Goal: Task Accomplishment & Management: Manage account settings

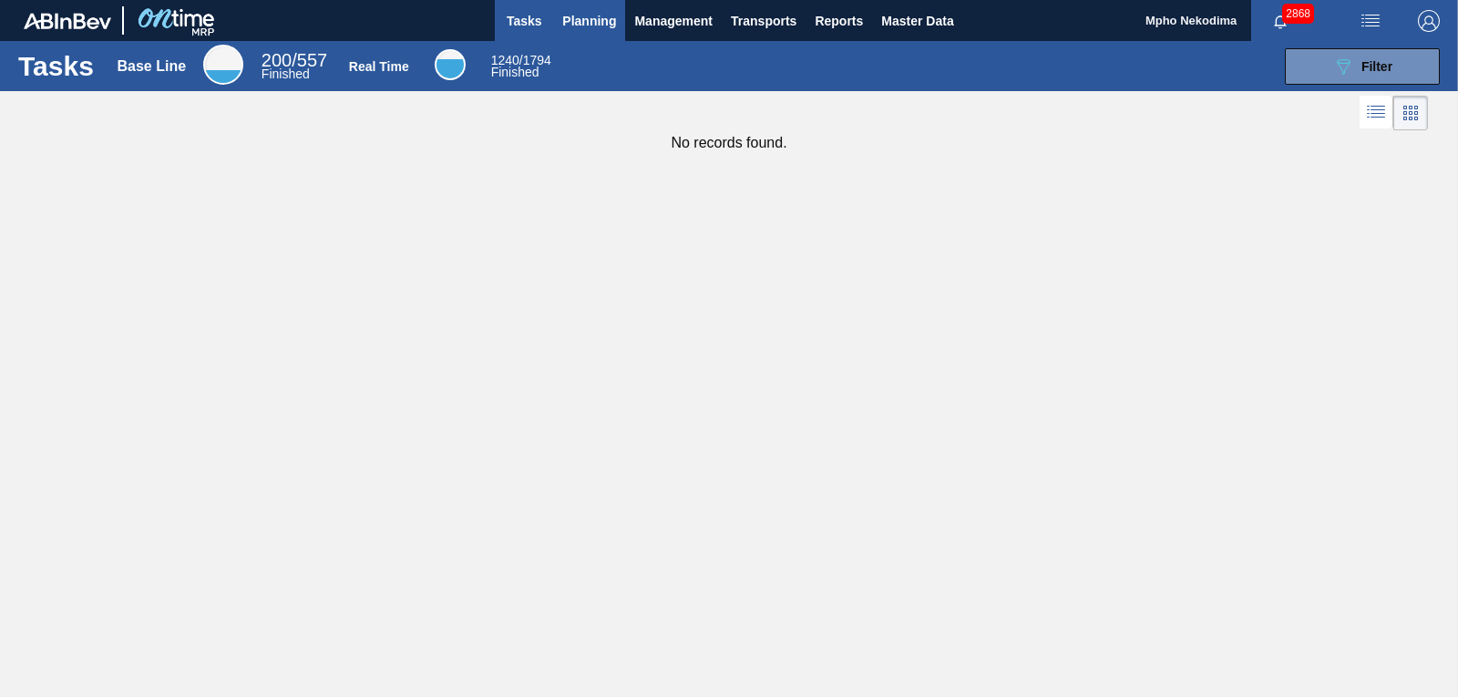
click at [578, 24] on span "Planning" at bounding box center [589, 21] width 54 height 22
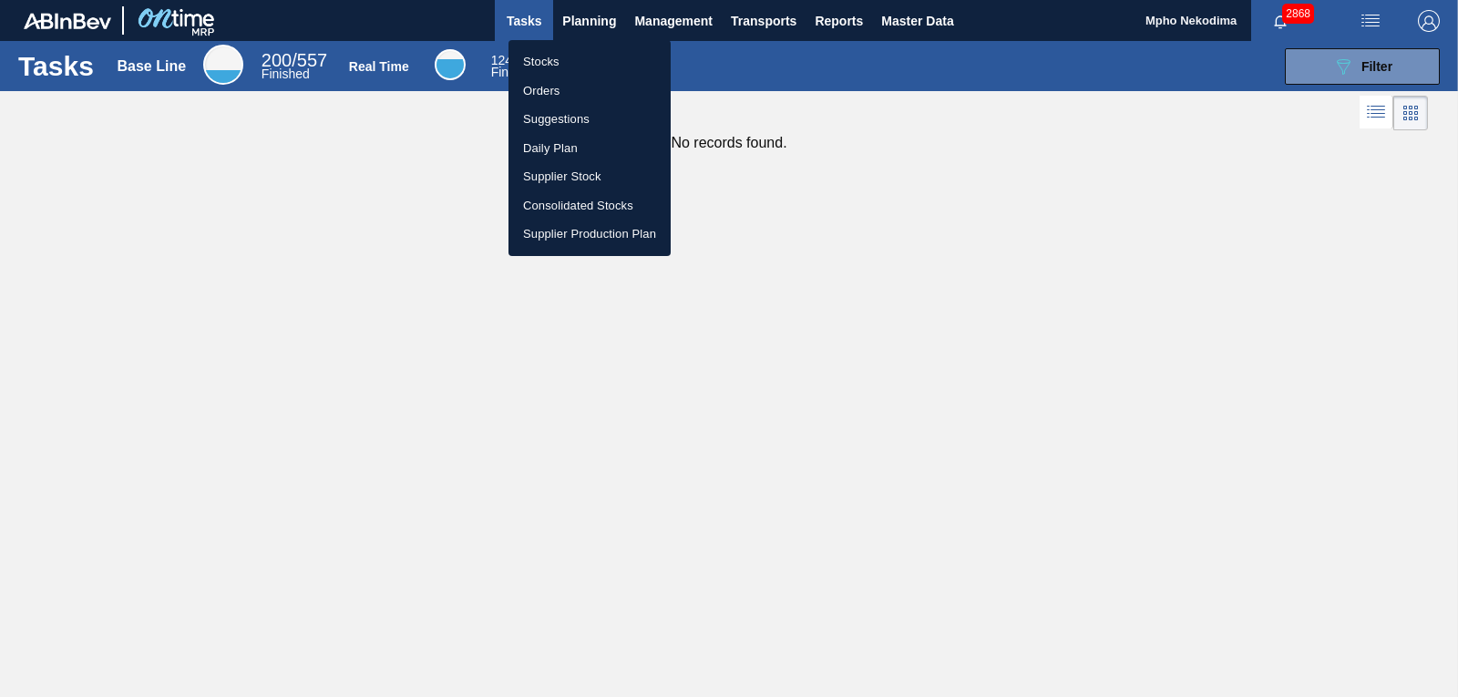
click at [534, 59] on li "Stocks" at bounding box center [590, 61] width 162 height 29
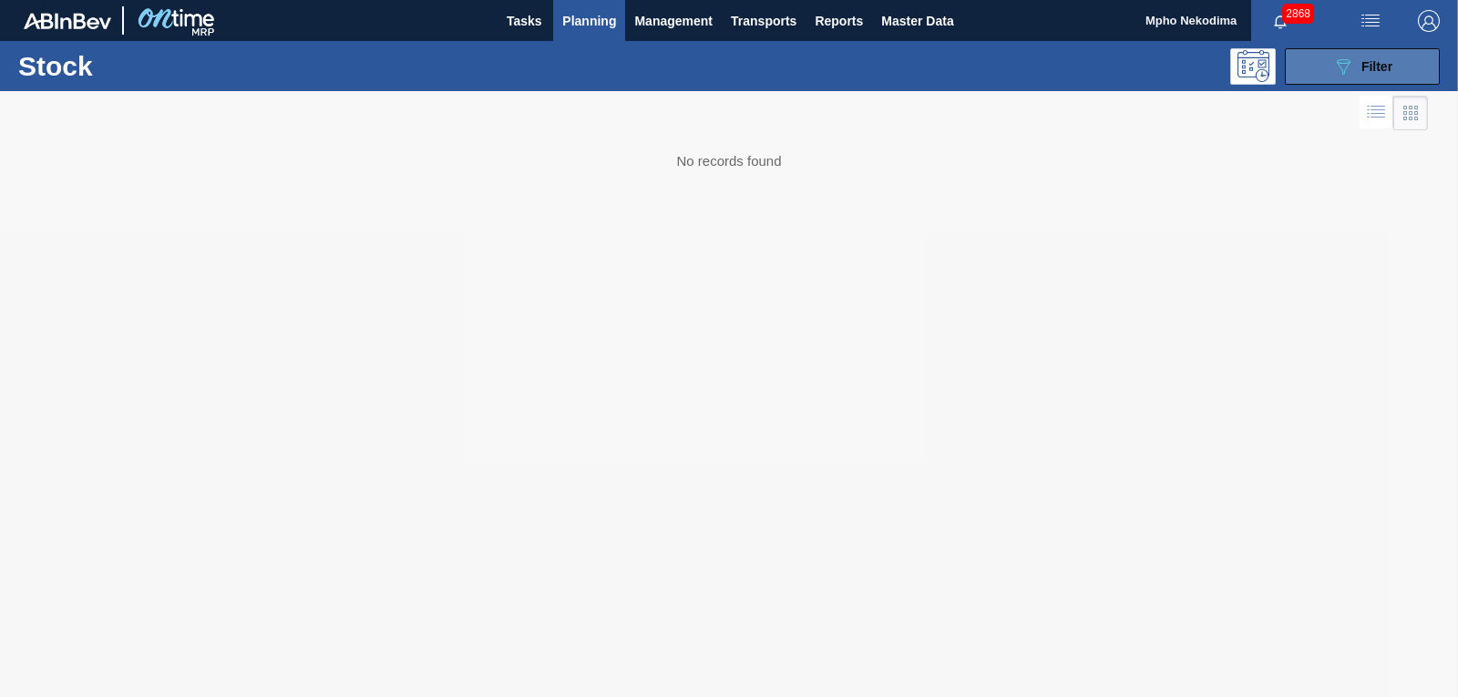
click at [1318, 70] on button "089F7B8B-B2A5-4AFE-B5C0-19BA573D28AC Filter" at bounding box center [1362, 66] width 155 height 36
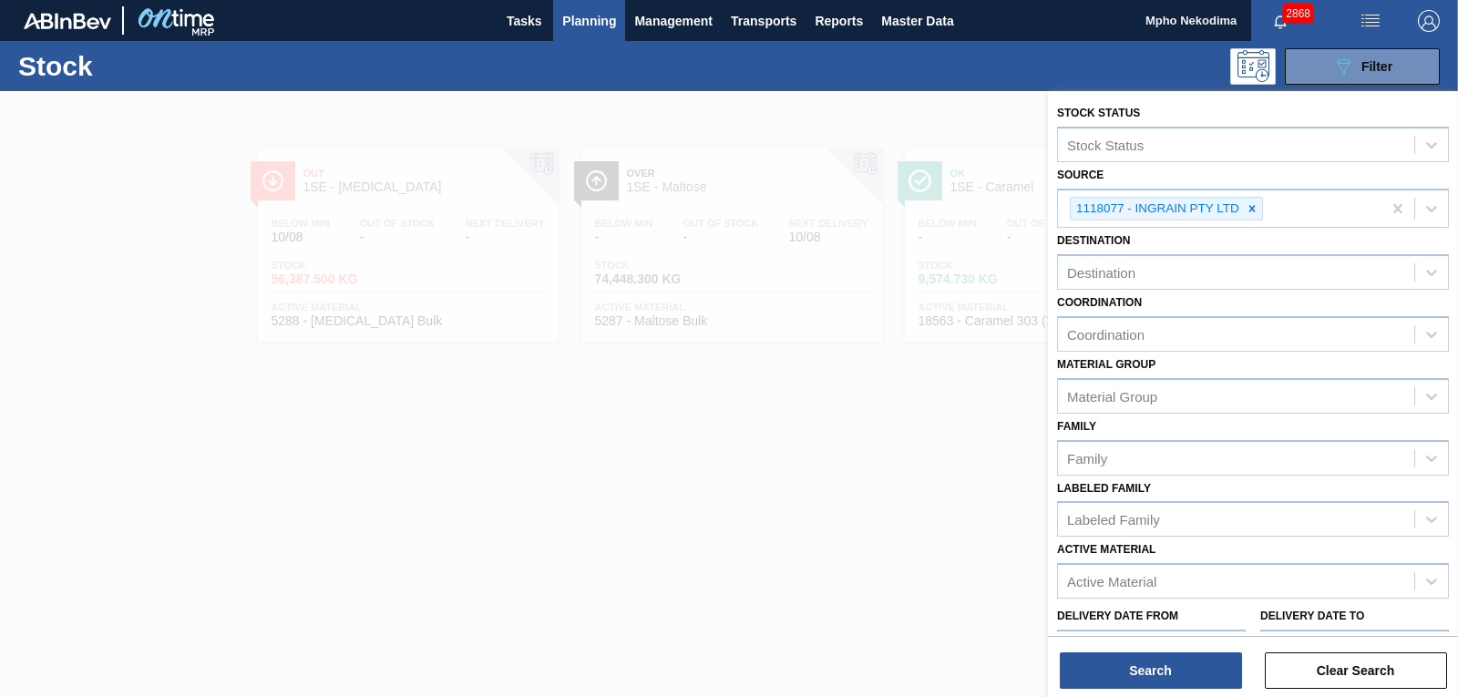
click at [727, 442] on div at bounding box center [729, 439] width 1458 height 697
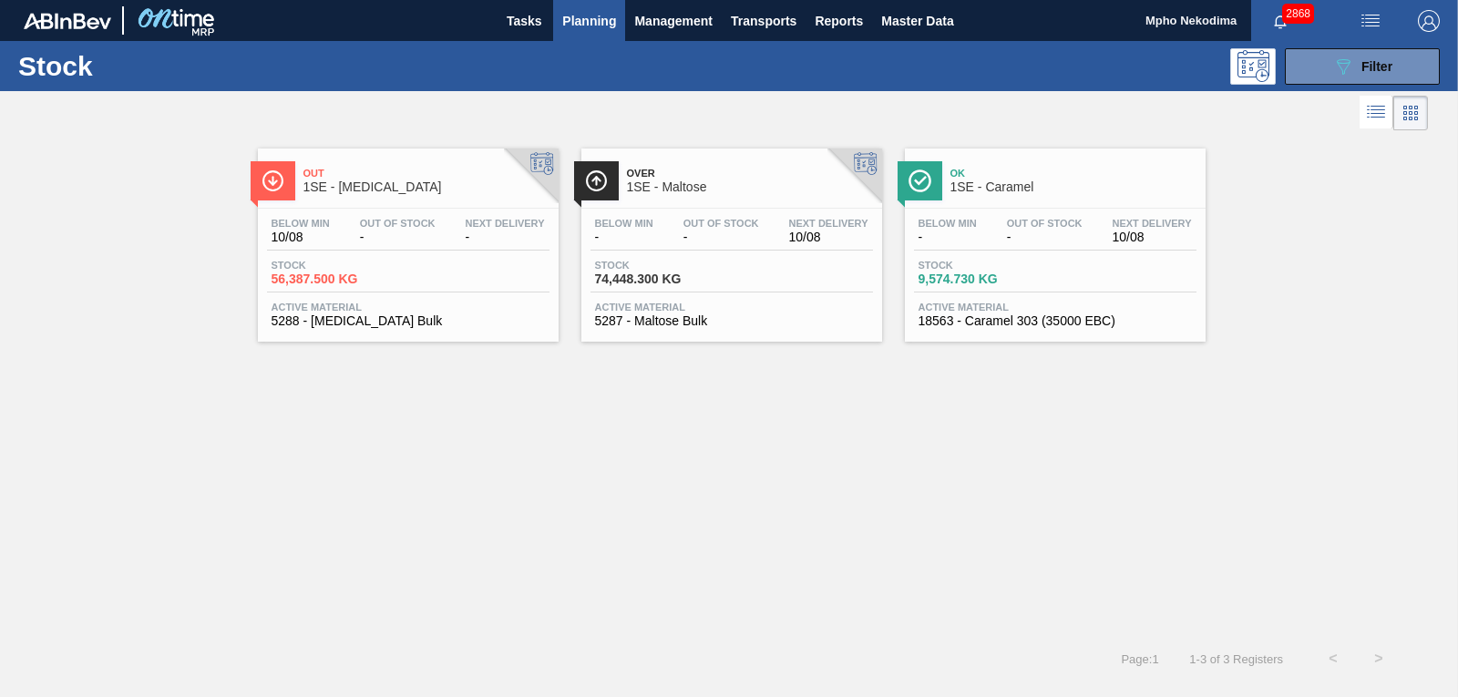
click at [325, 311] on span "Active Material" at bounding box center [408, 307] width 273 height 11
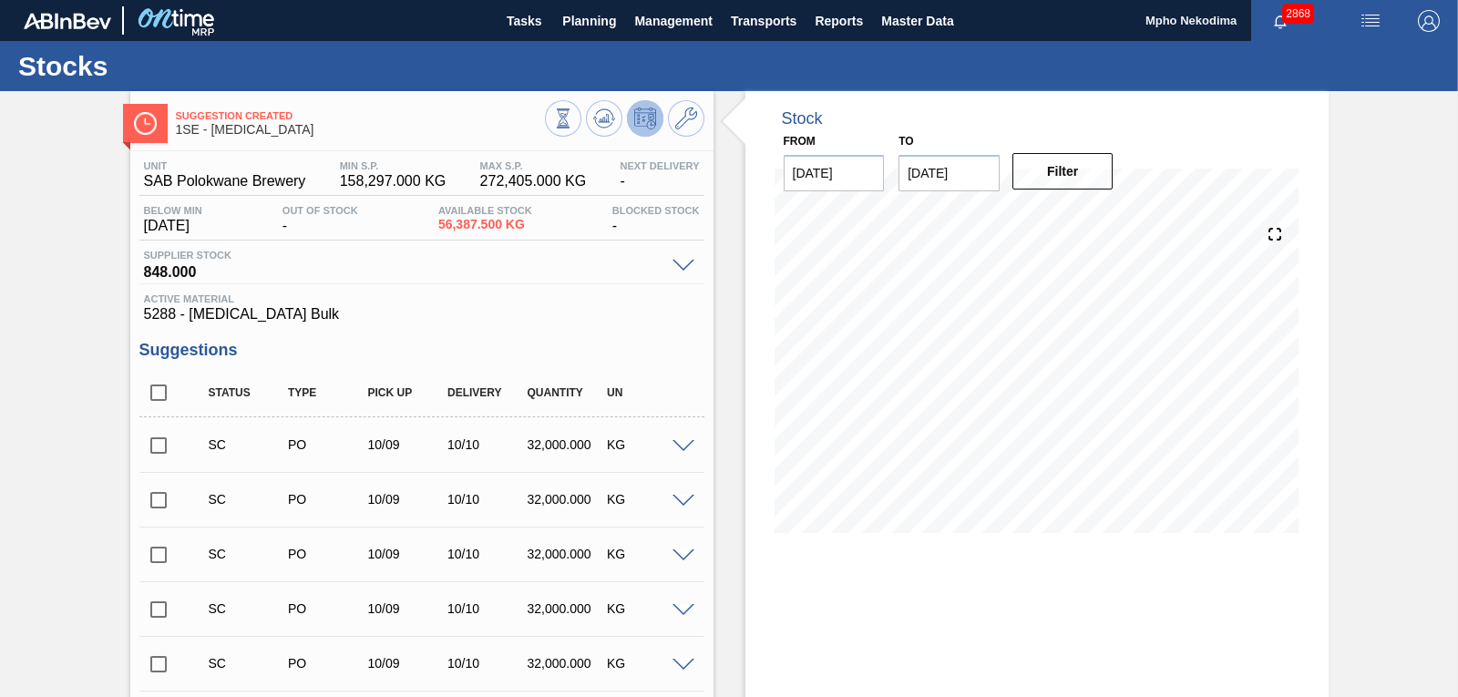
click at [1280, 572] on div "Stock From 10/08/2025 to 10/22/2025 Filter 10/22 Stock Projection 285,950 SAP P…" at bounding box center [1037, 613] width 583 height 1045
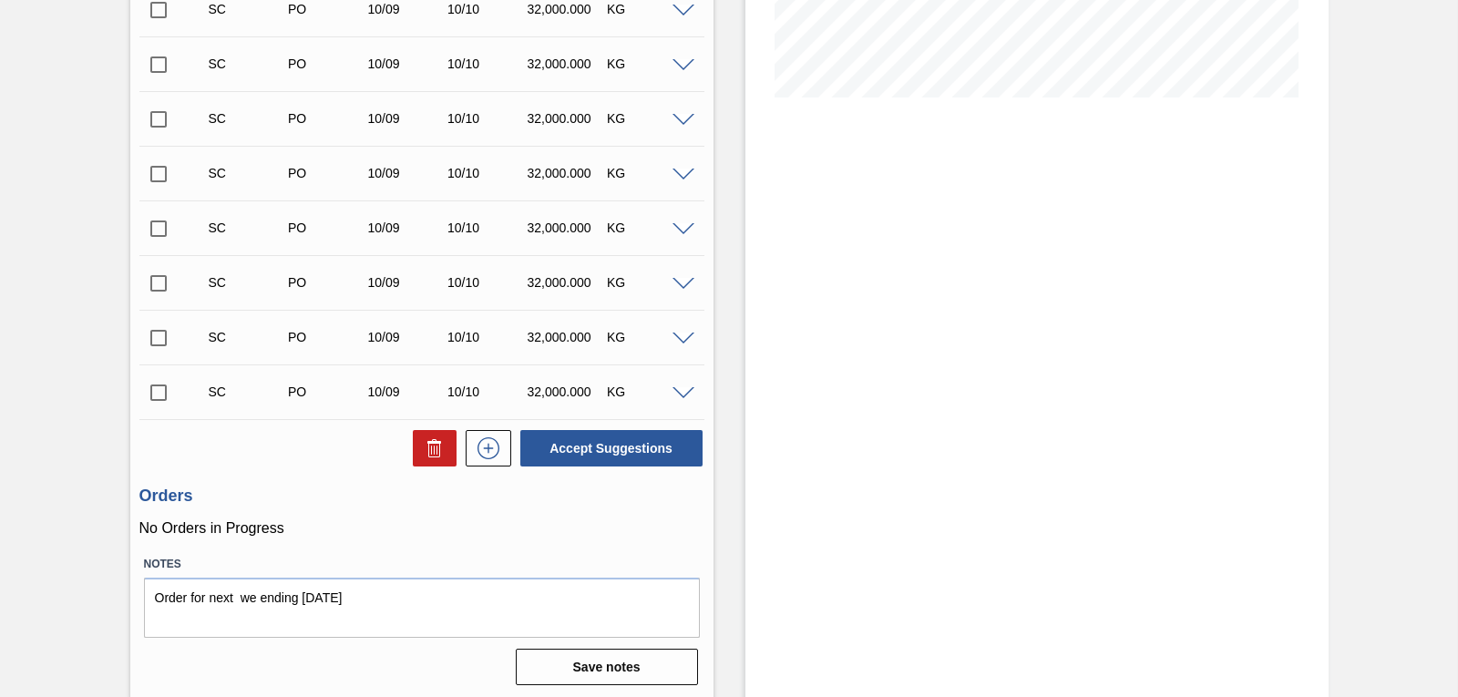
scroll to position [439, 0]
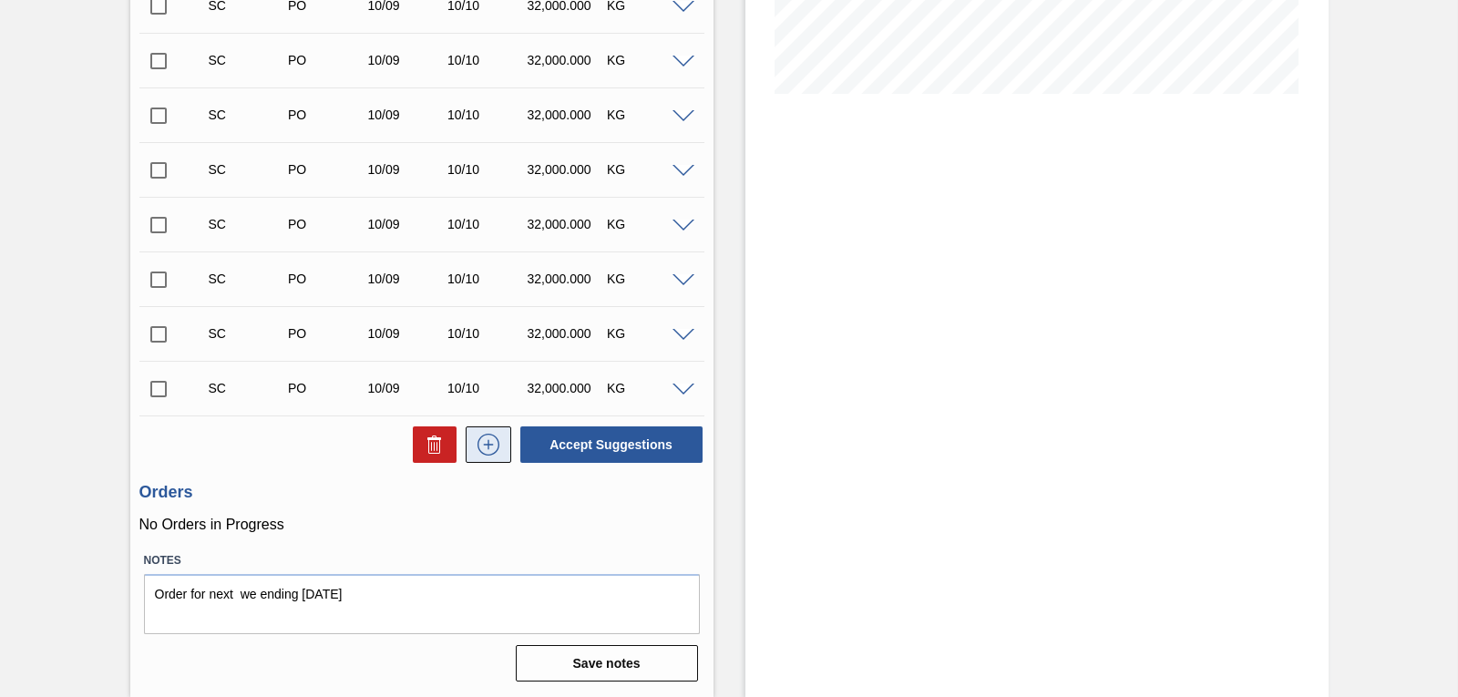
click at [478, 444] on icon at bounding box center [488, 445] width 29 height 22
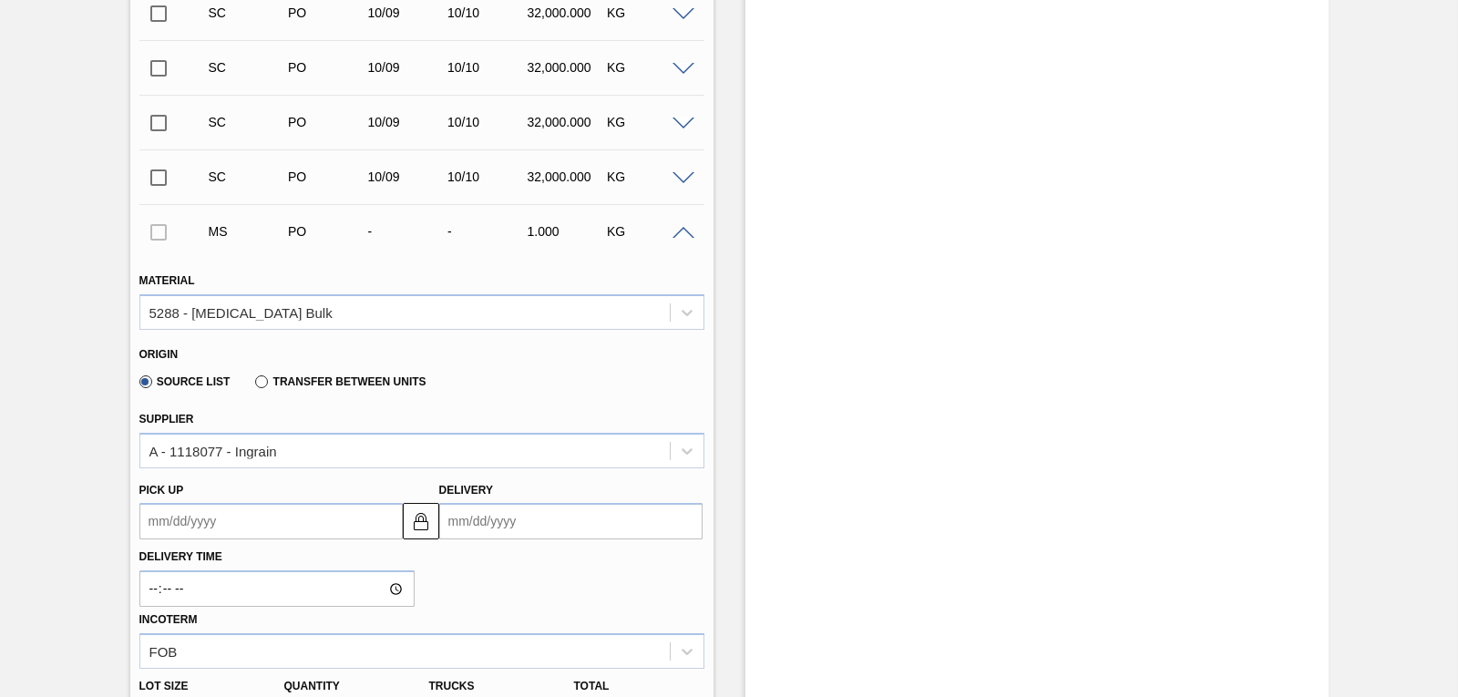
scroll to position [695, 0]
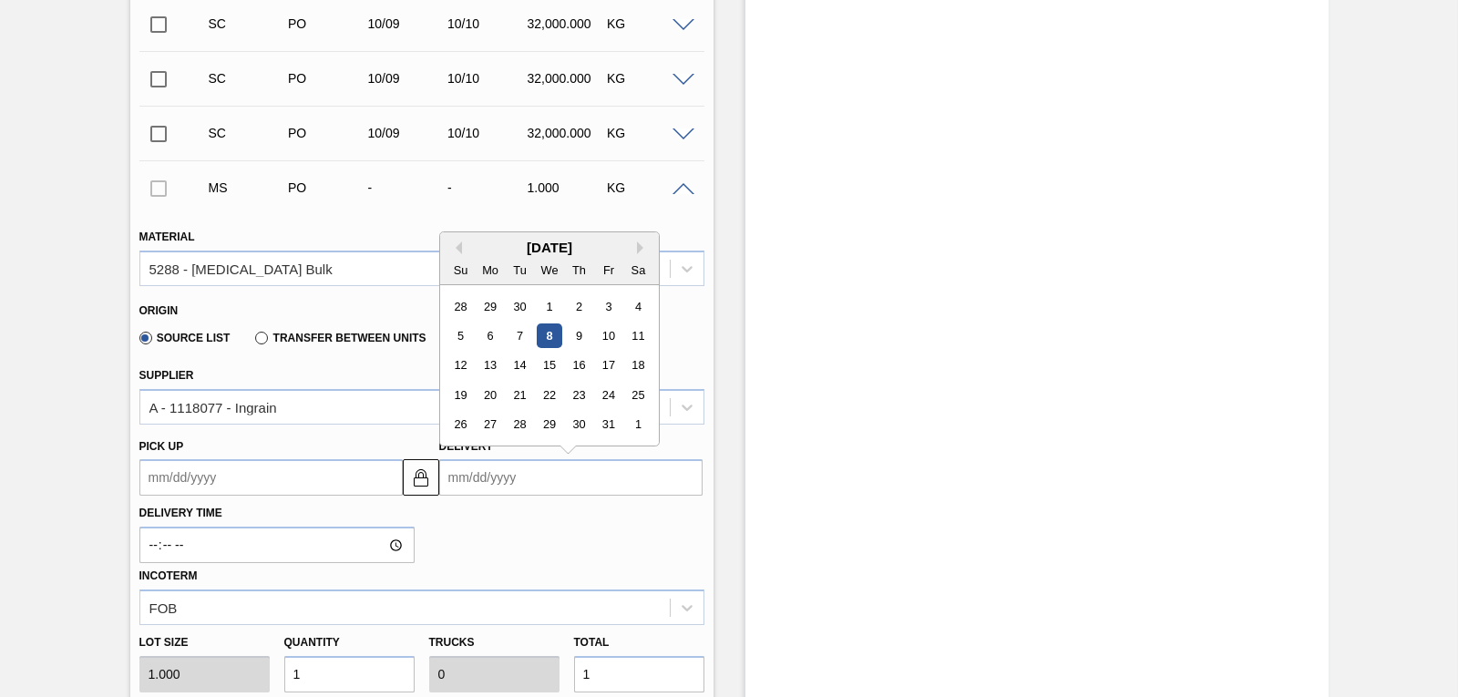
click at [459, 473] on input "Delivery" at bounding box center [570, 477] width 263 height 36
click at [633, 361] on div "18" at bounding box center [637, 366] width 25 height 25
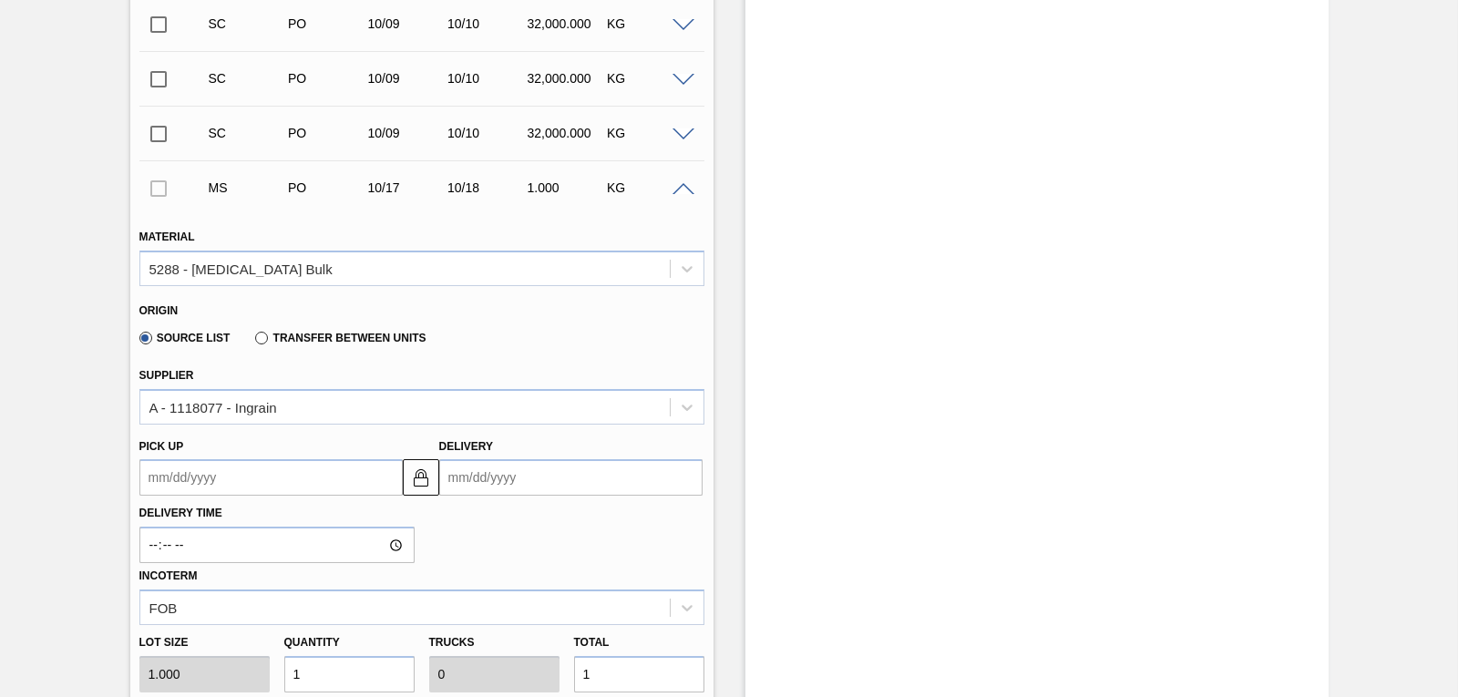
type up3263545055 "[DATE]"
type input "[DATE]"
click at [234, 672] on div "Lot size 1.000 Quantity 1 Trucks 0 Total 1 Door N/A Production Line Comments" at bounding box center [422, 690] width 580 height 130
type input "3"
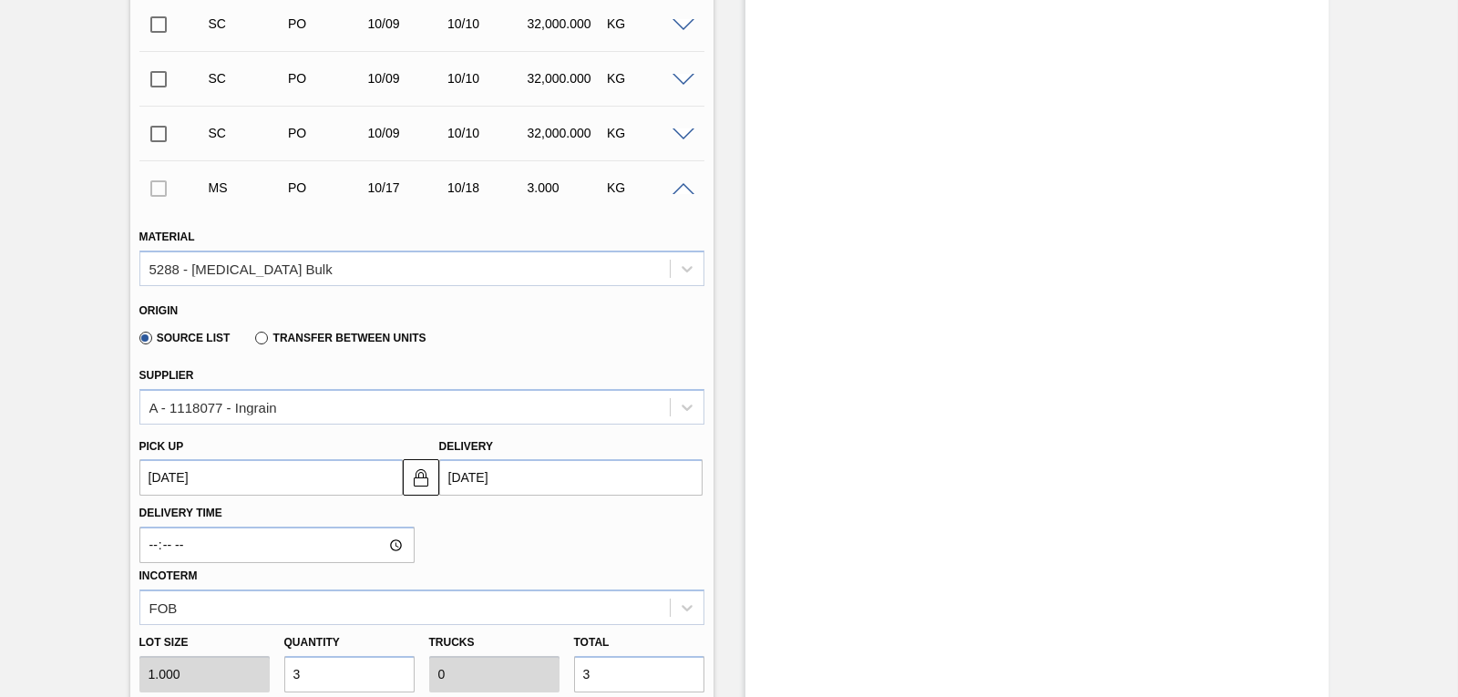
type input "31"
type input "0.001"
type input "31"
type input "310"
type input "0.01"
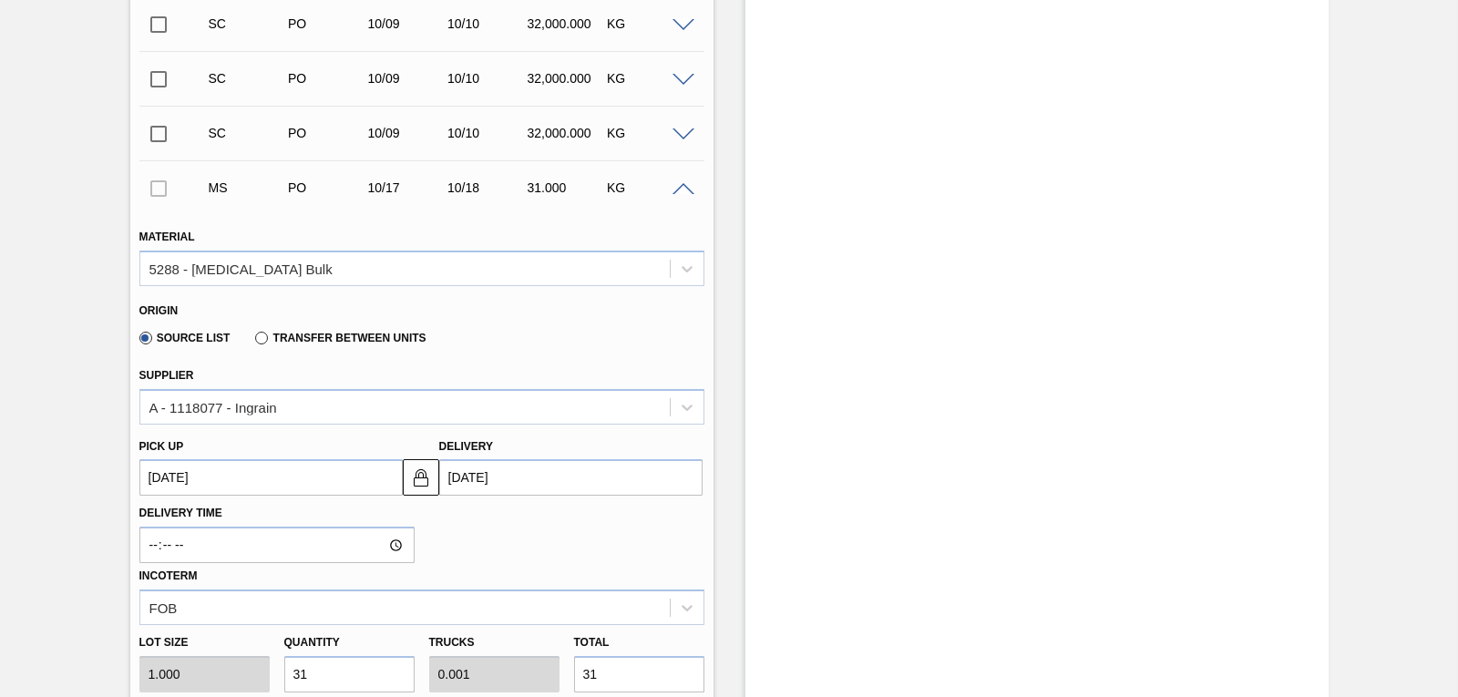
type input "310"
type input "3,100"
type input "0.097"
type input "3,100"
type input "31,000"
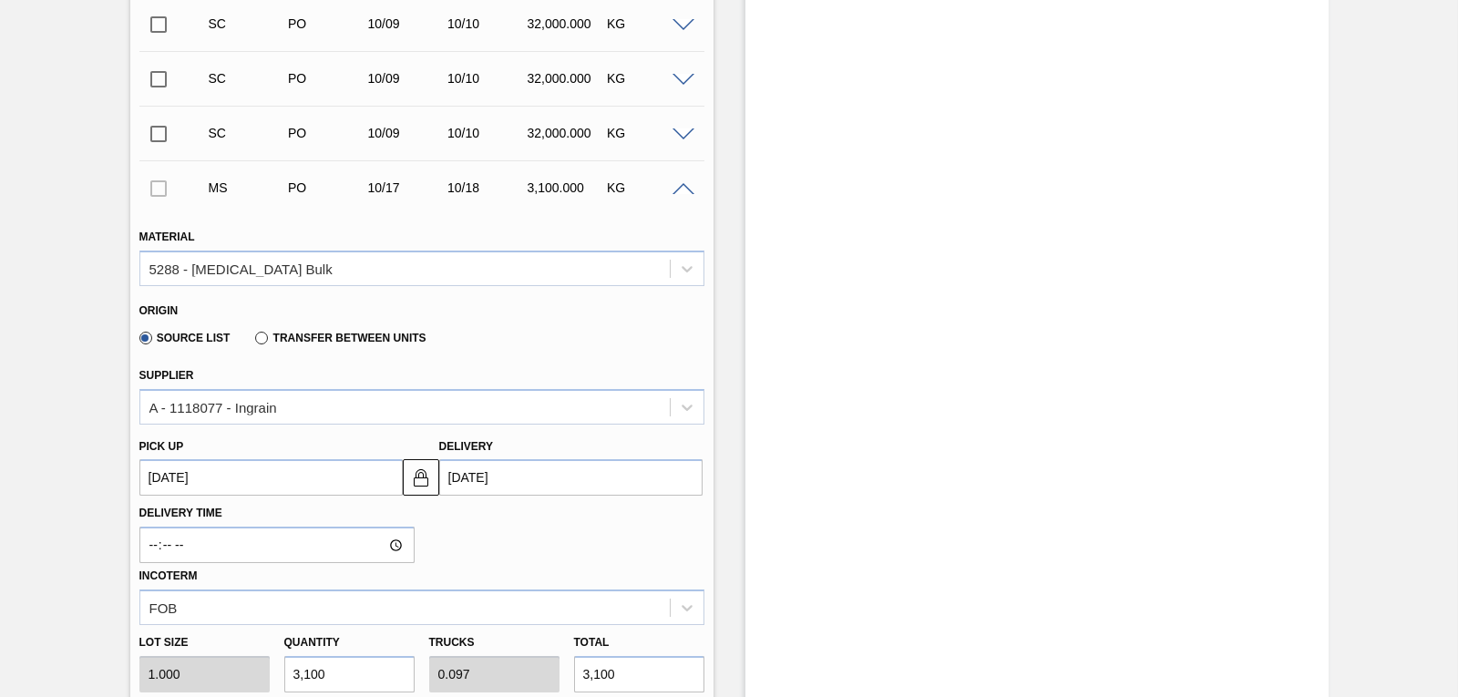
type input "0.969"
type input "31,000"
click at [1014, 563] on div "Stock From 10/08/2025 to 10/22/2025 Filter 10/22 Stock Projection 285,950 SAP P…" at bounding box center [1037, 321] width 583 height 1848
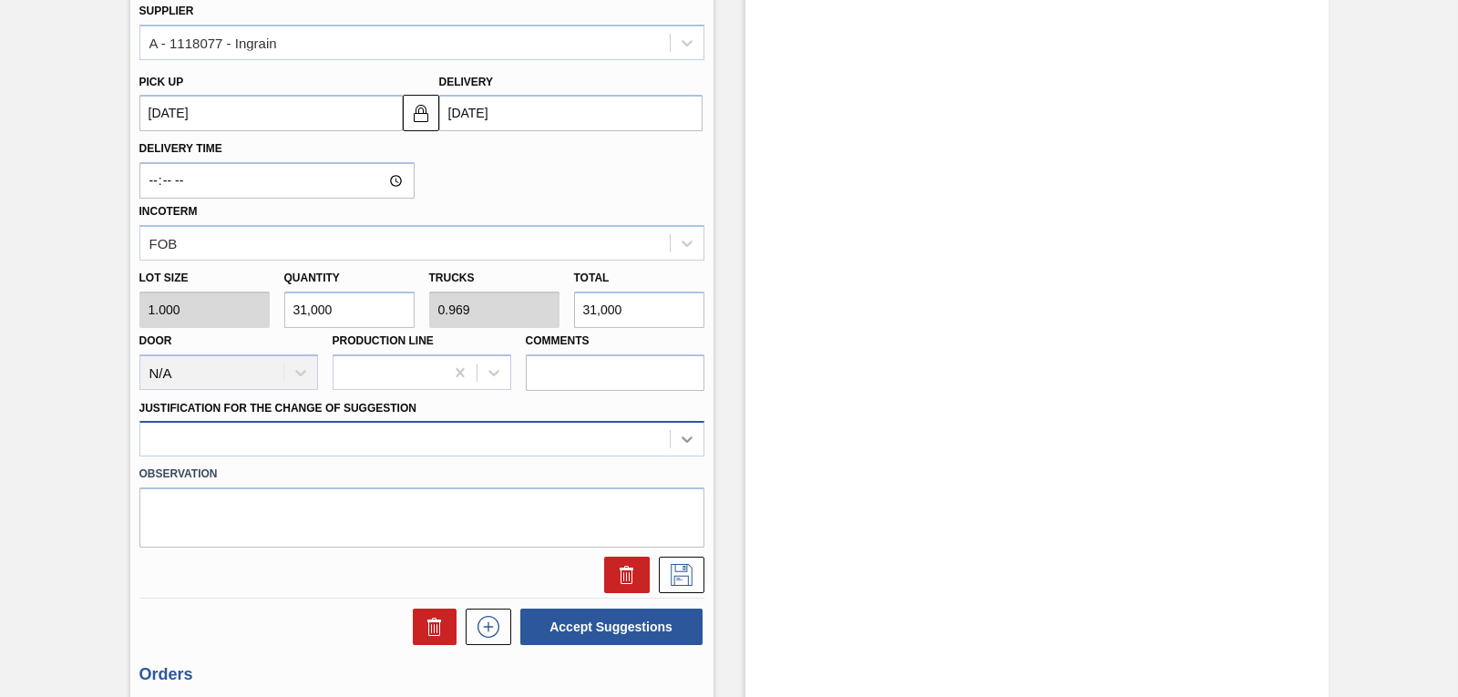
scroll to position [1107, 0]
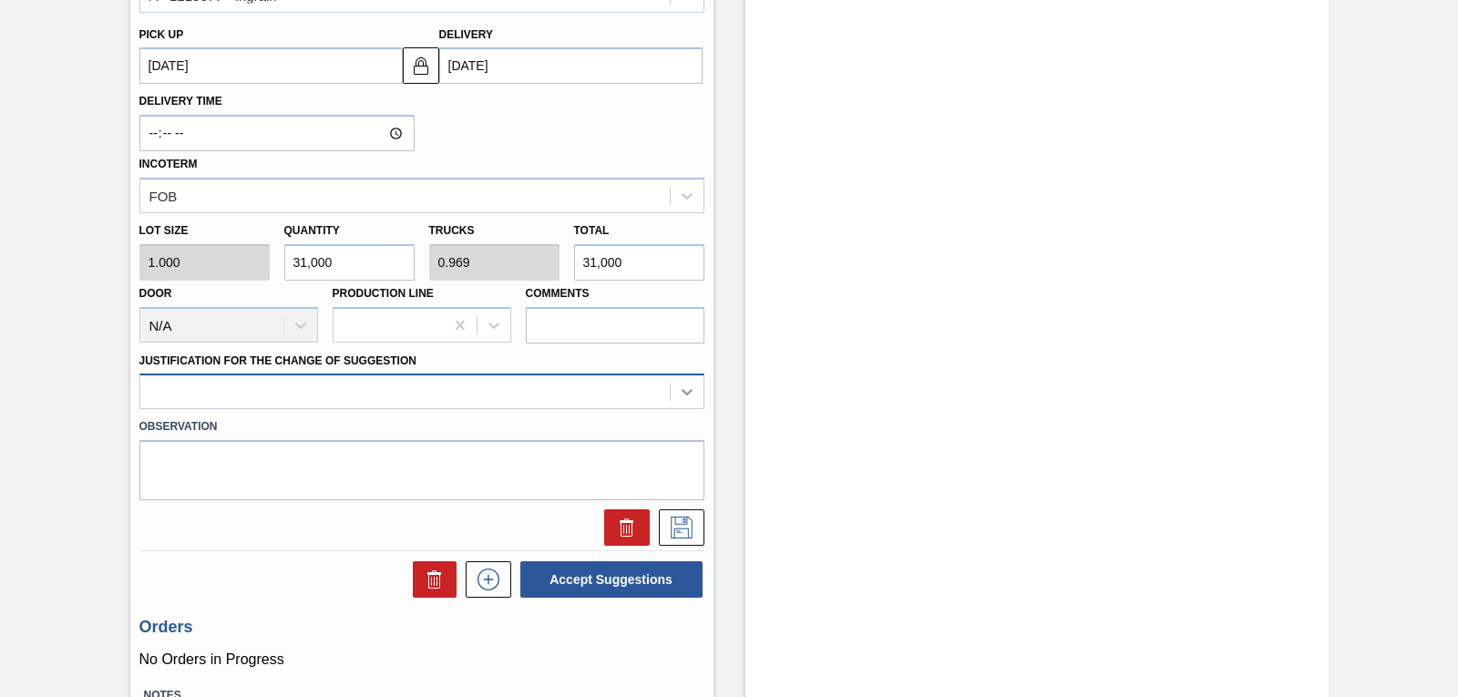
click at [689, 409] on div at bounding box center [421, 392] width 565 height 36
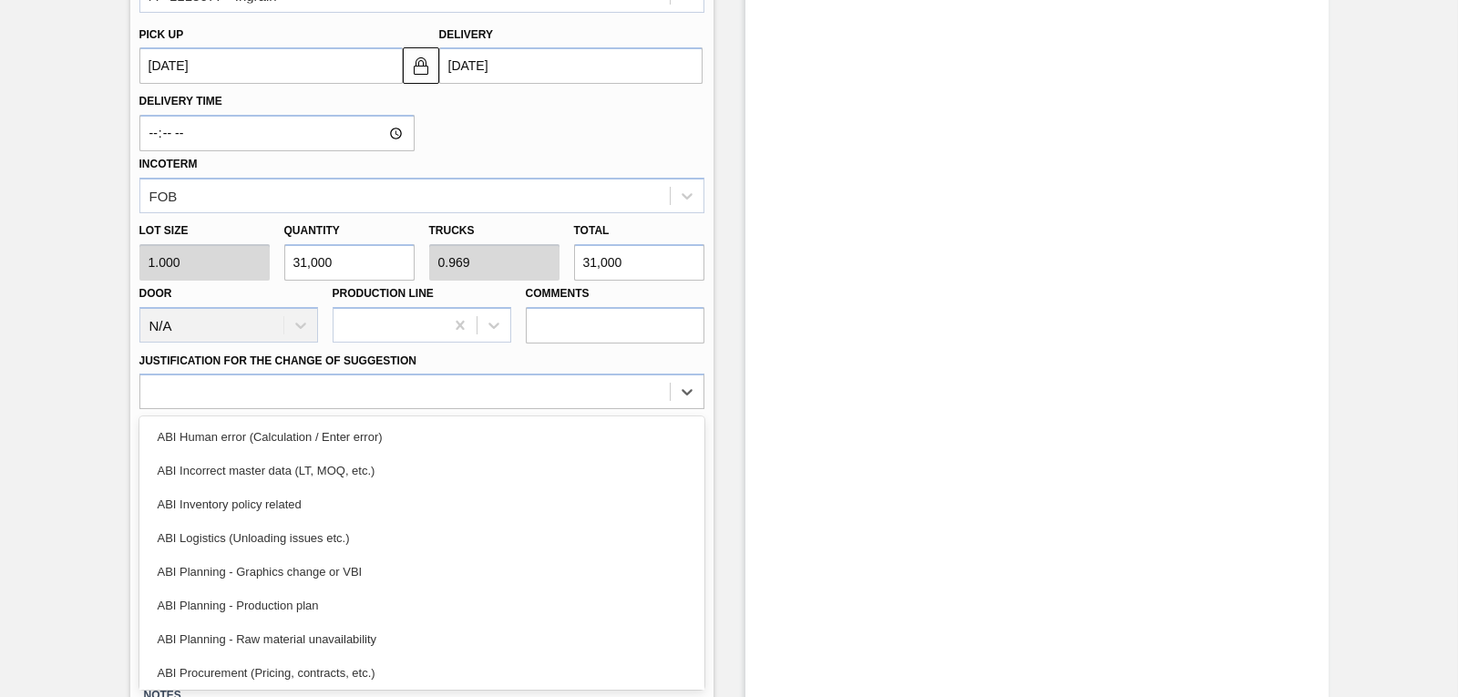
drag, startPoint x: 371, startPoint y: 599, endPoint x: 381, endPoint y: 603, distance: 11.0
click at [374, 602] on div "ABI Planning - Production plan" at bounding box center [421, 606] width 565 height 34
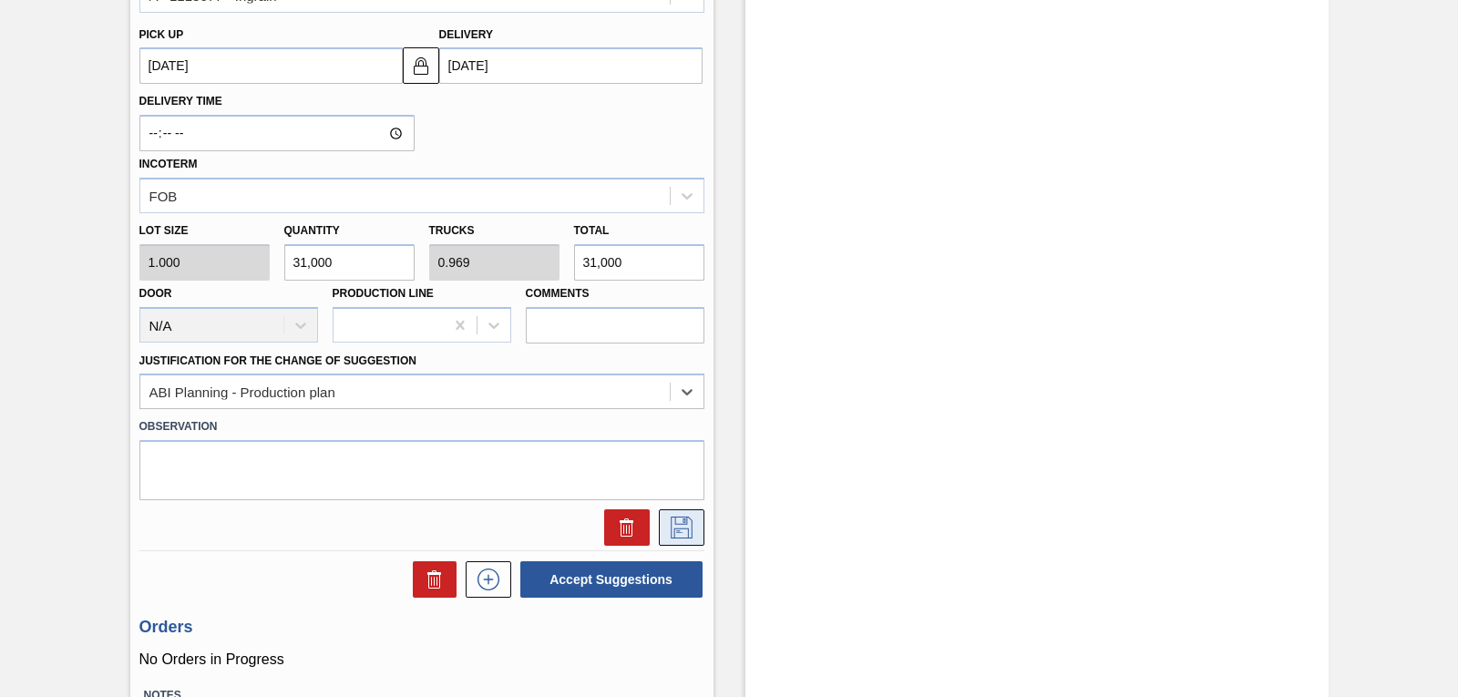
click at [674, 522] on icon at bounding box center [682, 528] width 22 height 22
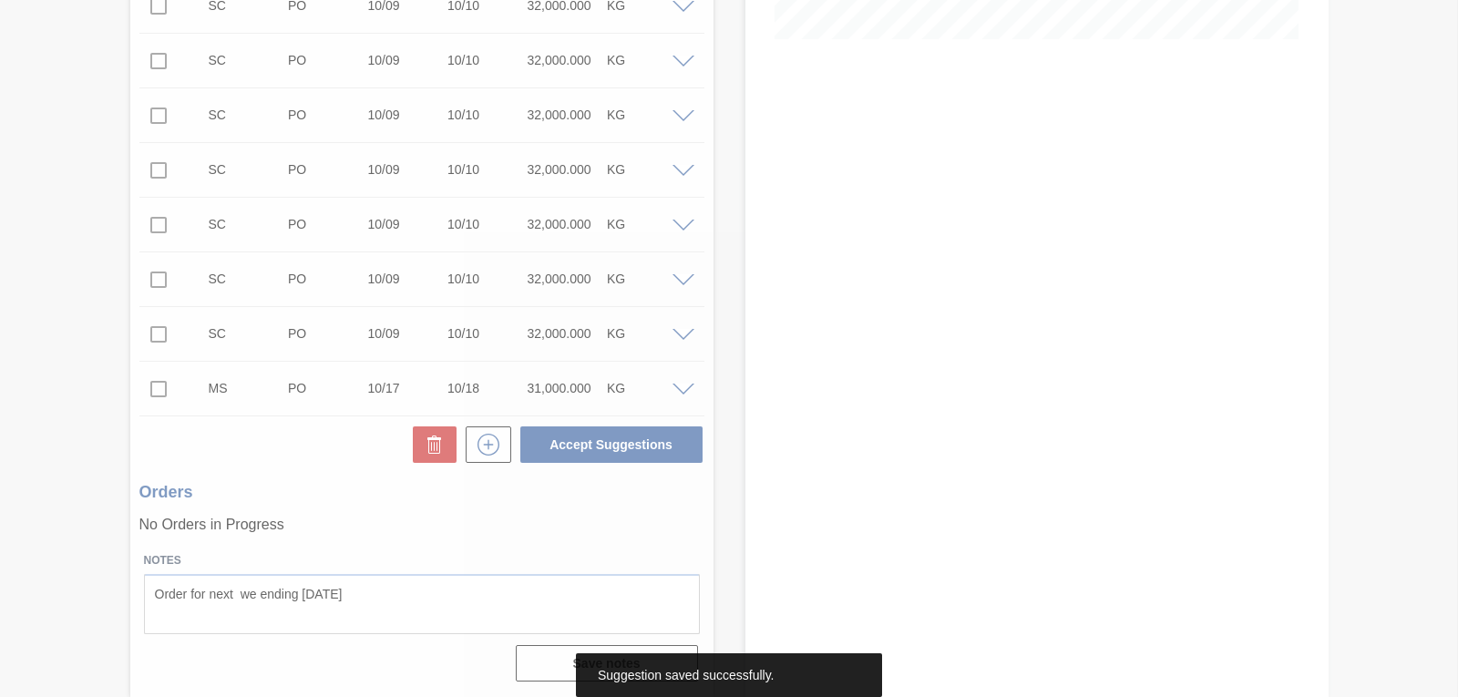
scroll to position [494, 0]
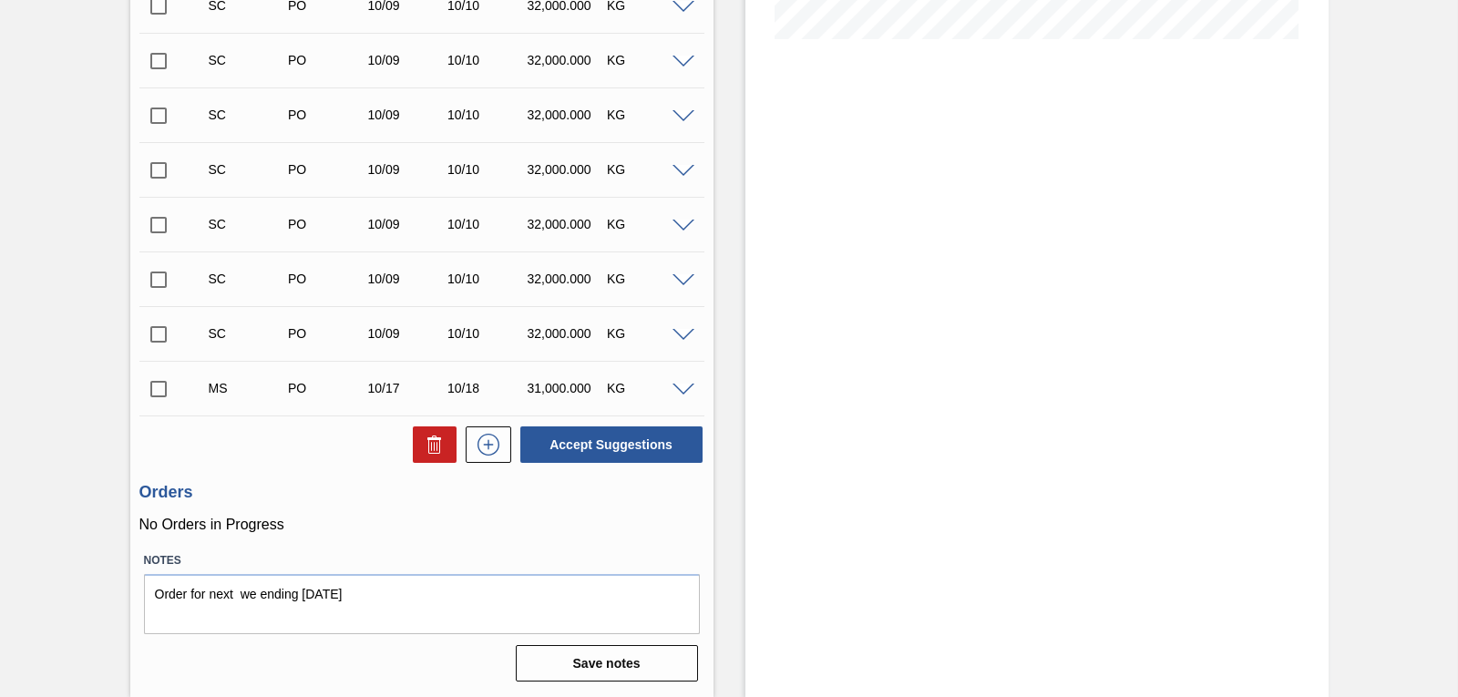
click at [156, 387] on input "checkbox" at bounding box center [158, 389] width 38 height 38
click at [570, 441] on button "Accept Suggestions" at bounding box center [611, 445] width 182 height 36
checkbox input "false"
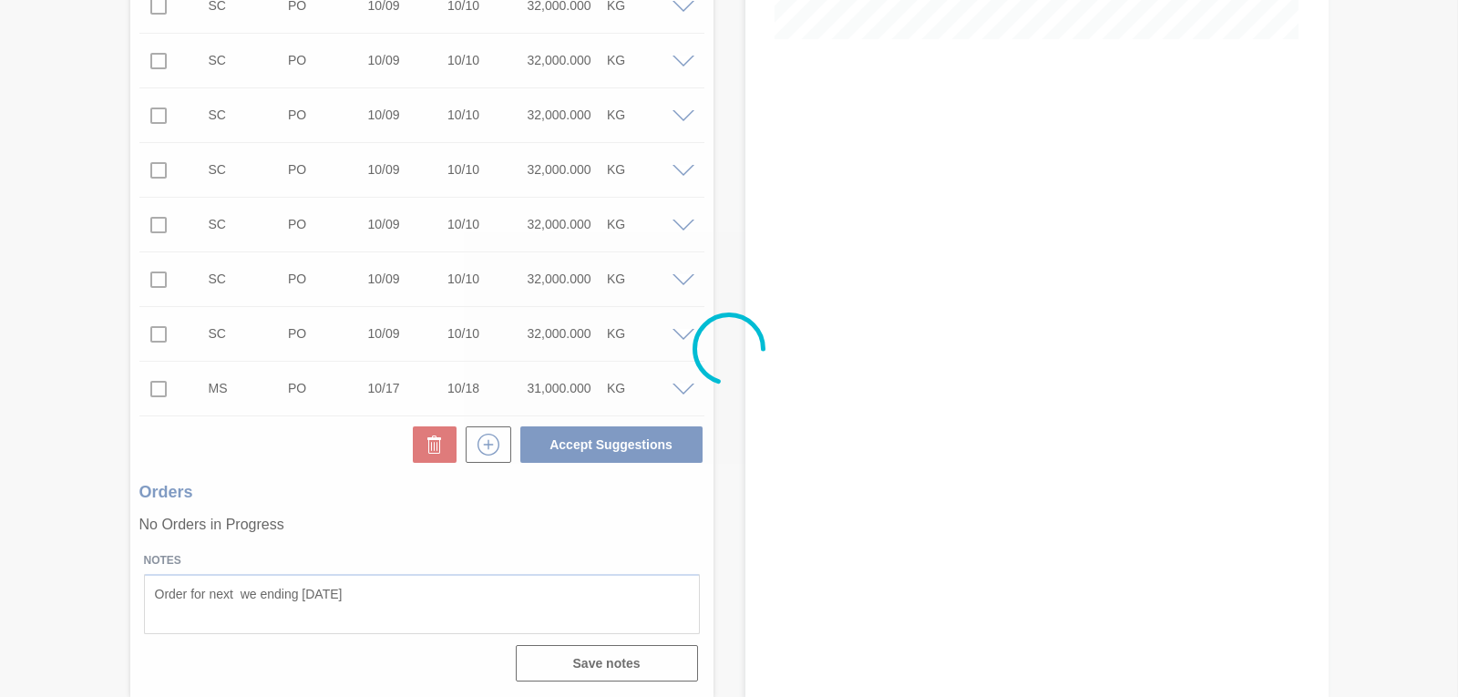
scroll to position [471, 0]
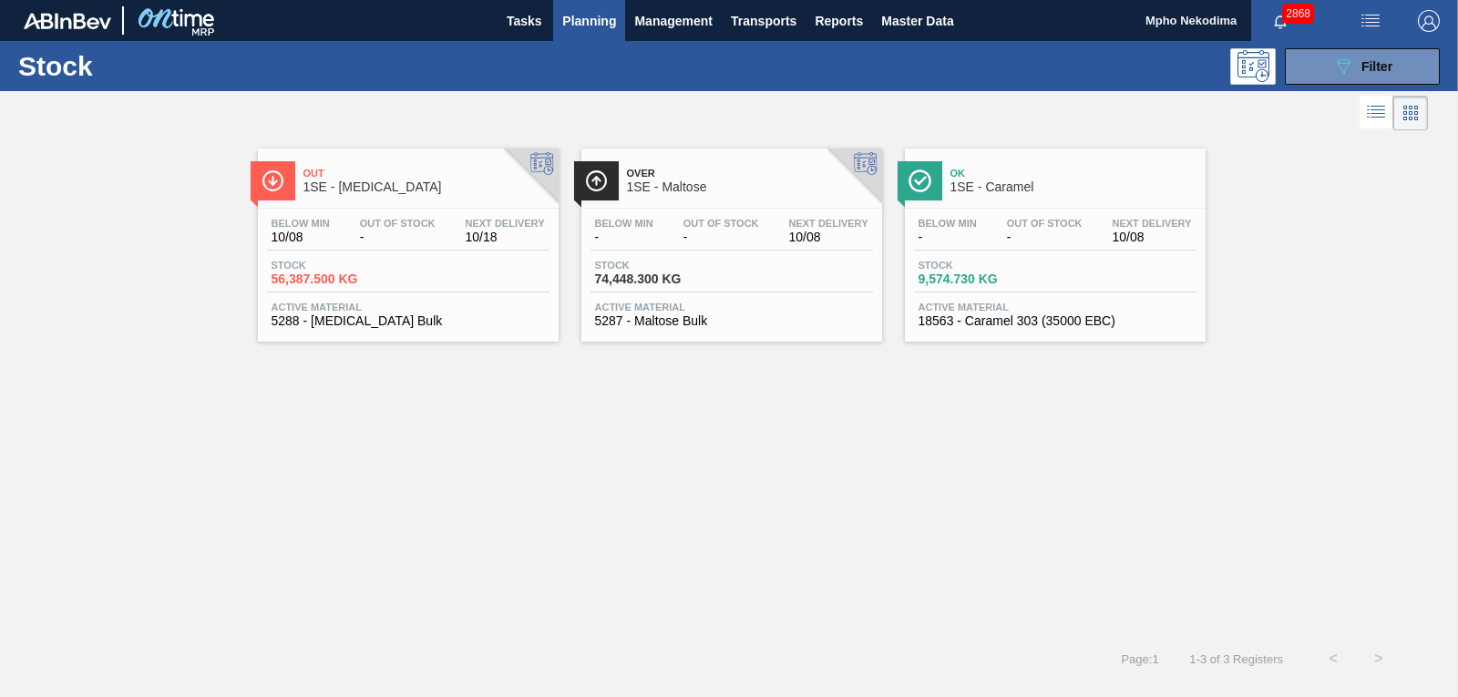
click at [677, 312] on span "Active Material" at bounding box center [731, 307] width 273 height 11
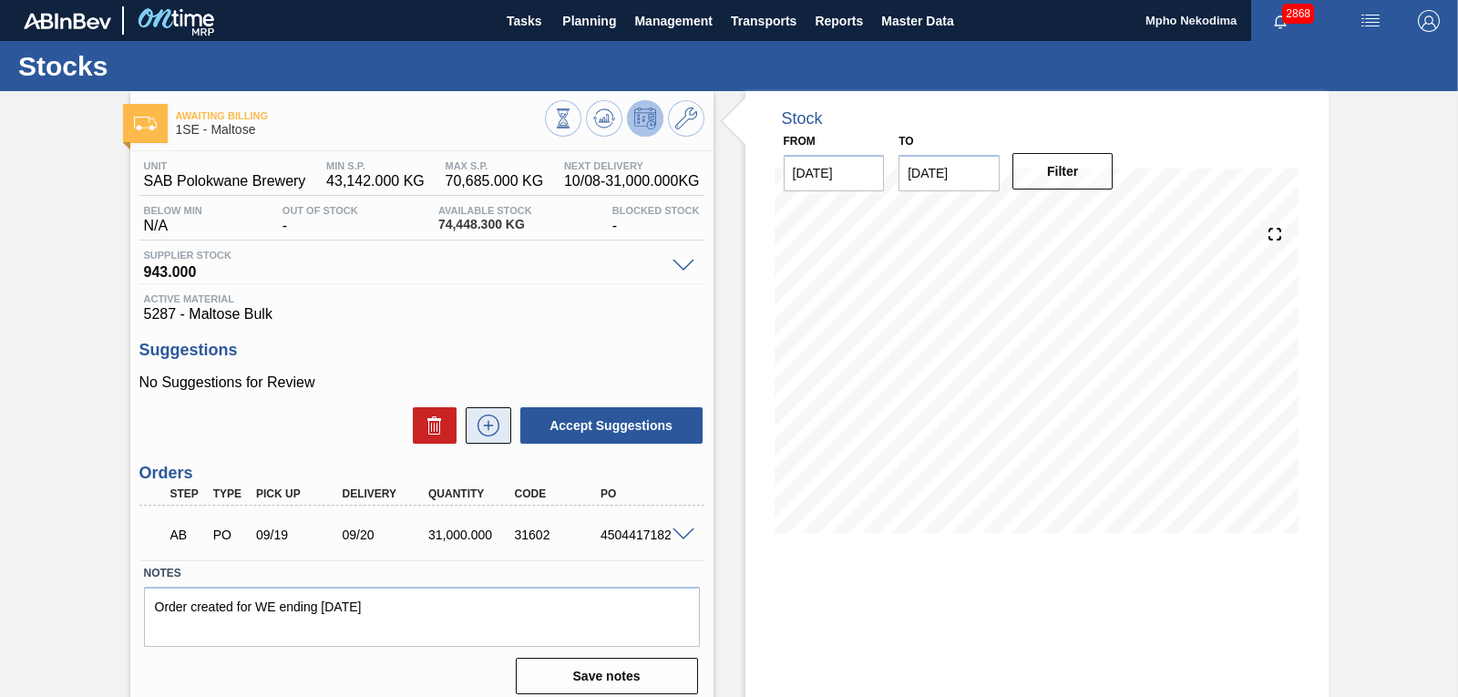
click at [485, 423] on icon at bounding box center [488, 426] width 29 height 22
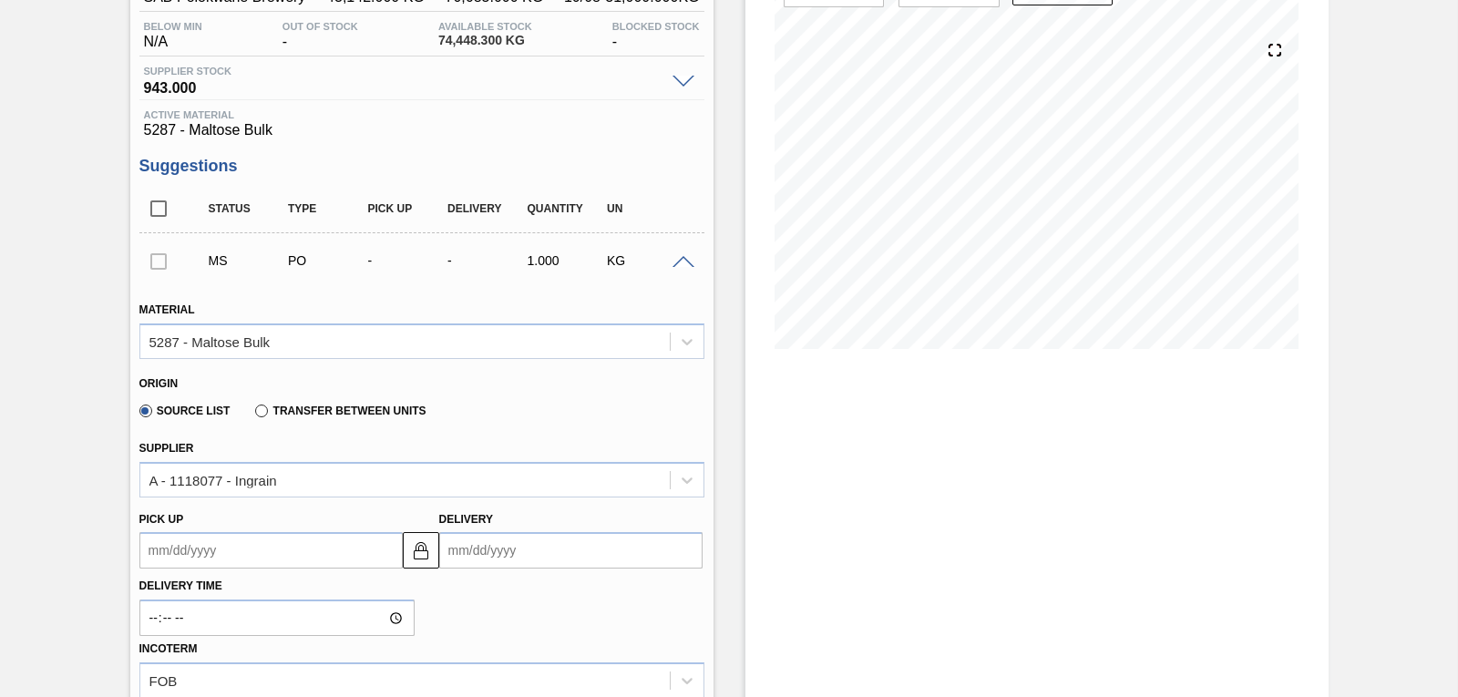
scroll to position [219, 0]
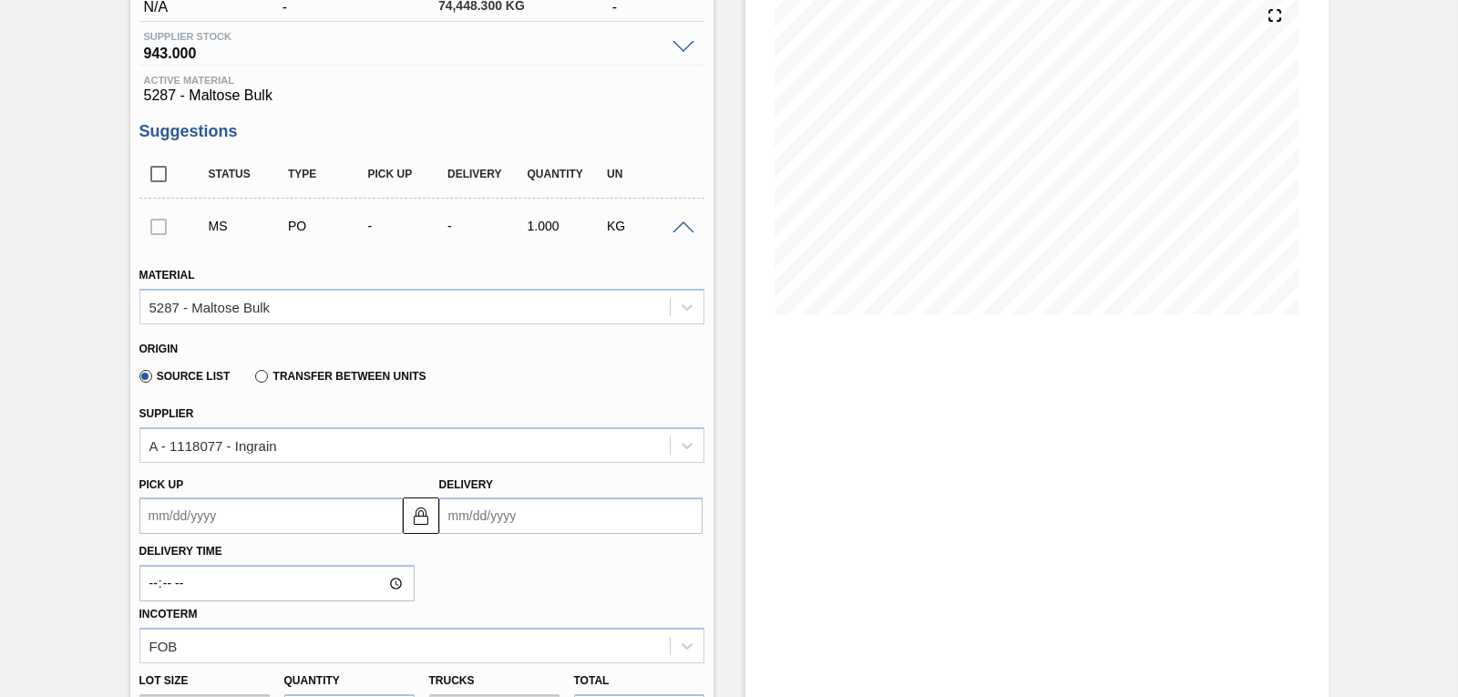
click at [466, 516] on input "Delivery" at bounding box center [570, 516] width 263 height 36
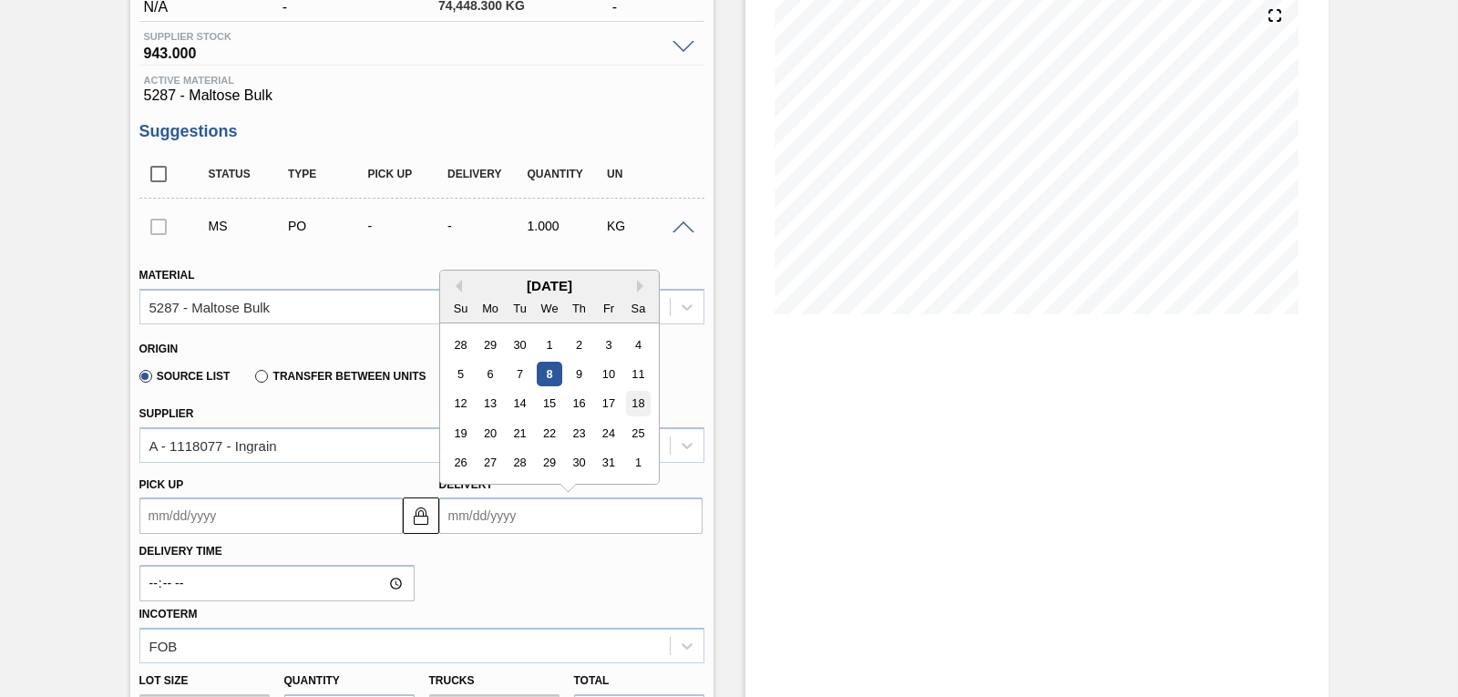
click at [636, 400] on div "18" at bounding box center [637, 404] width 25 height 25
type up3263545056 "[DATE]"
type input "[DATE]"
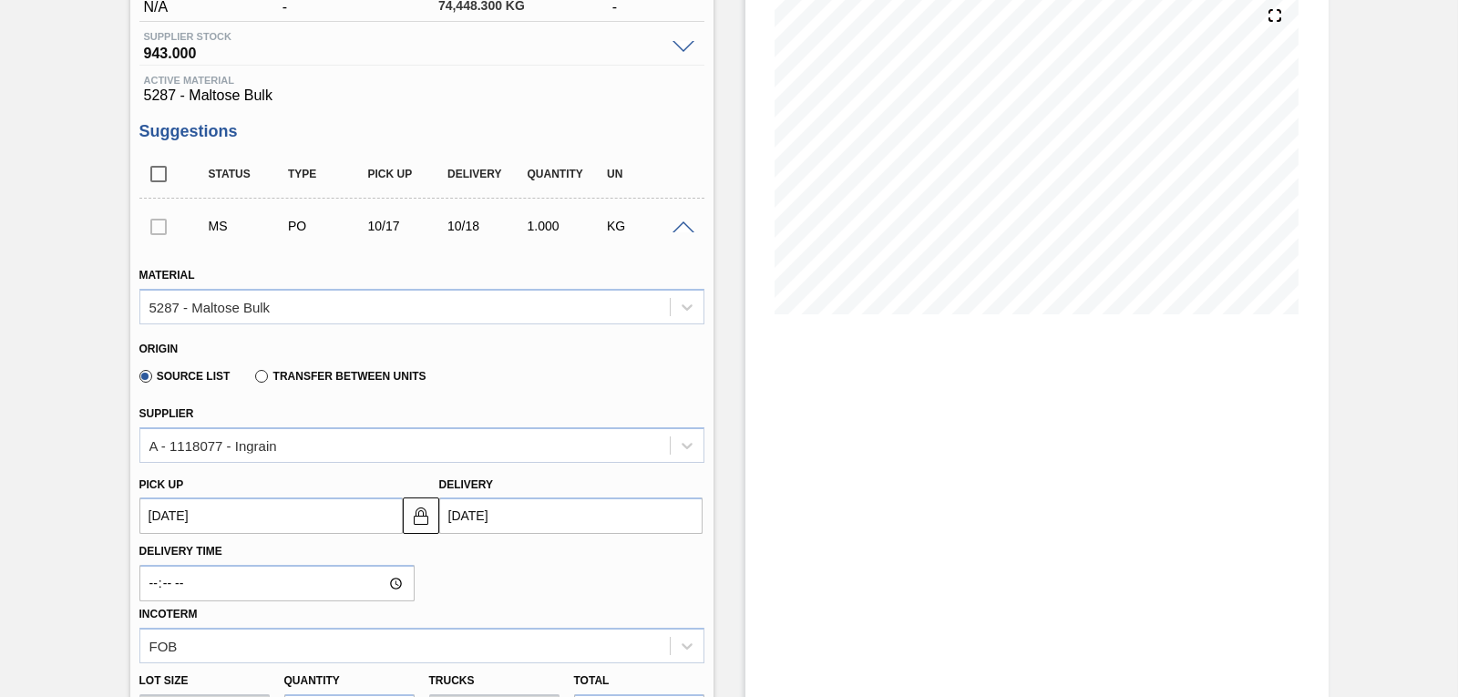
click at [1072, 489] on div "Stock From 10/08/2025 to 10/22/2025 Filter 10/15 Stock Projection 105,448.3 SAP…" at bounding box center [1037, 593] width 583 height 1442
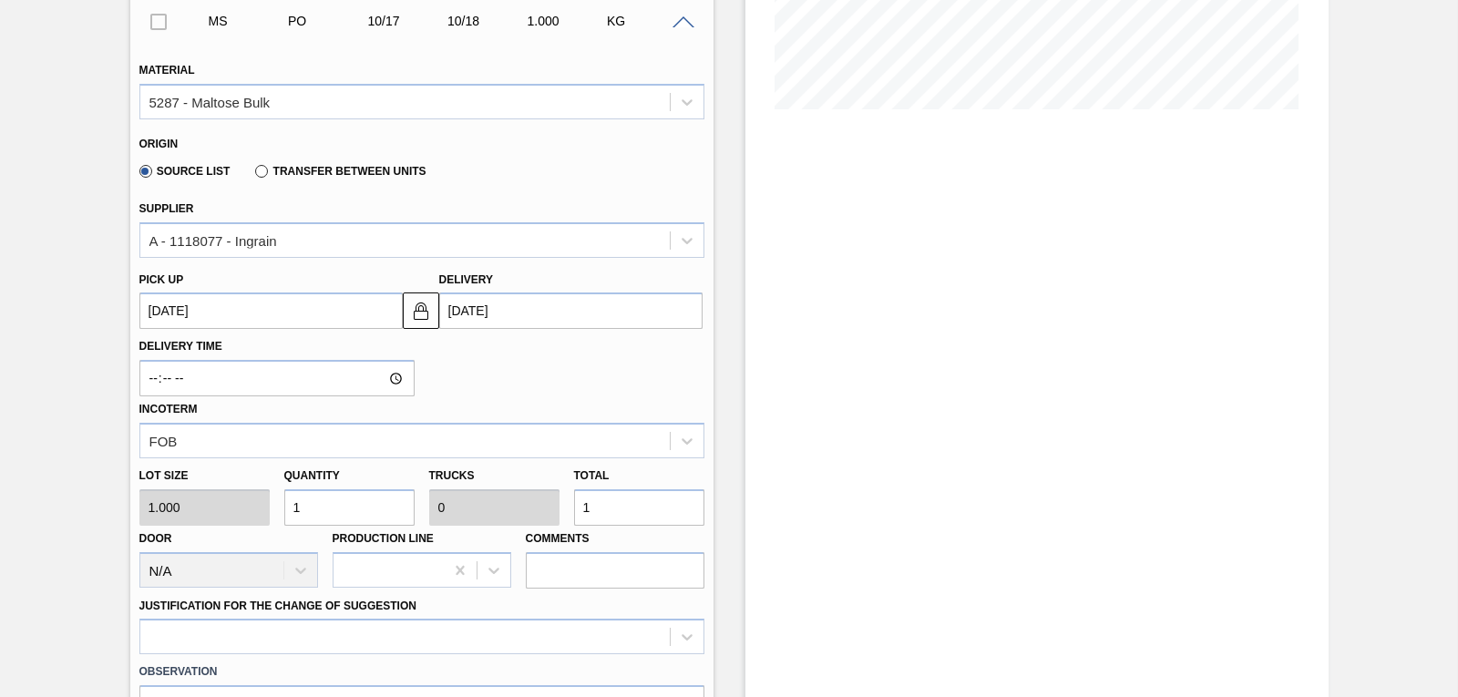
scroll to position [474, 0]
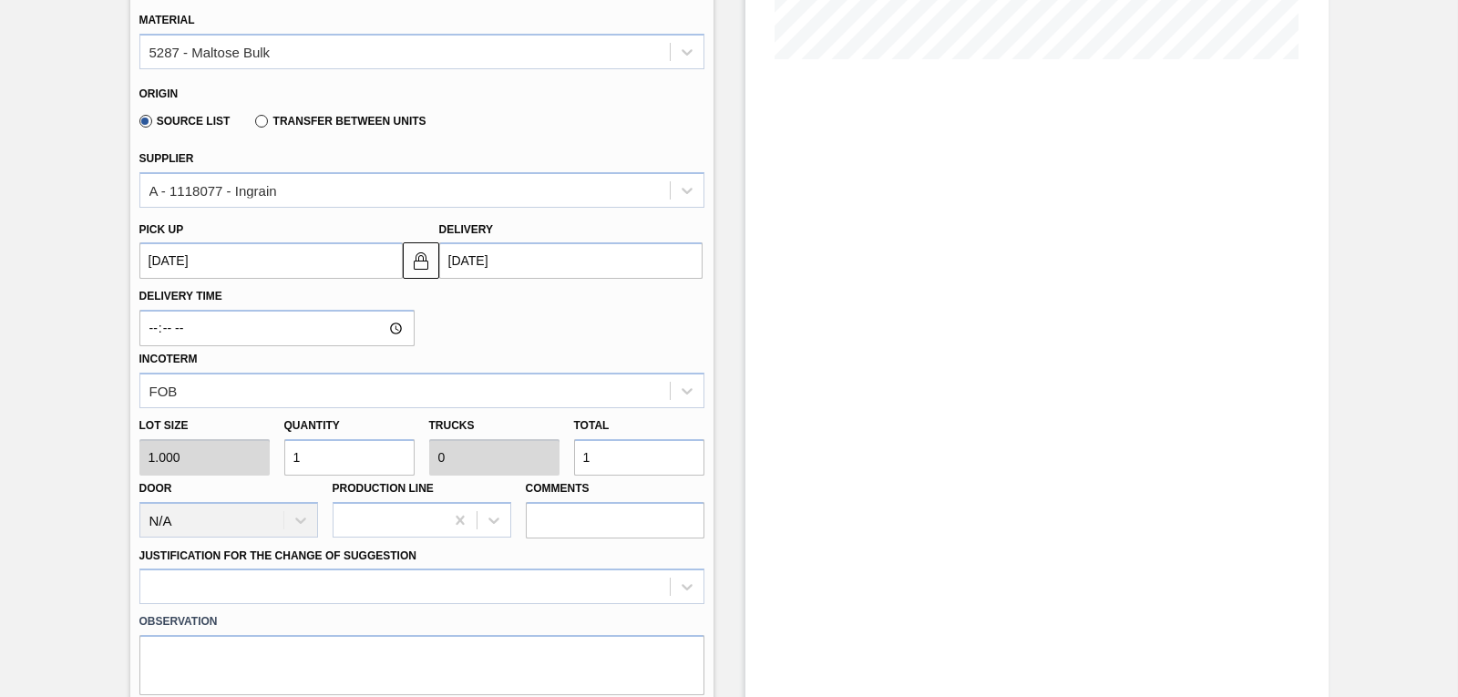
drag, startPoint x: 319, startPoint y: 458, endPoint x: 229, endPoint y: 475, distance: 91.7
click at [229, 475] on div "Lot size 1.000 Quantity 1 Trucks 0 Total 1 Door N/A Production Line Comments" at bounding box center [422, 473] width 580 height 130
type input "3"
type input "31"
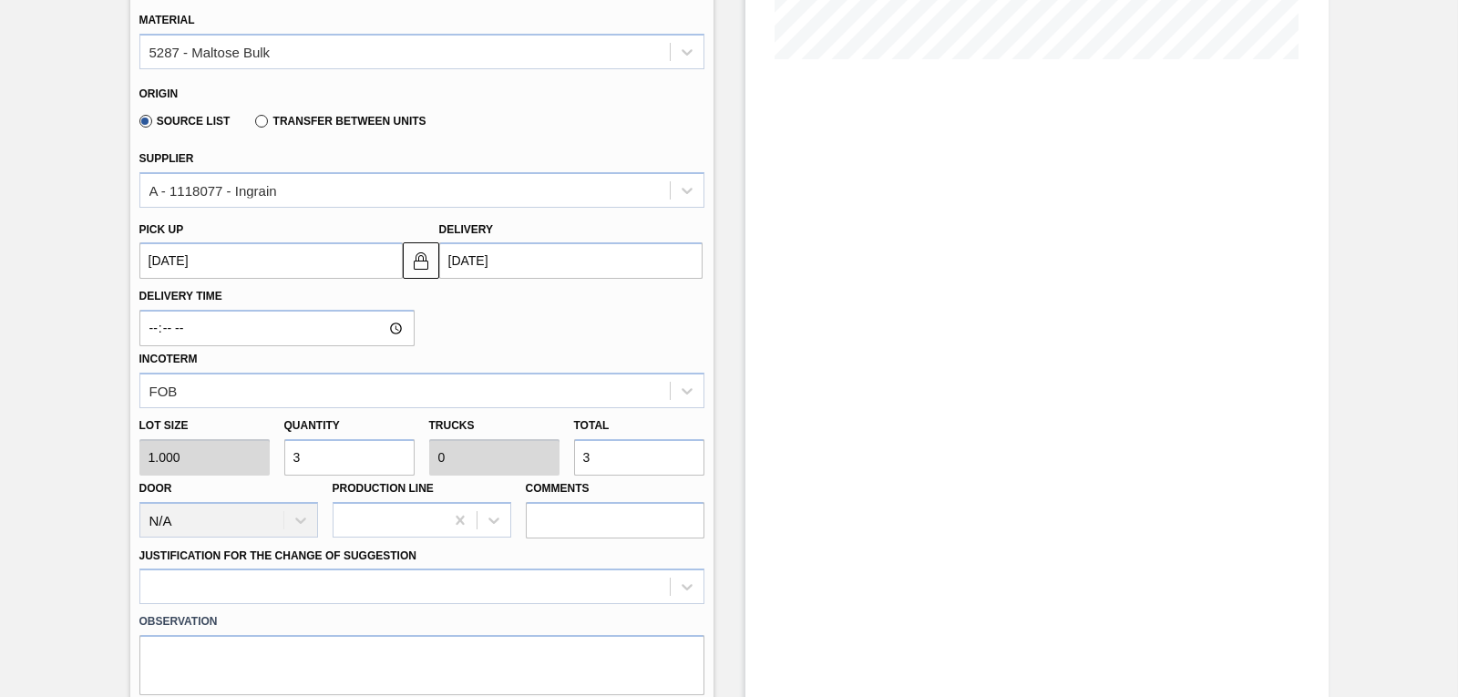
type input "0.001"
type input "31"
type input "310"
type input "0.01"
type input "310"
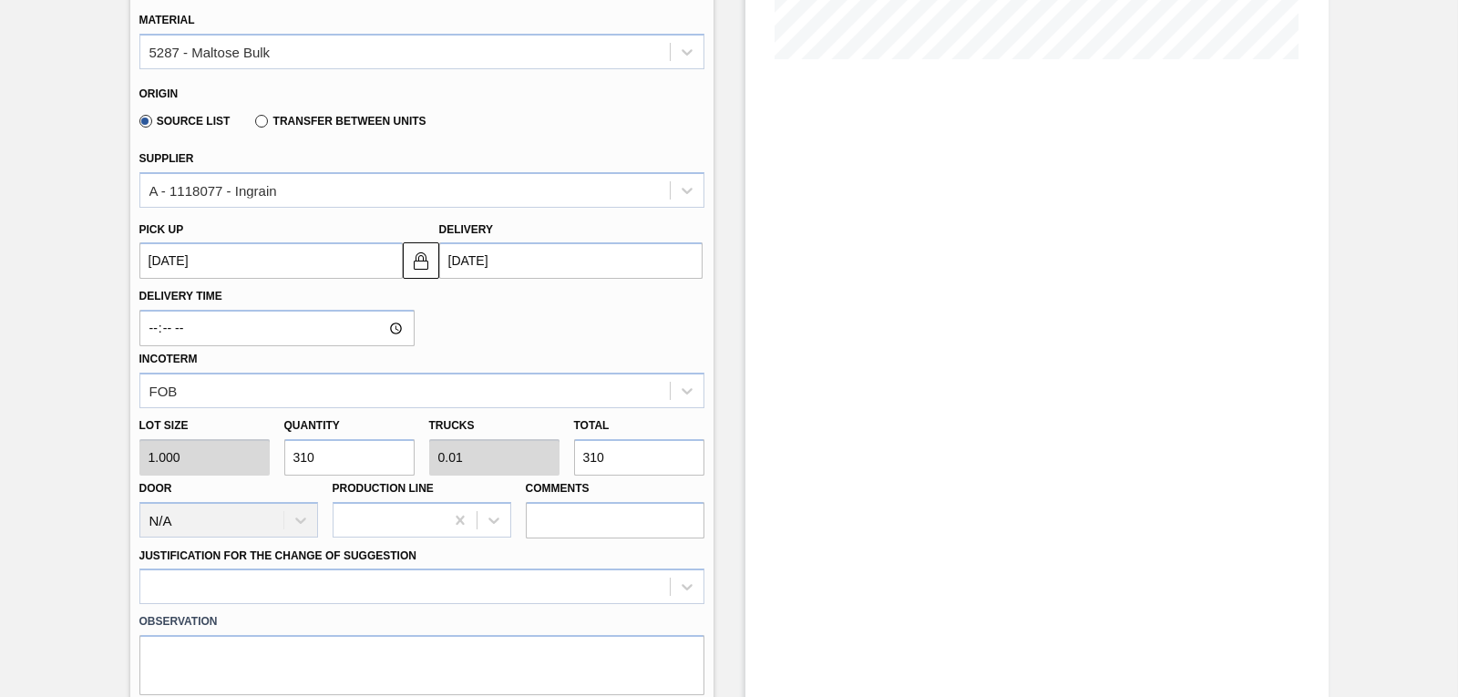
type input "3,100"
type input "0.097"
type input "3,100"
type input "31,000"
type input "0.969"
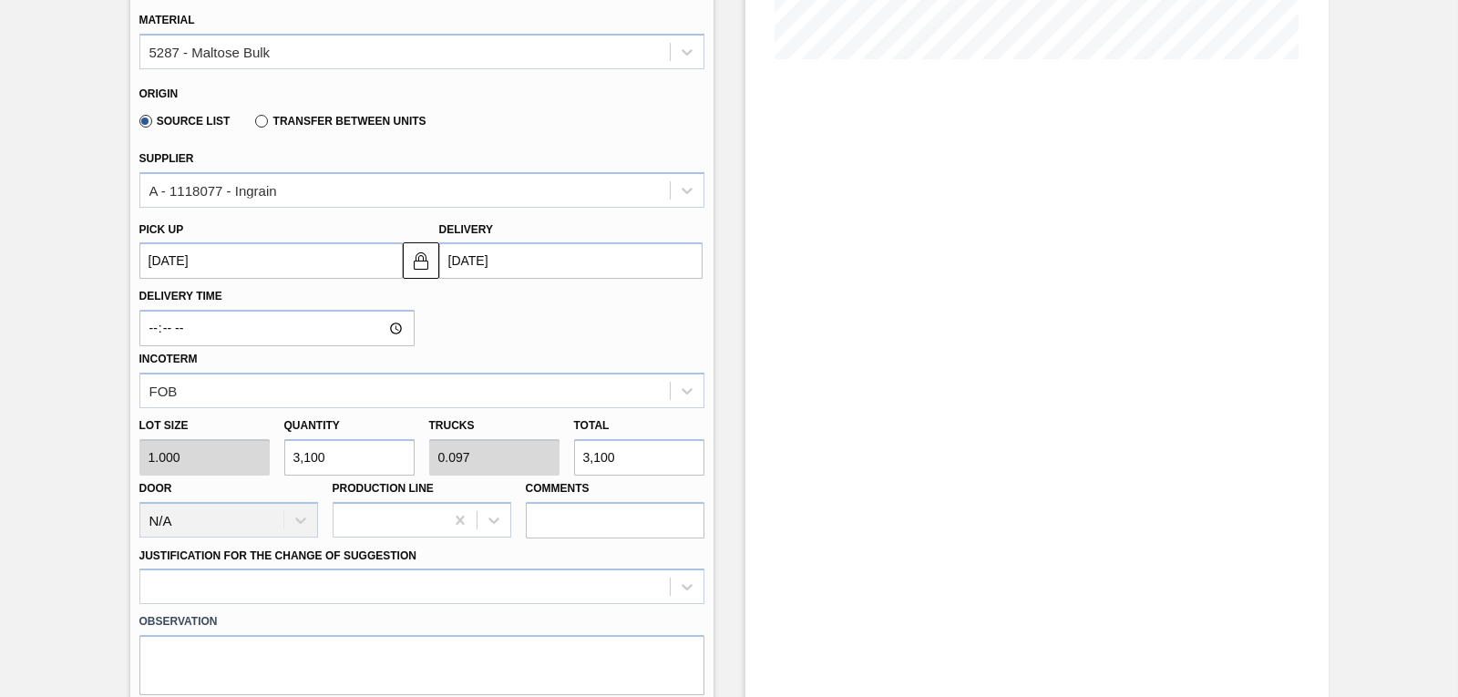
type input "31,000"
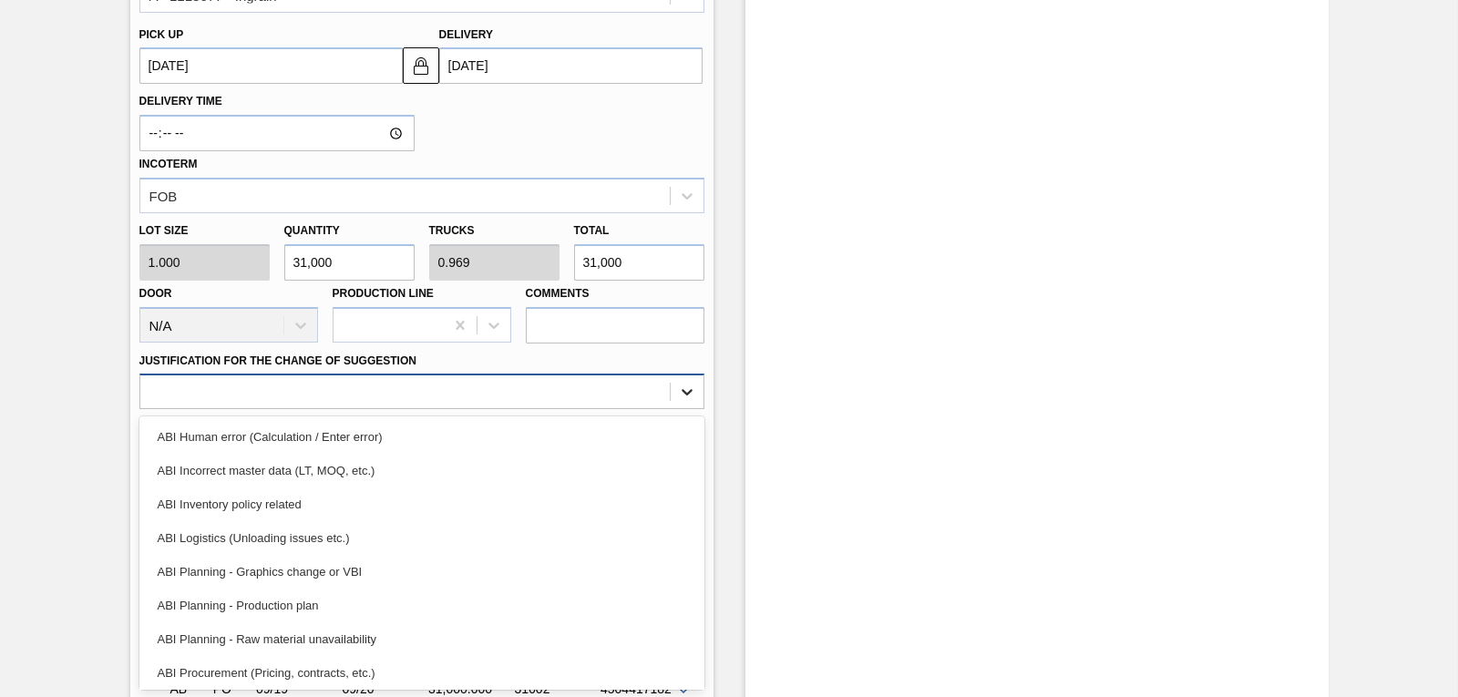
click at [682, 409] on div "option ABI Planning - Graphics change or VBI focused, 5 of 18. 18 results avail…" at bounding box center [421, 392] width 565 height 36
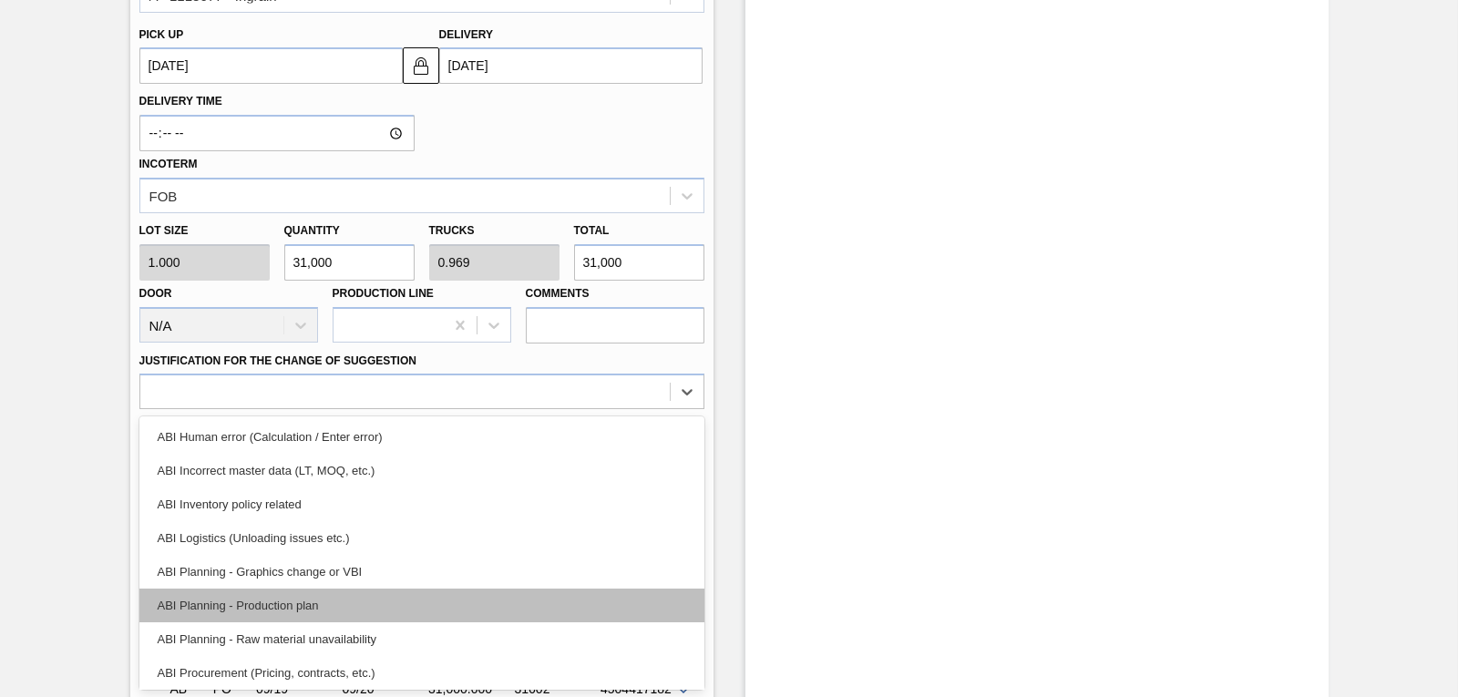
click at [386, 601] on div "ABI Planning - Production plan" at bounding box center [421, 606] width 565 height 34
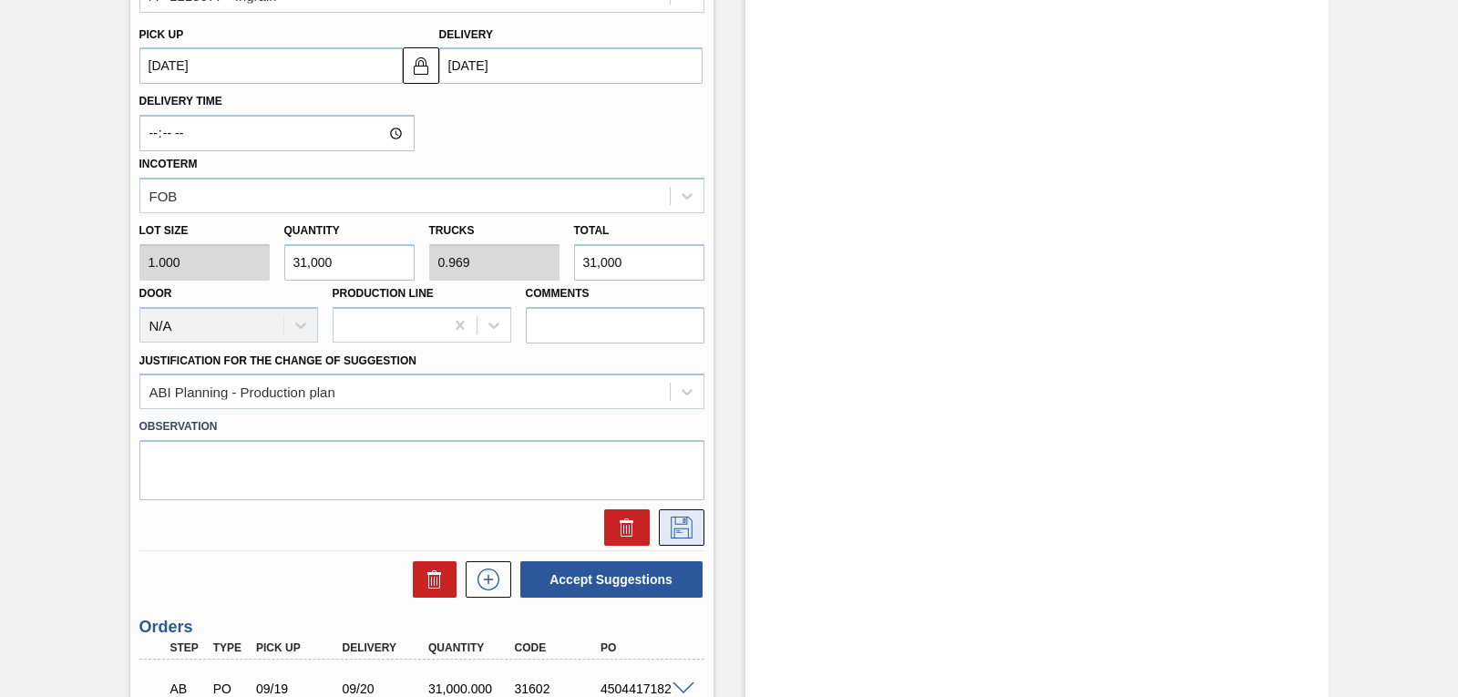
click at [675, 526] on icon at bounding box center [681, 528] width 29 height 22
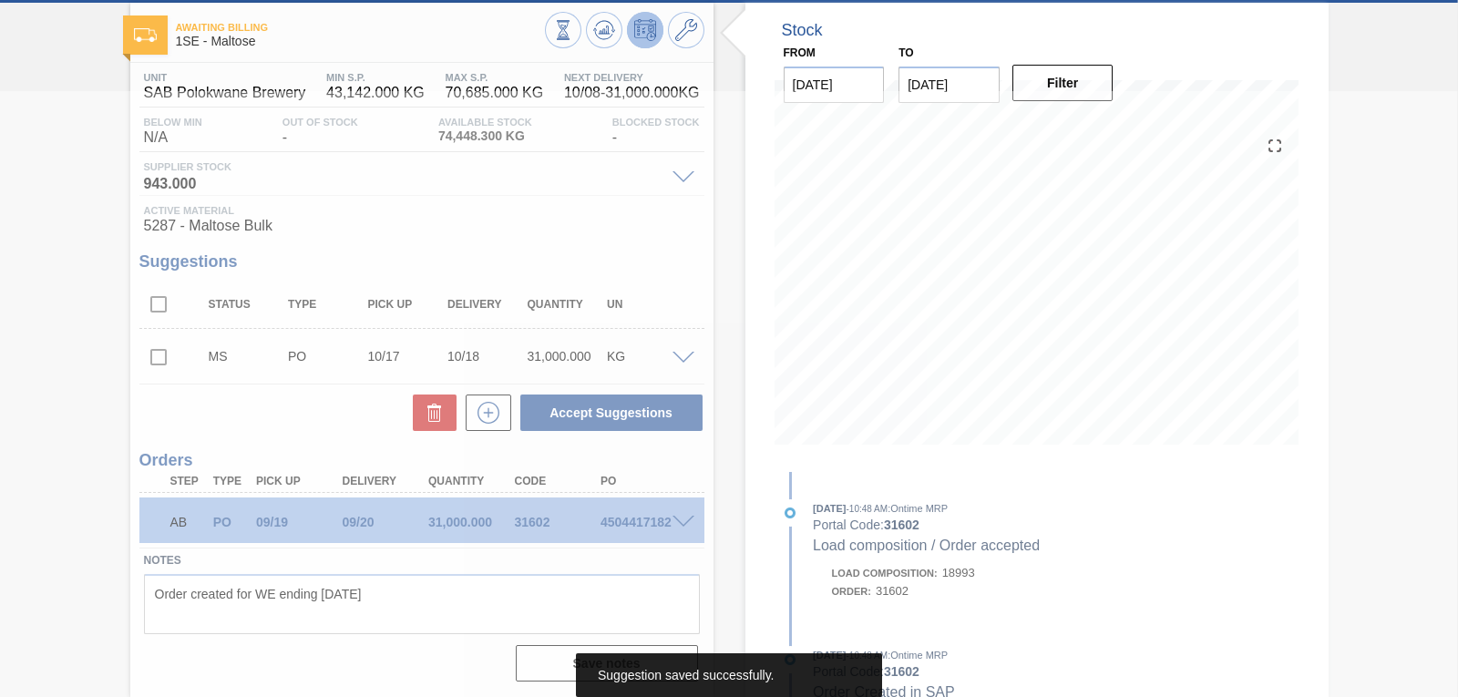
scroll to position [88, 0]
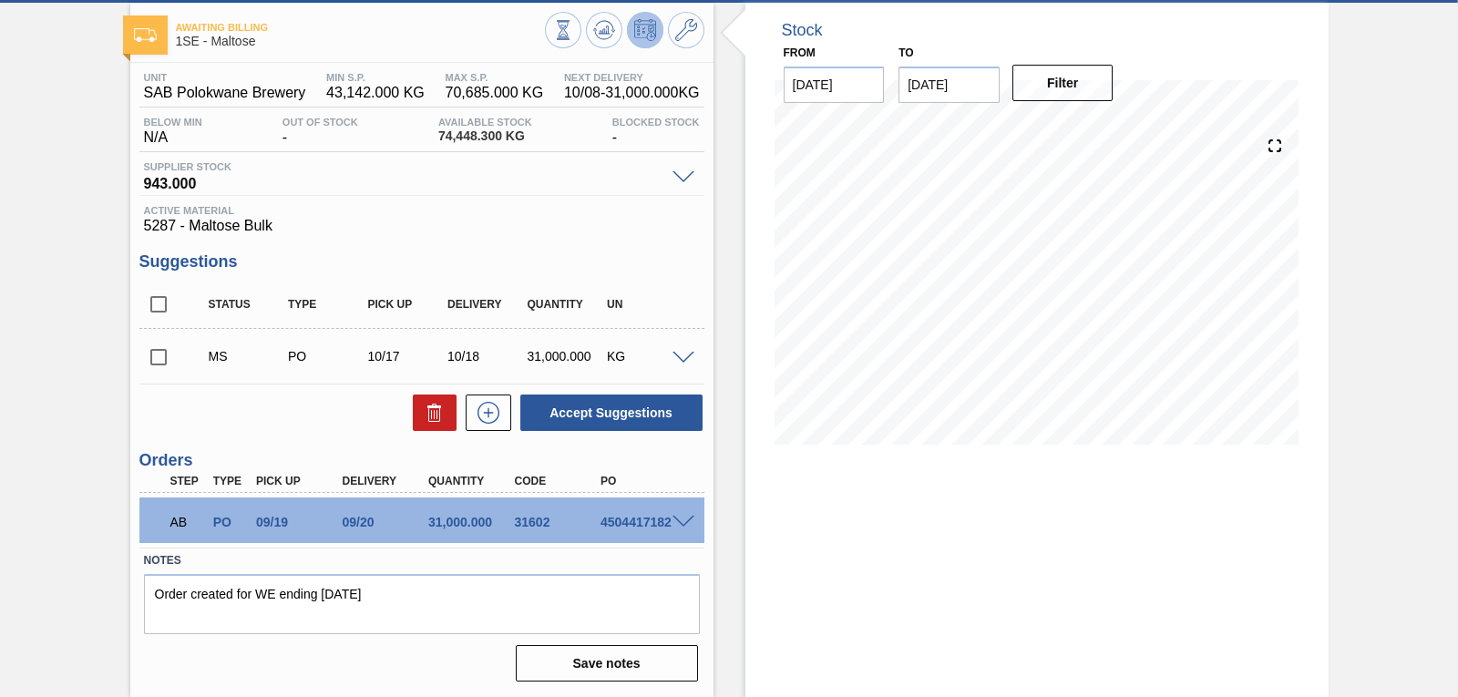
click at [1184, 524] on div "Stock From 10/08/2025 to 10/22/2025 Filter 10/15 Stock Projection 105,448.3 SAP…" at bounding box center [1037, 350] width 583 height 695
click at [162, 356] on input "checkbox" at bounding box center [158, 357] width 38 height 38
click at [587, 411] on button "Accept Suggestions" at bounding box center [611, 413] width 182 height 36
checkbox input "false"
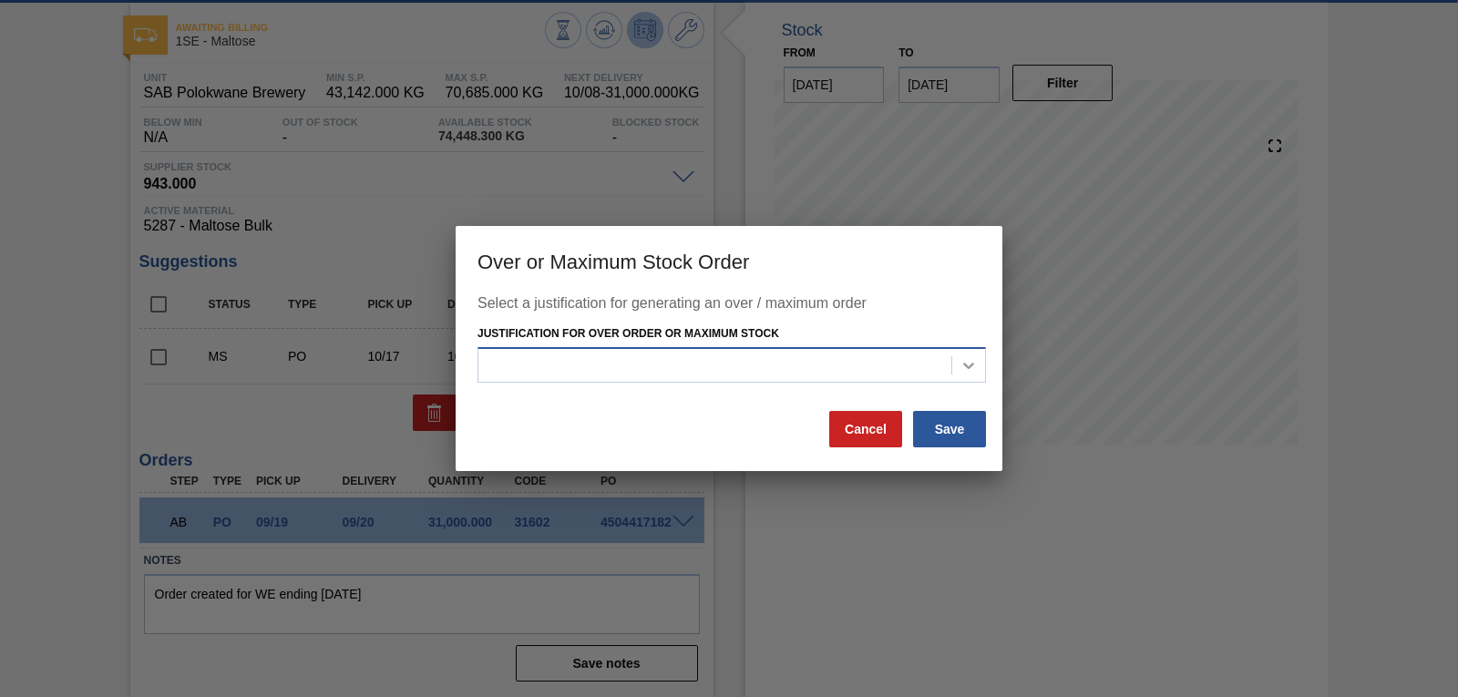
click at [974, 374] on icon at bounding box center [969, 365] width 18 height 18
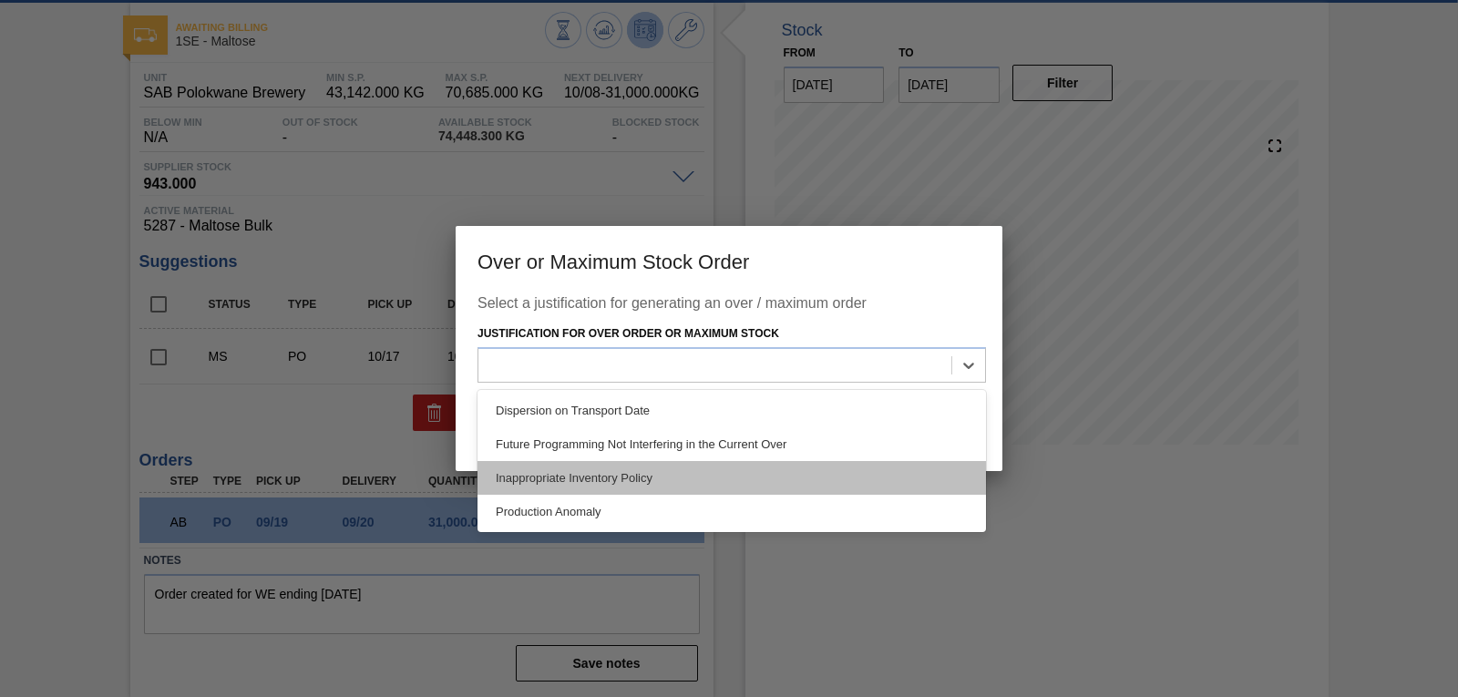
click at [688, 469] on div "Inappropriate Inventory Policy" at bounding box center [732, 478] width 509 height 34
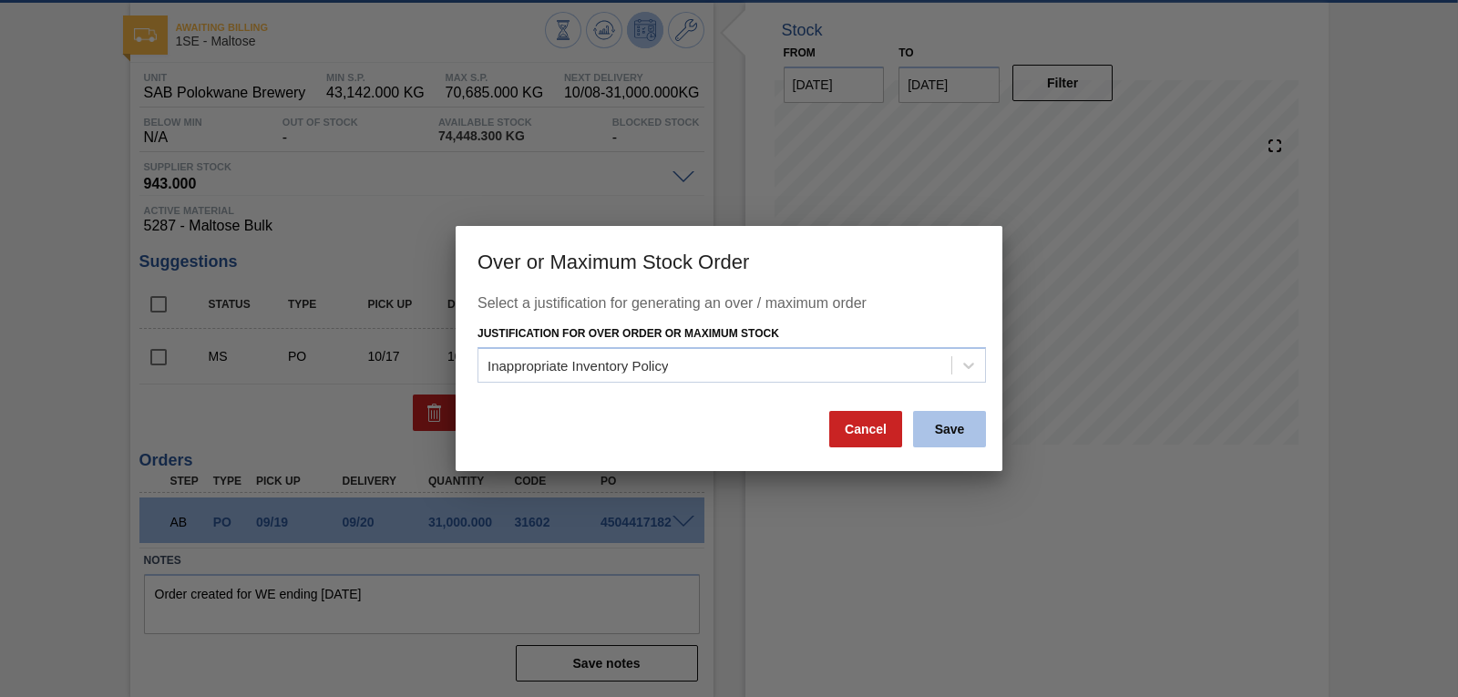
click at [948, 431] on button "Save" at bounding box center [949, 429] width 73 height 36
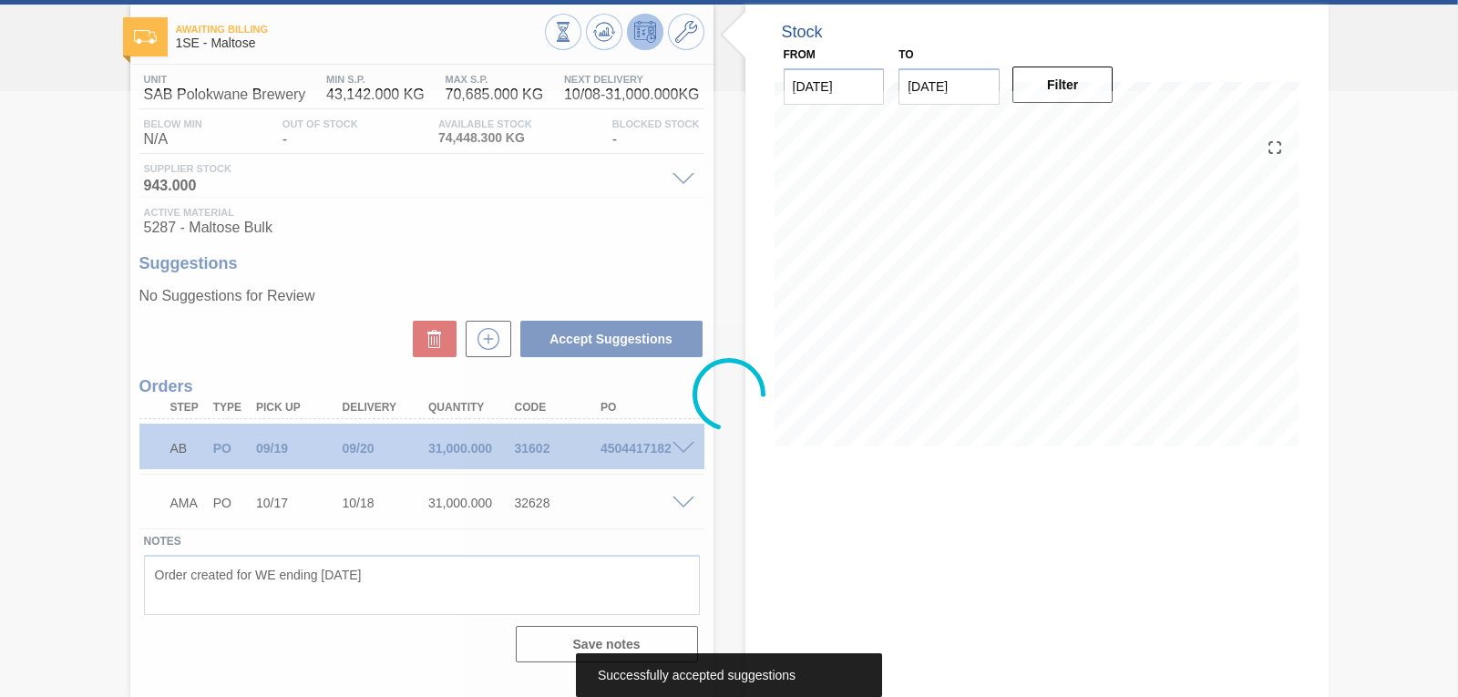
scroll to position [87, 0]
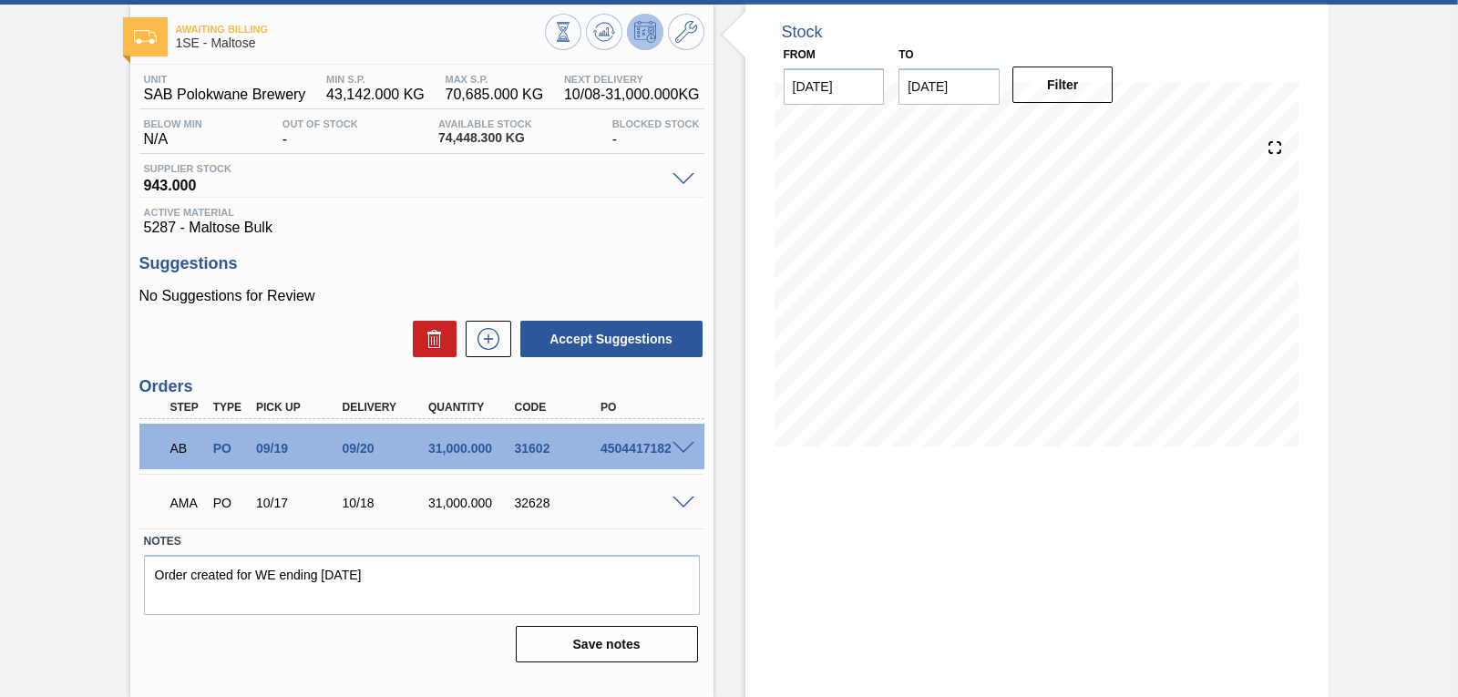
click at [681, 451] on span at bounding box center [684, 449] width 22 height 14
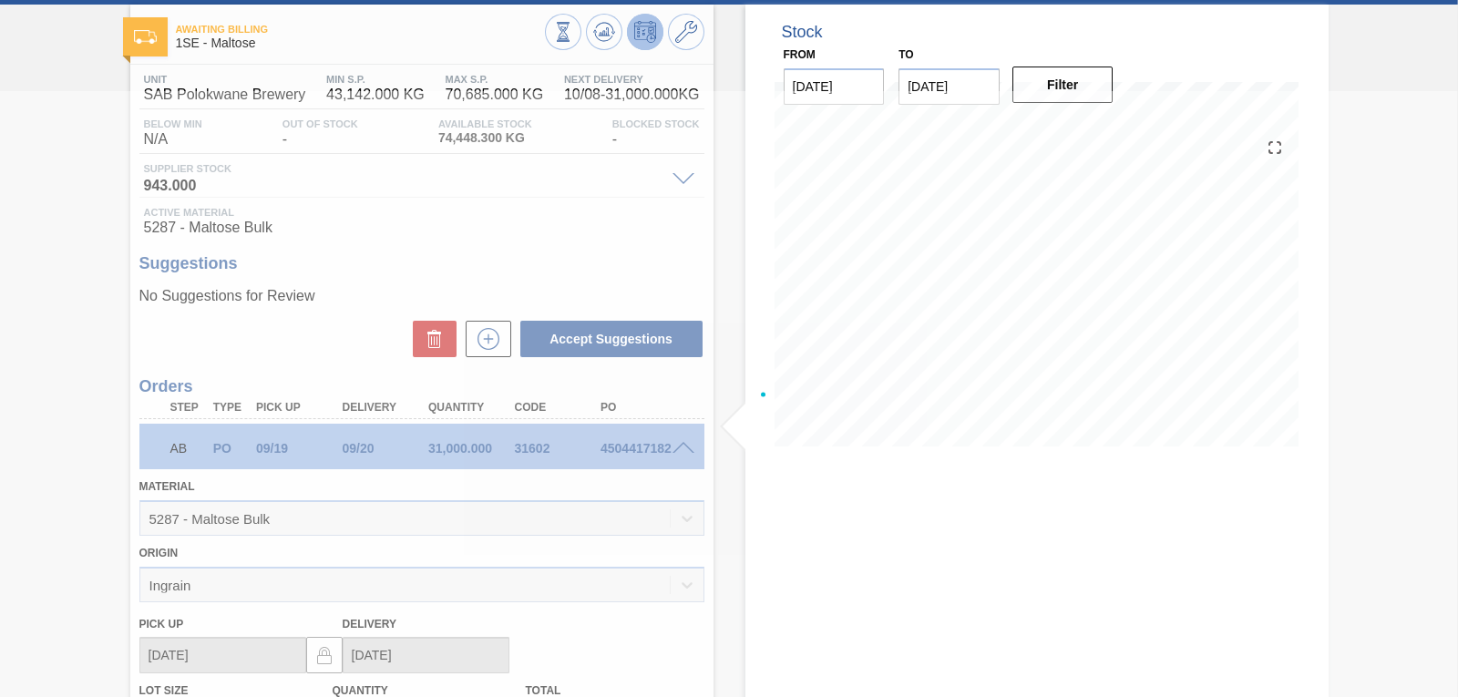
scroll to position [88, 0]
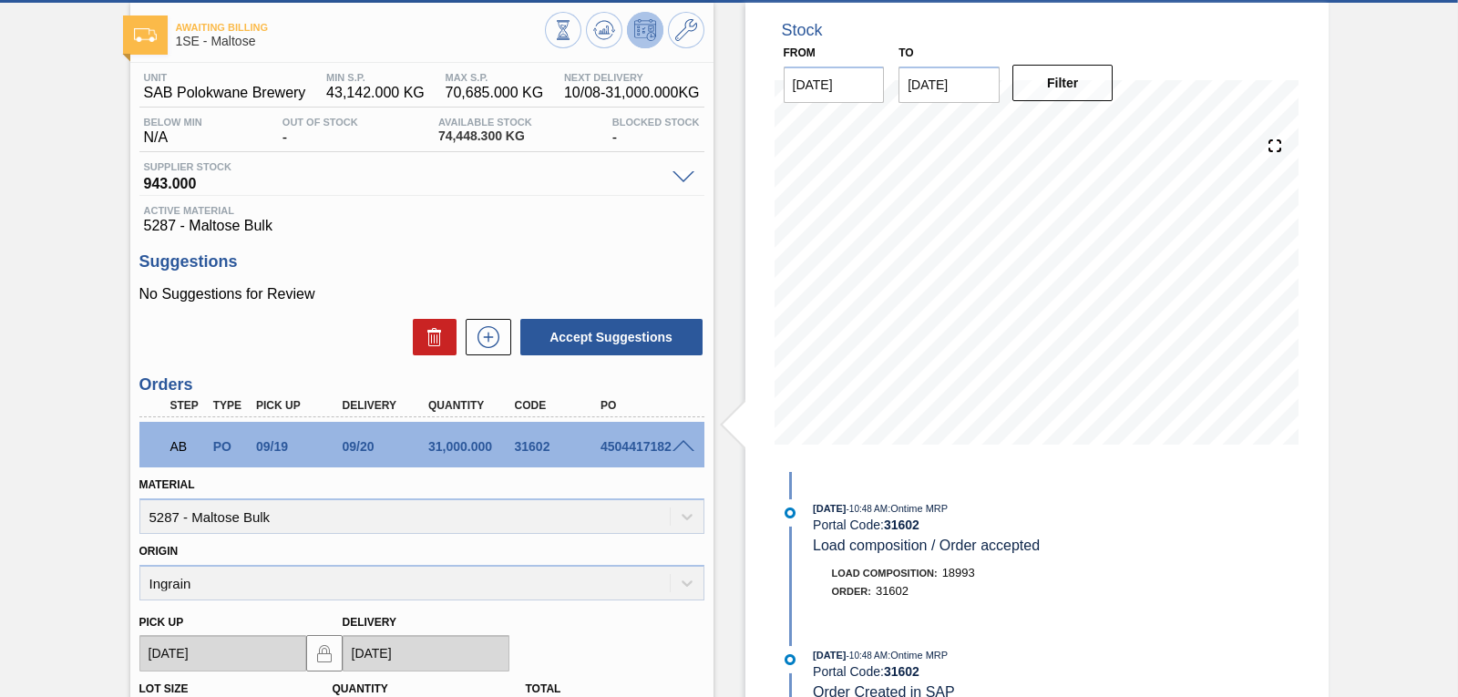
click at [689, 456] on div "AB PO 09/19 09/20 31,000.000 31602 4504417182" at bounding box center [421, 445] width 565 height 46
click at [683, 438] on div at bounding box center [686, 445] width 36 height 14
click at [685, 444] on span at bounding box center [684, 447] width 22 height 14
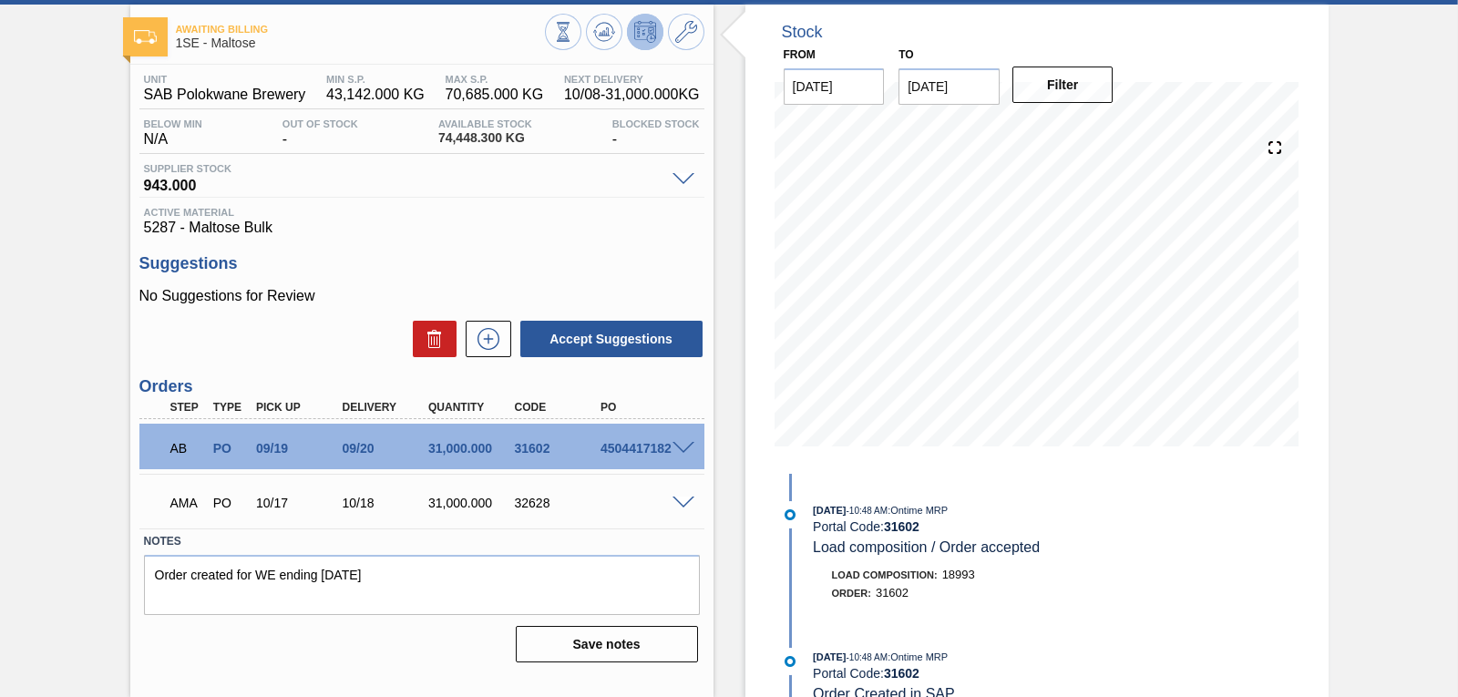
scroll to position [87, 0]
click at [679, 506] on span at bounding box center [684, 504] width 22 height 14
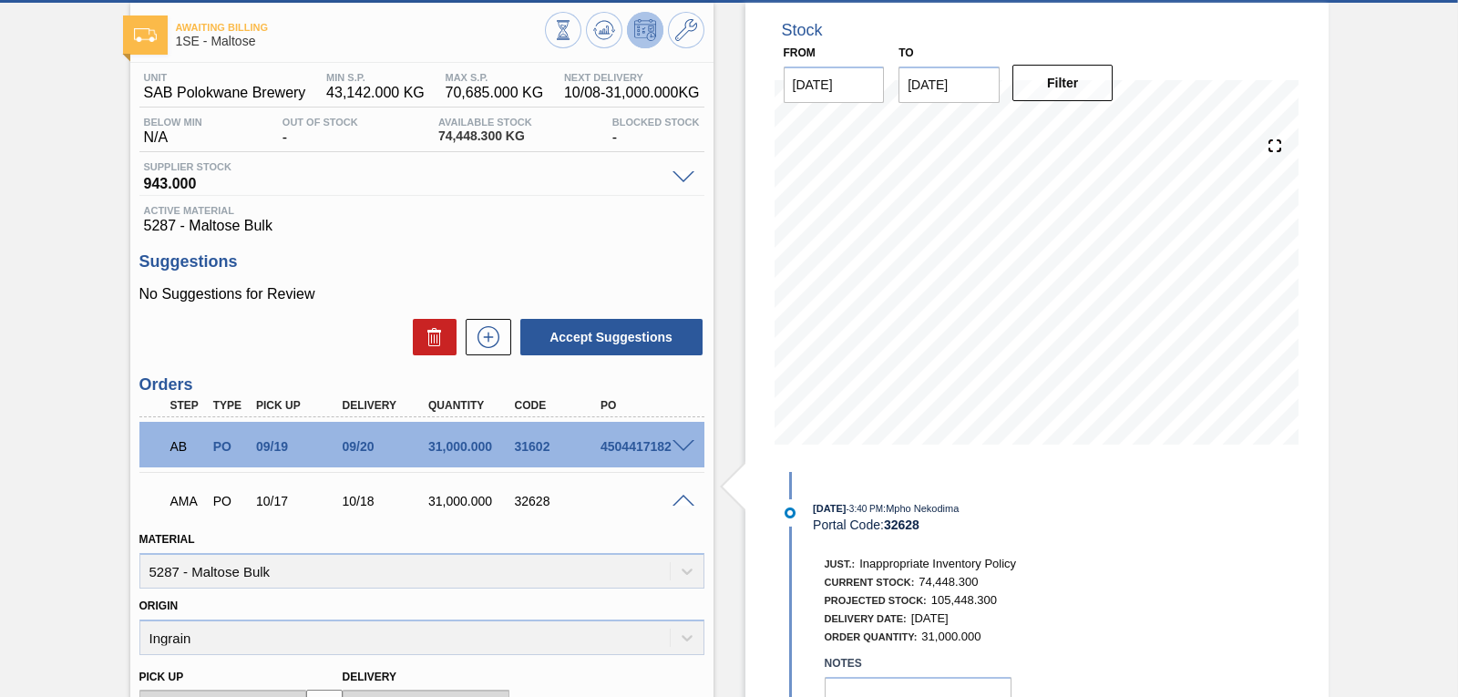
click at [1220, 525] on div "Portal Code: 32628" at bounding box center [1029, 525] width 433 height 15
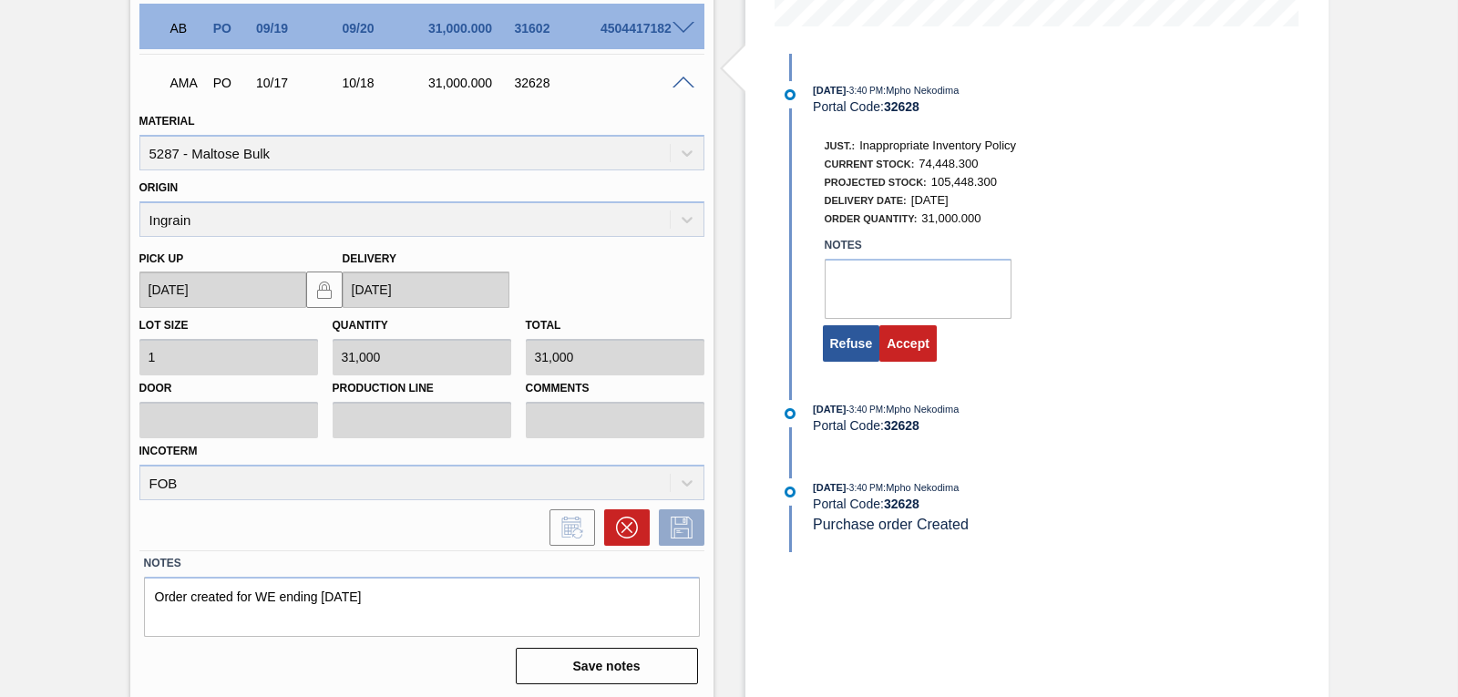
scroll to position [510, 0]
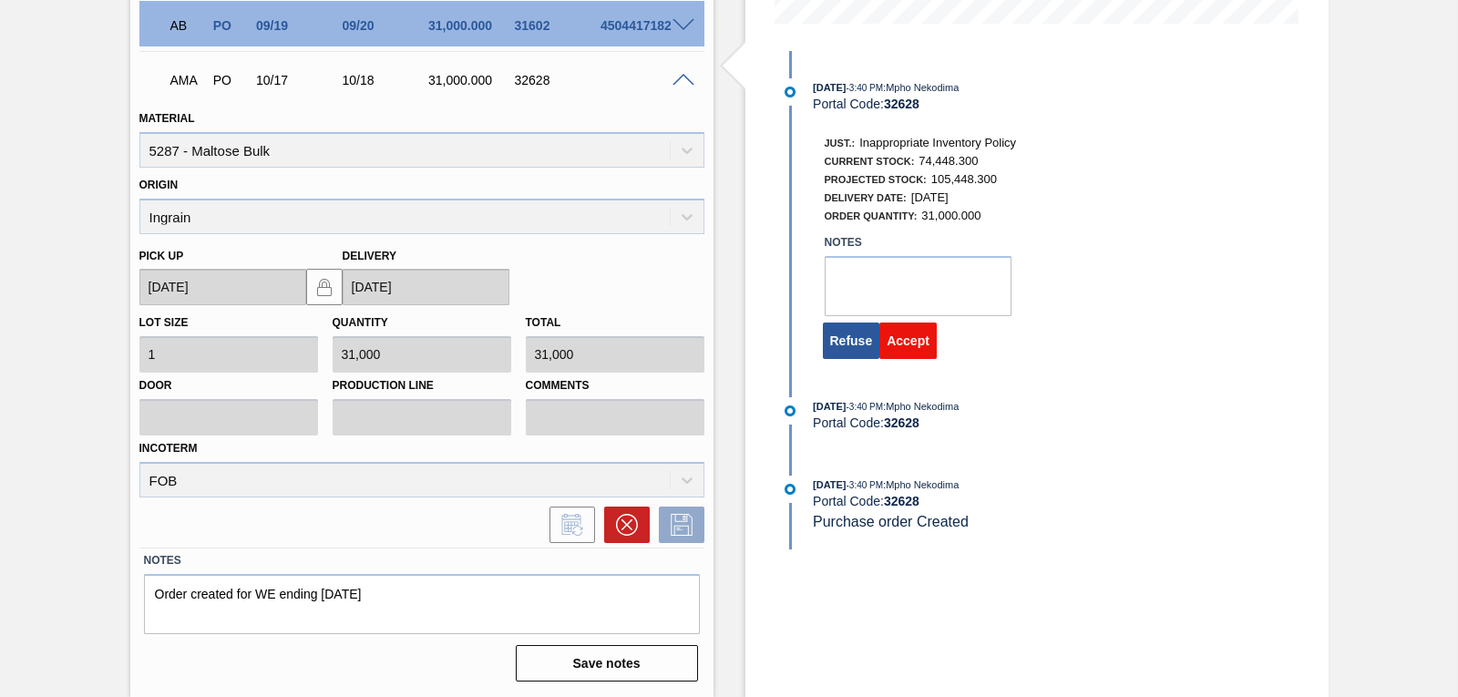
click at [916, 345] on button "Accept" at bounding box center [908, 341] width 57 height 36
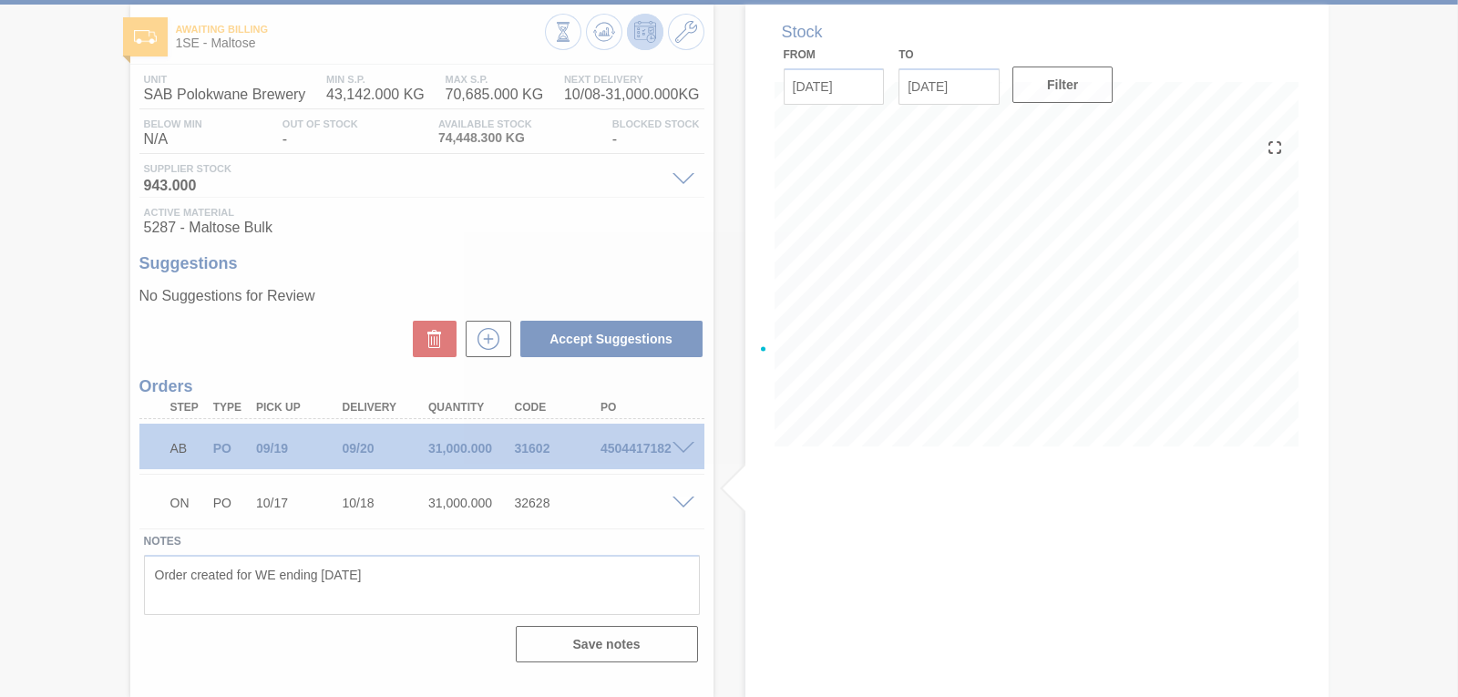
scroll to position [87, 0]
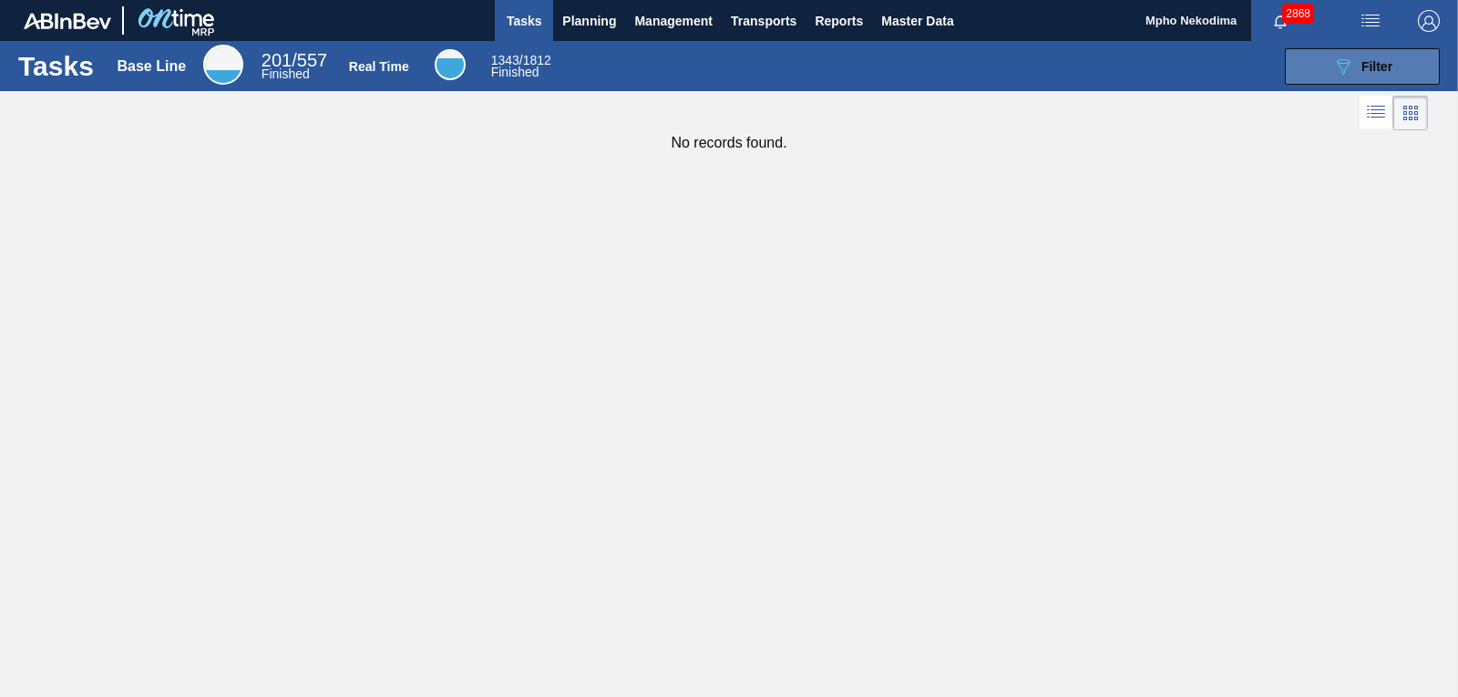
click at [1316, 68] on button "089F7B8B-B2A5-4AFE-B5C0-19BA573D28AC Filter" at bounding box center [1362, 66] width 155 height 36
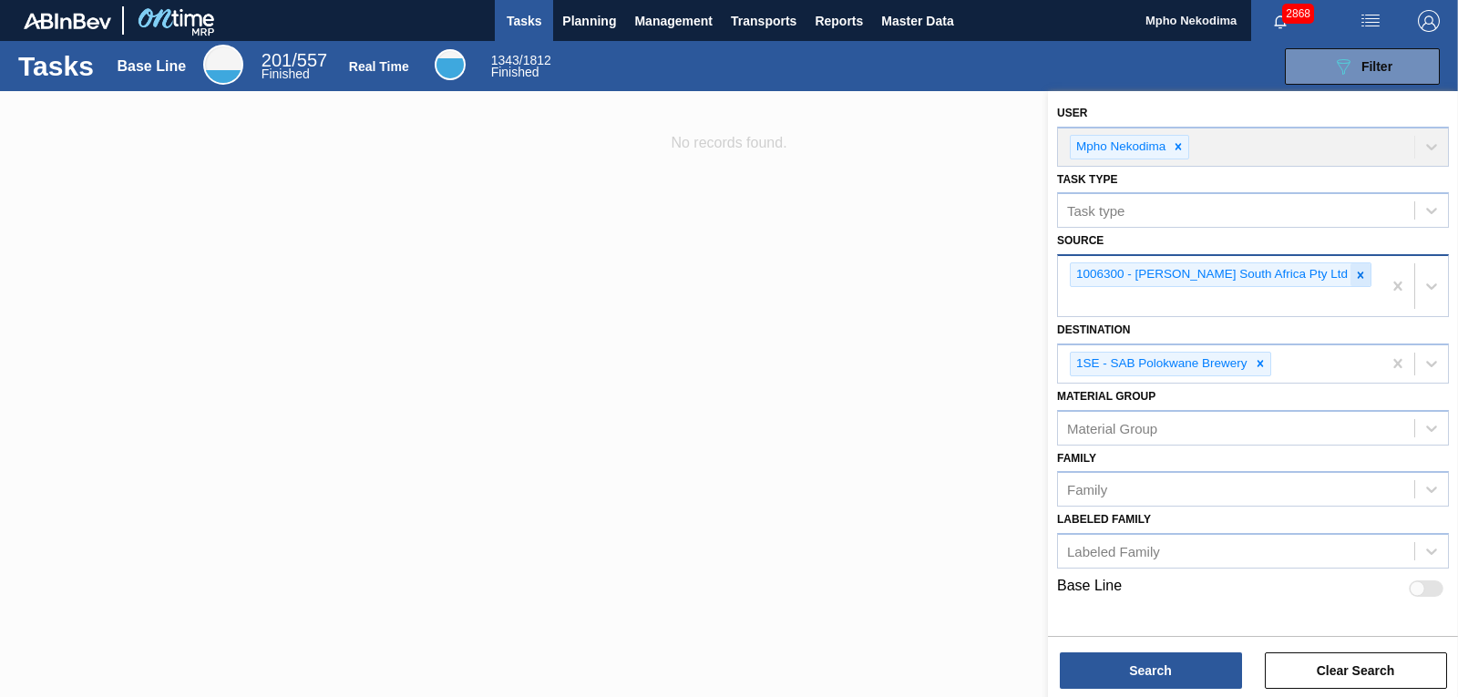
click at [1354, 279] on icon at bounding box center [1360, 275] width 13 height 13
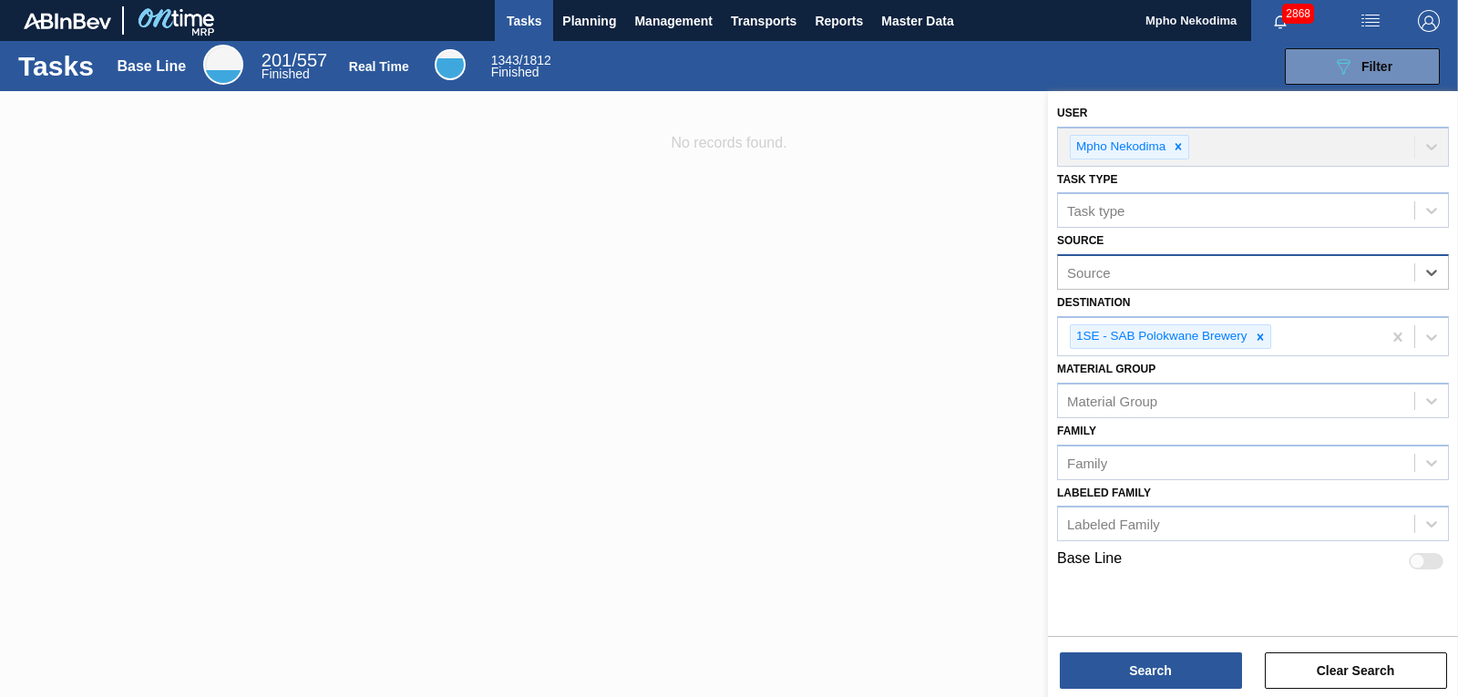
click at [1291, 277] on div "Source" at bounding box center [1236, 273] width 356 height 26
type input "bragon"
click at [1291, 277] on div "bragon" at bounding box center [1236, 273] width 356 height 26
type input "b"
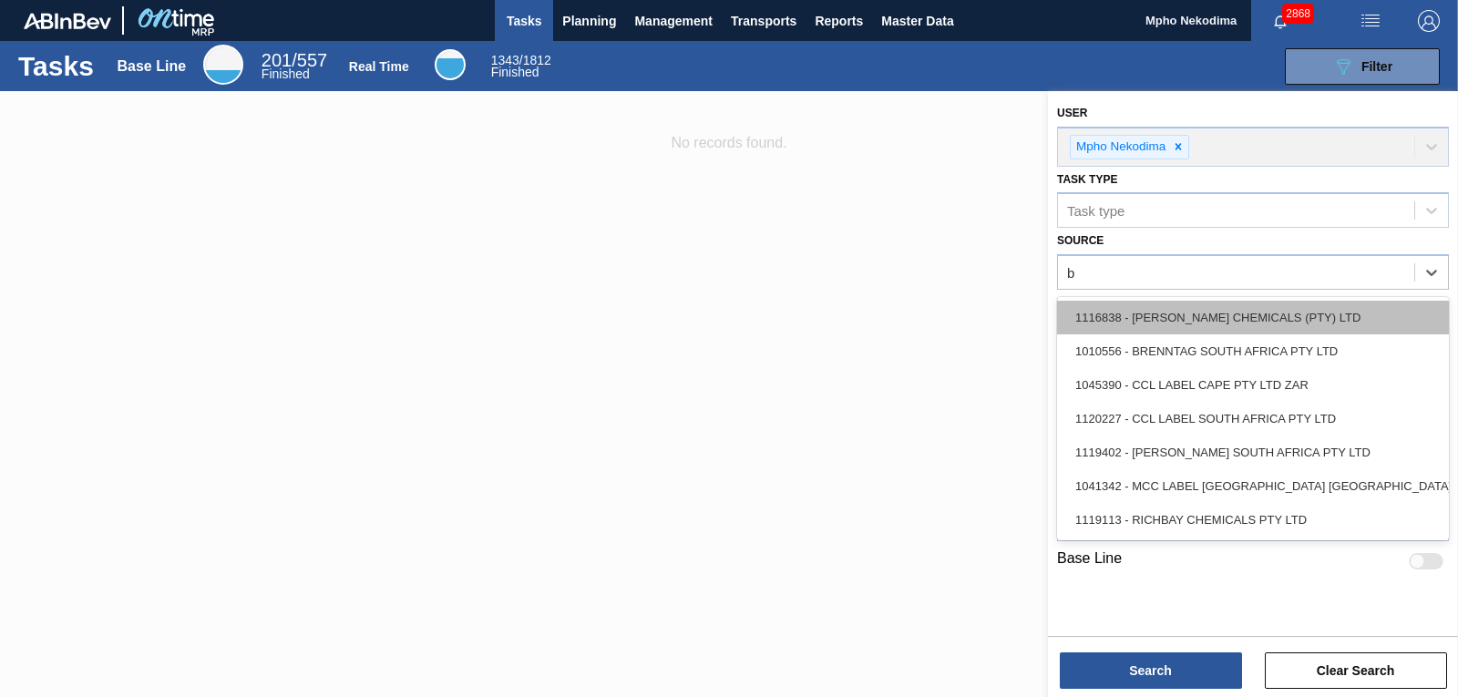
click at [1227, 305] on div "1116838 - [PERSON_NAME] CHEMICALS (PTY) LTD" at bounding box center [1253, 318] width 392 height 34
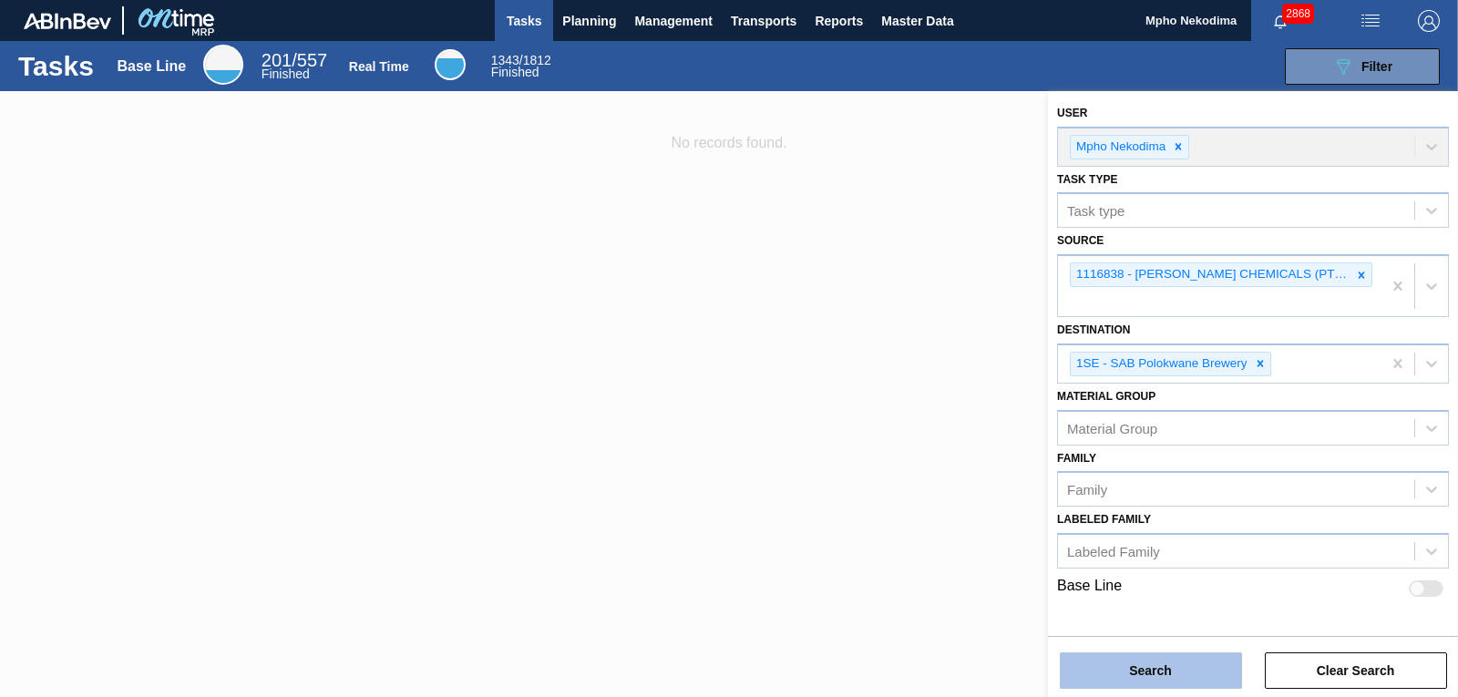
click at [1200, 667] on button "Search" at bounding box center [1151, 671] width 182 height 36
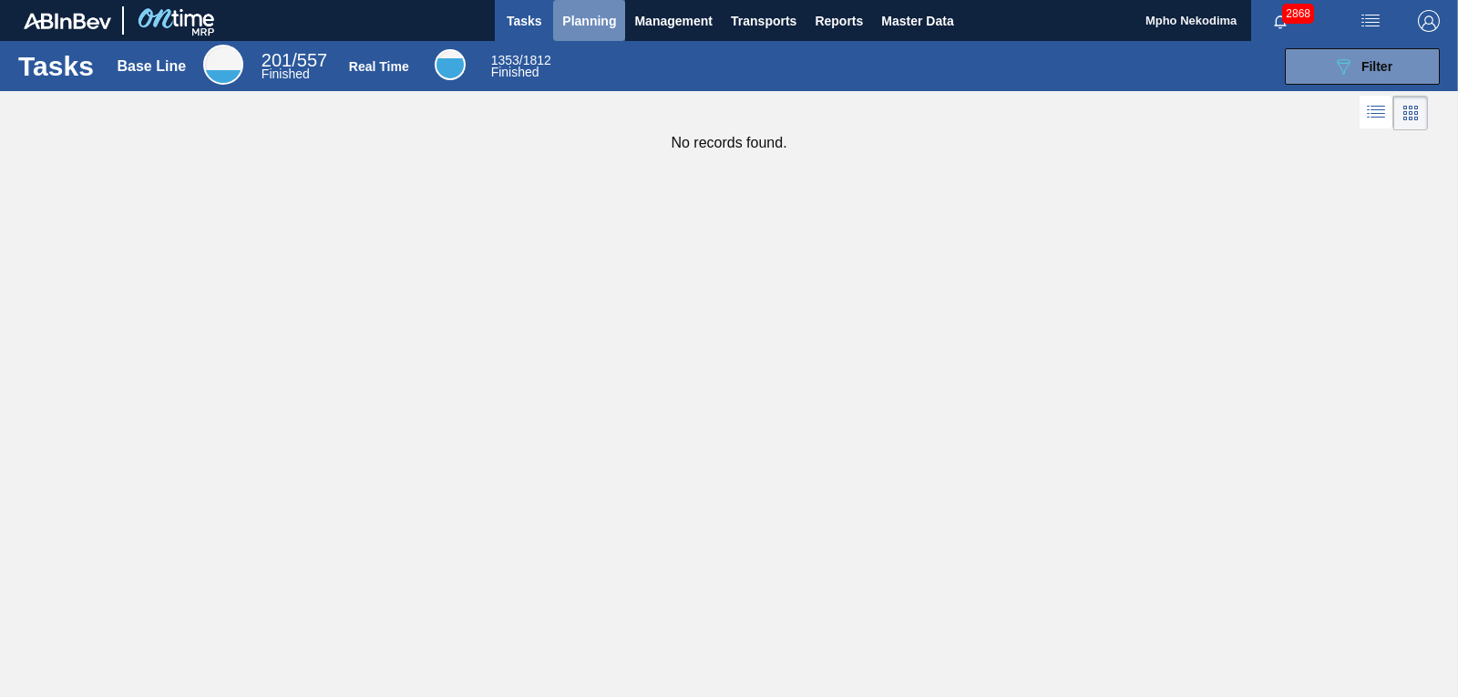
click at [576, 21] on span "Planning" at bounding box center [589, 21] width 54 height 22
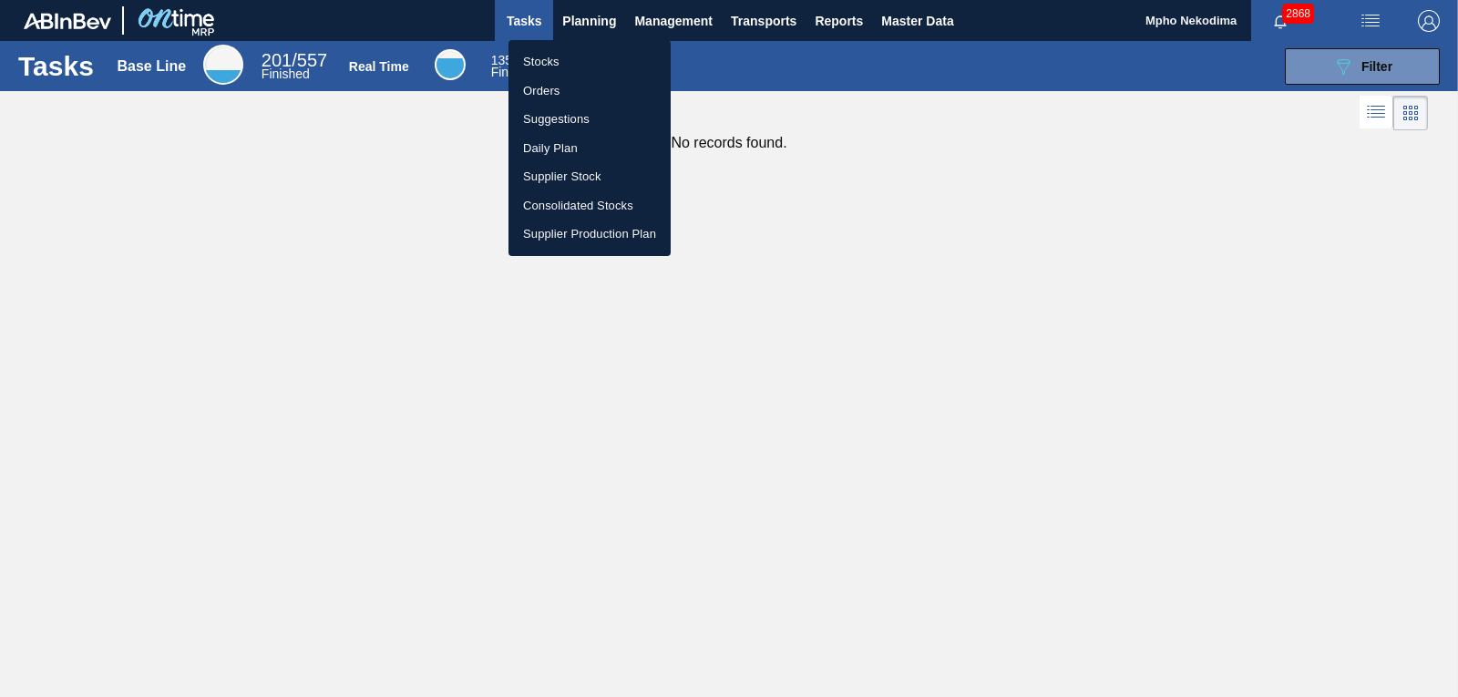
click at [551, 63] on li "Stocks" at bounding box center [590, 61] width 162 height 29
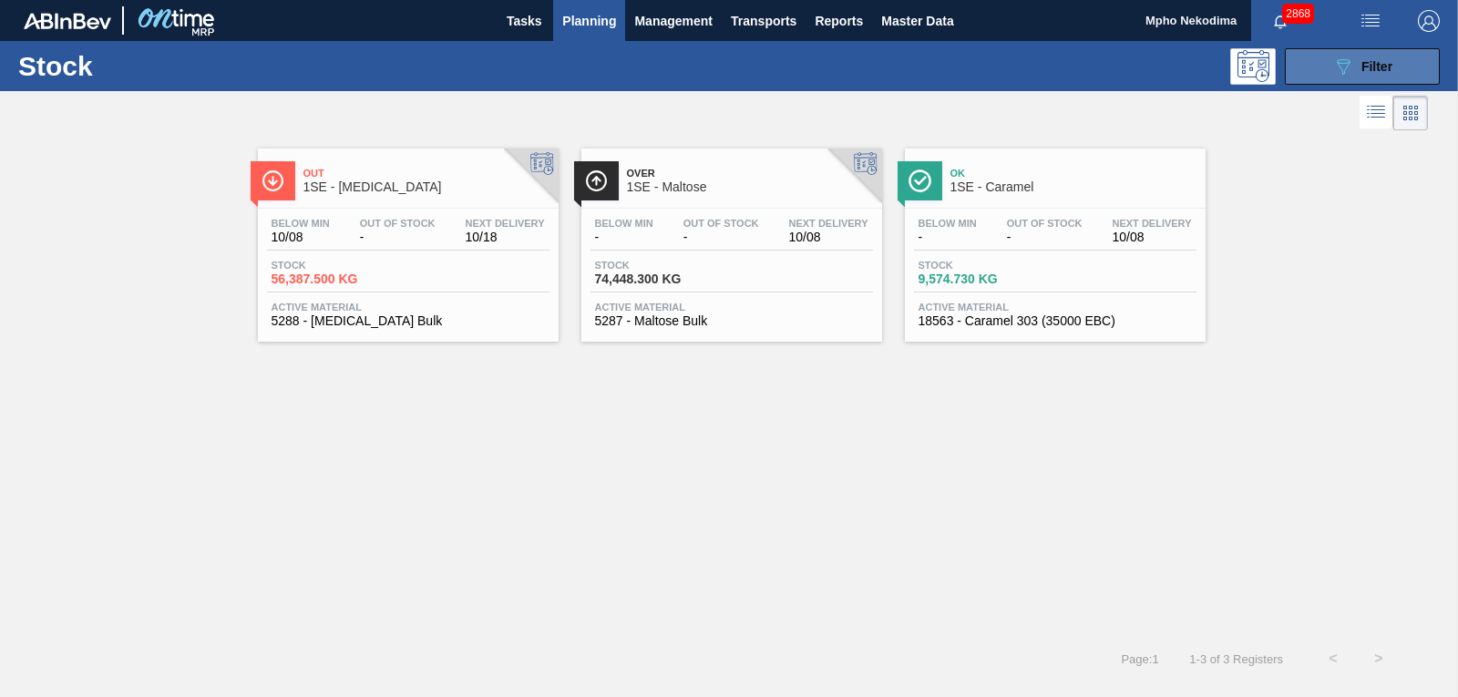
click at [1341, 72] on icon "089F7B8B-B2A5-4AFE-B5C0-19BA573D28AC" at bounding box center [1344, 67] width 22 height 22
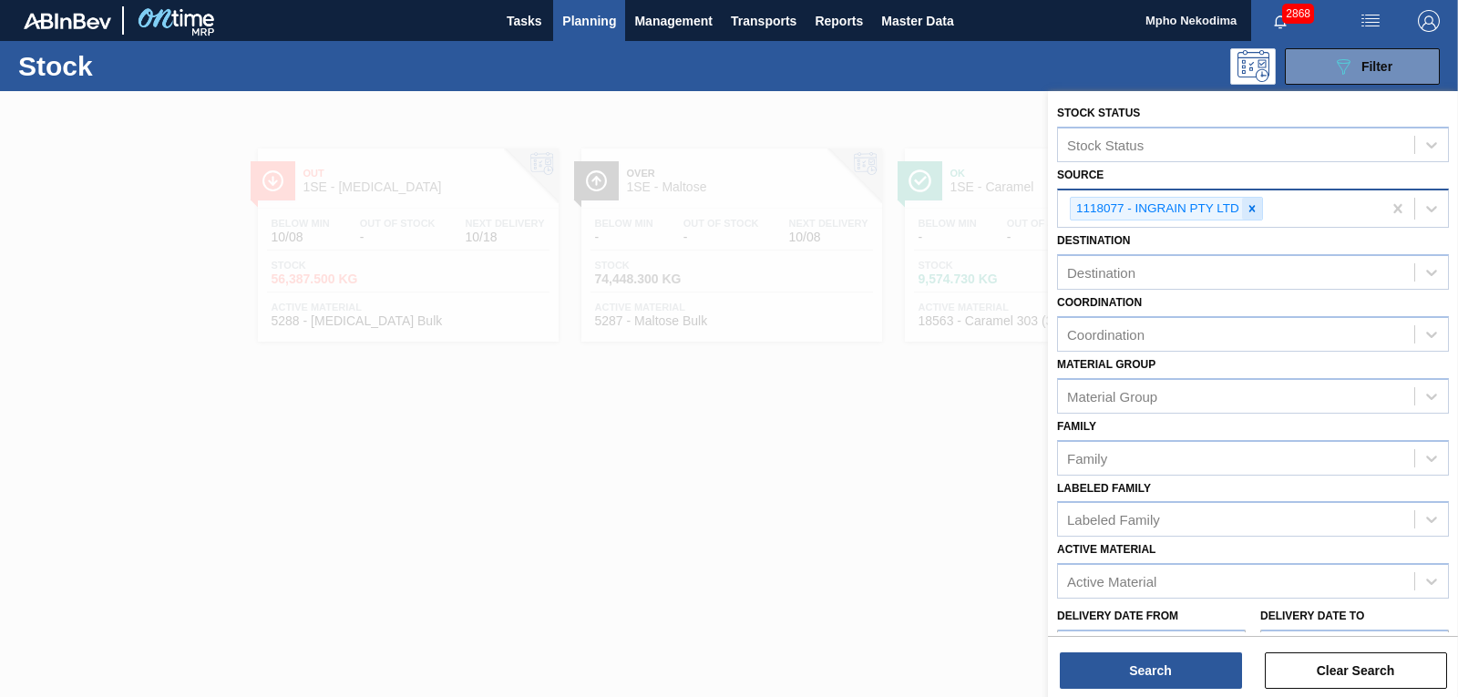
click at [1252, 210] on icon at bounding box center [1252, 208] width 13 height 13
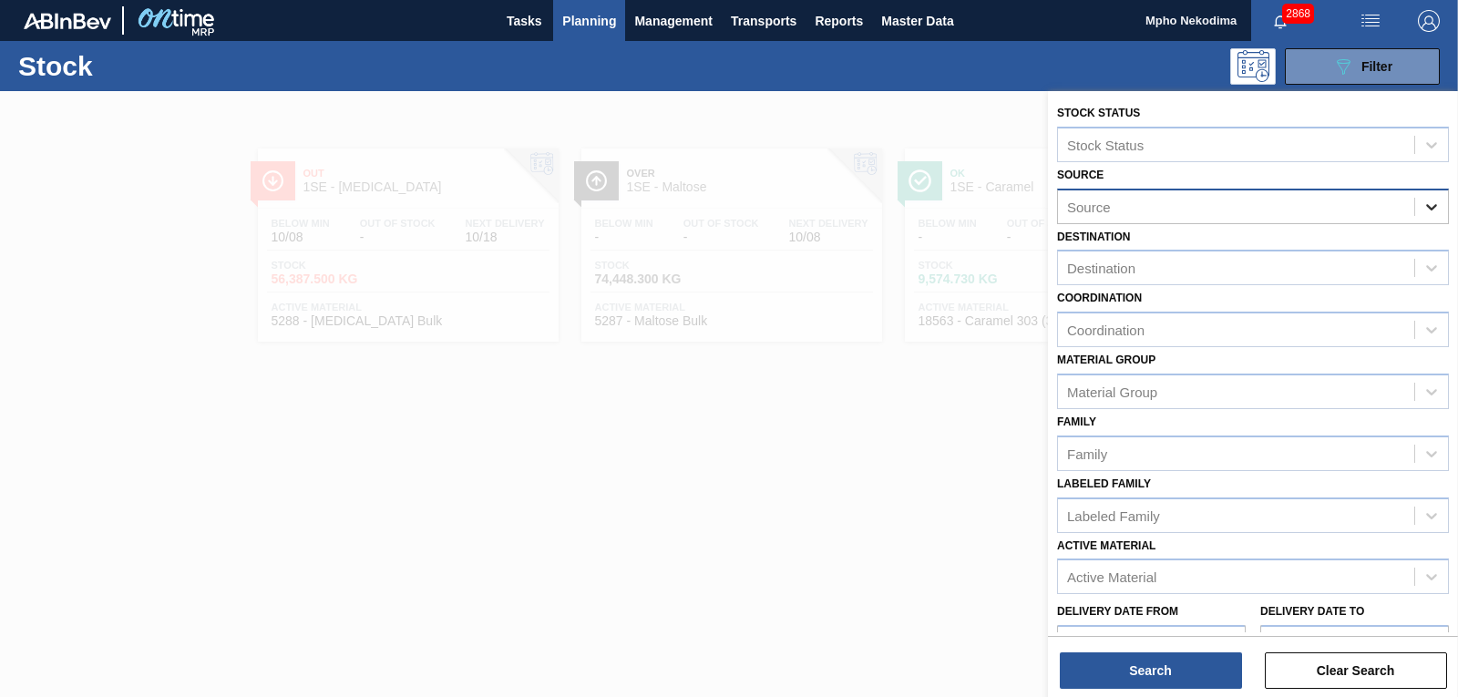
click at [1426, 207] on icon at bounding box center [1431, 207] width 11 height 6
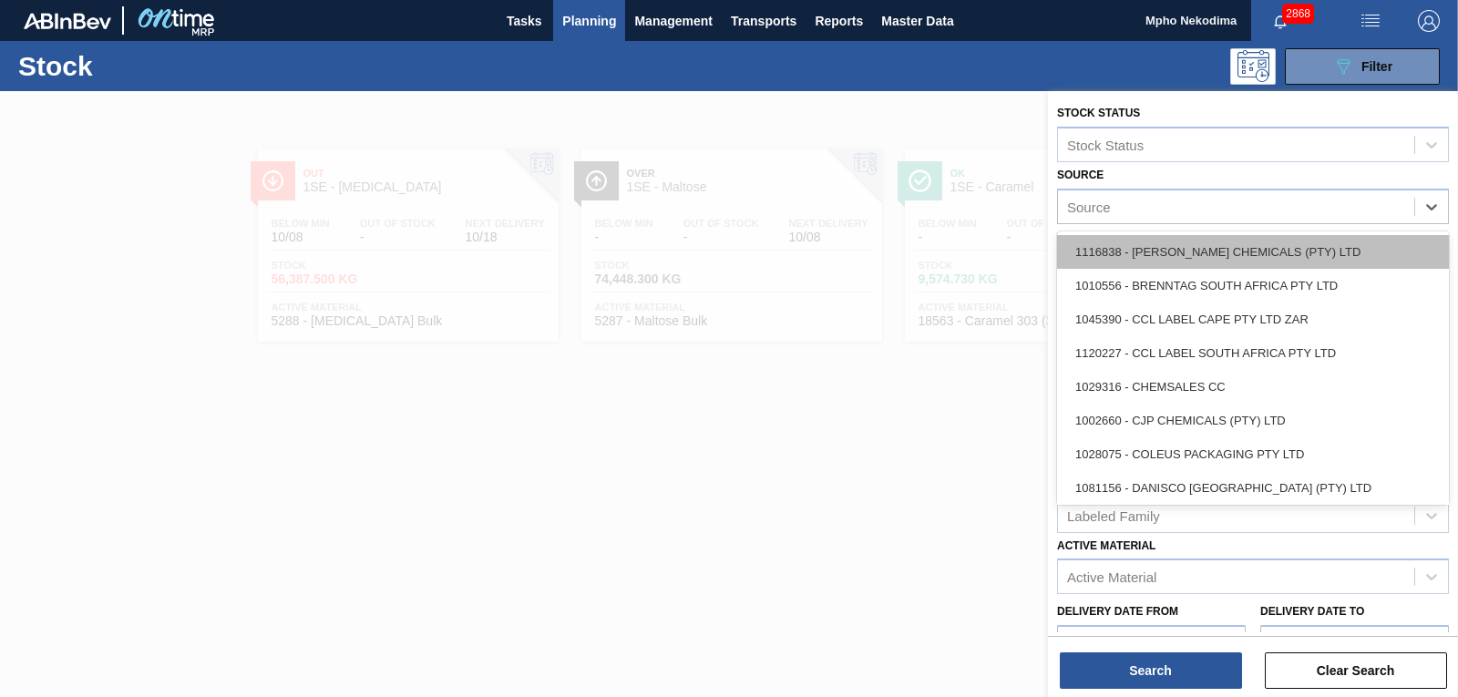
click at [1209, 256] on div "1116838 - [PERSON_NAME] CHEMICALS (PTY) LTD" at bounding box center [1253, 252] width 392 height 34
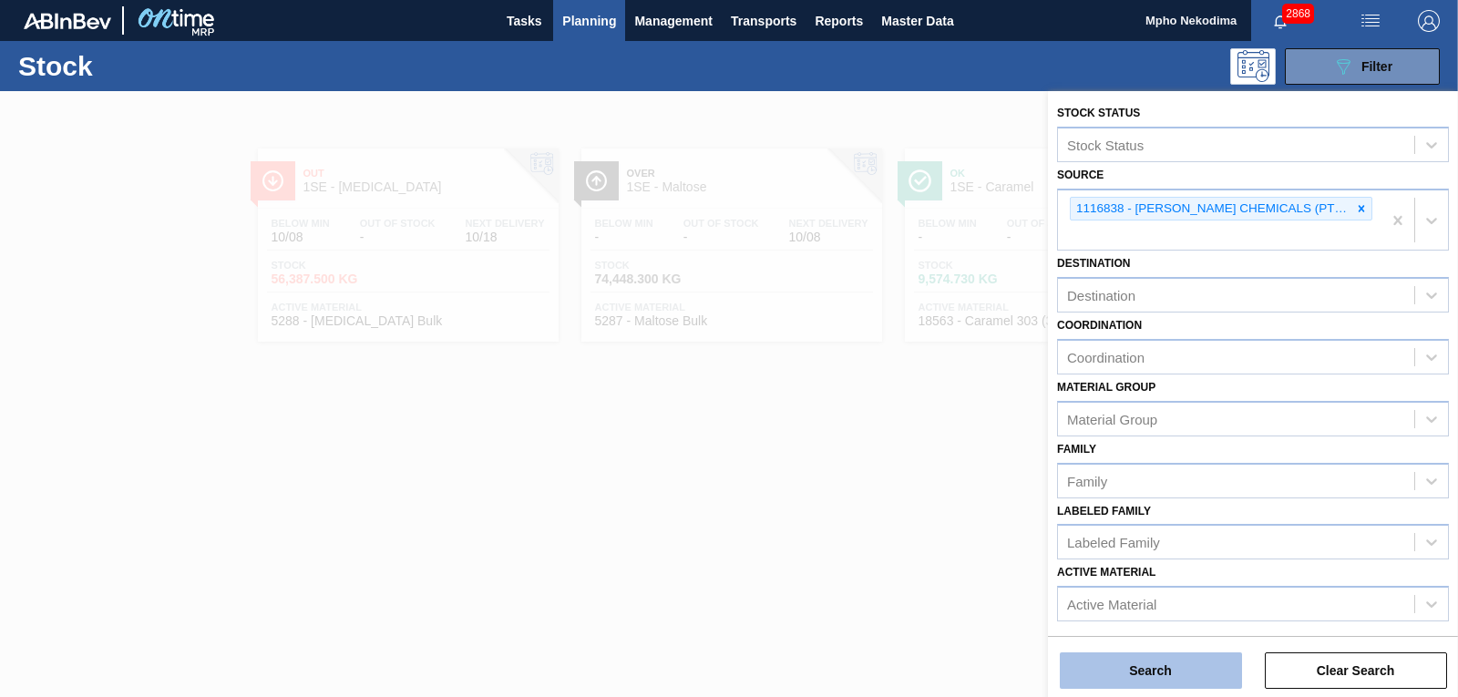
click at [1170, 675] on button "Search" at bounding box center [1151, 671] width 182 height 36
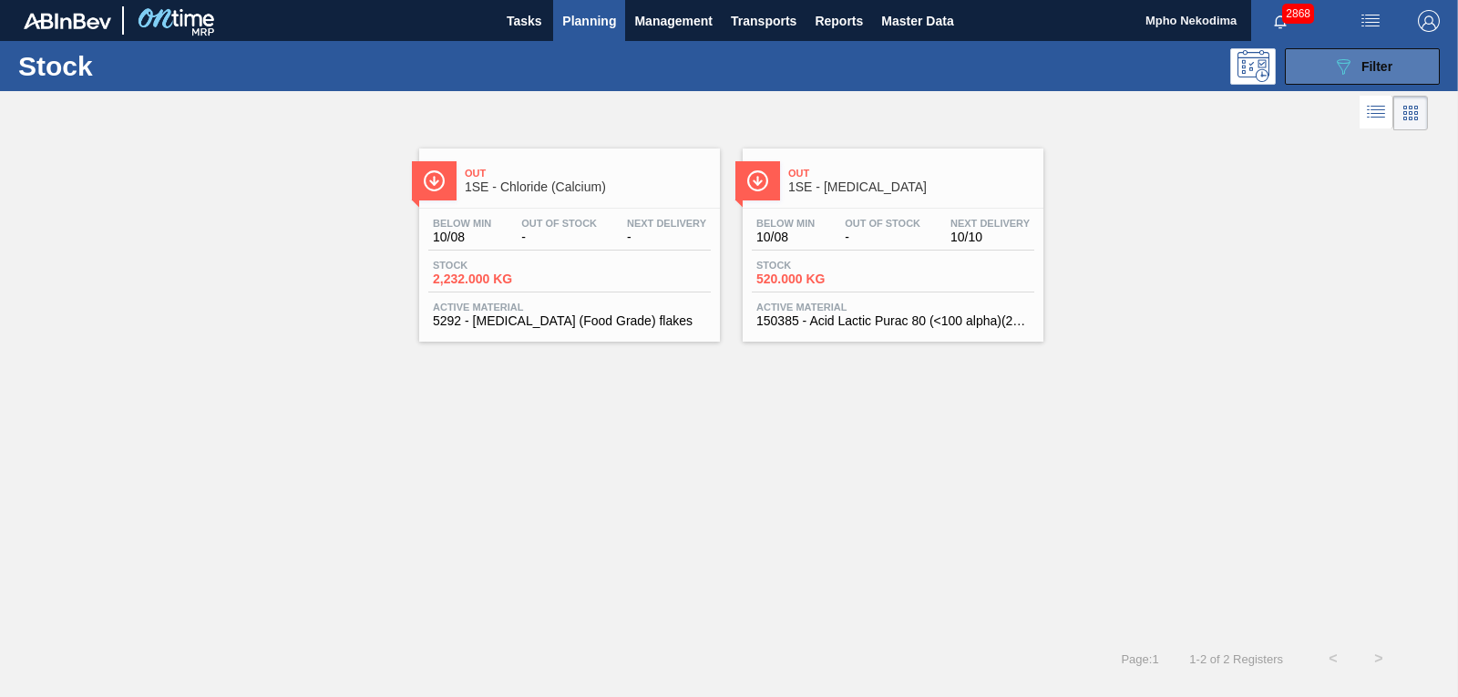
click at [1338, 74] on icon "089F7B8B-B2A5-4AFE-B5C0-19BA573D28AC" at bounding box center [1344, 67] width 22 height 22
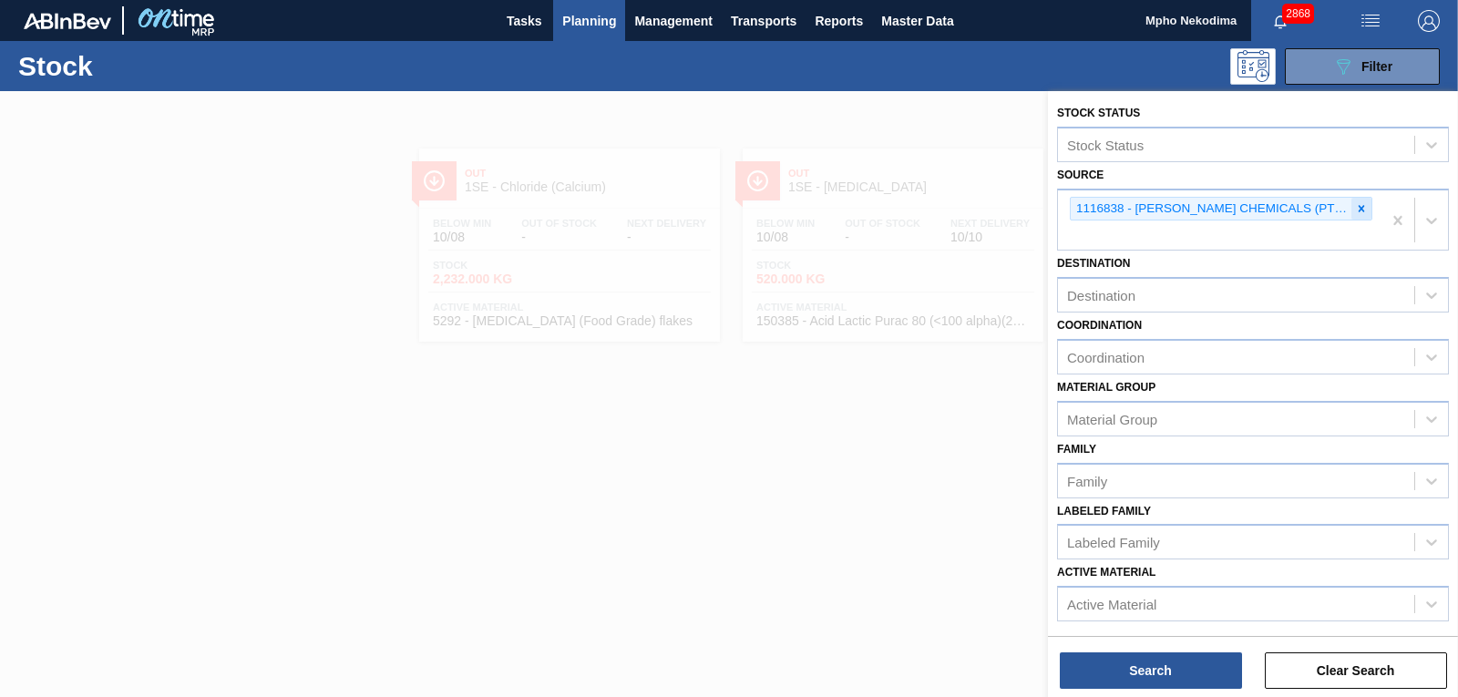
click at [1355, 208] on icon at bounding box center [1361, 208] width 13 height 13
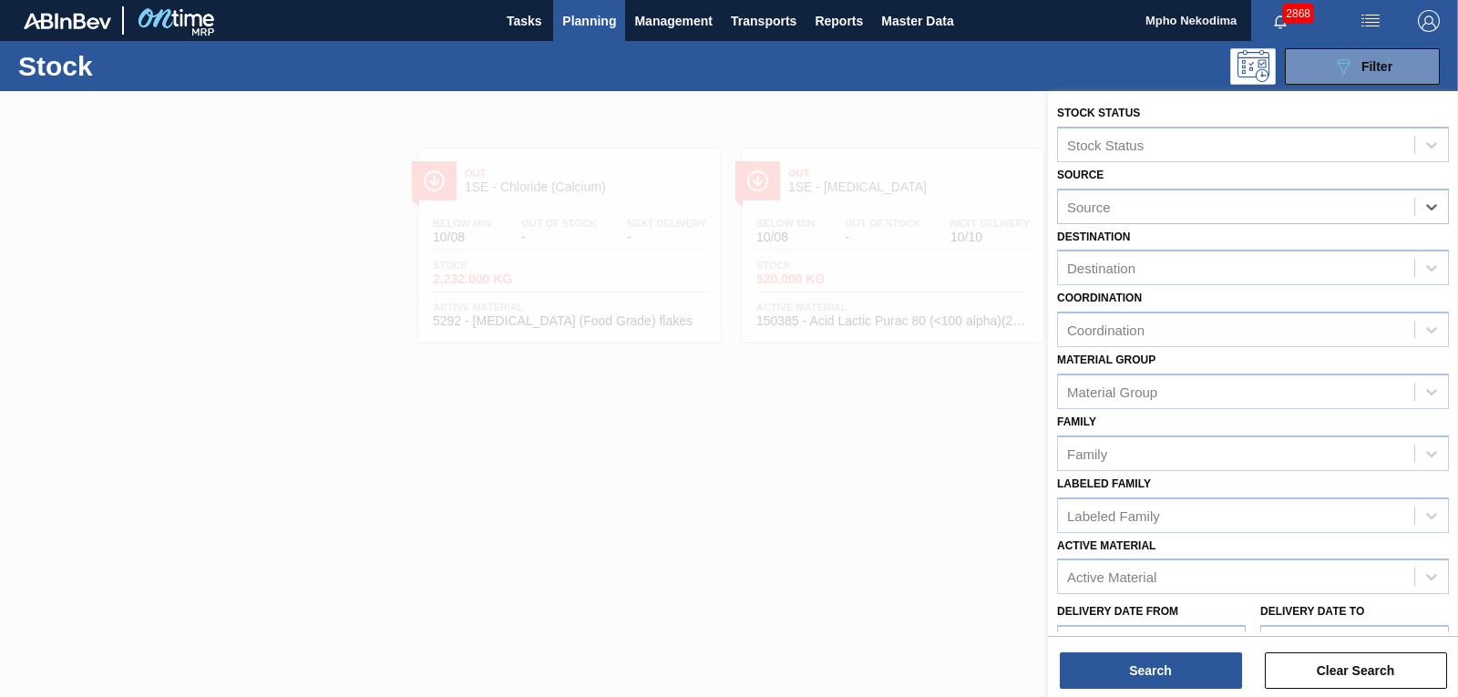
click at [1285, 195] on div "Source" at bounding box center [1236, 206] width 356 height 26
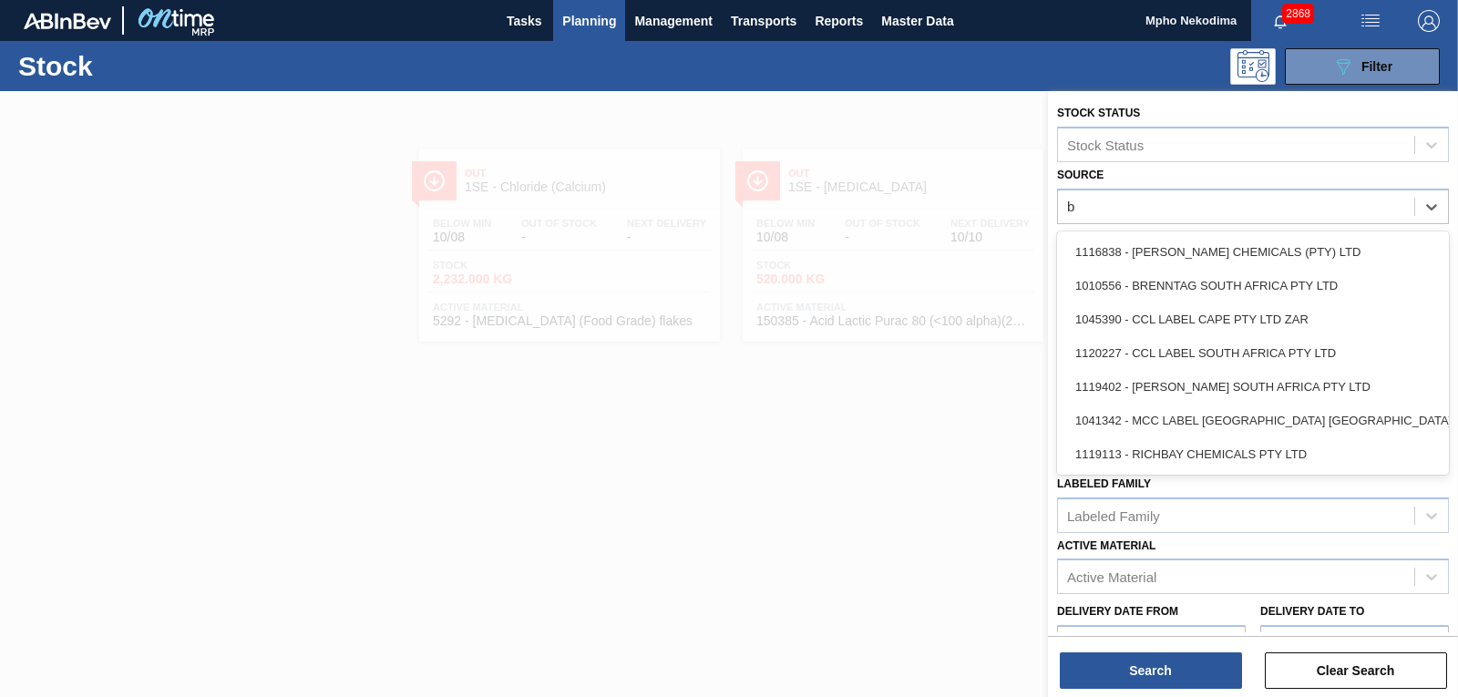
type input "br"
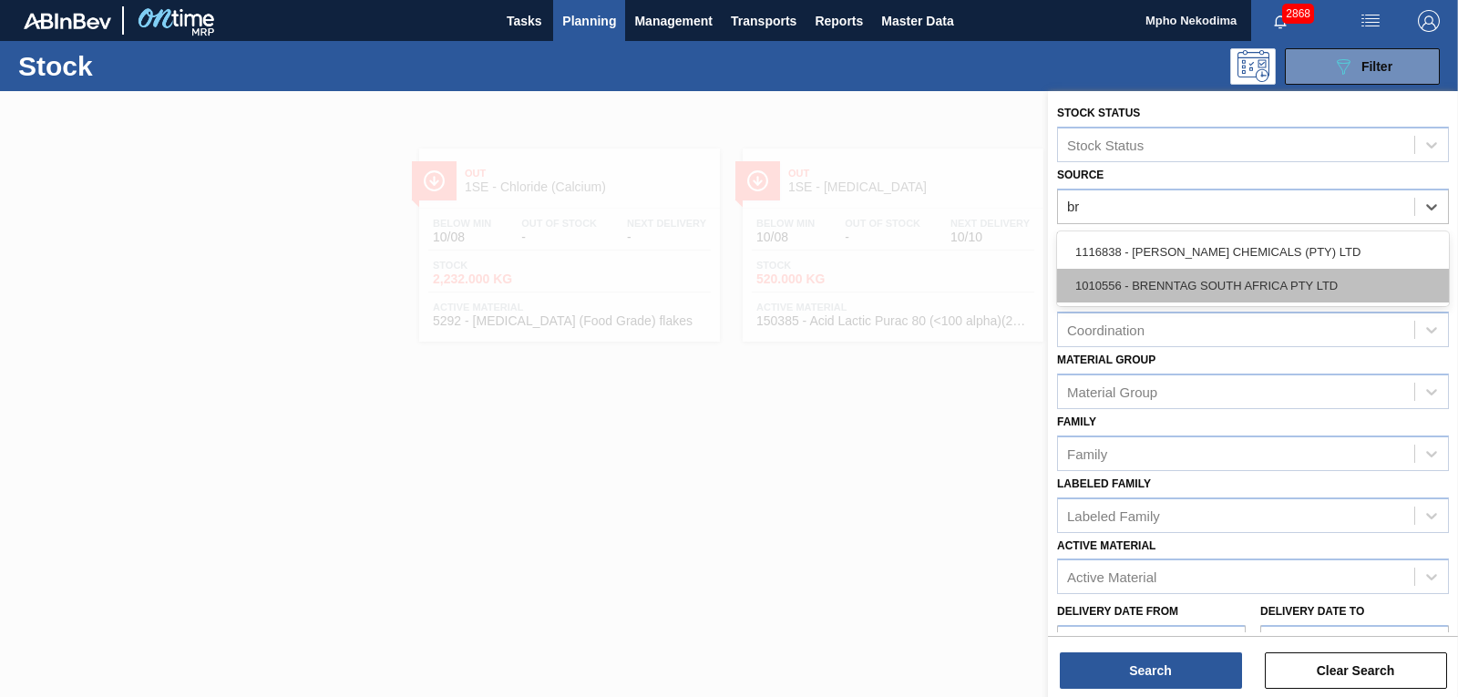
click at [1217, 281] on div "1010556 - BRENNTAG SOUTH AFRICA PTY LTD" at bounding box center [1253, 286] width 392 height 34
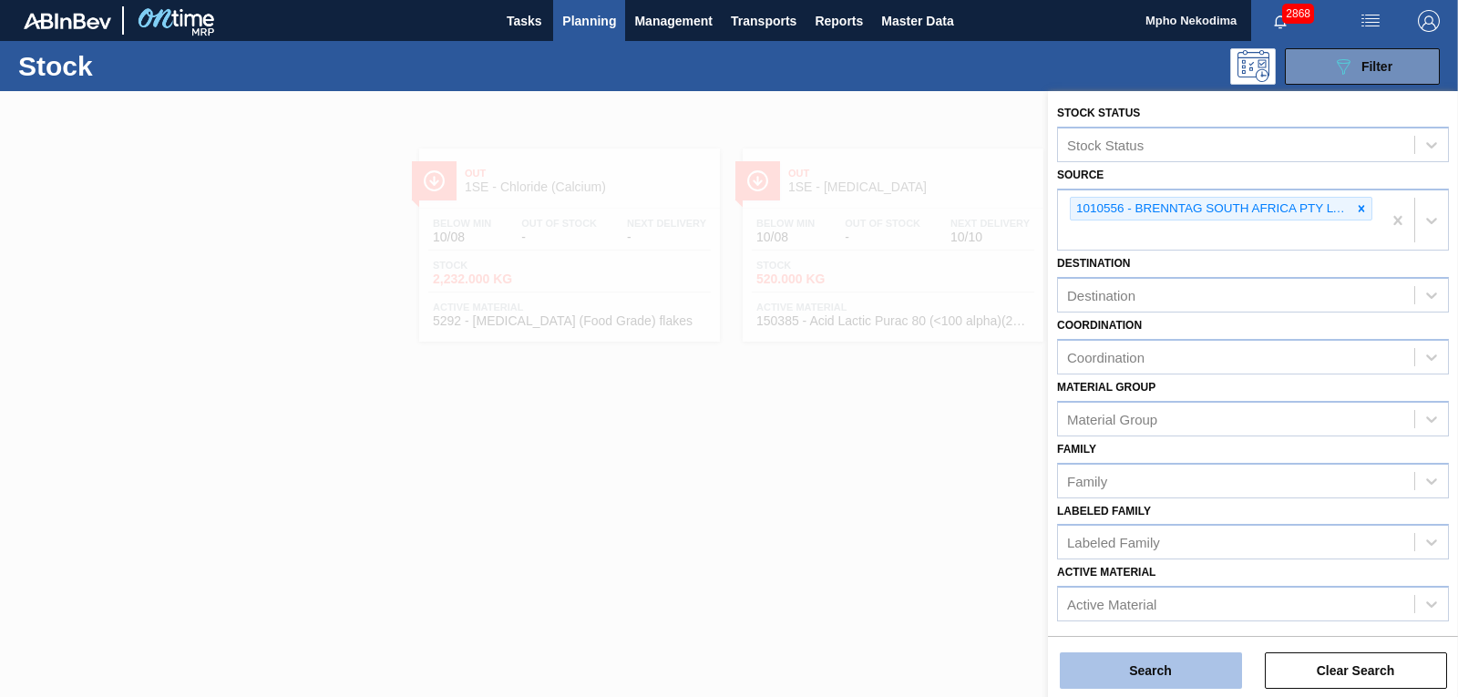
click at [1155, 665] on button "Search" at bounding box center [1151, 671] width 182 height 36
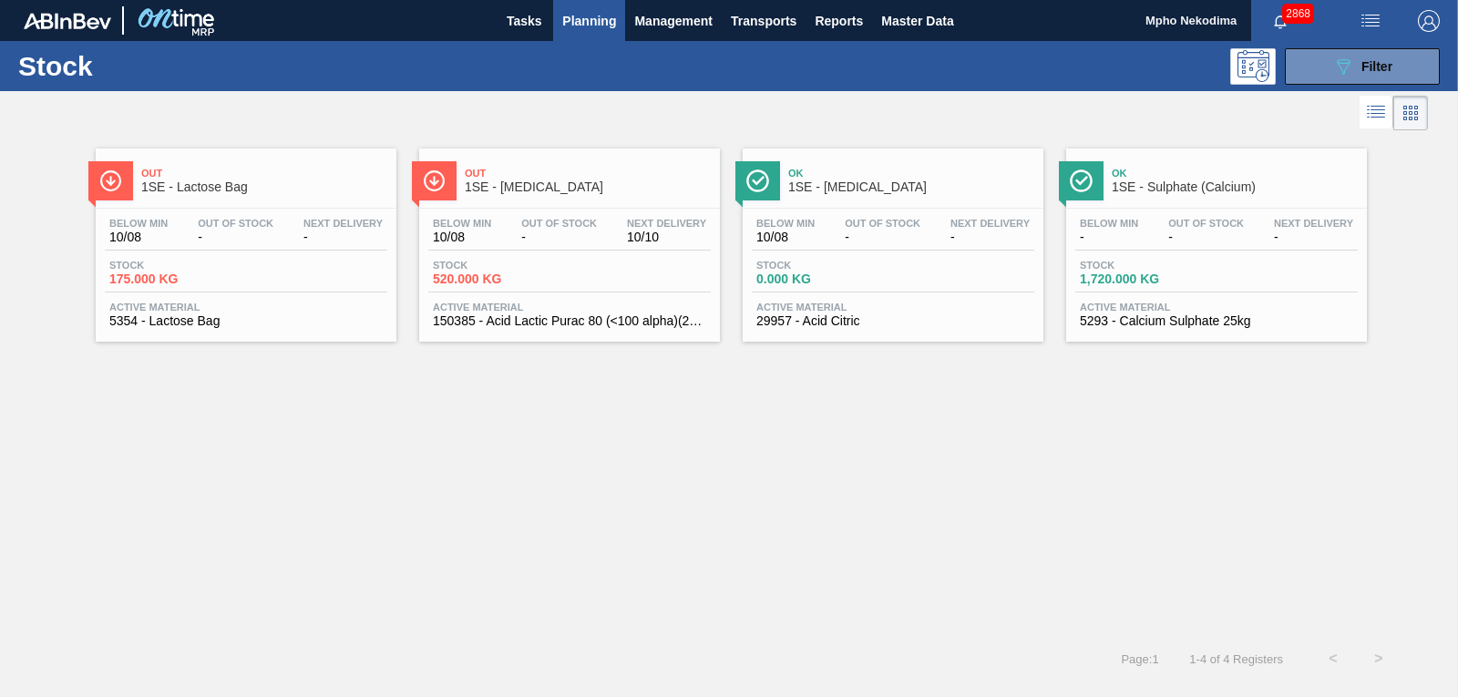
click at [182, 314] on span "5354 - Lactose Bag" at bounding box center [245, 321] width 273 height 14
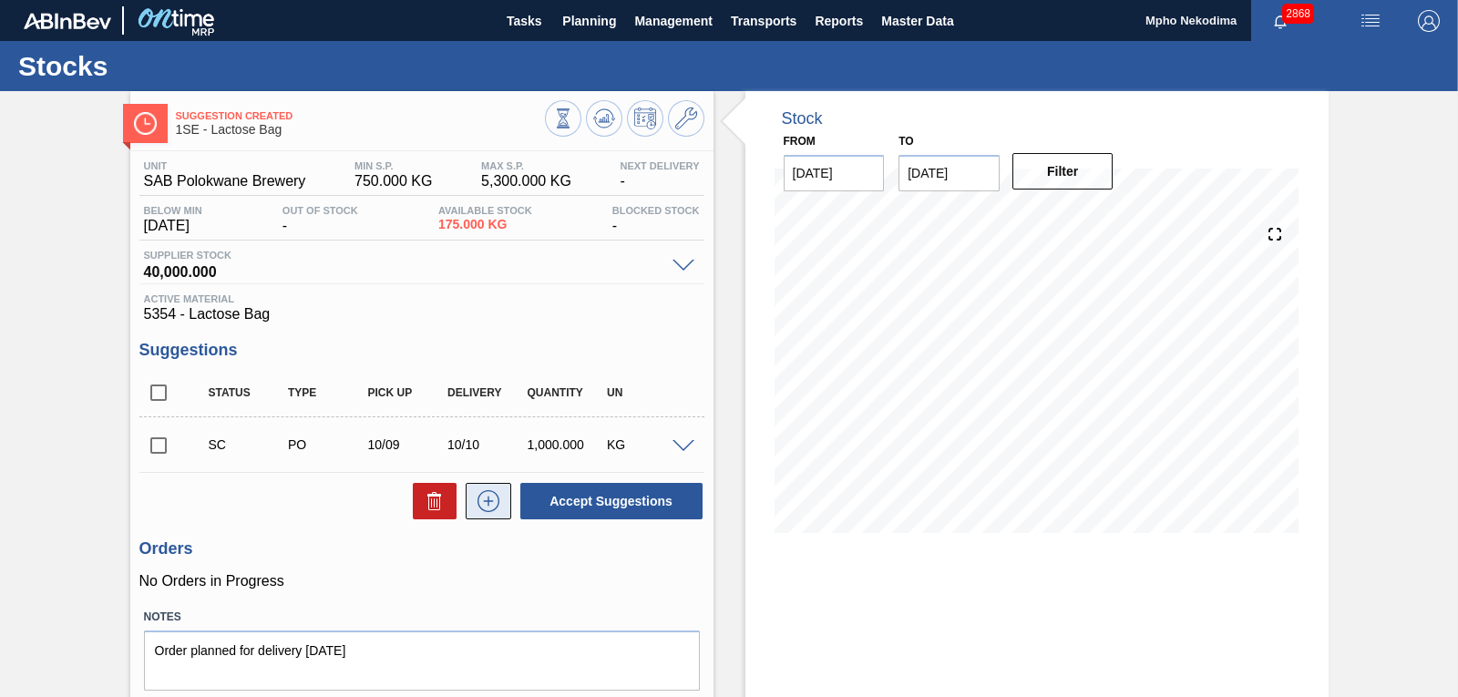
click at [481, 507] on icon at bounding box center [488, 501] width 29 height 22
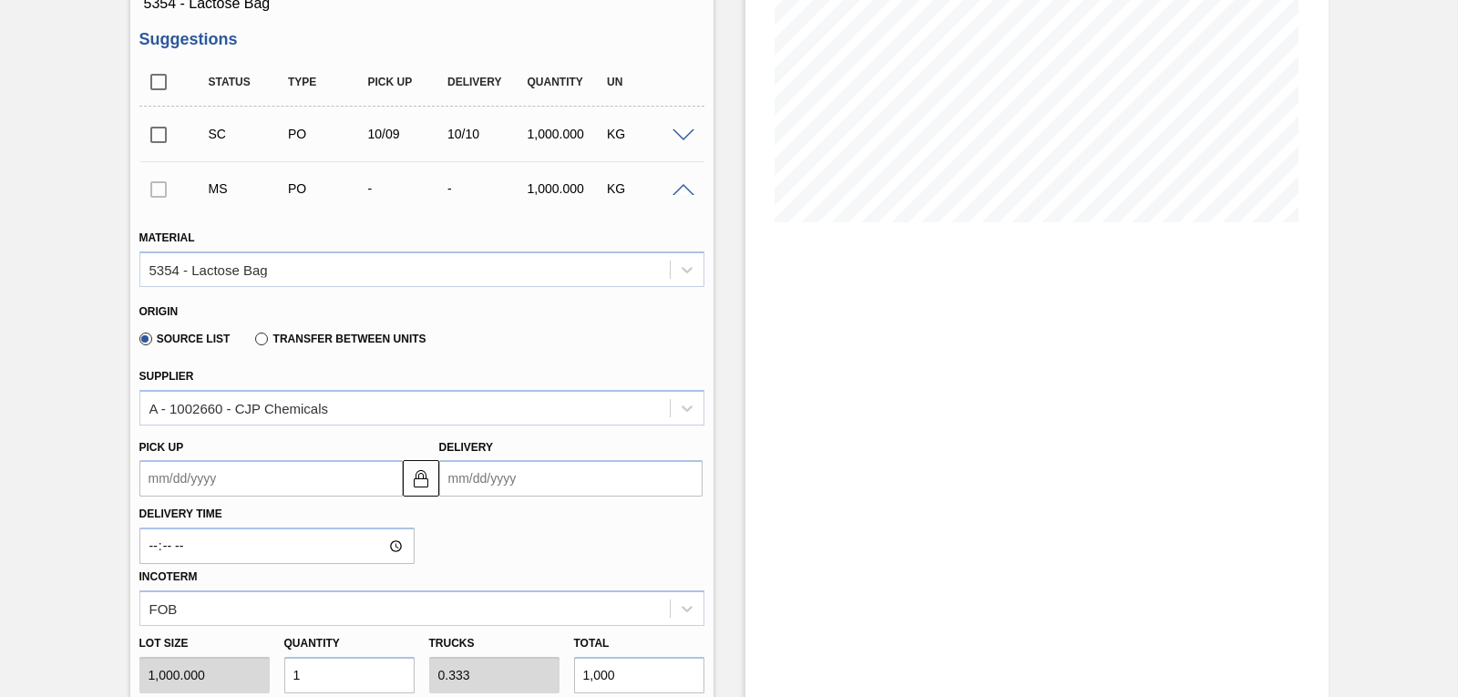
scroll to position [350, 0]
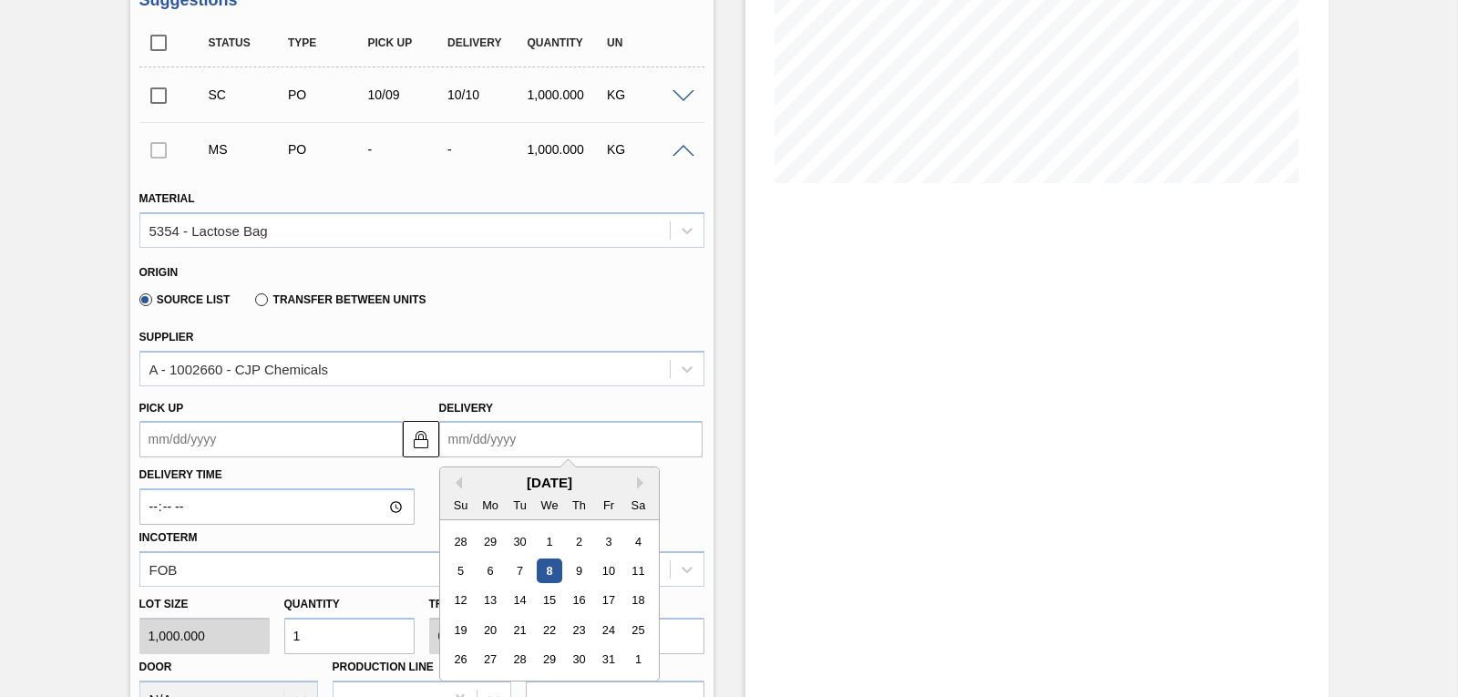
click at [492, 444] on input "Delivery" at bounding box center [570, 439] width 263 height 36
click at [609, 566] on div "10" at bounding box center [608, 571] width 25 height 25
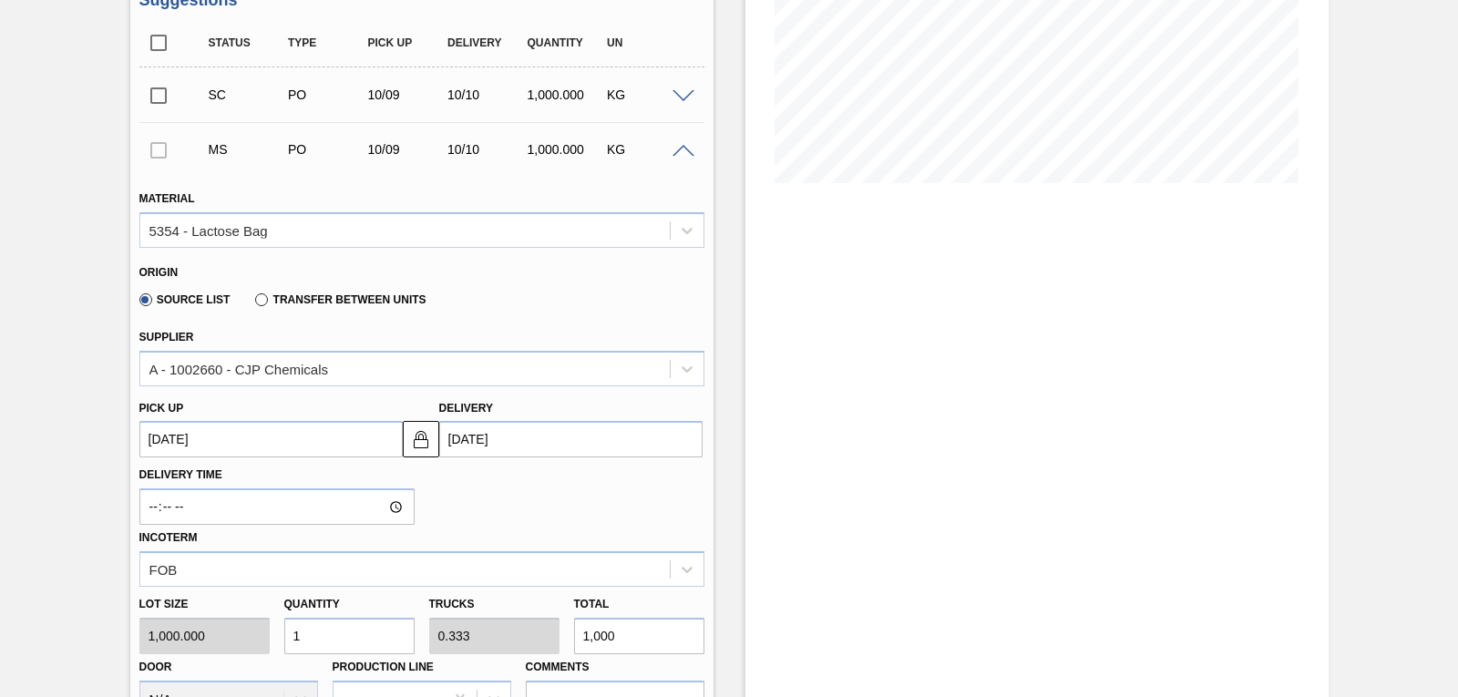
type up3263545077 "[DATE]"
type input "[DATE]"
drag, startPoint x: 331, startPoint y: 627, endPoint x: 273, endPoint y: 649, distance: 61.4
click at [273, 649] on div "Lot size 1,000.000 Quantity 1 Trucks 0.333 Total 1,000 Door N/A Production Line…" at bounding box center [422, 652] width 580 height 130
type input "10"
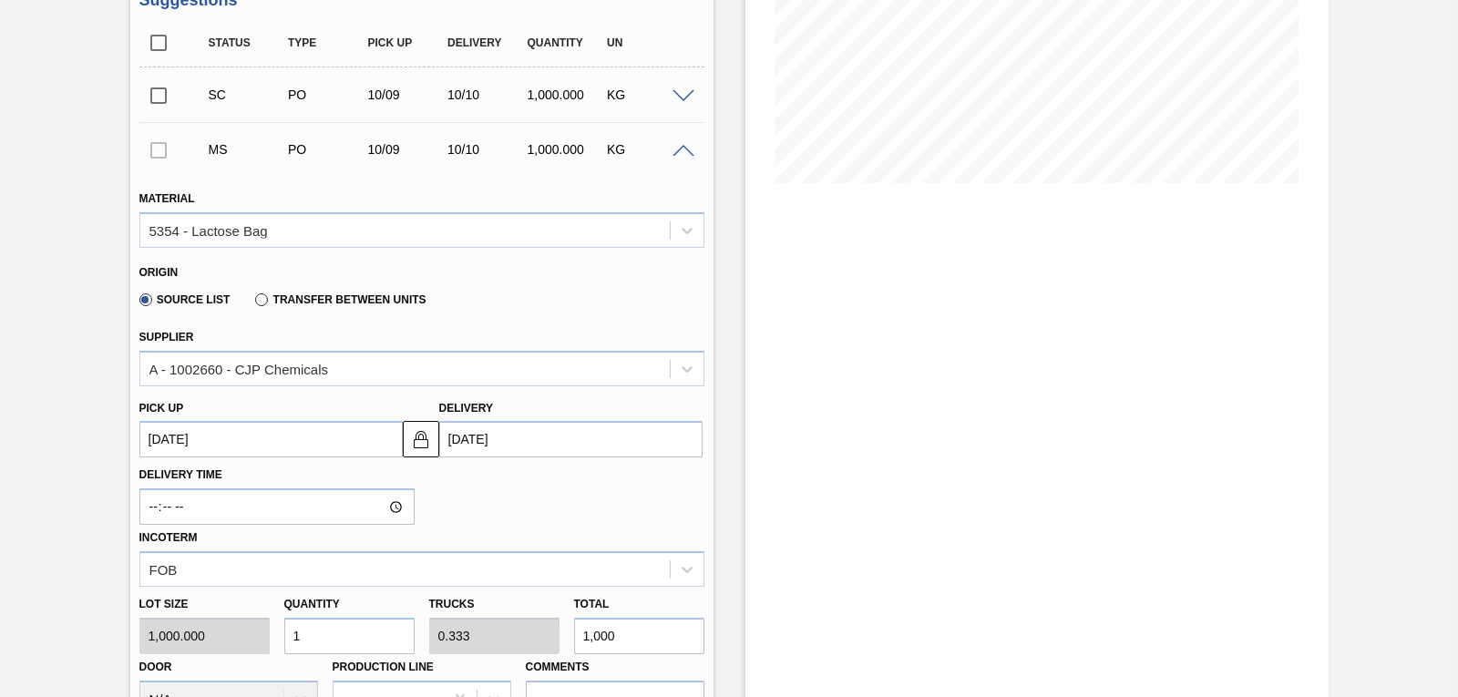
type input "3.333"
type input "10,000"
type input "100"
type input "33.333"
type input "100,000"
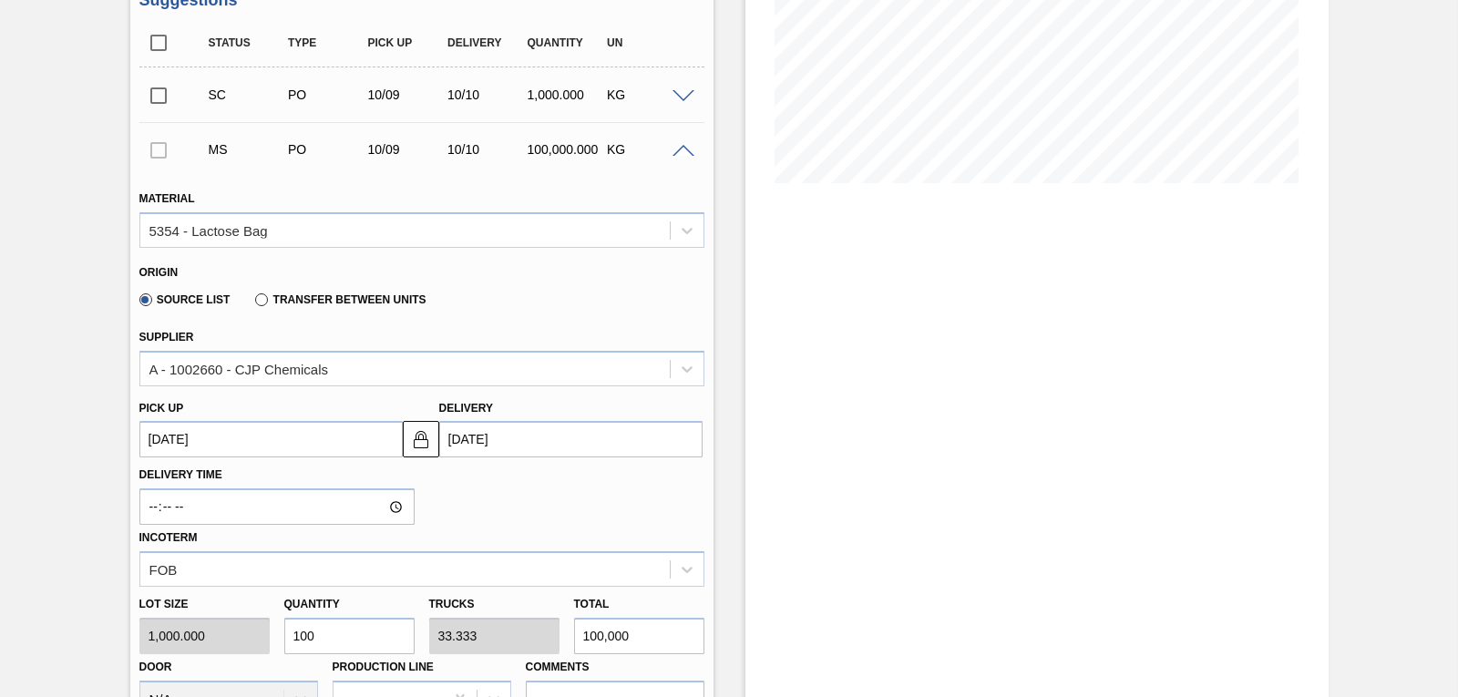
type input "1,000"
type input "333.333"
type input "1,000,000"
type input "1,000"
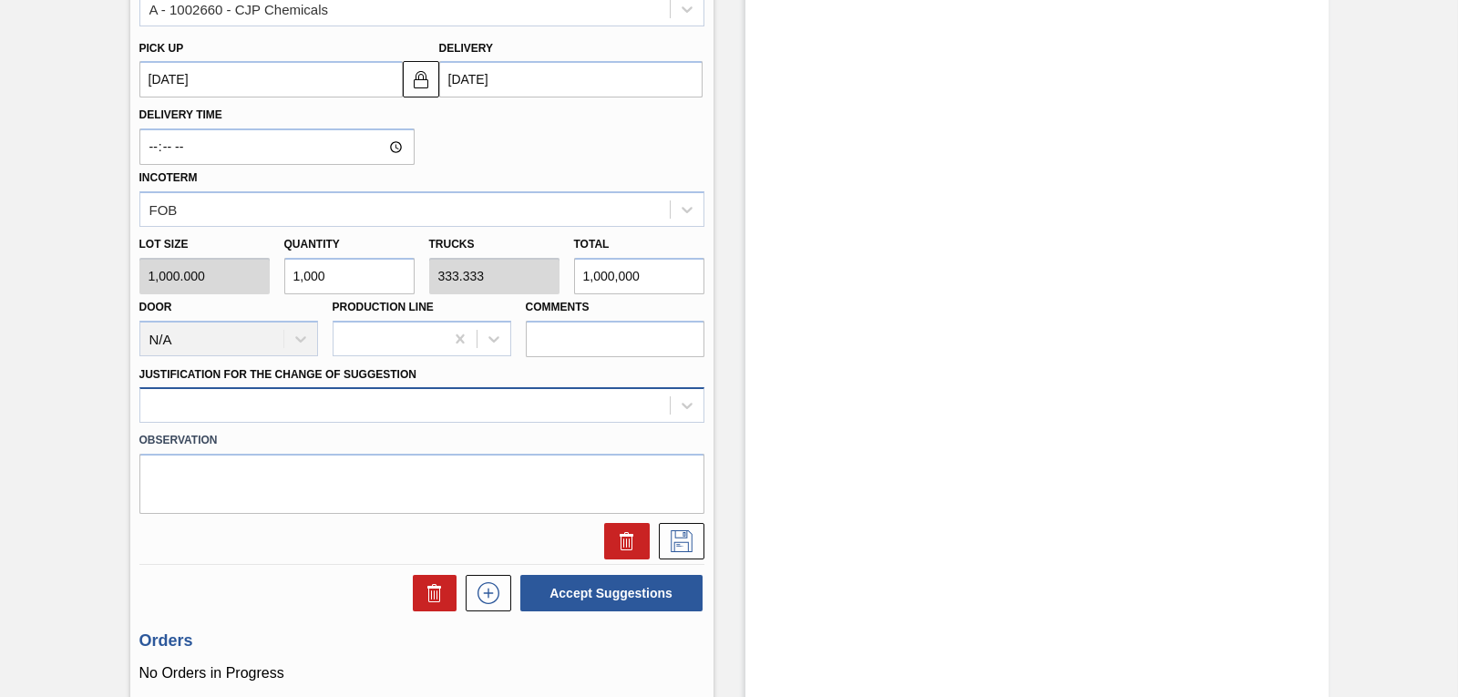
scroll to position [724, 0]
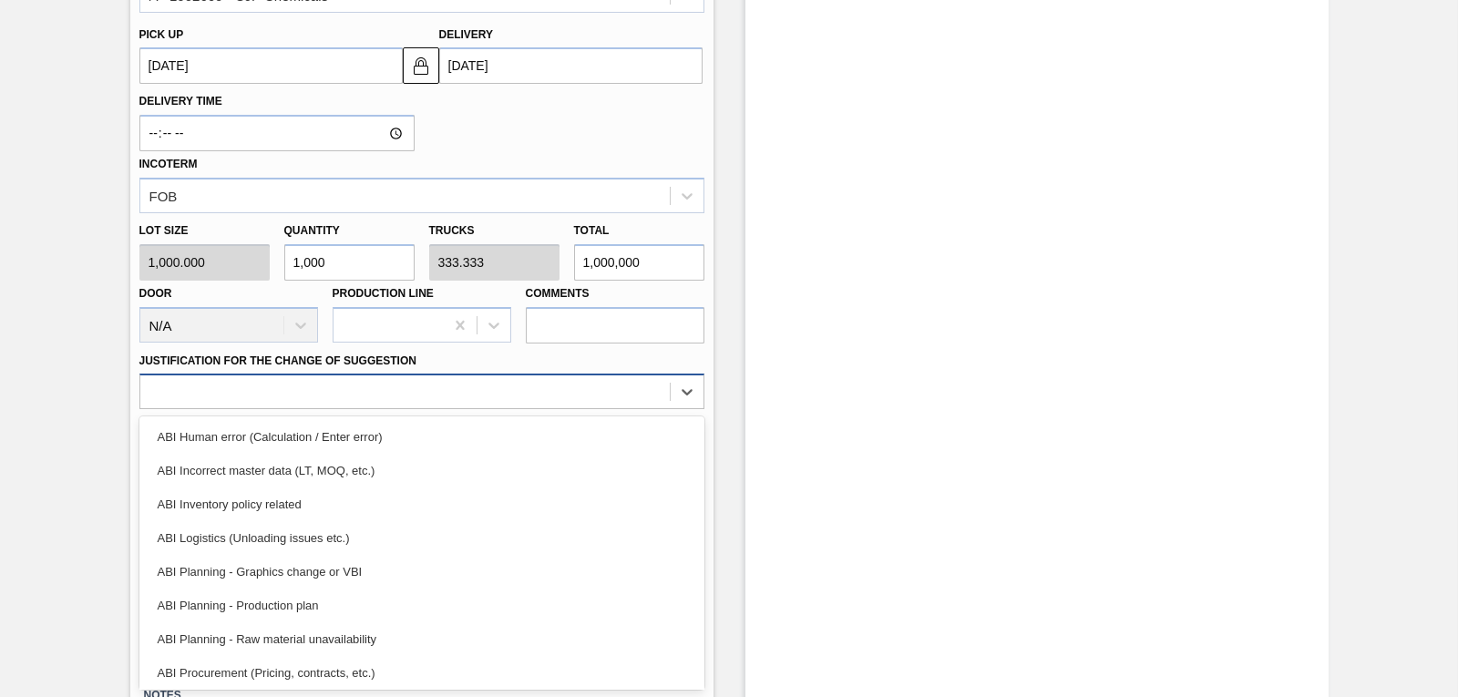
click at [374, 392] on div at bounding box center [405, 392] width 530 height 26
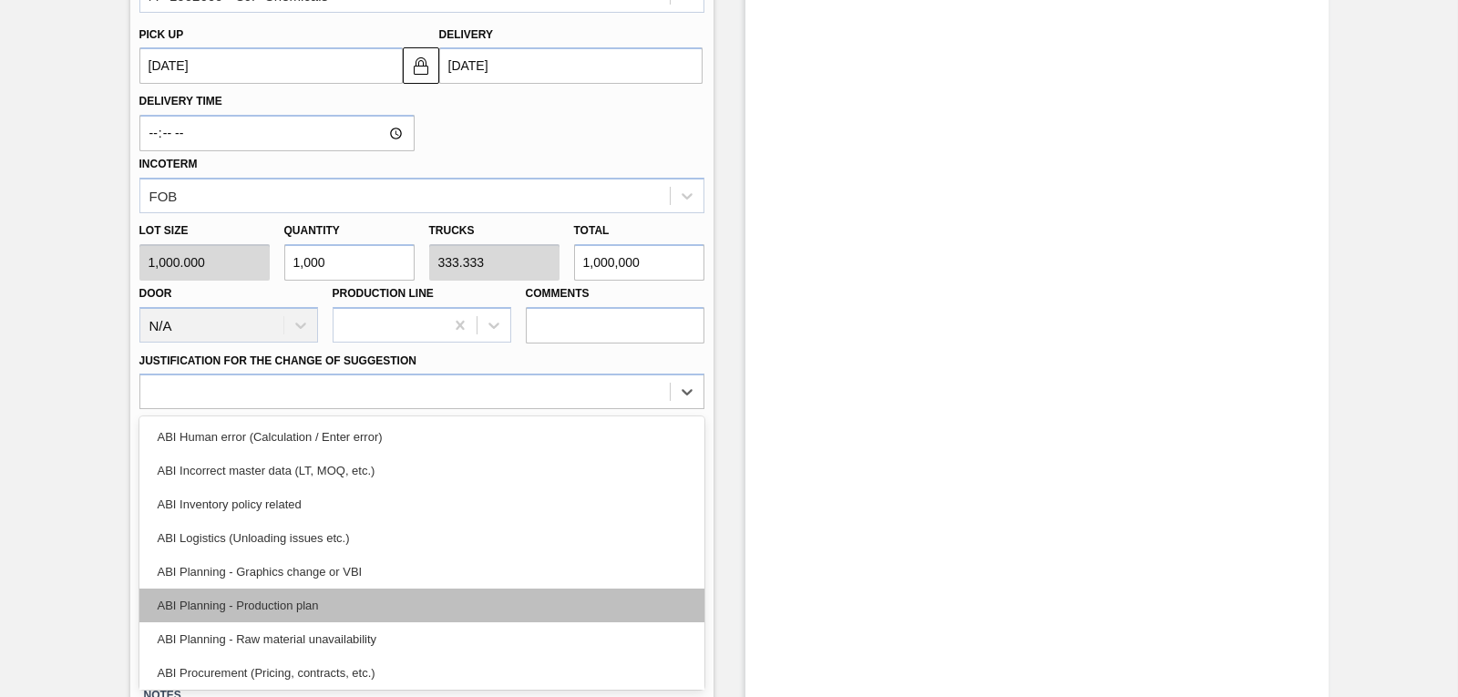
click at [329, 598] on div "ABI Planning - Production plan" at bounding box center [421, 606] width 565 height 34
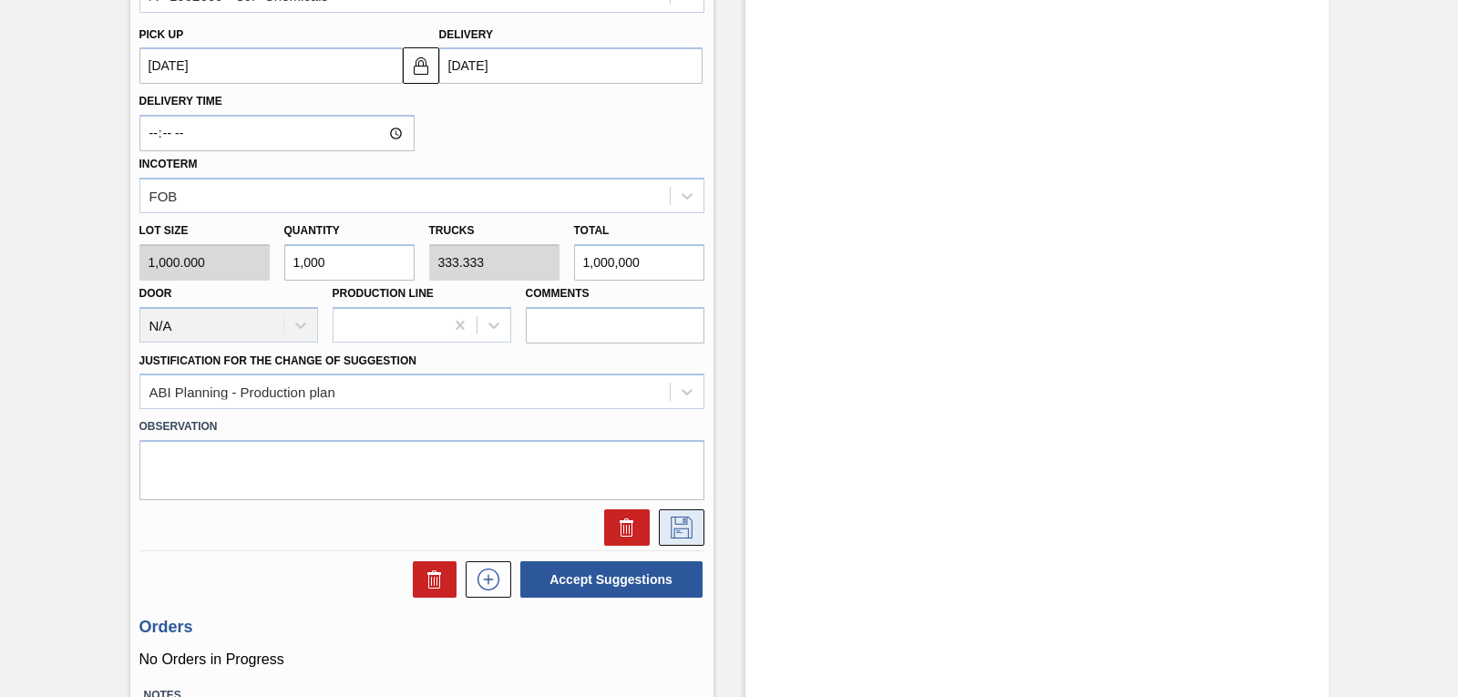
click at [683, 524] on icon at bounding box center [681, 528] width 29 height 22
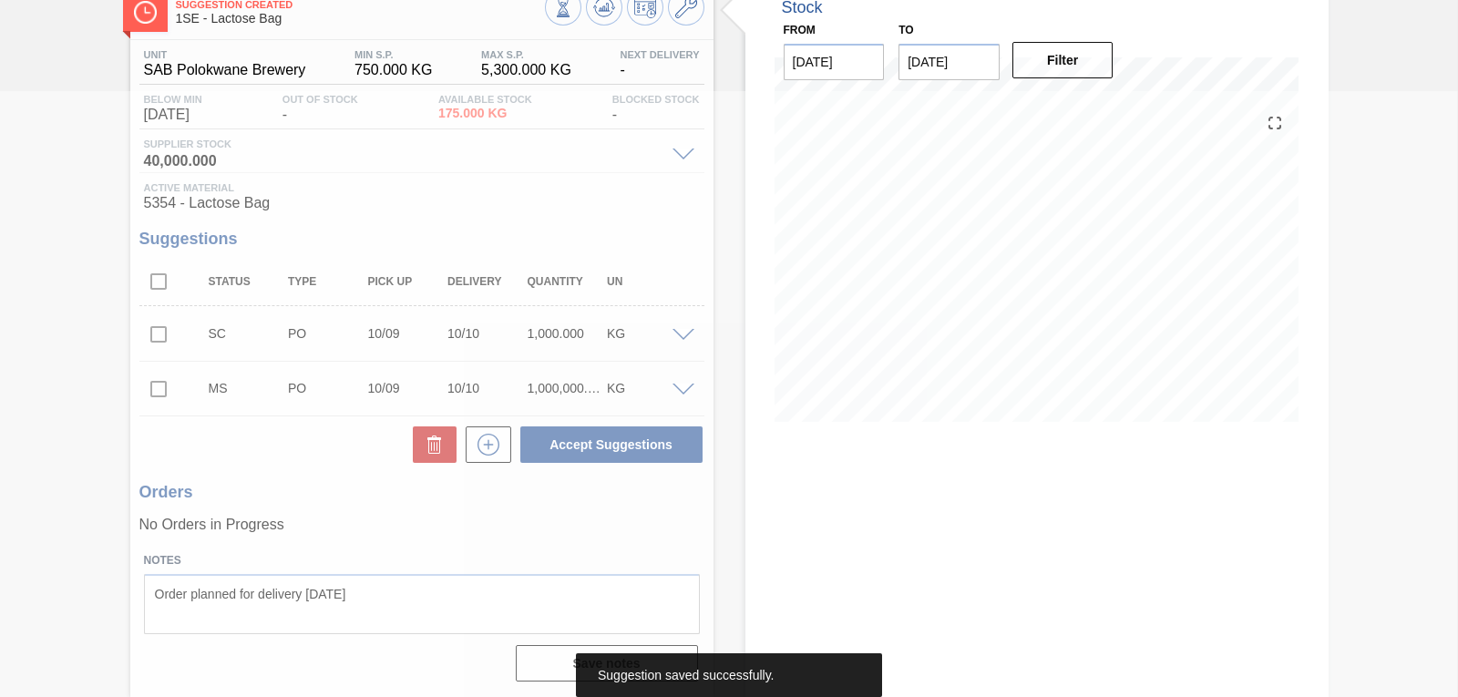
scroll to position [111, 0]
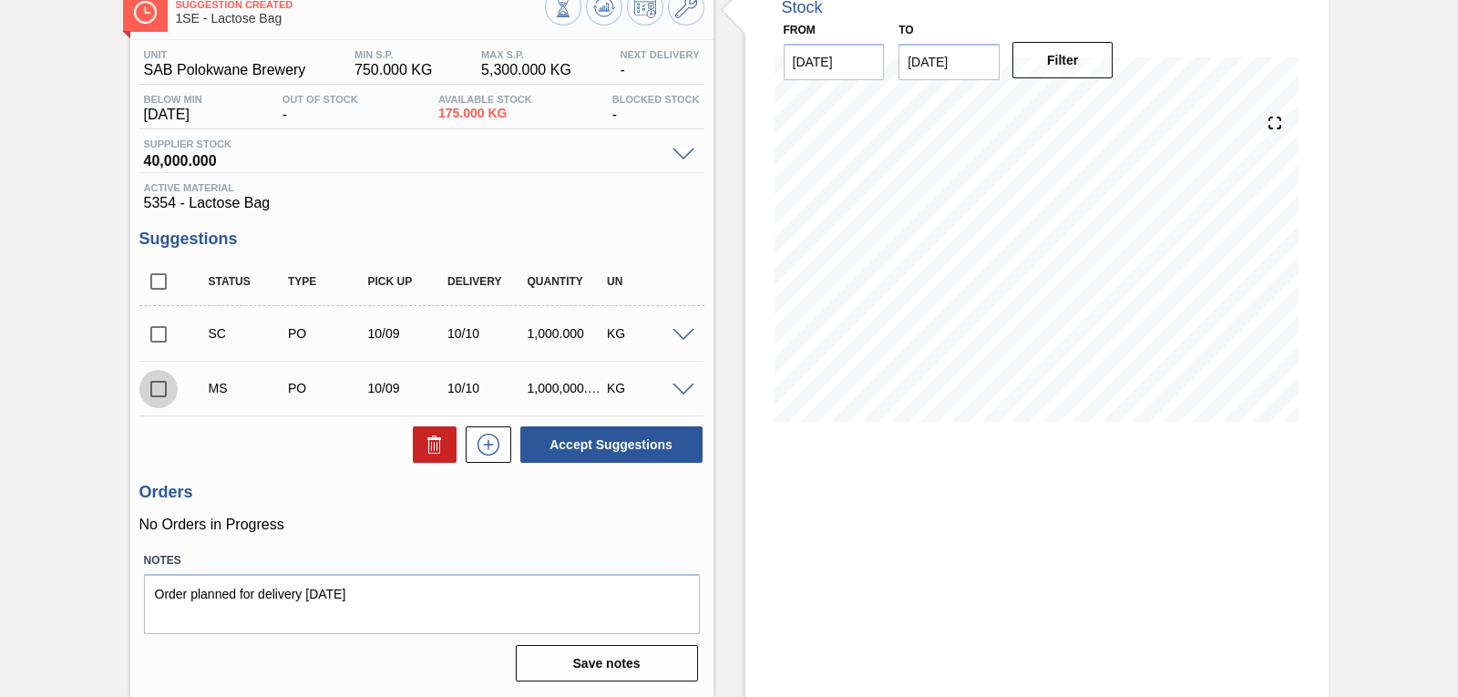
click at [157, 391] on input "checkbox" at bounding box center [158, 389] width 38 height 38
click at [584, 453] on button "Accept Suggestions" at bounding box center [611, 445] width 182 height 36
checkbox input "false"
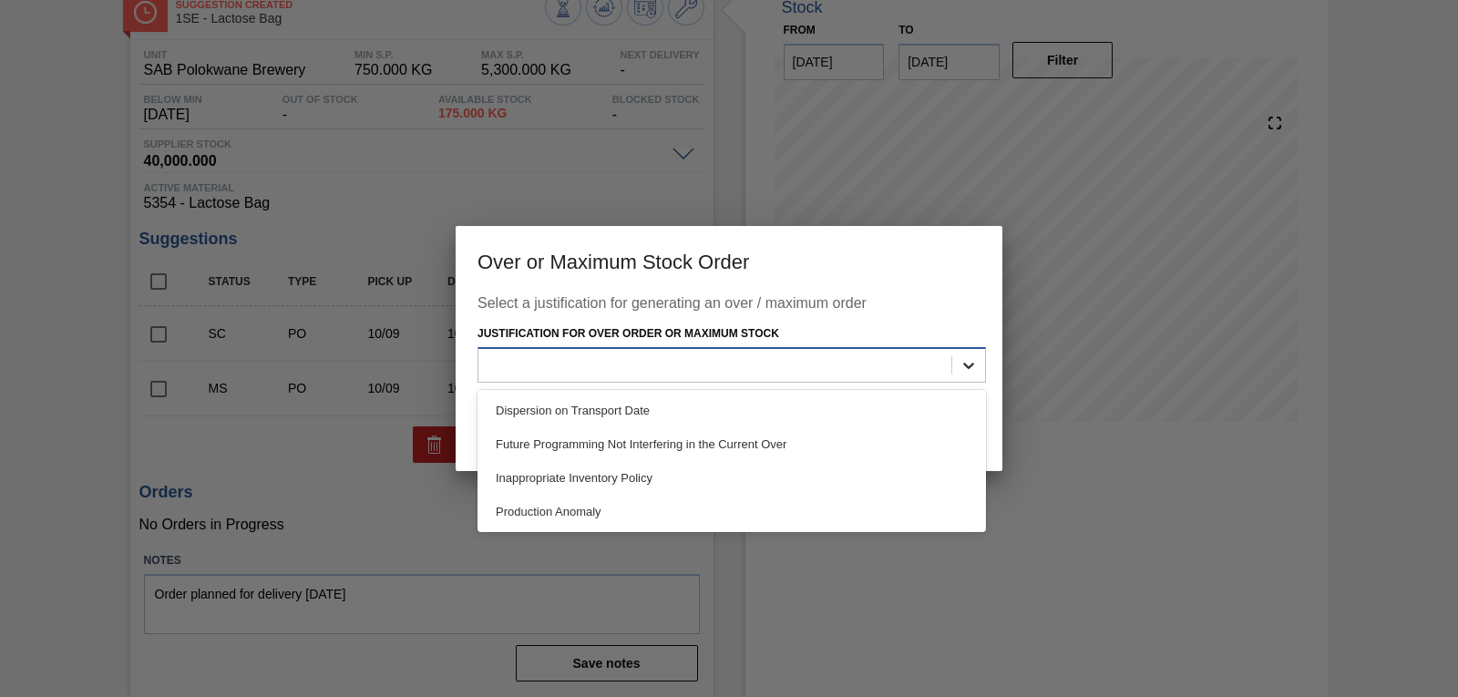
click at [964, 364] on icon at bounding box center [968, 366] width 11 height 6
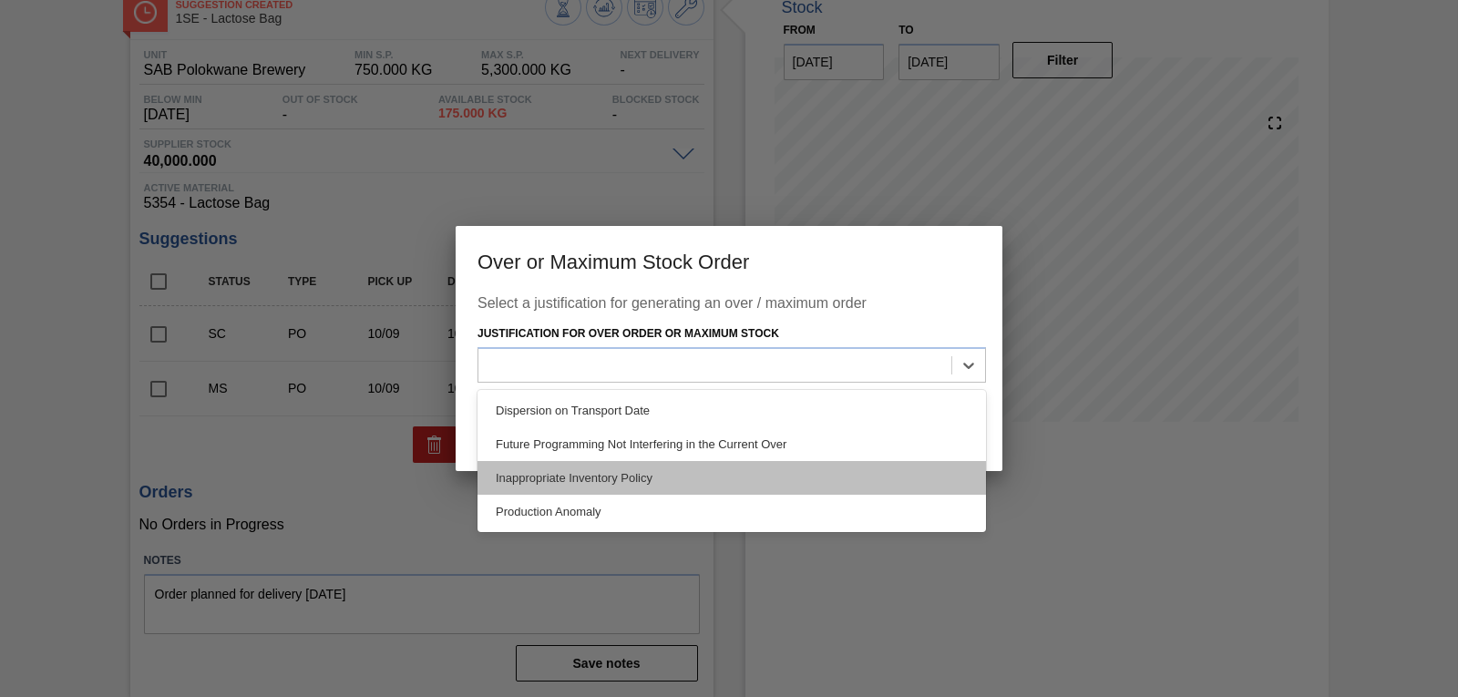
click at [713, 467] on div "Inappropriate Inventory Policy" at bounding box center [732, 478] width 509 height 34
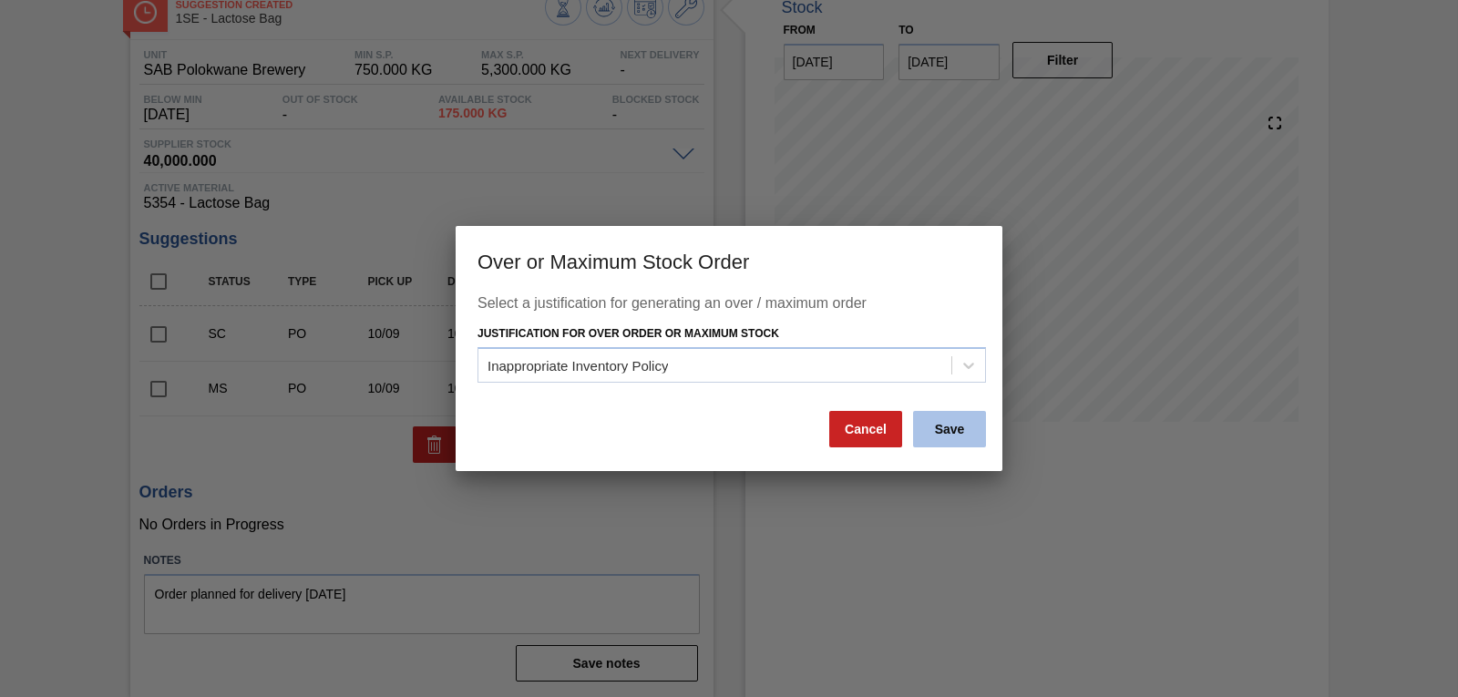
click at [947, 431] on button "Save" at bounding box center [949, 429] width 73 height 36
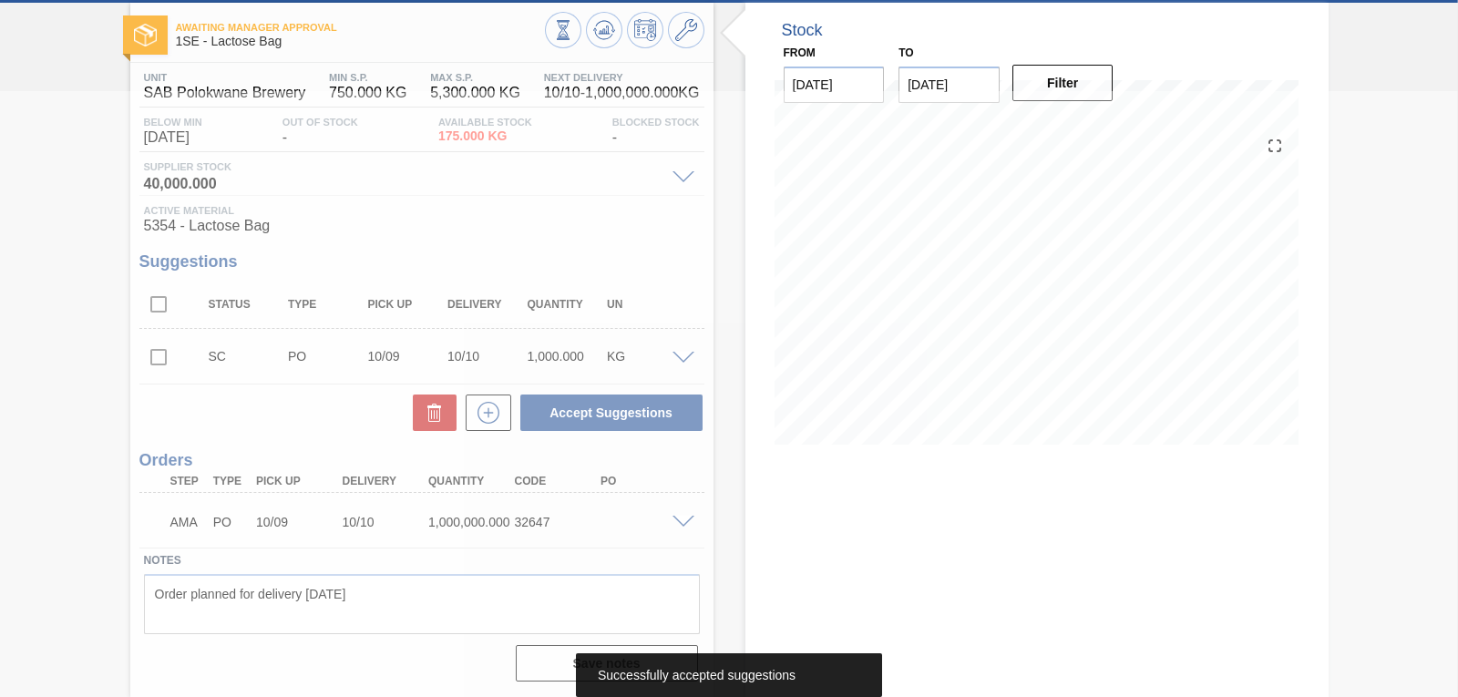
scroll to position [88, 0]
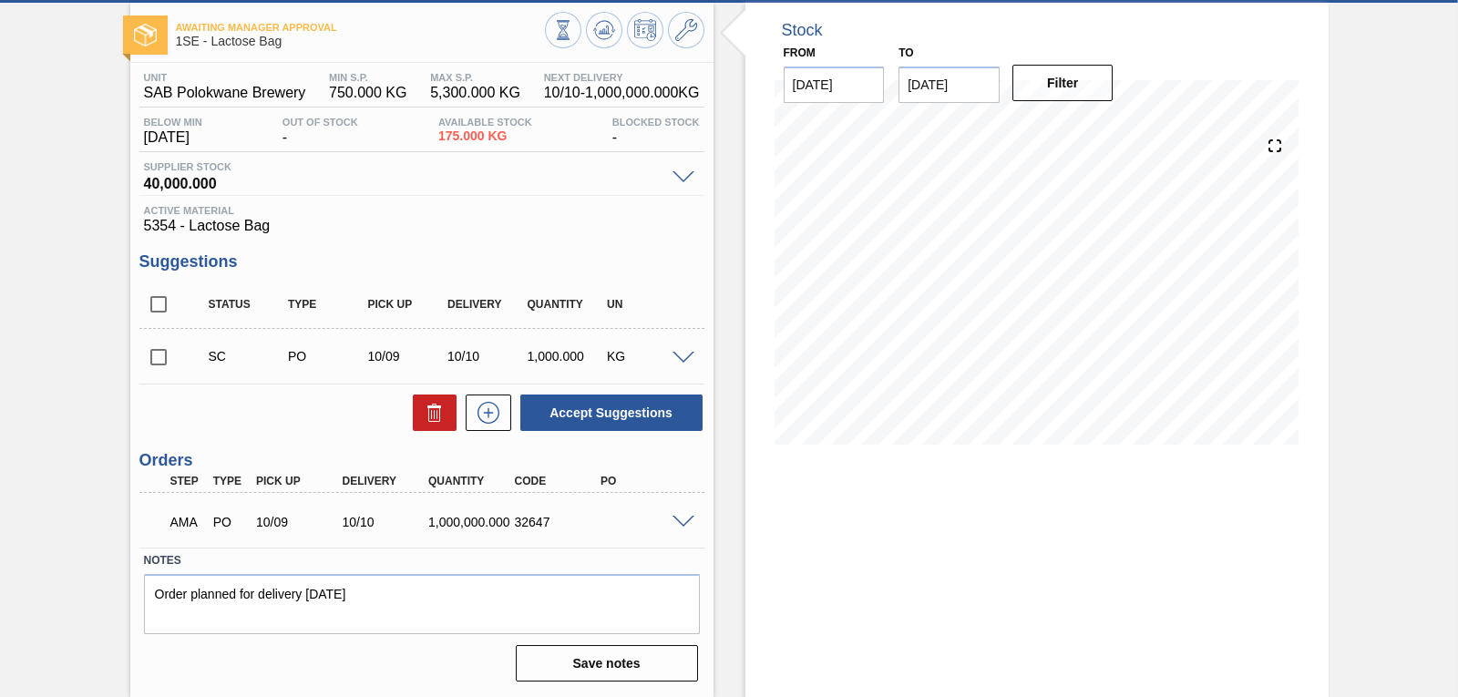
click at [683, 514] on div at bounding box center [686, 521] width 36 height 14
click at [681, 520] on span at bounding box center [684, 523] width 22 height 14
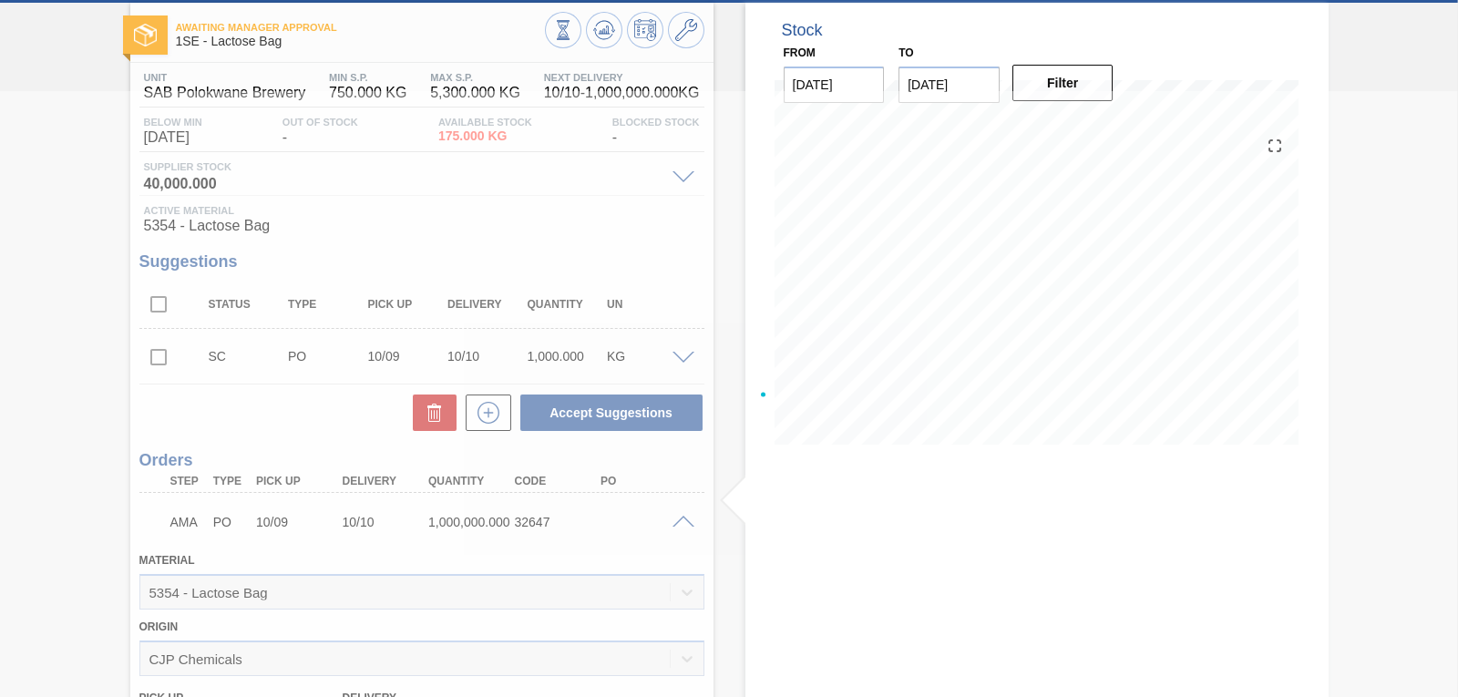
scroll to position [111, 0]
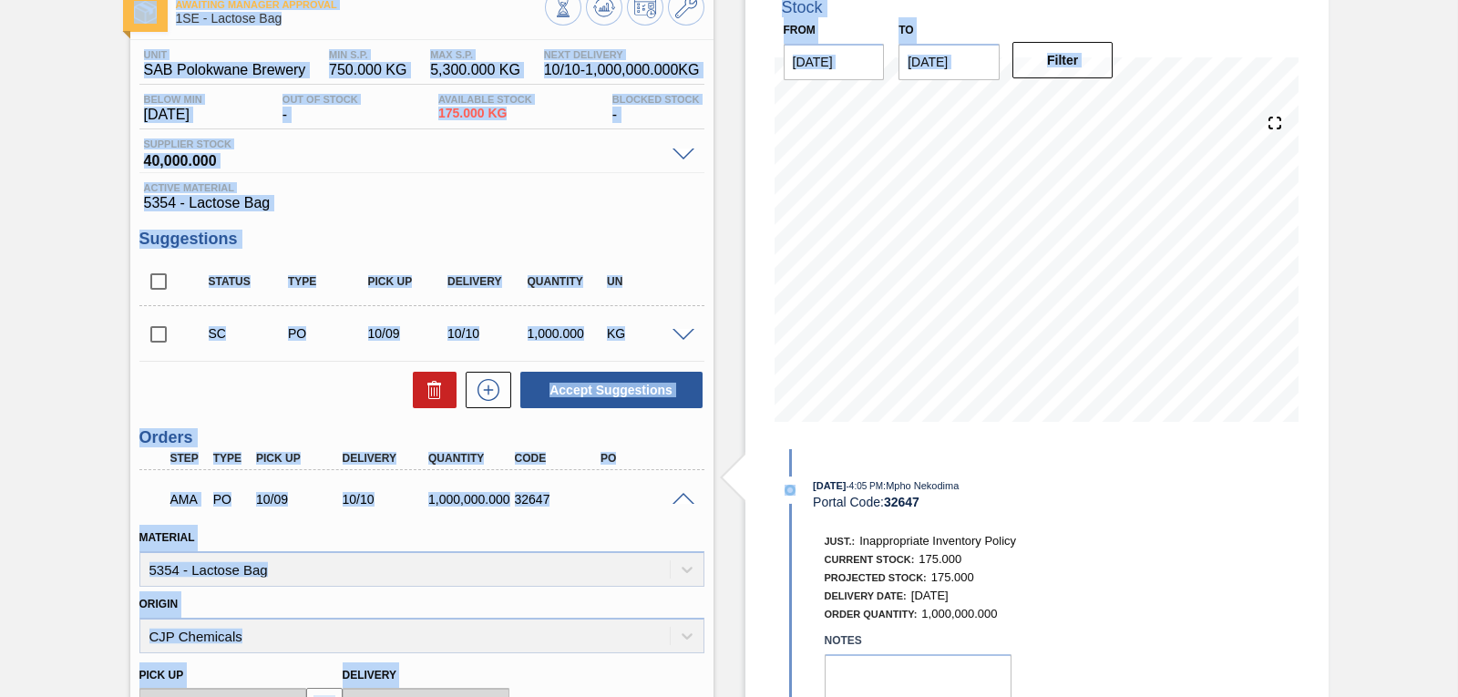
drag, startPoint x: 1452, startPoint y: 300, endPoint x: 1464, endPoint y: 401, distance: 101.9
click at [1457, 0] on html "Tasks Planning Management Transports Reports Master Data Mpho Nekodima 2868 Mar…" at bounding box center [729, 0] width 1458 height 0
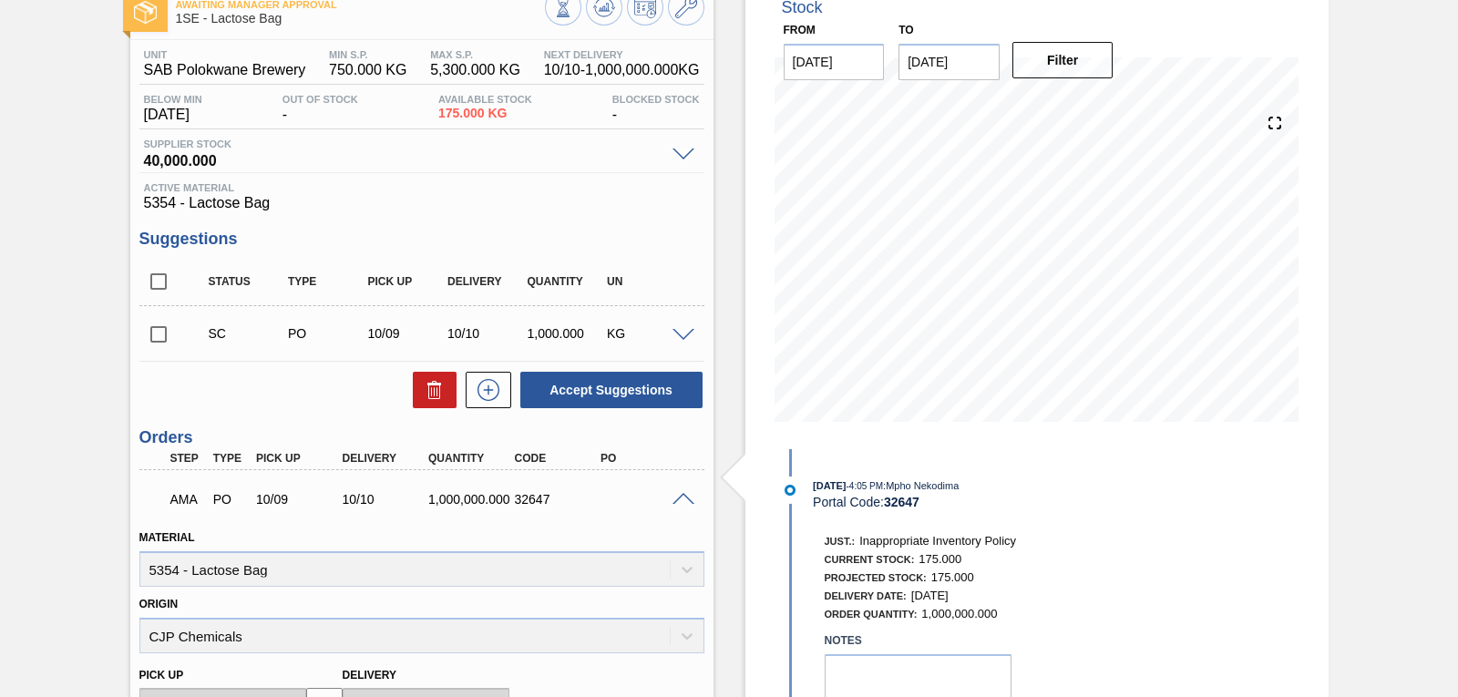
click at [1160, 532] on div "Just.: Inappropriate Inventory Policy Current Stock: 175.000 Projected Stock: 1…" at bounding box center [1049, 576] width 484 height 96
drag, startPoint x: 1264, startPoint y: 510, endPoint x: 1297, endPoint y: 493, distance: 37.1
click at [1264, 510] on div "Stock From [DATE] to [DATE] Filter 10/08 Stock Projection 175 SAP Planning 0 Ta…" at bounding box center [1037, 548] width 583 height 1137
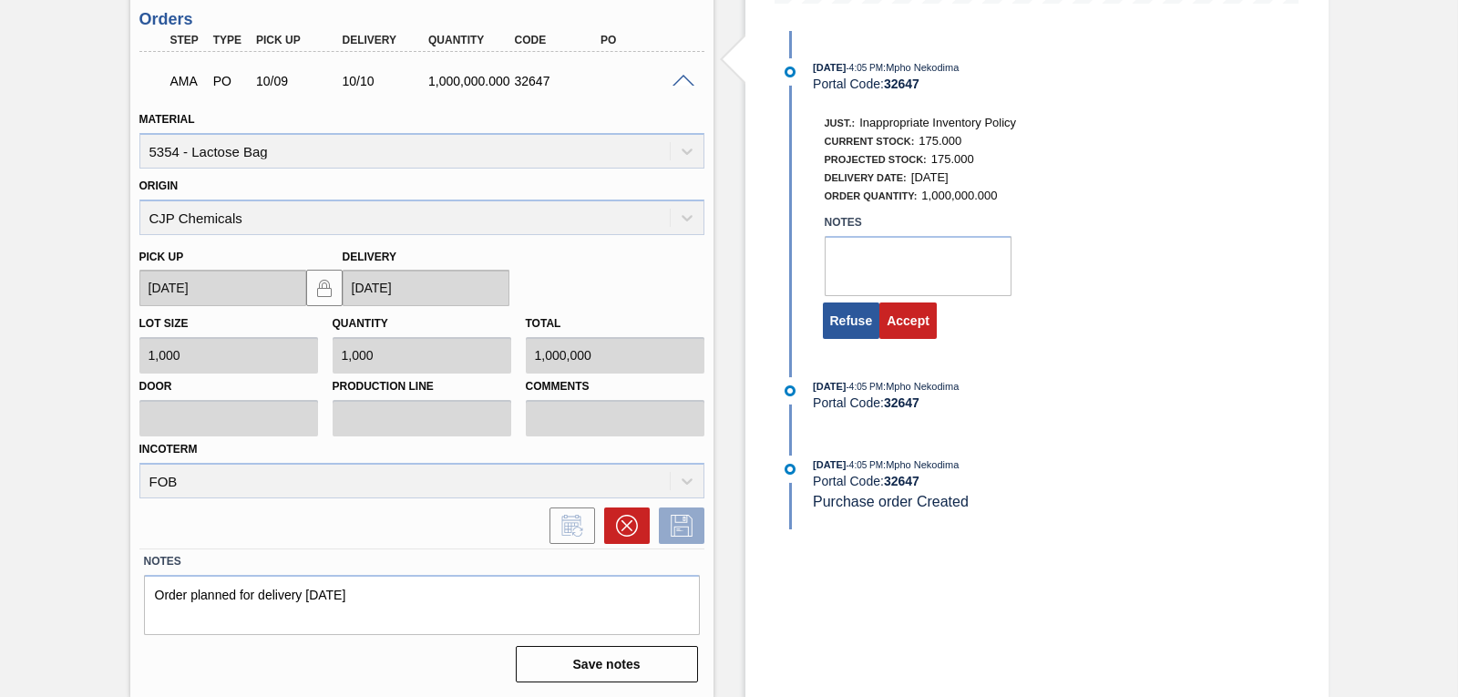
scroll to position [530, 0]
click at [617, 520] on icon at bounding box center [626, 525] width 22 height 22
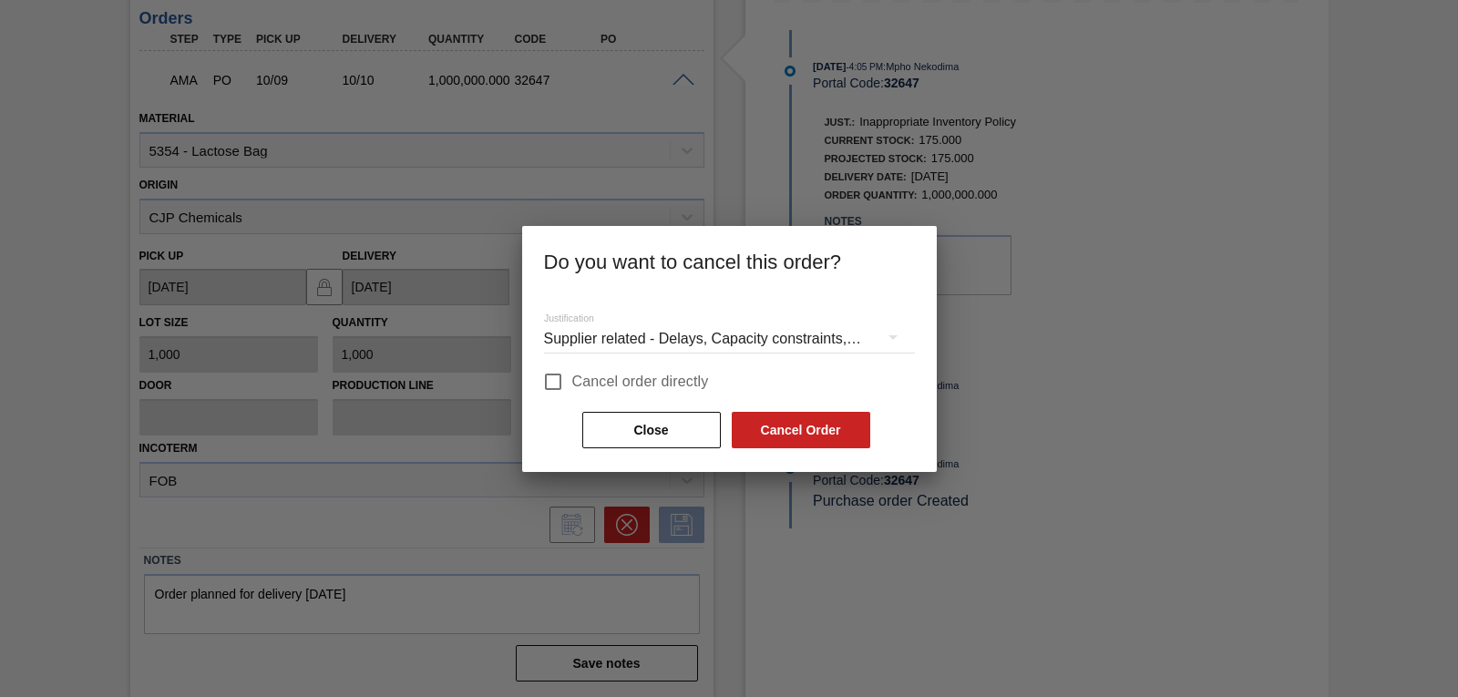
click at [602, 385] on span "Cancel order directly" at bounding box center [640, 382] width 137 height 22
click at [572, 385] on input "Cancel order directly" at bounding box center [553, 382] width 38 height 38
checkbox input "true"
click at [814, 435] on button "Cancel Order" at bounding box center [801, 430] width 139 height 36
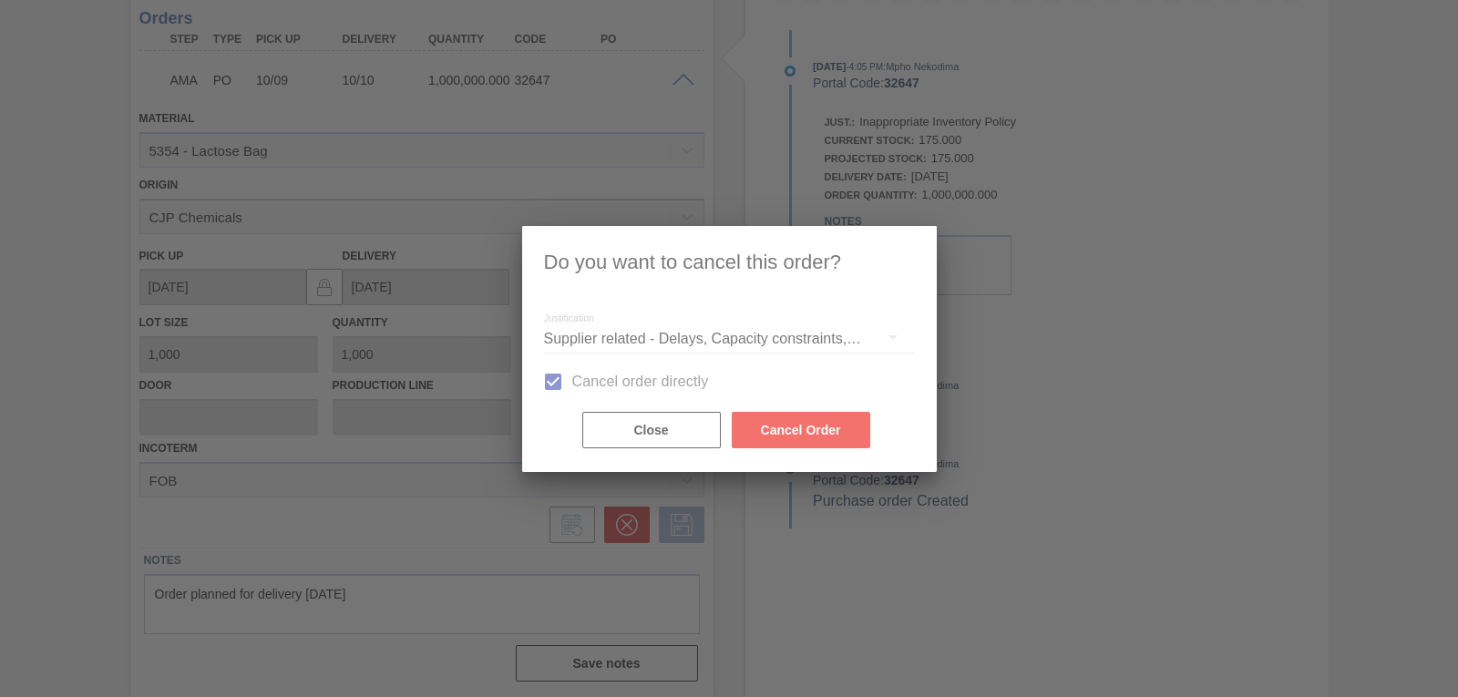
scroll to position [87, 0]
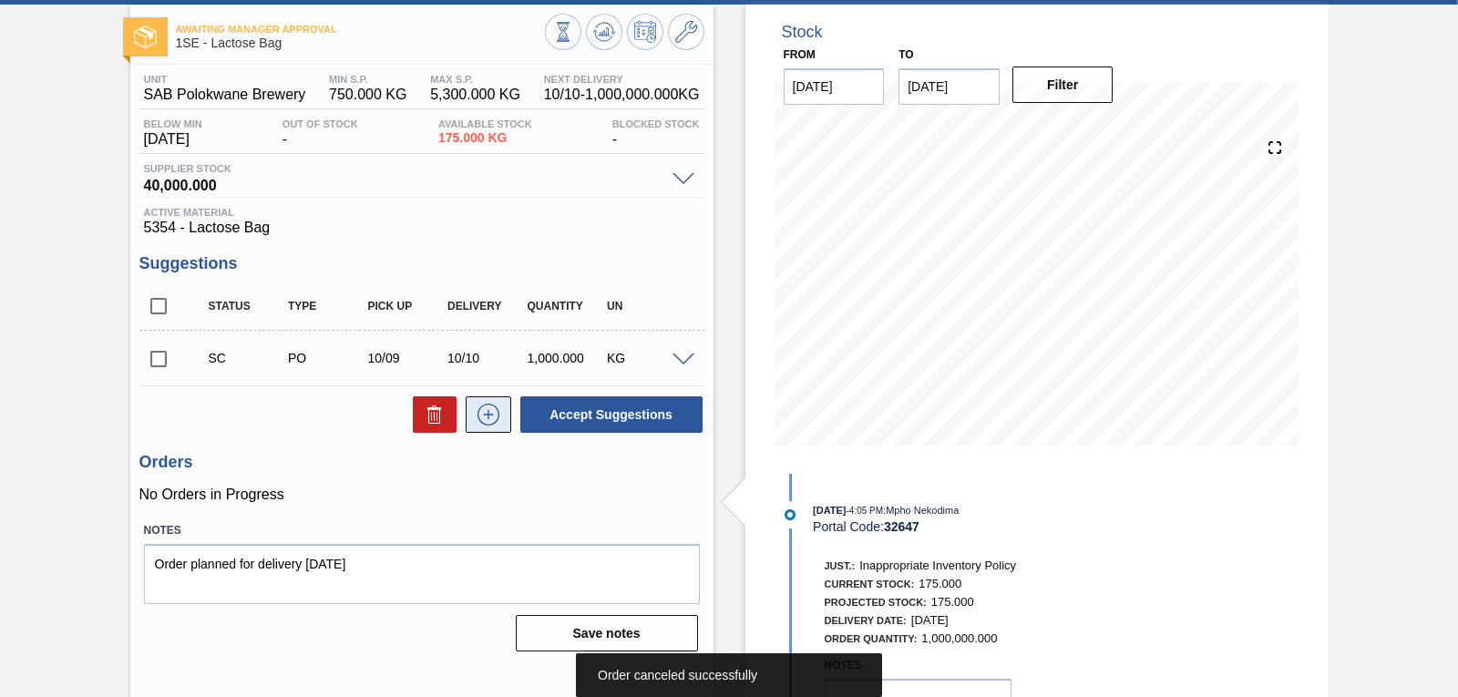
click at [482, 416] on icon at bounding box center [488, 415] width 29 height 22
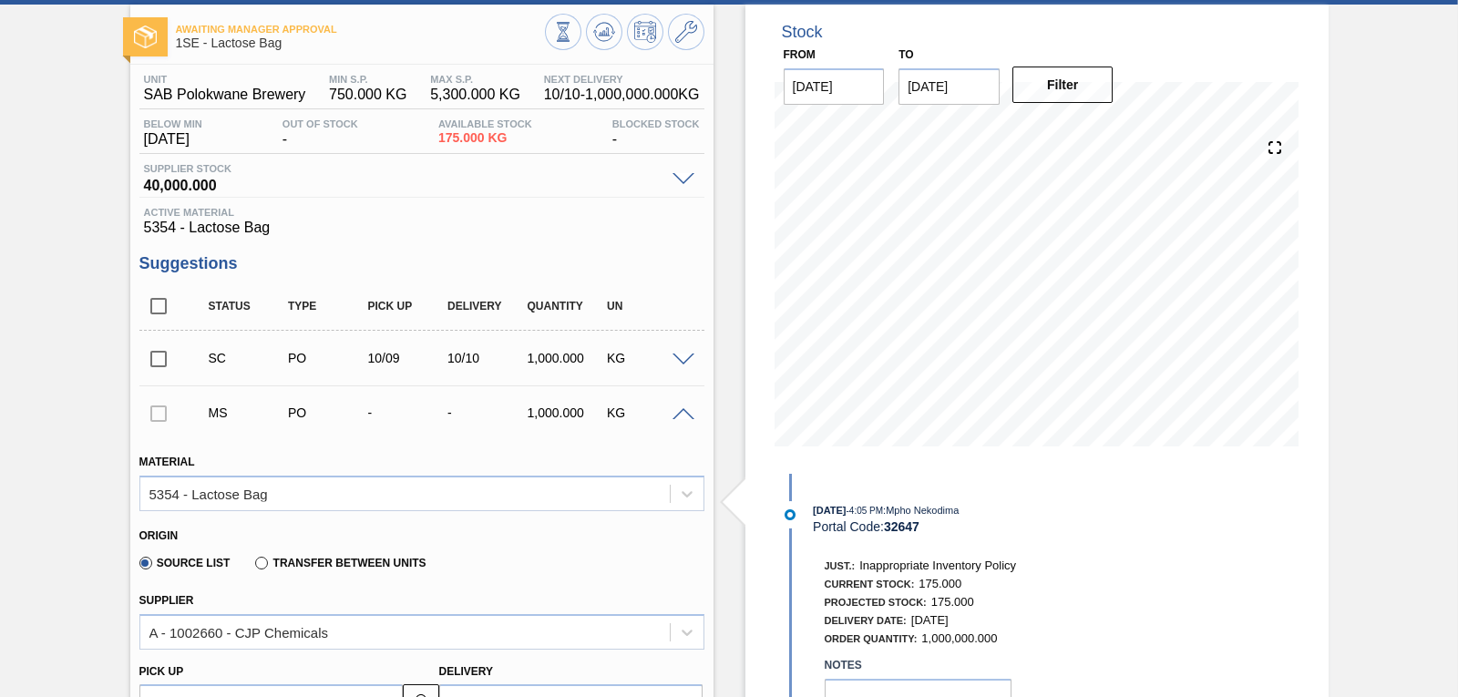
click at [1128, 550] on div "Just.: Inappropriate Inventory Policy Current Stock: 175.000 Projected Stock: 1…" at bounding box center [1012, 663] width 469 height 241
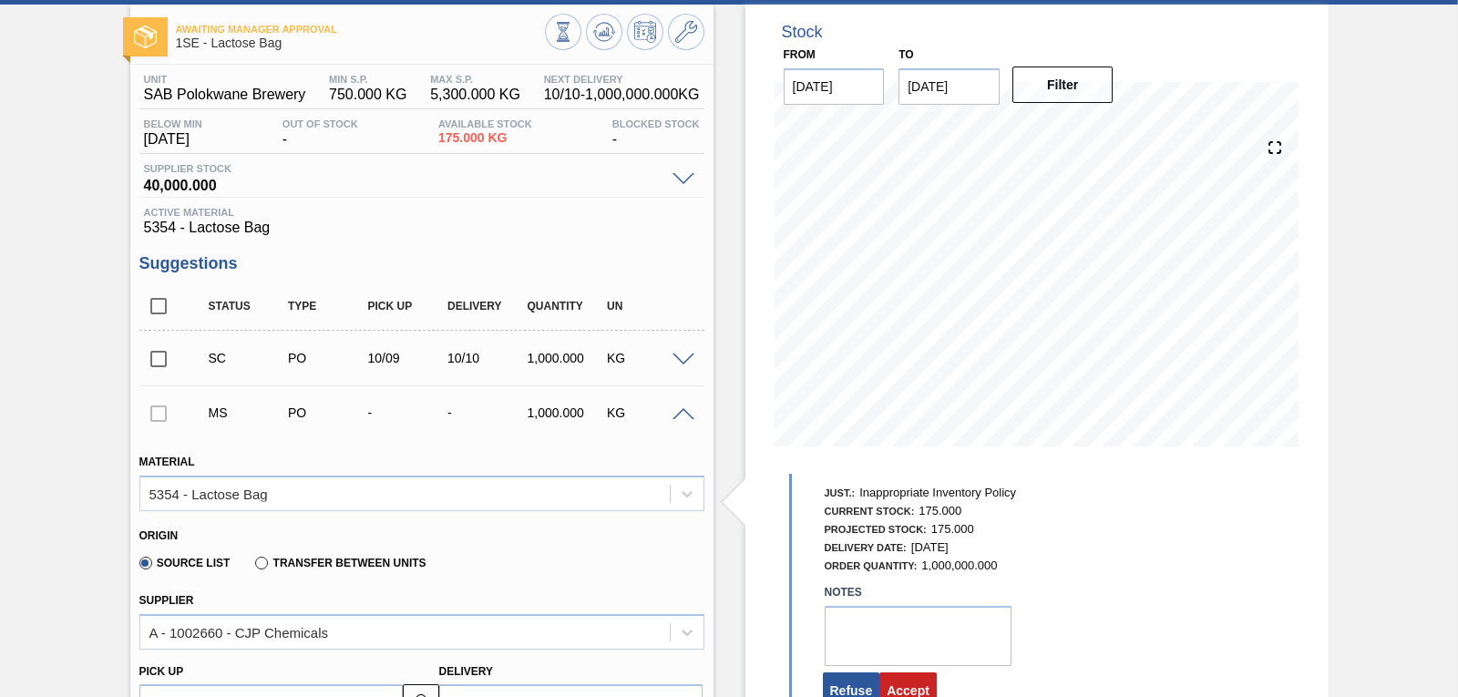
scroll to position [109, 0]
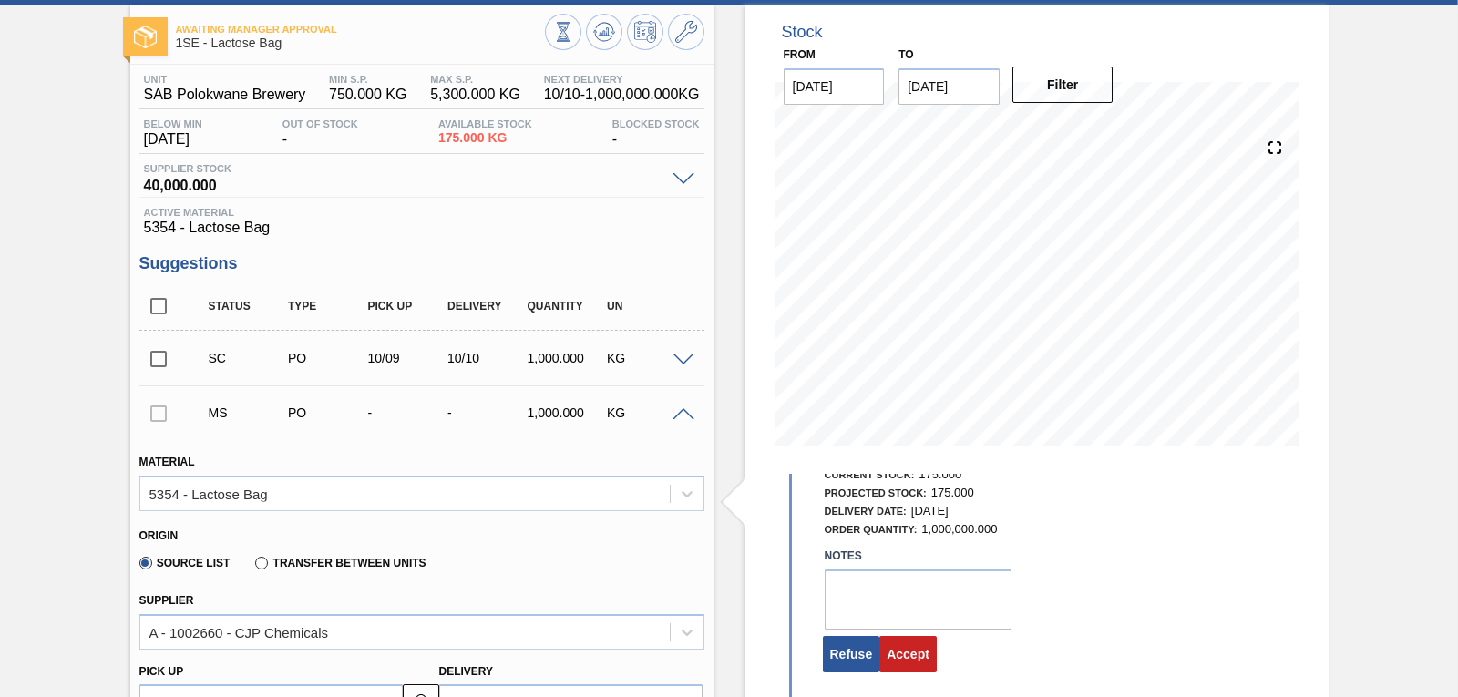
click at [160, 417] on div at bounding box center [158, 413] width 38 height 36
click at [161, 416] on div at bounding box center [158, 413] width 38 height 36
click at [839, 649] on button "Refuse" at bounding box center [851, 654] width 57 height 36
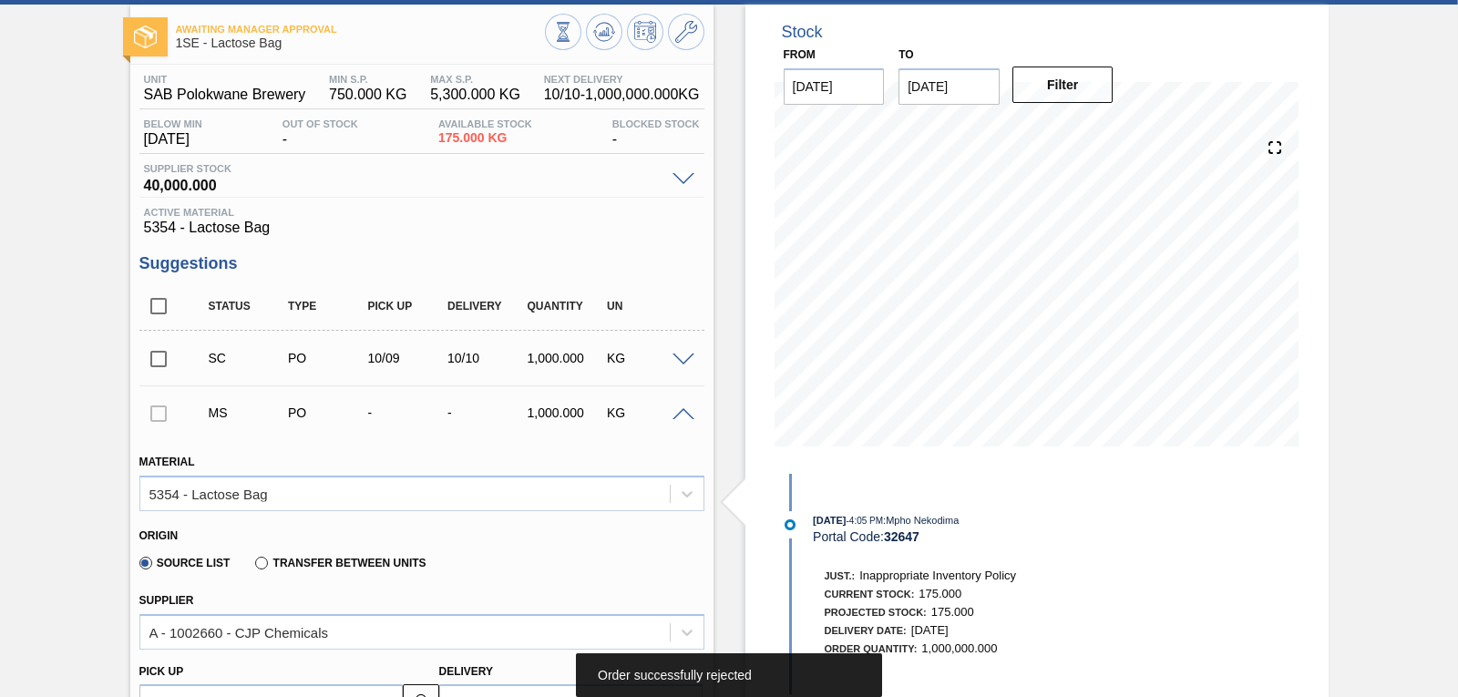
scroll to position [229, 0]
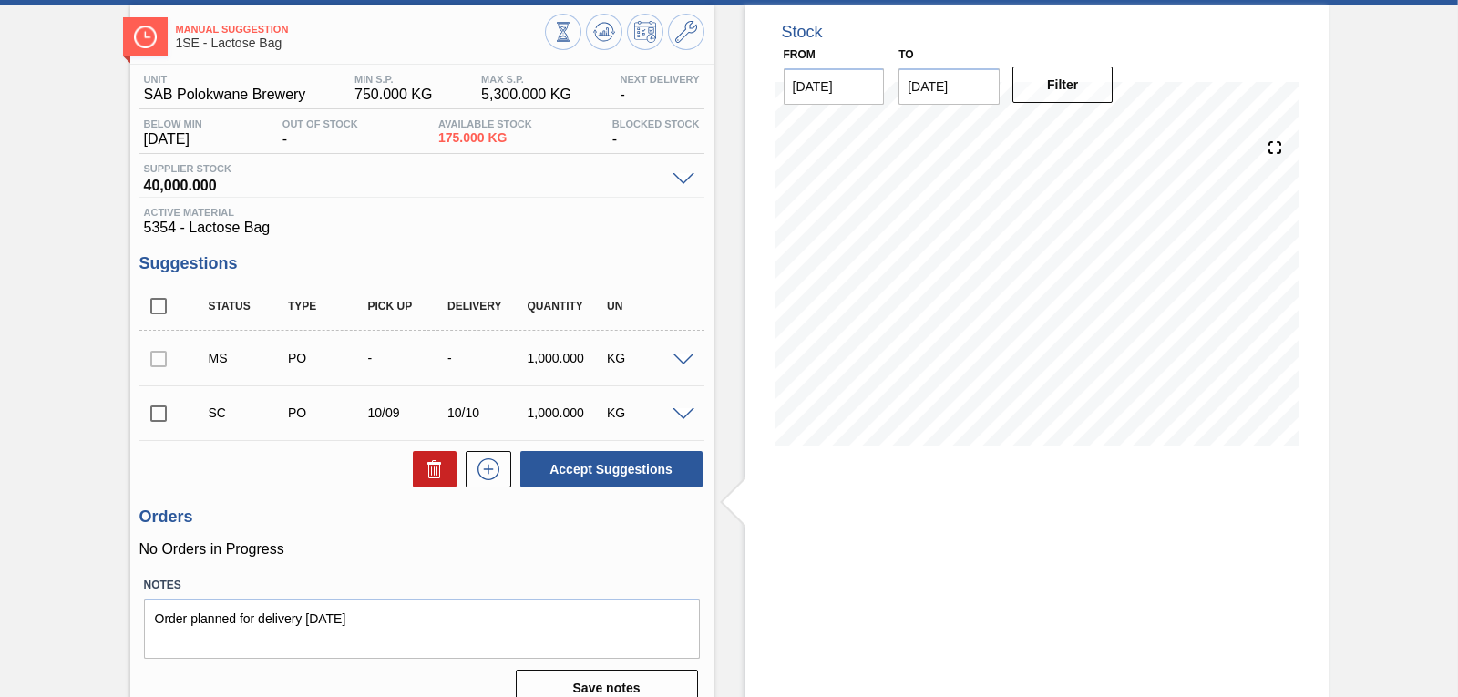
click at [165, 411] on input "checkbox" at bounding box center [158, 414] width 38 height 38
checkbox input "true"
click at [683, 417] on span at bounding box center [684, 415] width 22 height 14
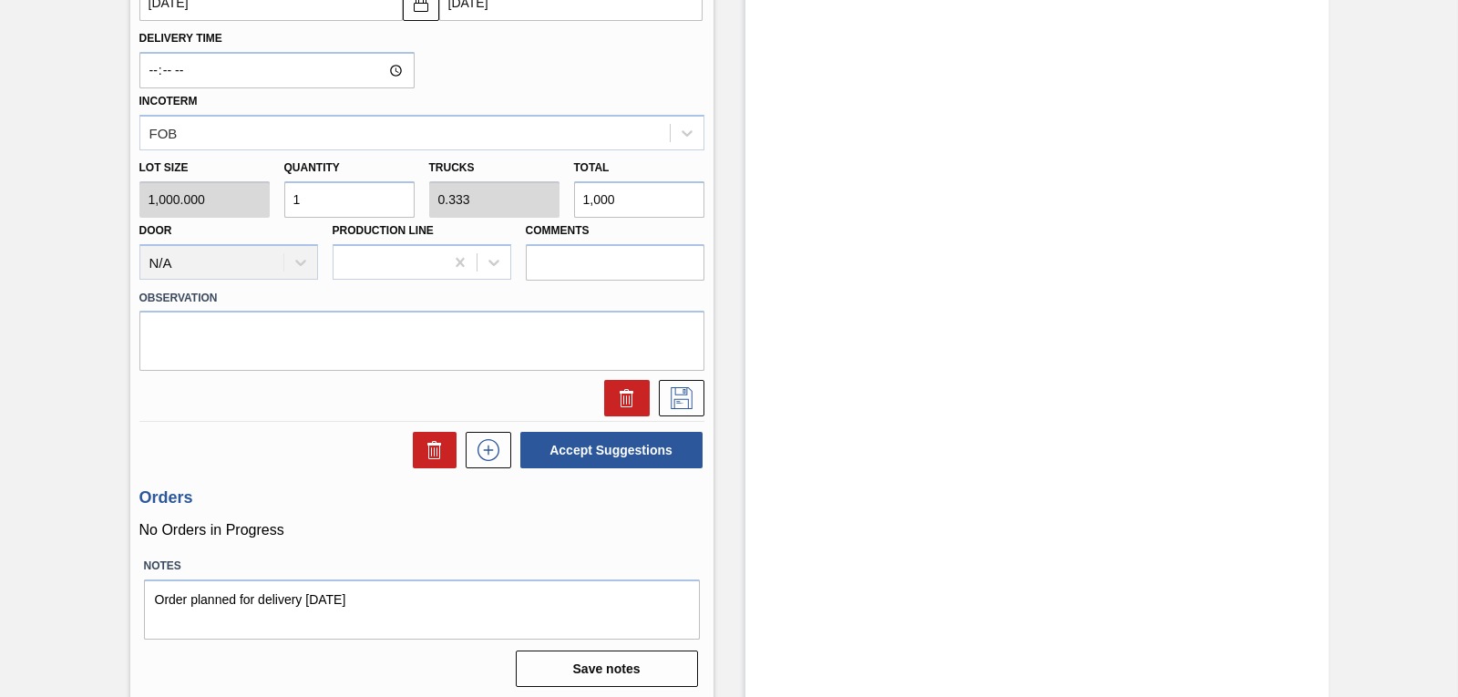
scroll to position [792, 0]
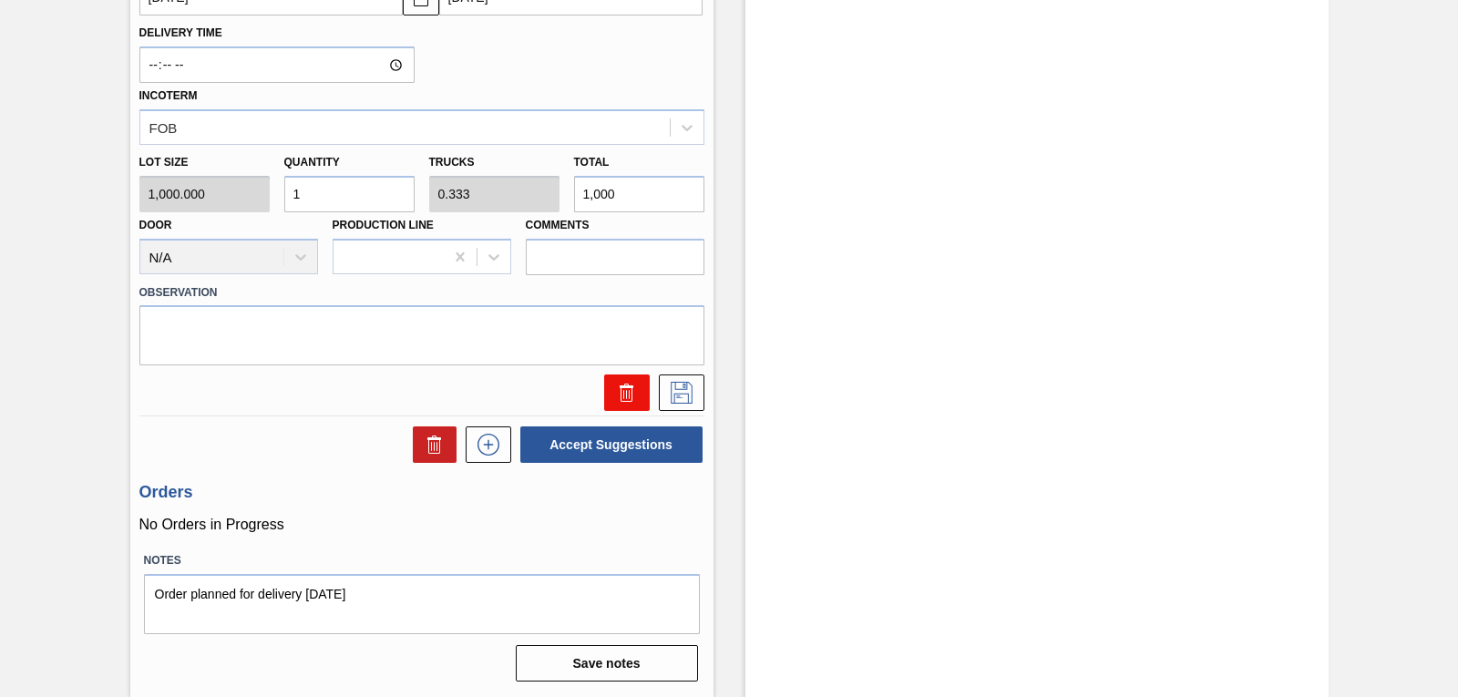
click at [618, 384] on icon at bounding box center [627, 393] width 22 height 22
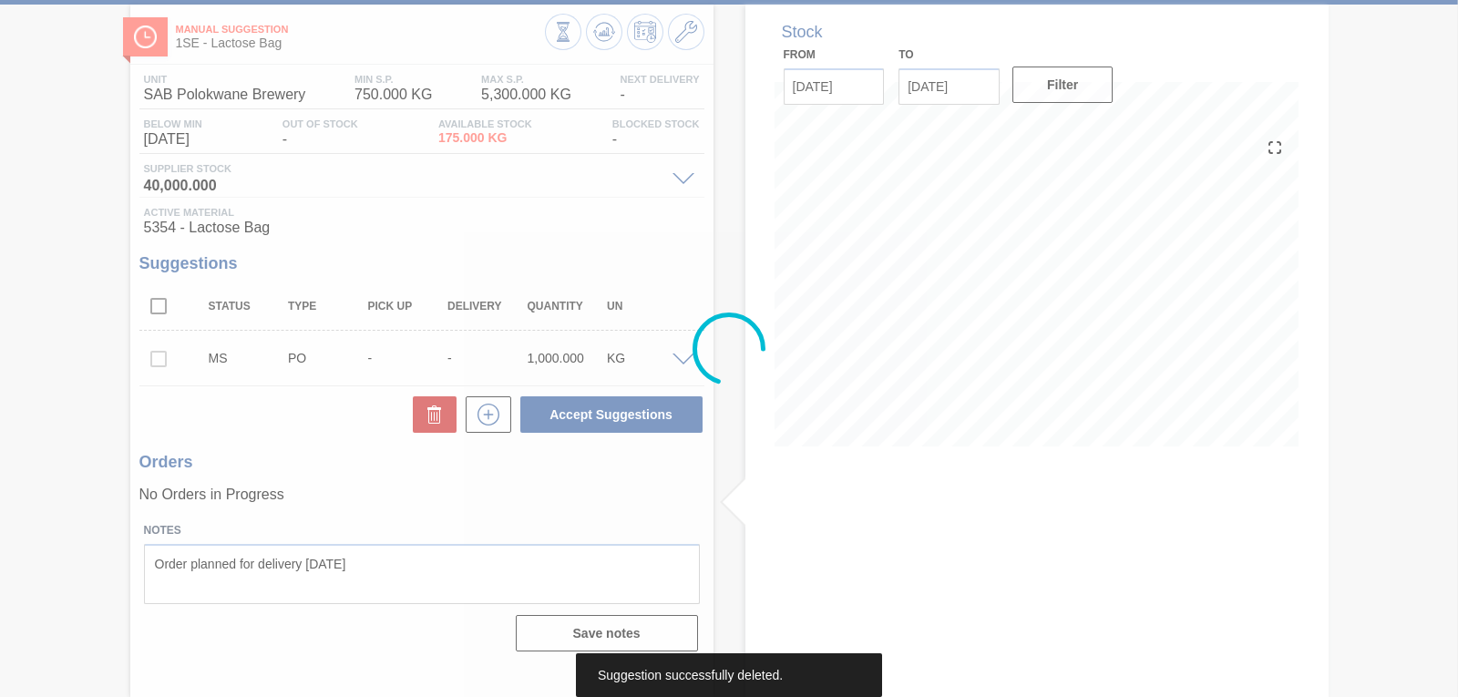
scroll to position [87, 0]
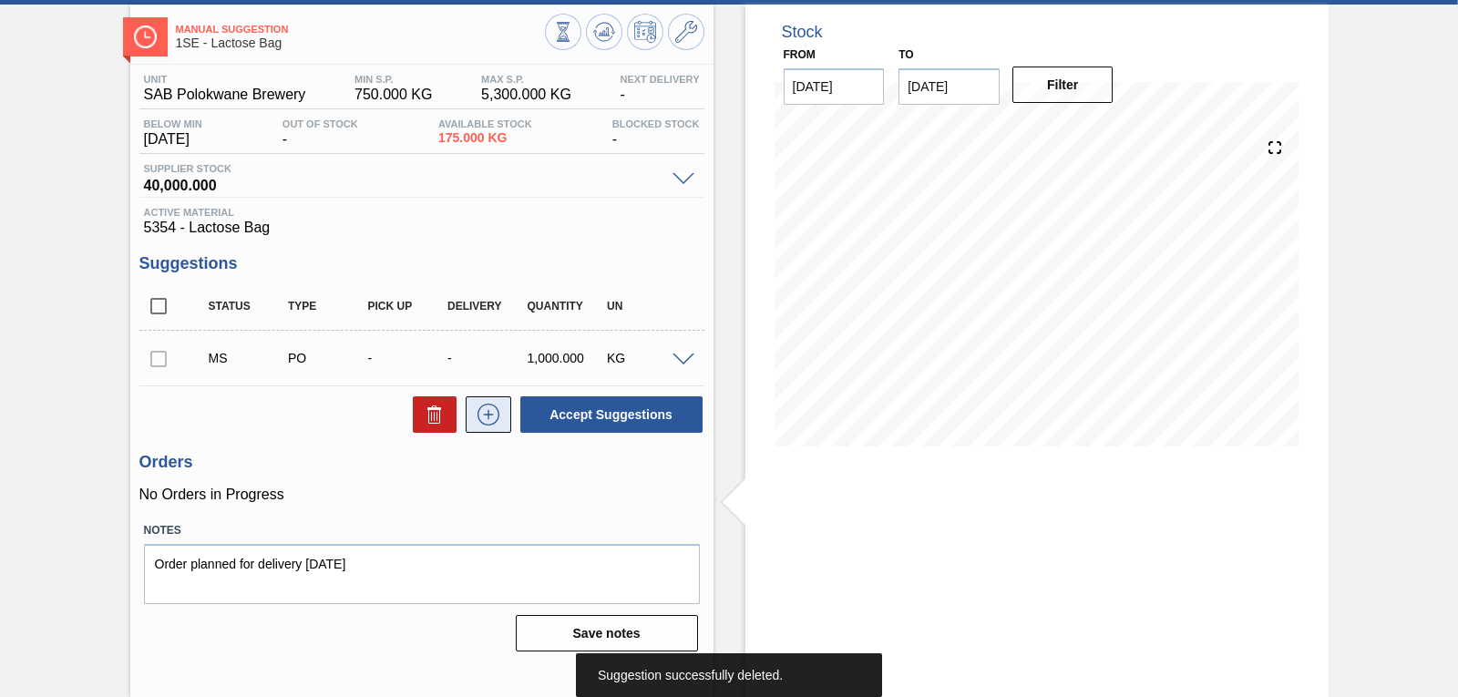
click at [471, 415] on button at bounding box center [489, 414] width 46 height 36
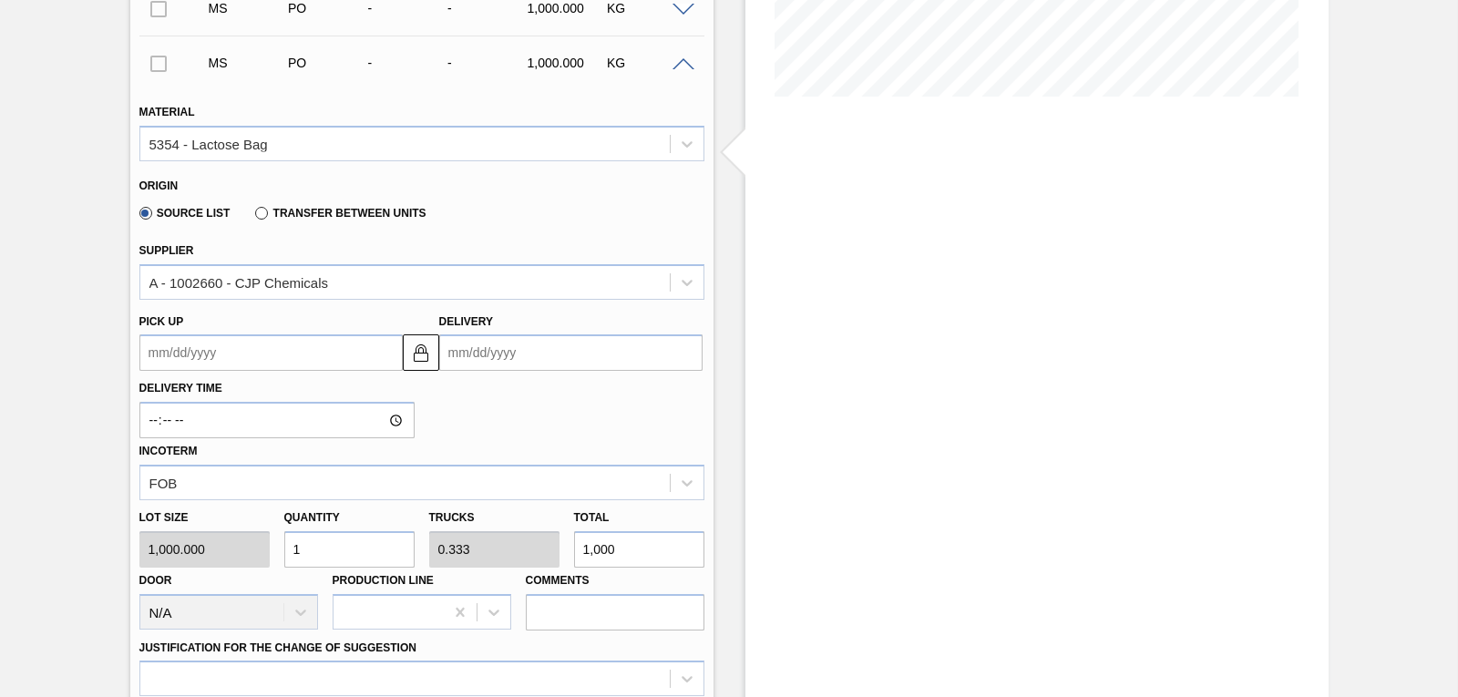
scroll to position [488, 0]
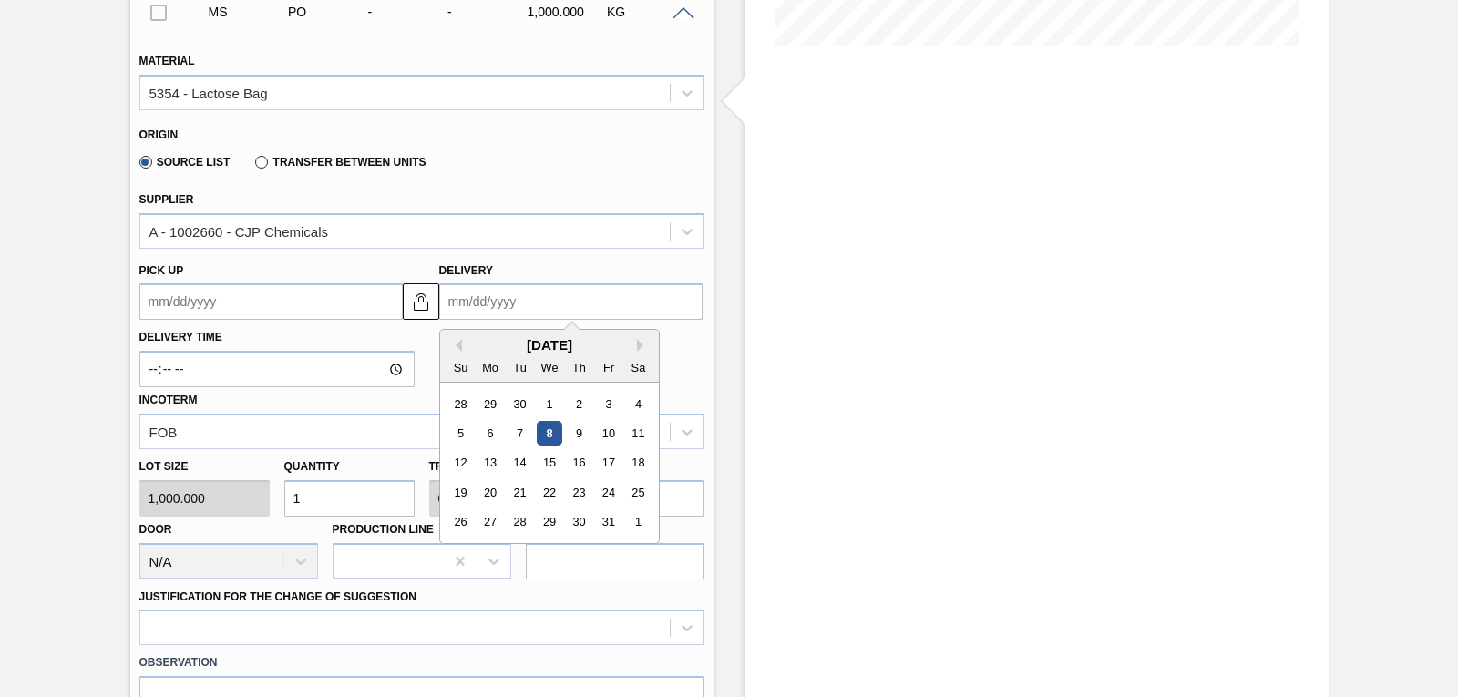
click at [469, 305] on input "Delivery" at bounding box center [570, 301] width 263 height 36
click at [611, 432] on div "10" at bounding box center [608, 433] width 25 height 25
type up3263545079 "[DATE]"
type input "[DATE]"
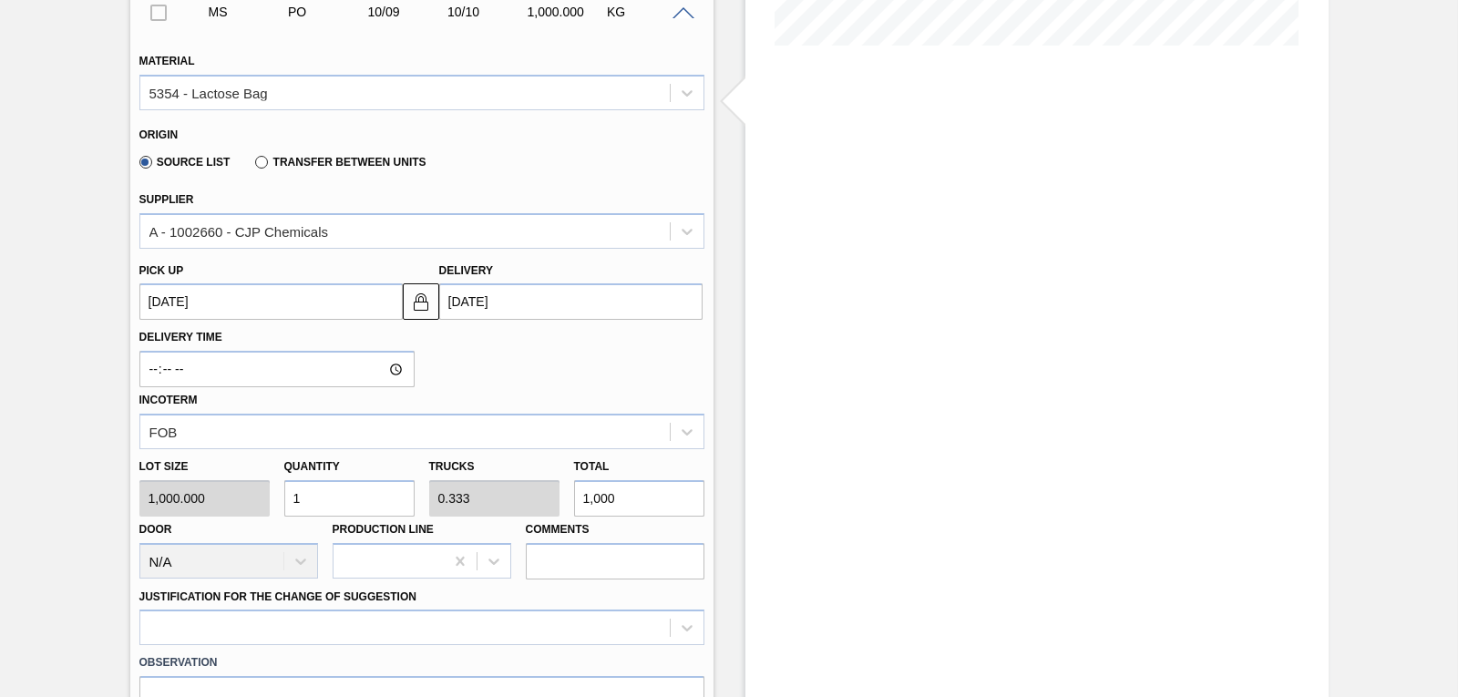
click at [208, 491] on div "Lot size 1,000.000 Quantity 1 Trucks 0.333 Total 1,000 Door N/A Production Line…" at bounding box center [422, 514] width 580 height 130
type input "10"
type input "3.333"
type input "10,000"
type input "100"
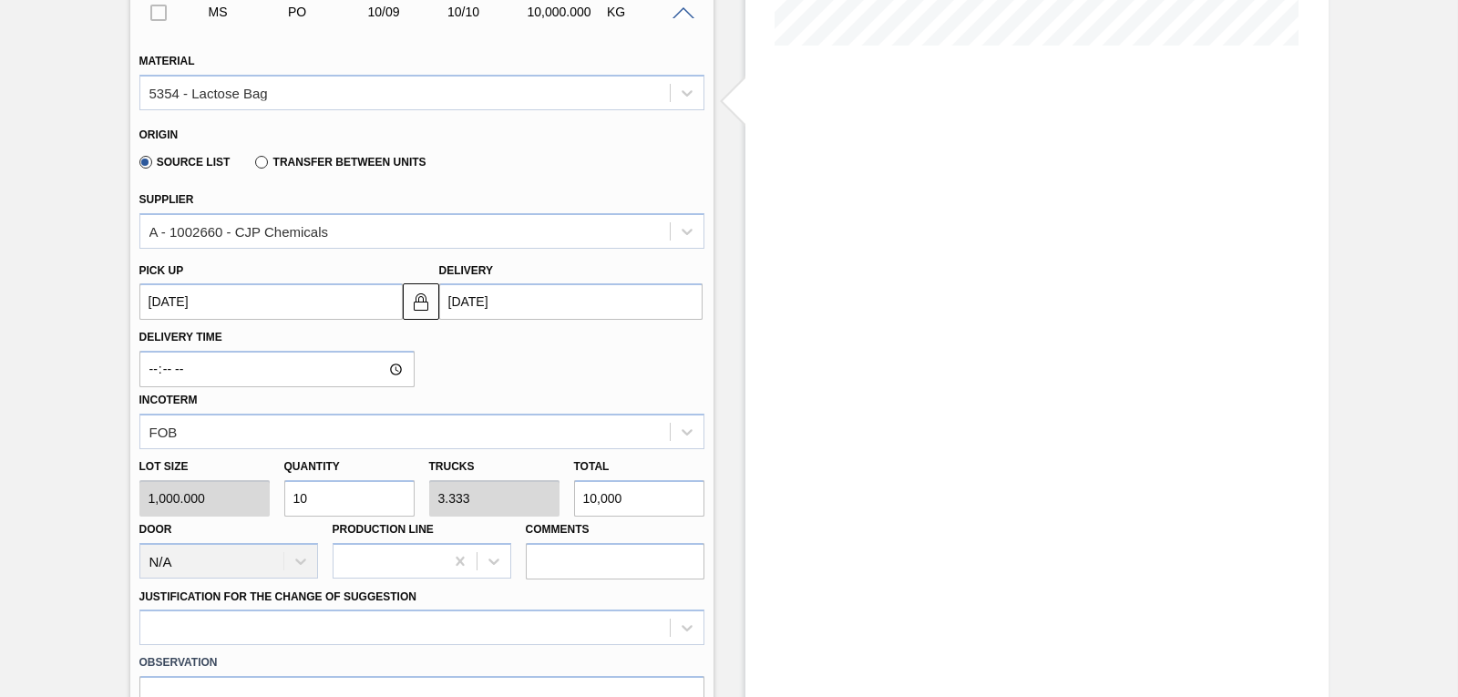
type input "33.333"
type input "100,000"
type input "1,000"
type input "333.333"
type input "1,000,000"
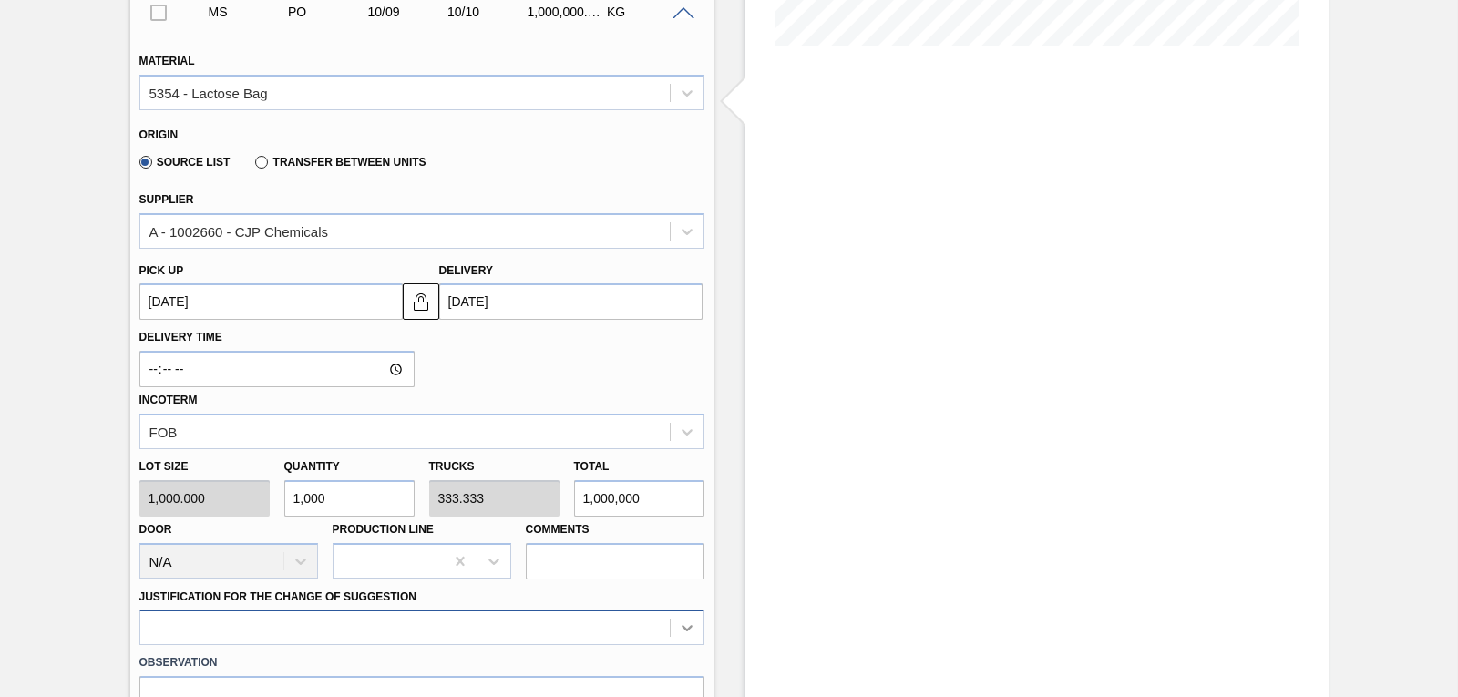
type input "1,000"
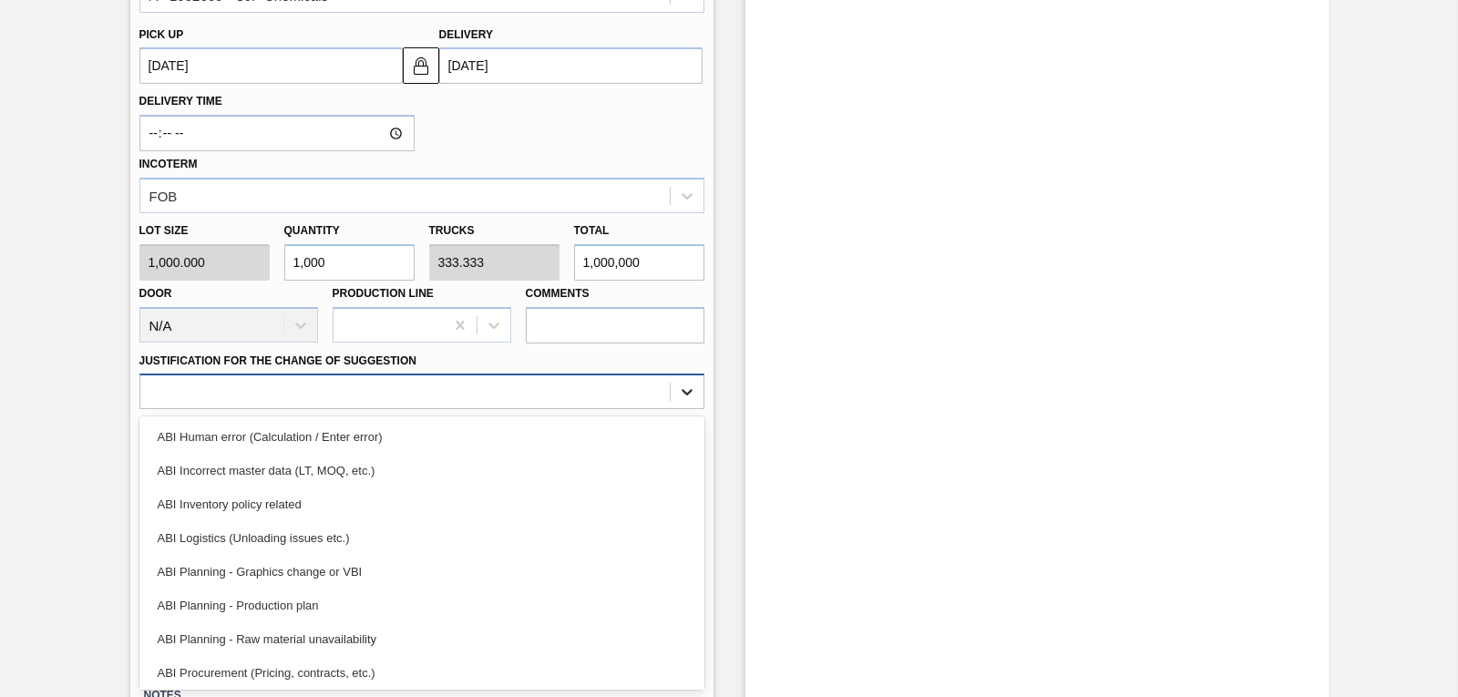
click at [684, 409] on div "option ABI Planning - Raw material unavailability focused, 7 of 18. 18 results …" at bounding box center [421, 392] width 565 height 36
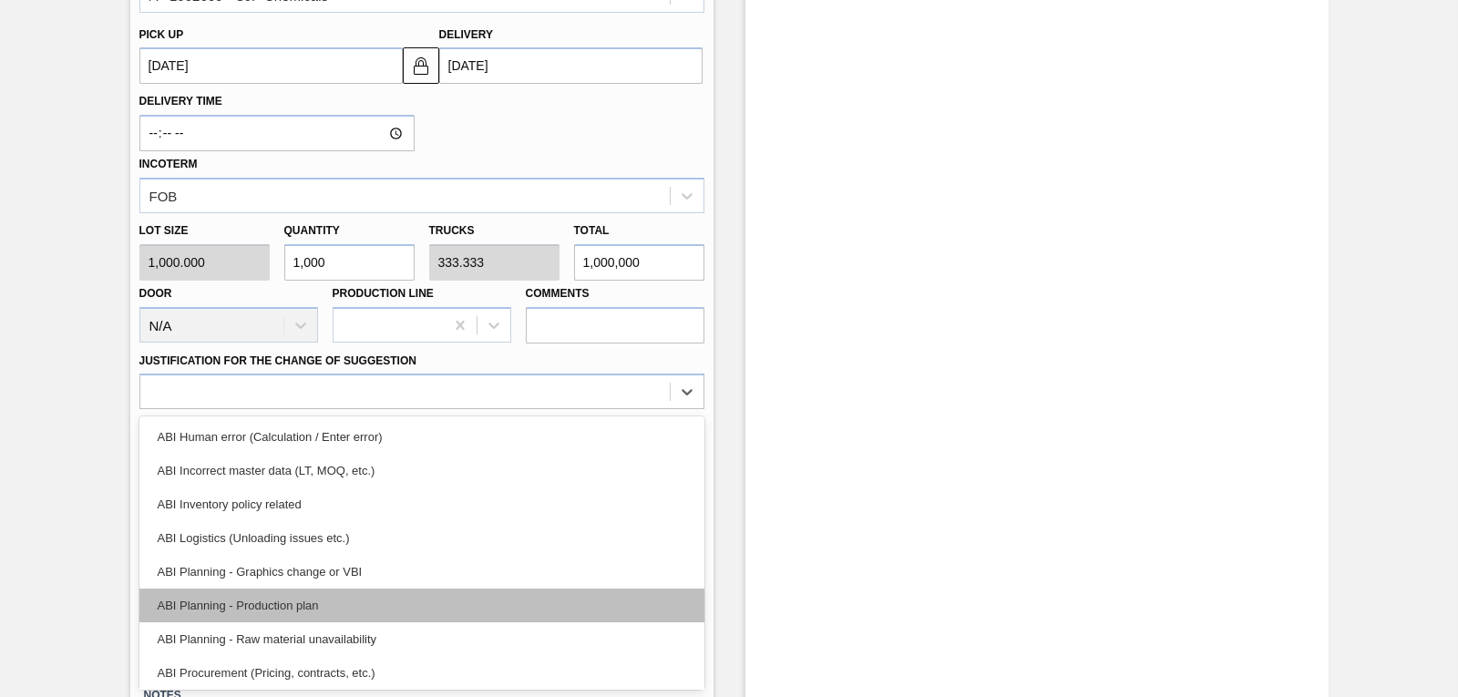
click at [480, 596] on div "ABI Planning - Production plan" at bounding box center [421, 606] width 565 height 34
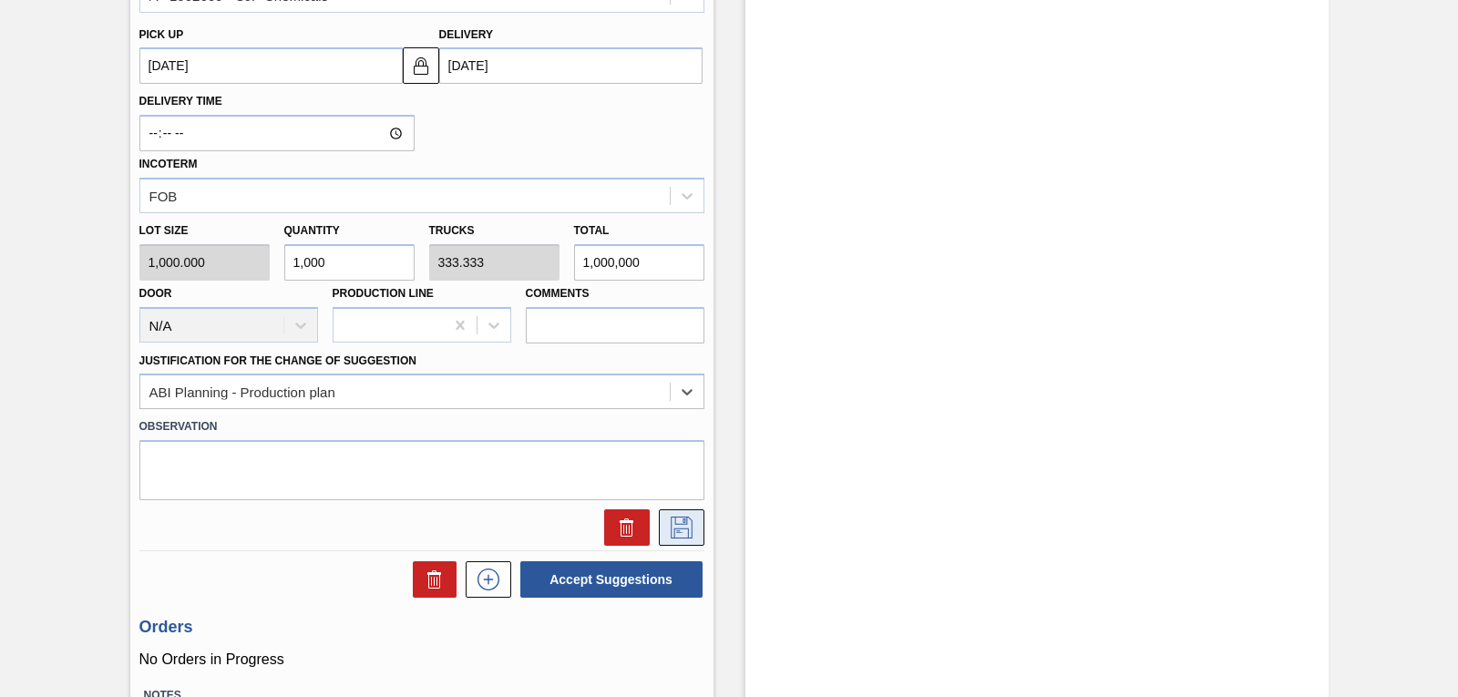
click at [667, 531] on icon at bounding box center [681, 528] width 29 height 22
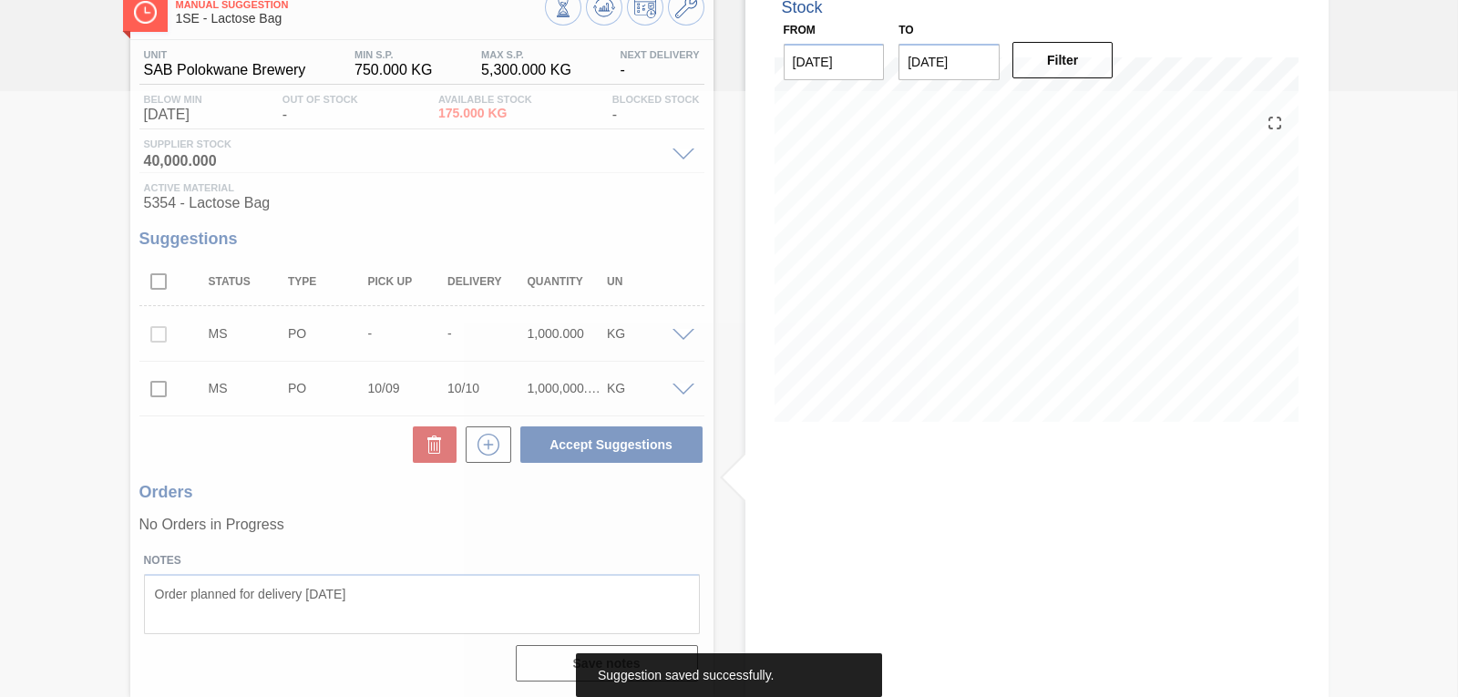
scroll to position [111, 0]
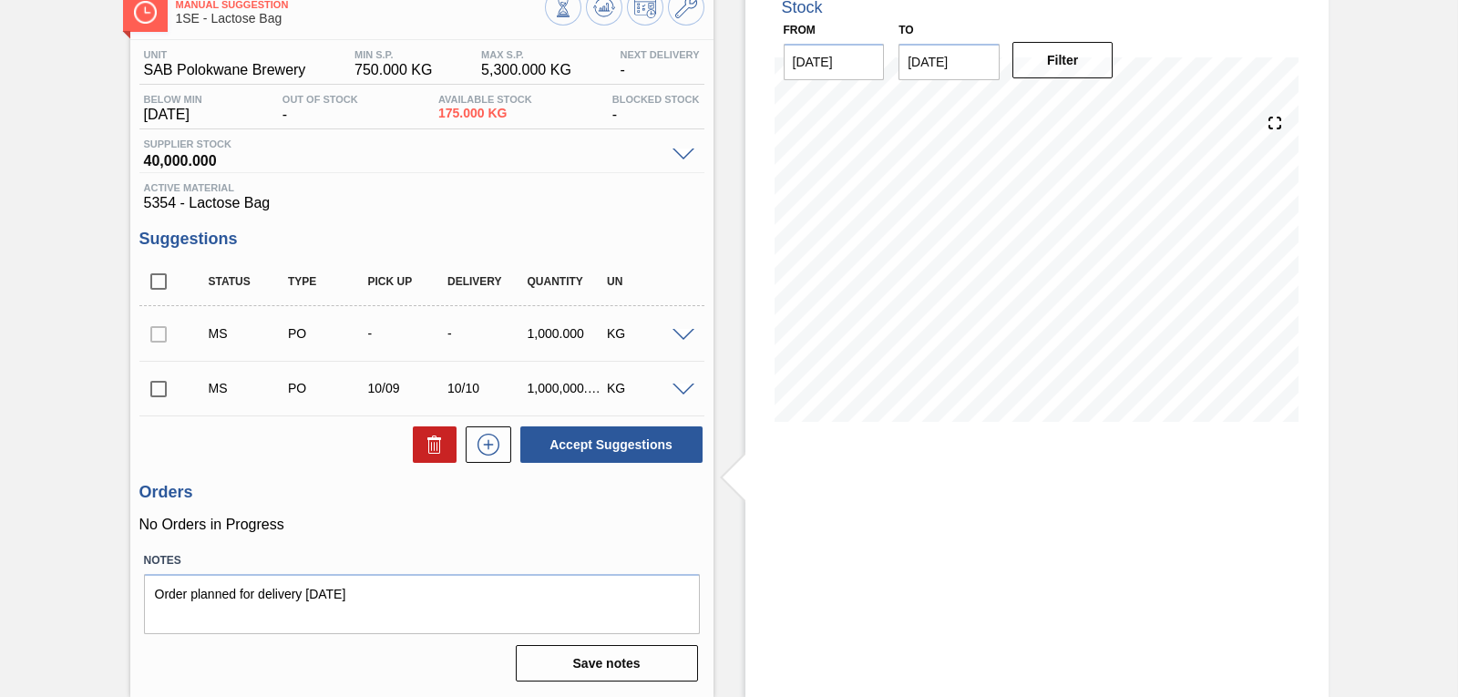
click at [160, 387] on input "checkbox" at bounding box center [158, 389] width 38 height 38
click at [582, 438] on button "Accept Suggestions" at bounding box center [611, 445] width 182 height 36
checkbox input "false"
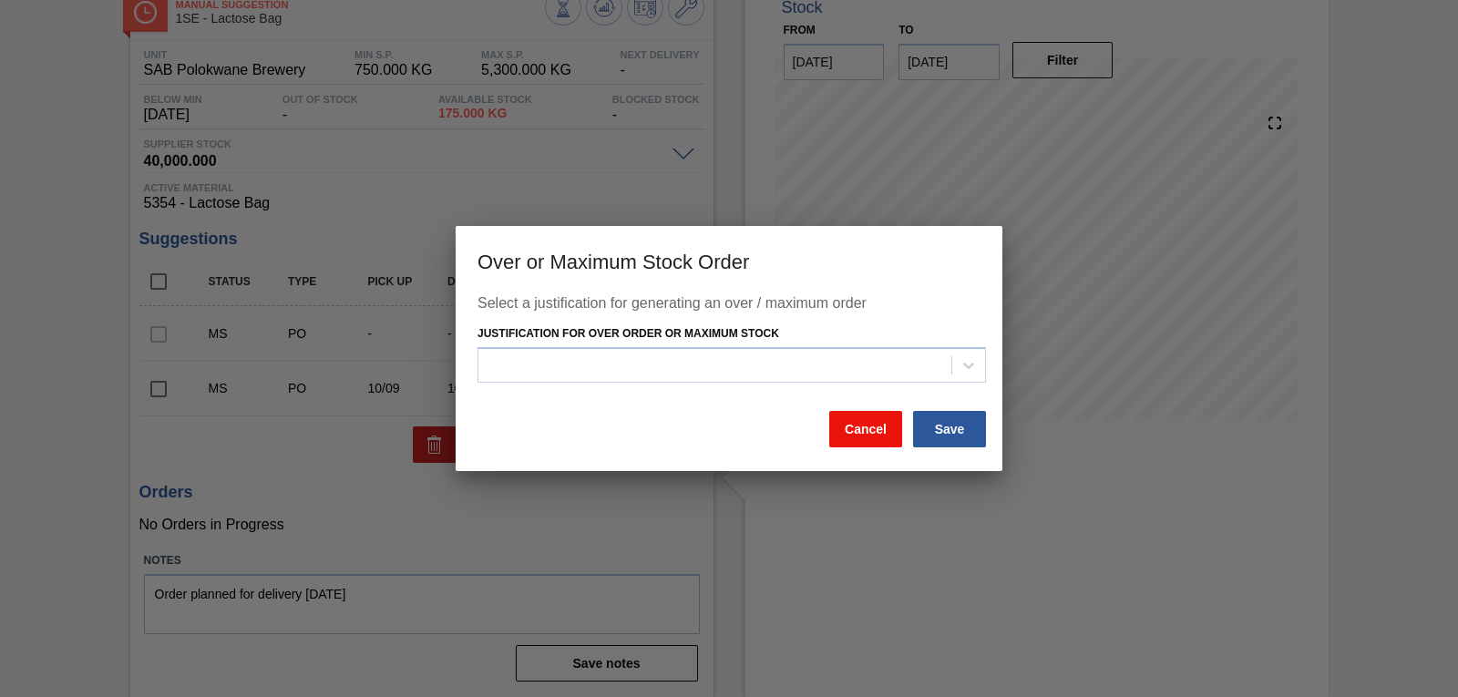
click at [861, 423] on button "Cancel" at bounding box center [865, 429] width 73 height 36
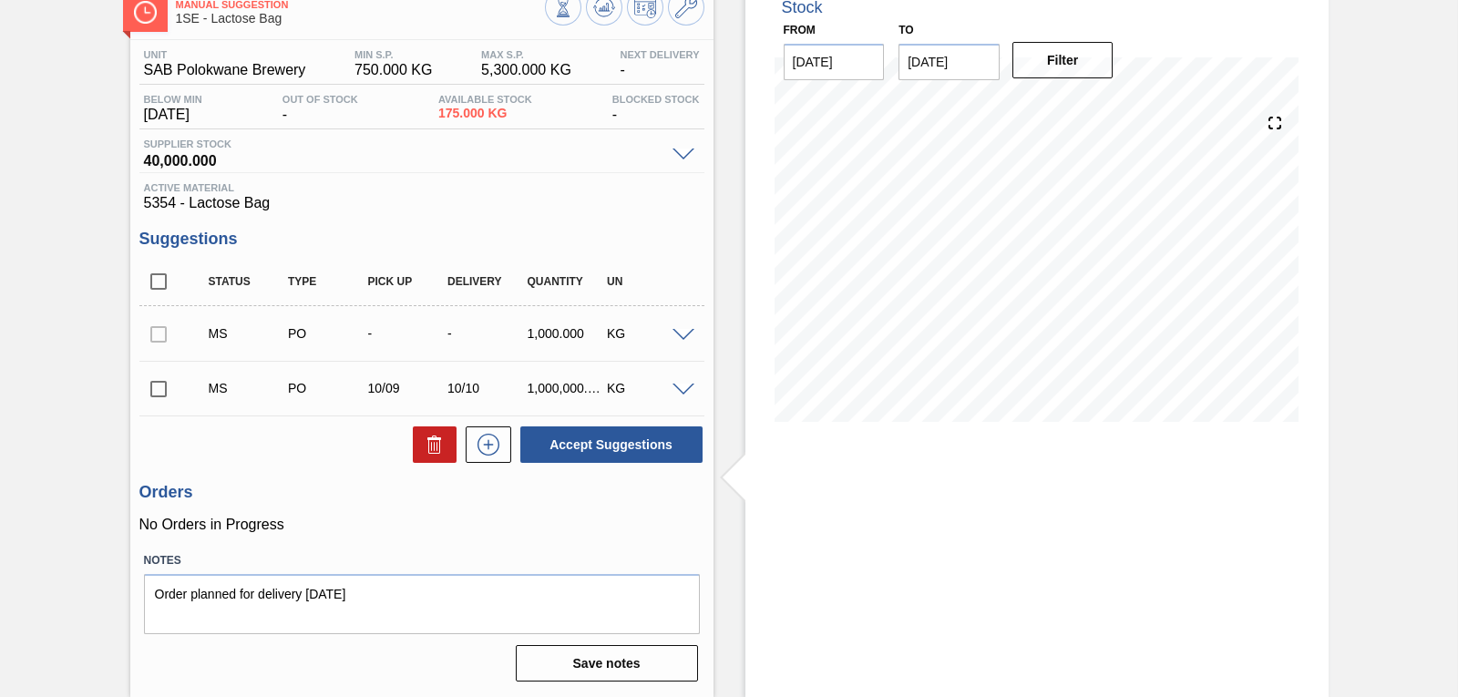
click at [679, 391] on span at bounding box center [684, 391] width 22 height 14
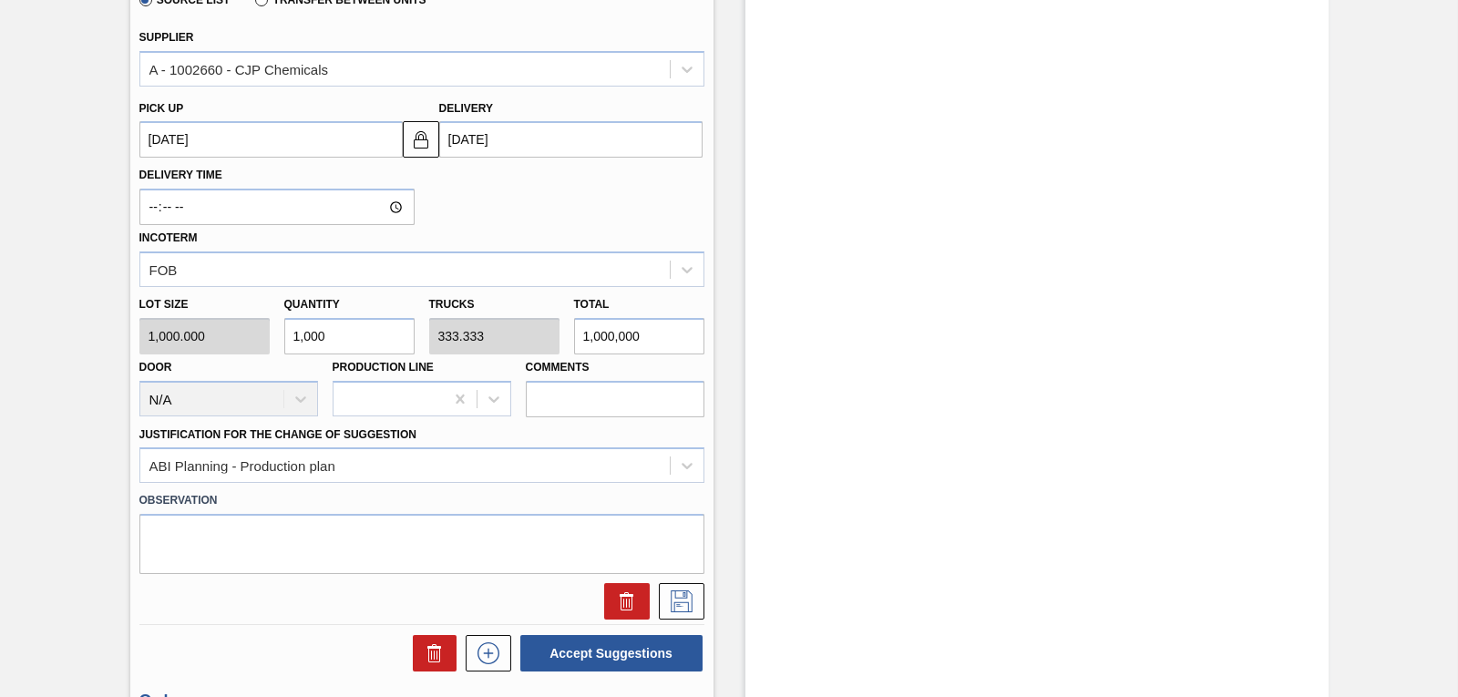
scroll to position [651, 0]
click at [623, 596] on icon at bounding box center [627, 594] width 14 height 3
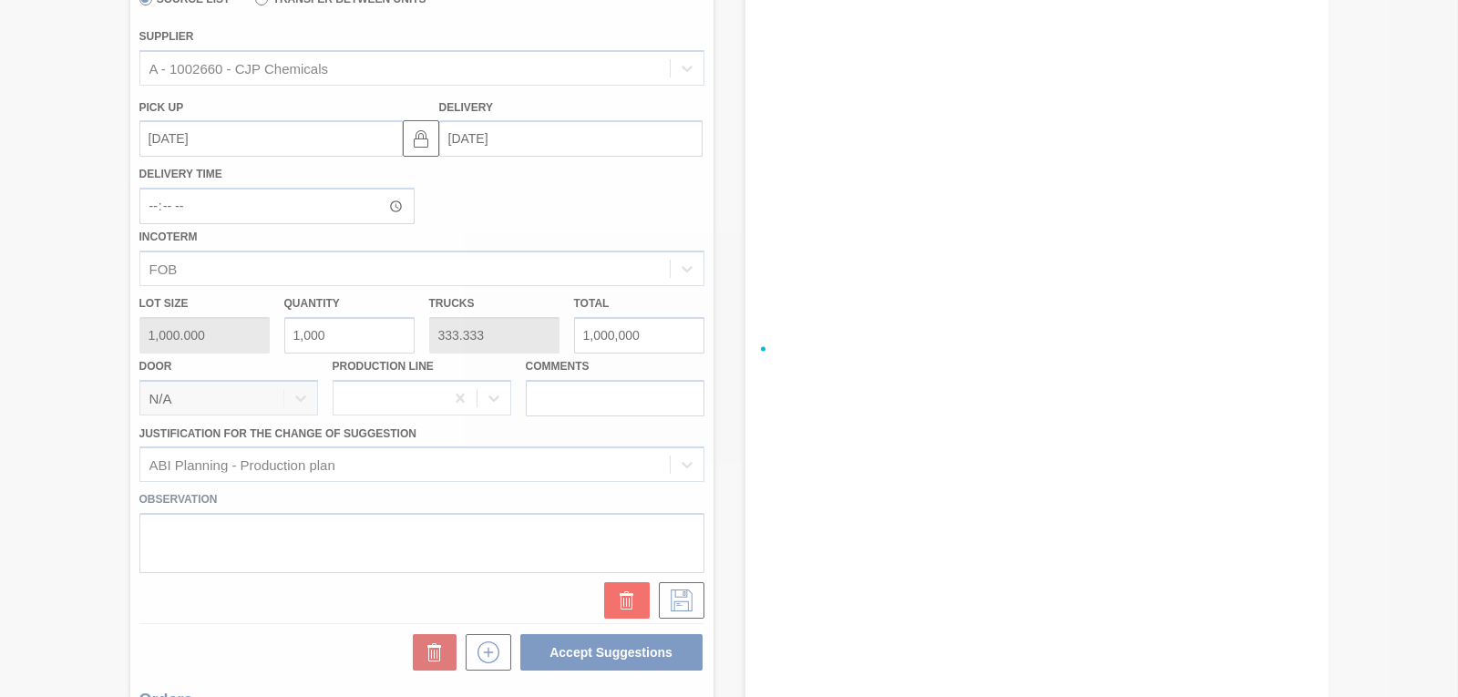
scroll to position [87, 0]
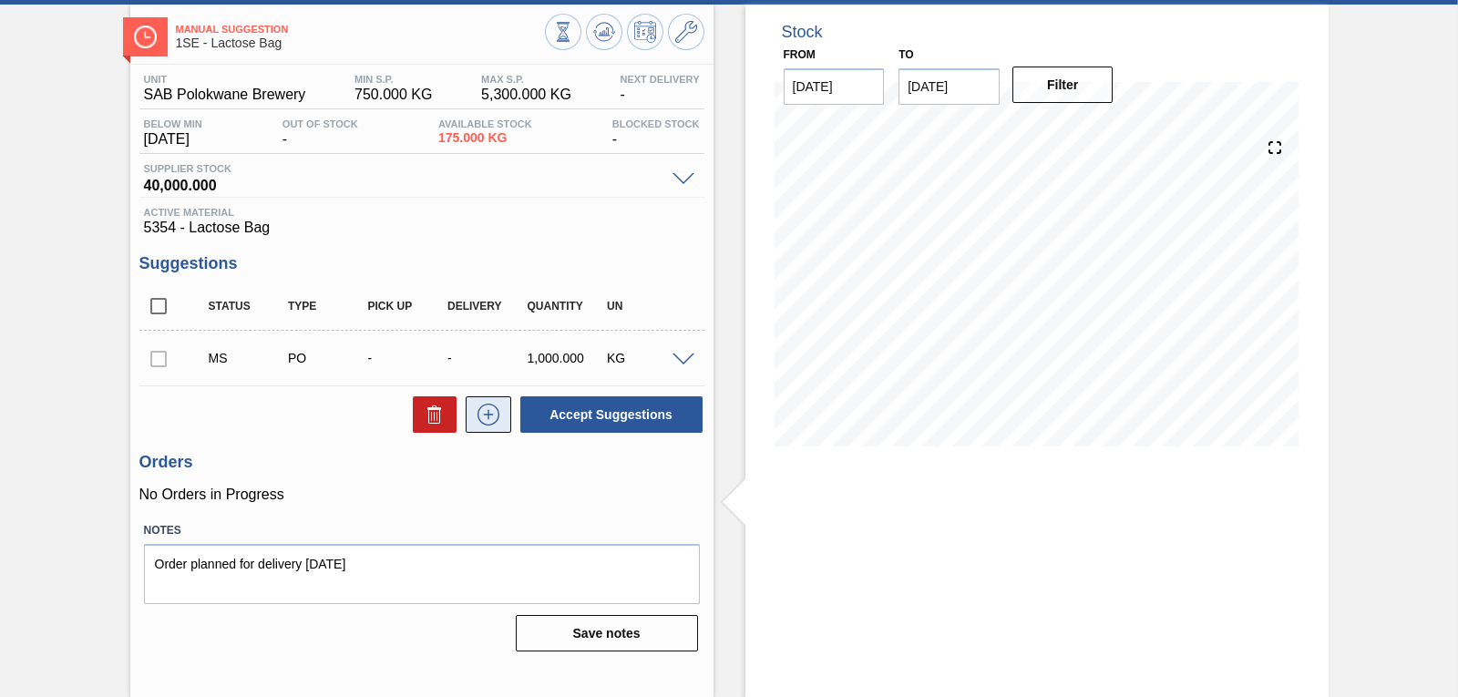
click at [485, 417] on icon at bounding box center [488, 415] width 29 height 22
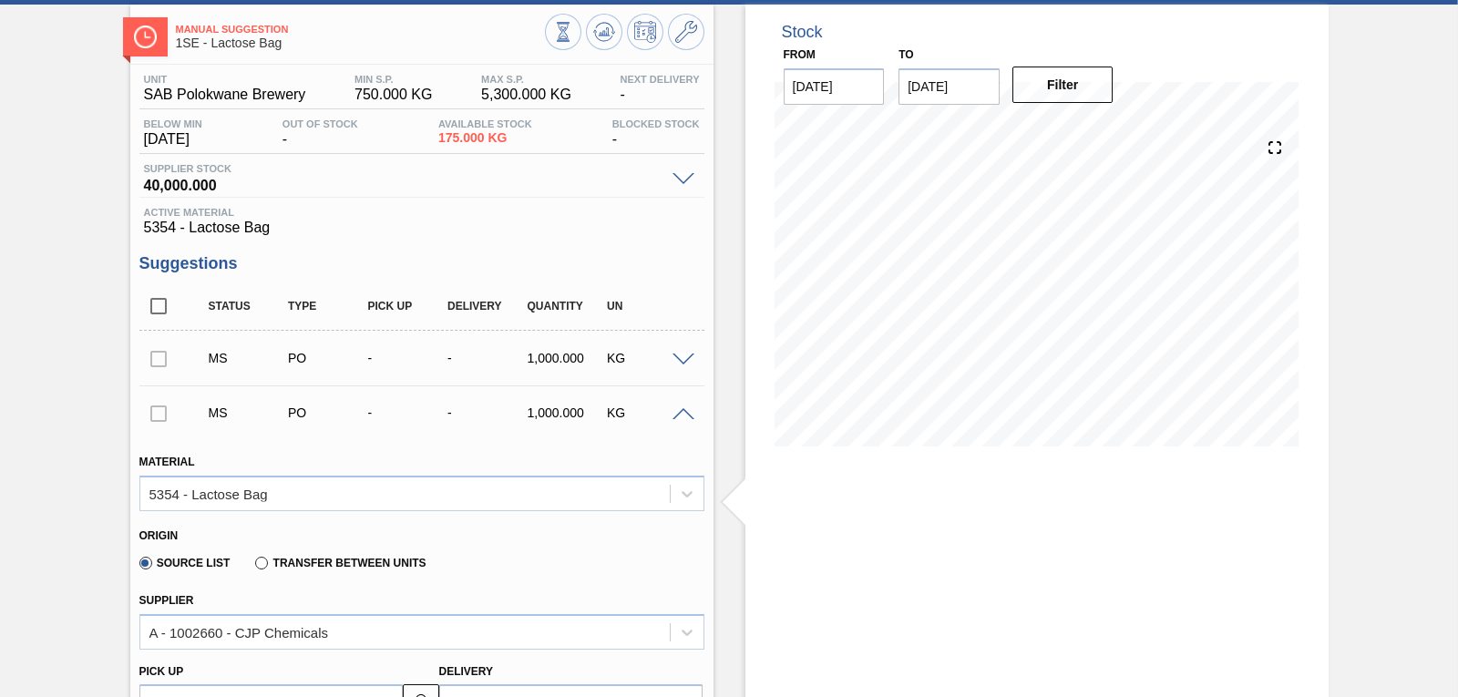
drag, startPoint x: 1455, startPoint y: 336, endPoint x: 1457, endPoint y: 376, distance: 40.2
click at [1457, 376] on main "Tasks Planning Management Transports Reports Master Data Mpho Nekodima 2868 Mar…" at bounding box center [729, 348] width 1458 height 697
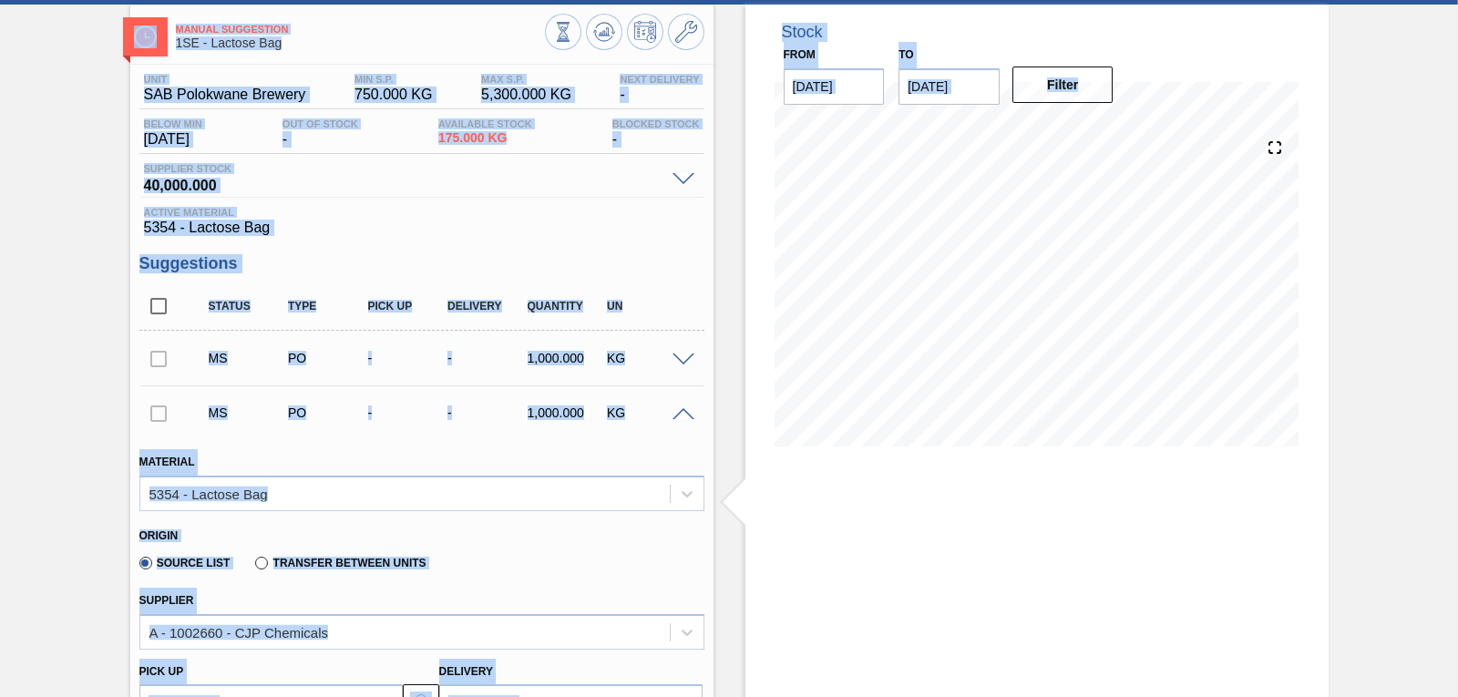
drag, startPoint x: 1455, startPoint y: 329, endPoint x: 1466, endPoint y: 386, distance: 58.5
click at [1457, 0] on html "Tasks Planning Management Transports Reports Master Data Mpho Nekodima 2868 Mar…" at bounding box center [729, 0] width 1458 height 0
drag, startPoint x: 1252, startPoint y: 484, endPoint x: 1270, endPoint y: 463, distance: 27.2
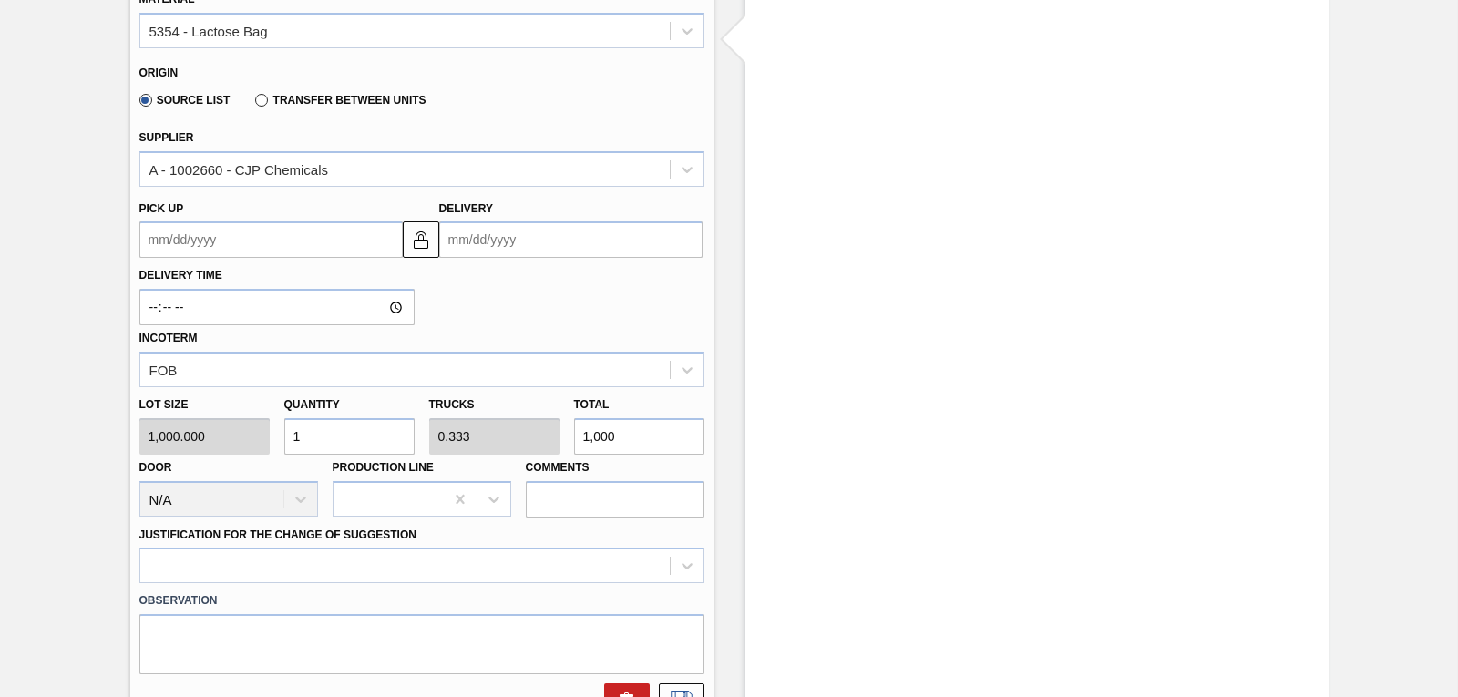
scroll to position [563, 0]
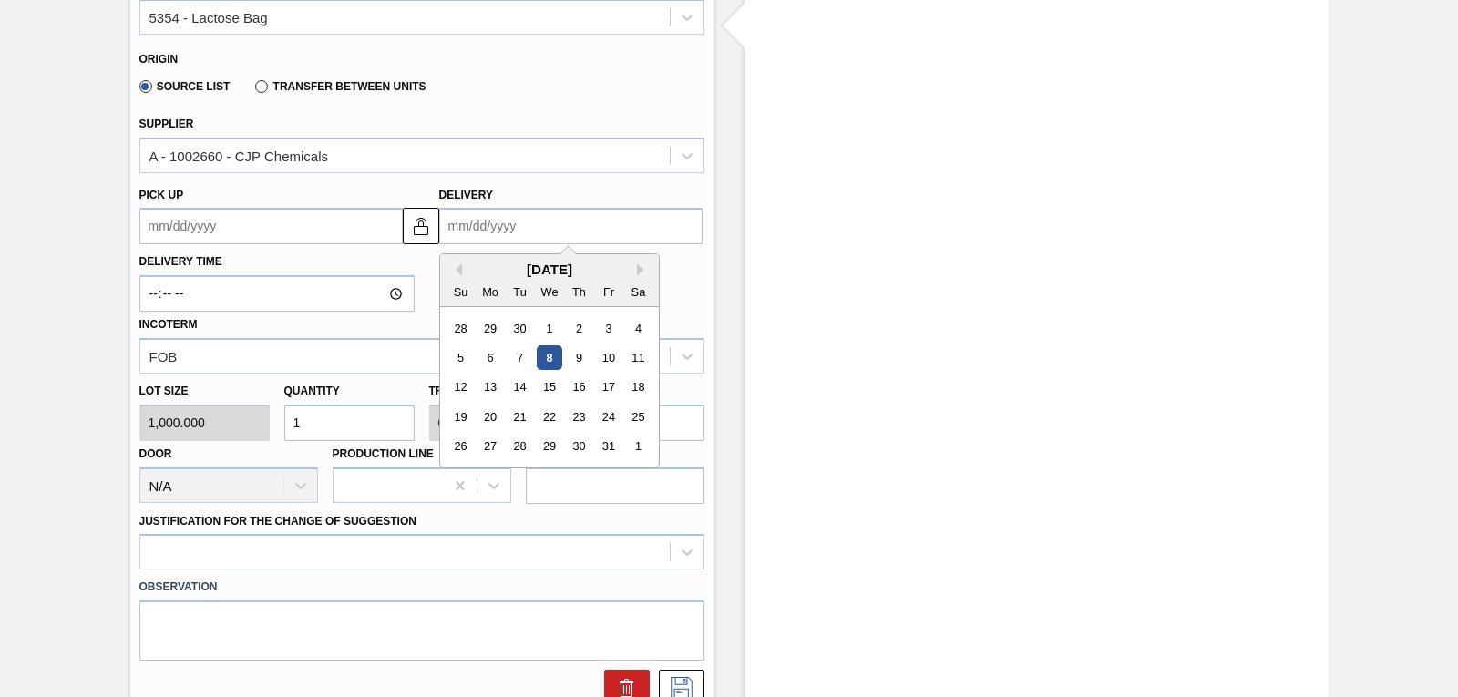
click at [474, 217] on input "Delivery" at bounding box center [570, 226] width 263 height 36
click at [612, 362] on div "10" at bounding box center [608, 357] width 25 height 25
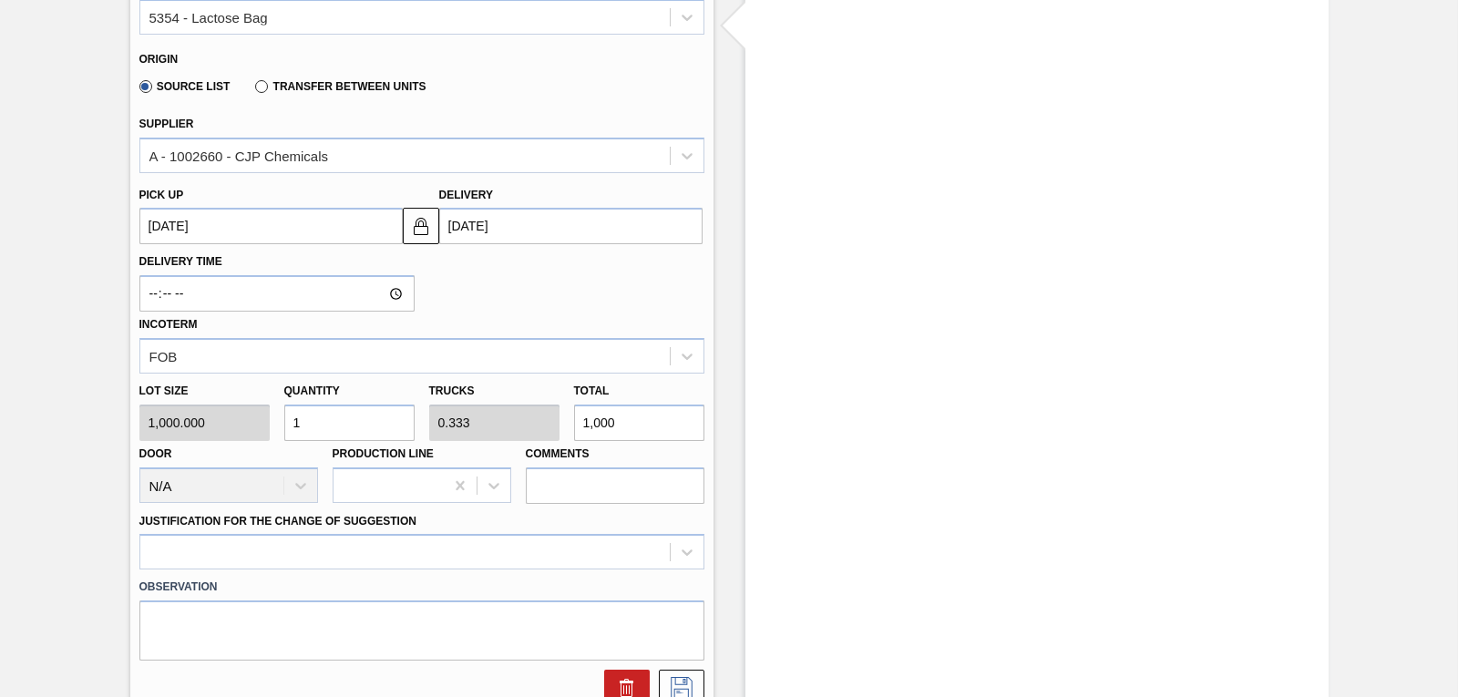
type up3263545089 "[DATE]"
type input "[DATE]"
click at [265, 426] on div "Lot size 1,000.000 Quantity 1 Trucks 0.333 Total 1,000 Door N/A Production Line…" at bounding box center [422, 439] width 580 height 130
type input "10"
type input "3.333"
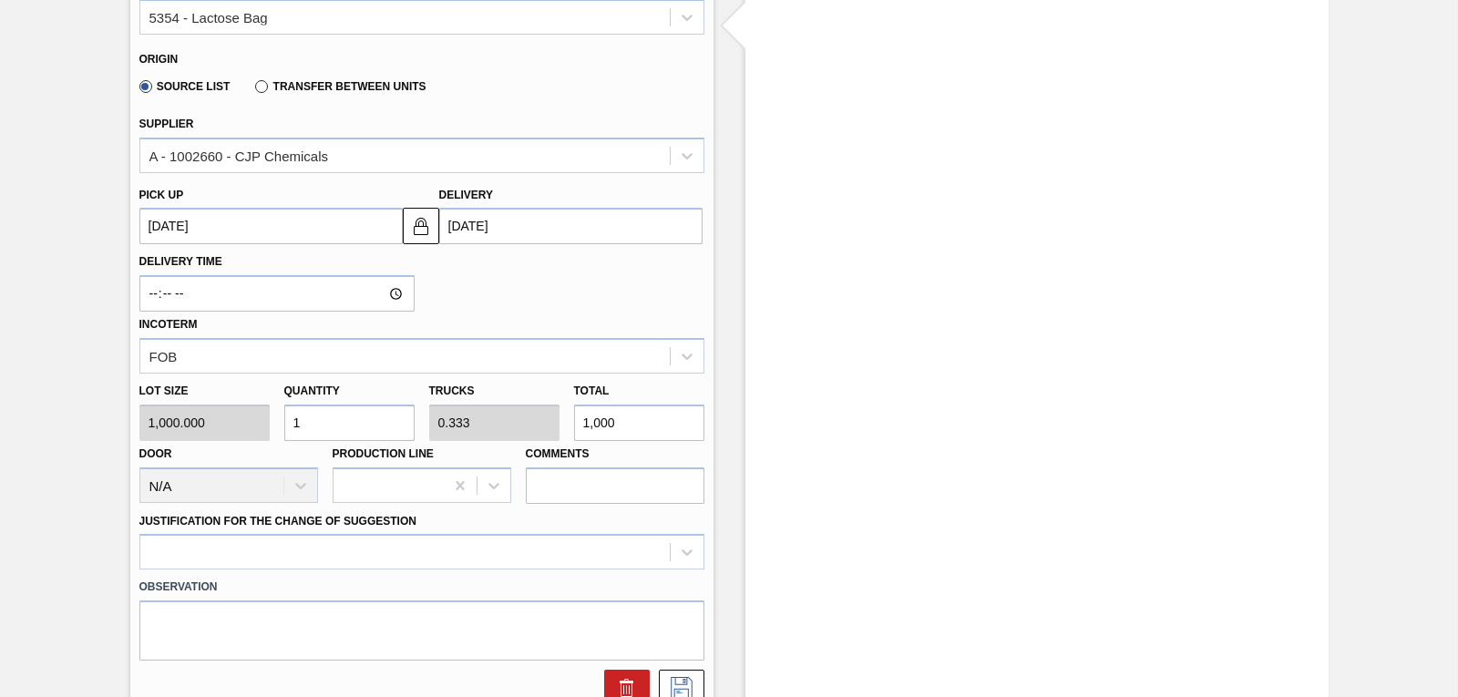
type input "10,000"
type input "1"
type input "0.333"
type input "1,000"
click at [568, 521] on div "Justification for the Change of Suggestion" at bounding box center [421, 540] width 565 height 62
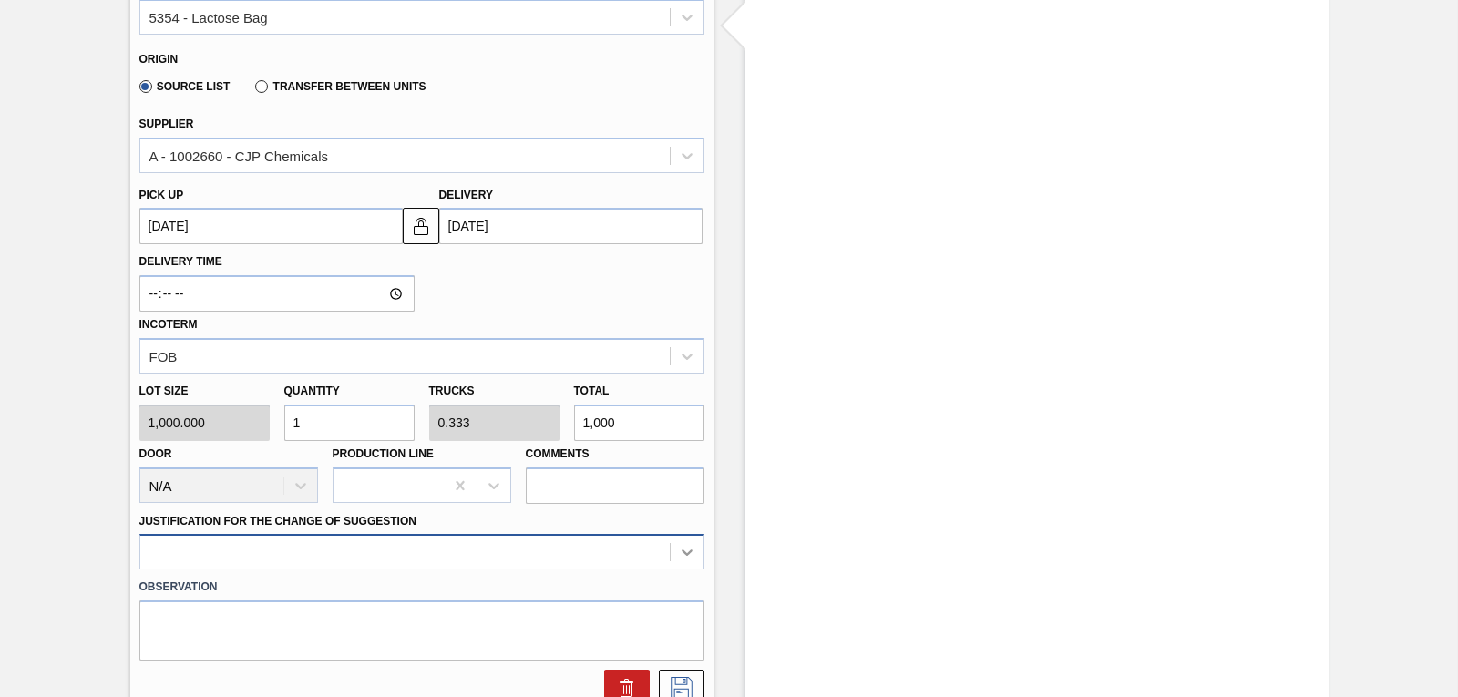
scroll to position [724, 0]
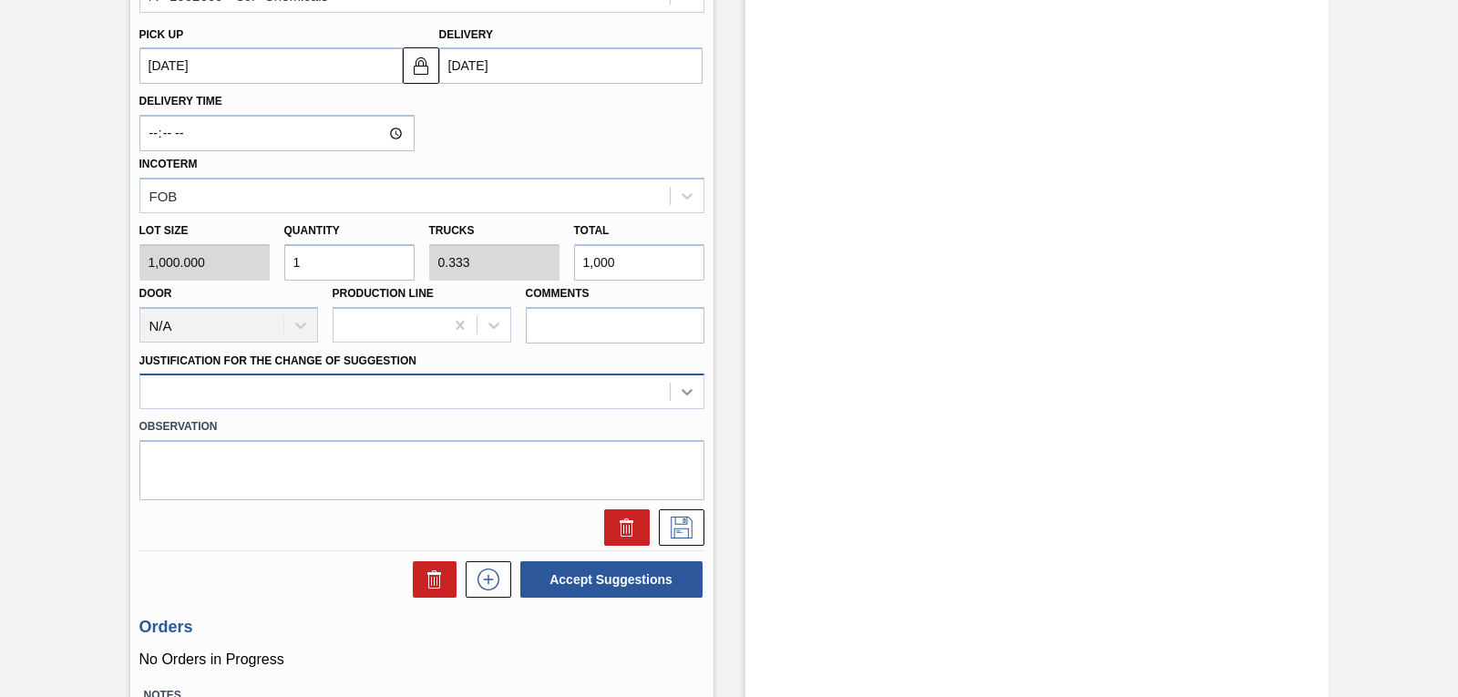
click at [684, 409] on div at bounding box center [421, 392] width 565 height 36
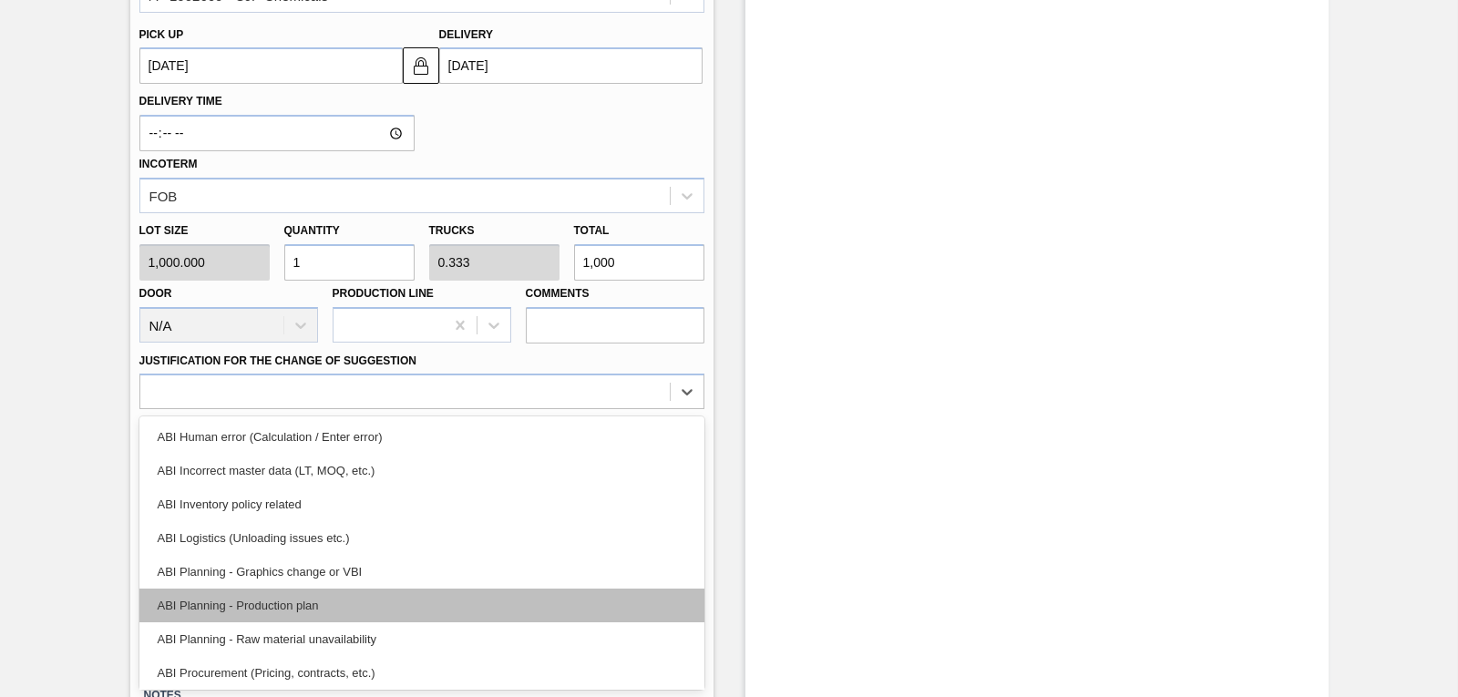
click at [328, 605] on div "ABI Planning - Production plan" at bounding box center [421, 606] width 565 height 34
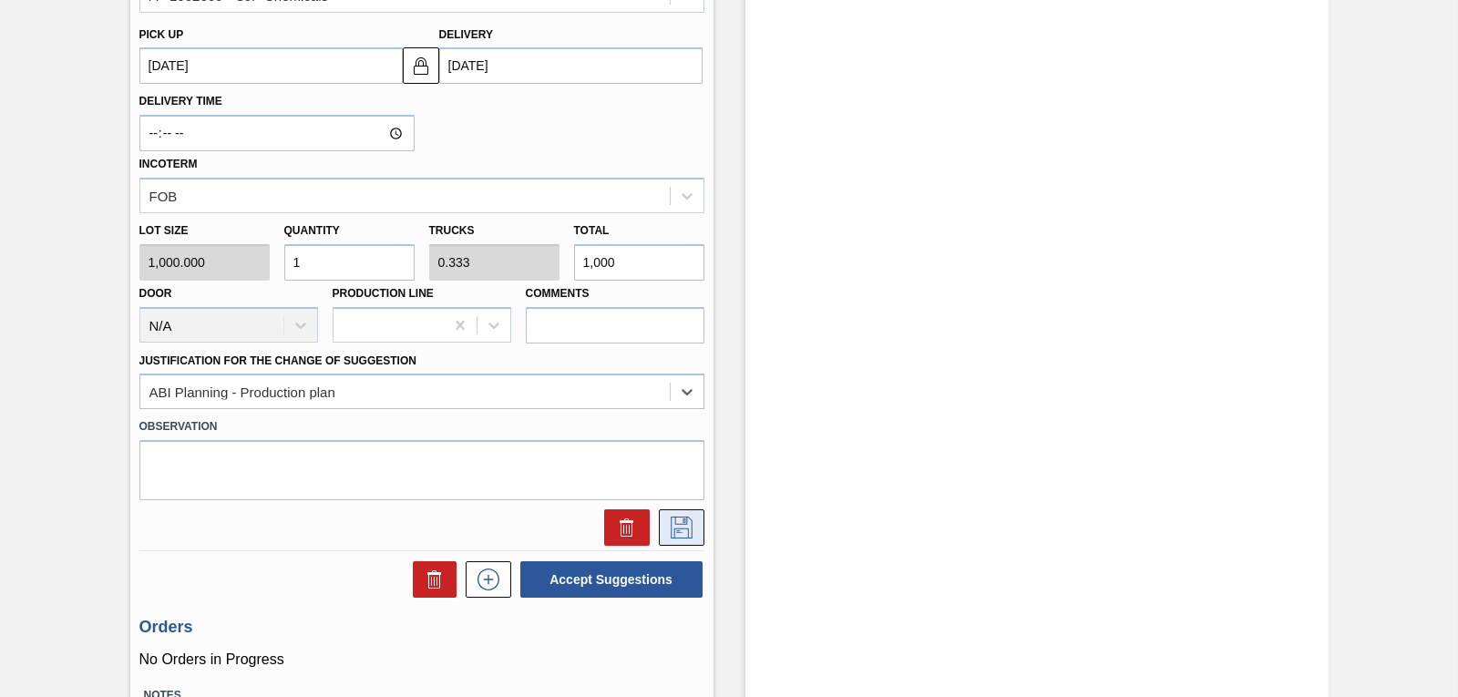
click at [676, 530] on icon at bounding box center [681, 528] width 29 height 22
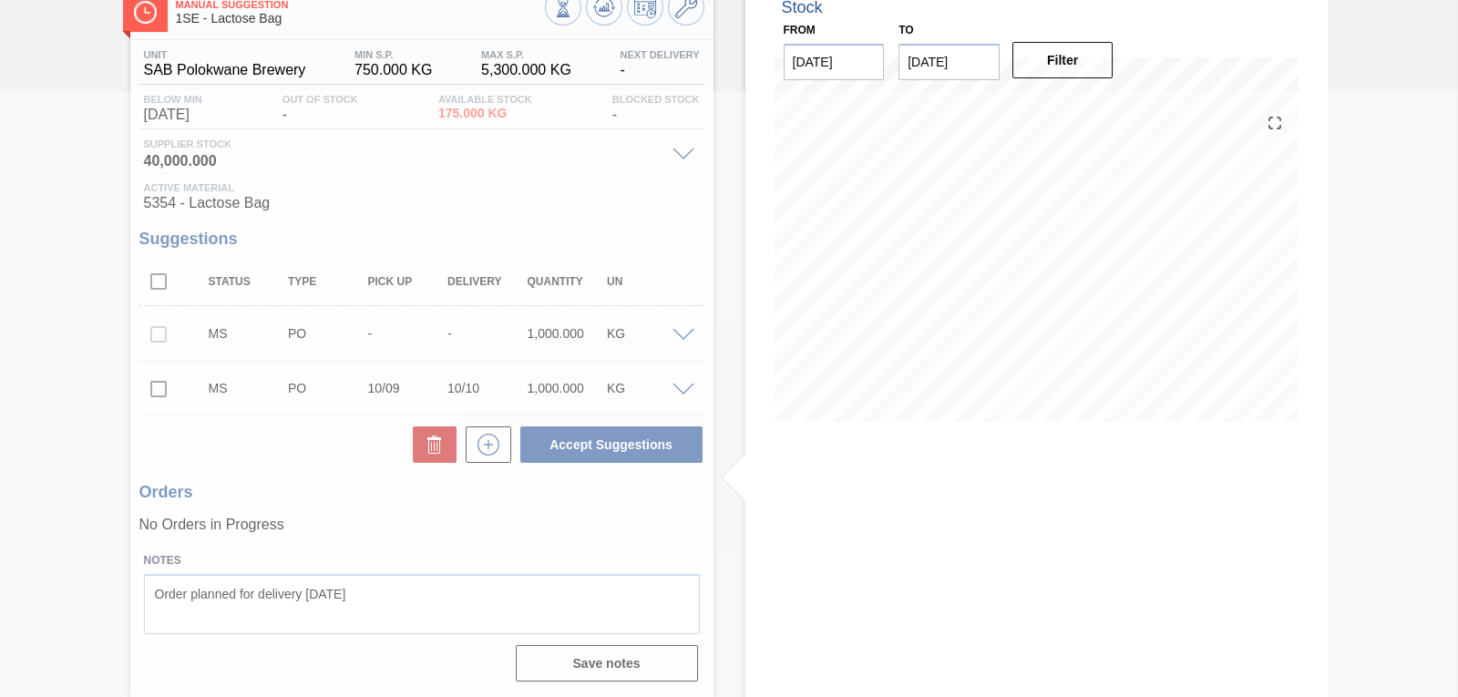
scroll to position [111, 0]
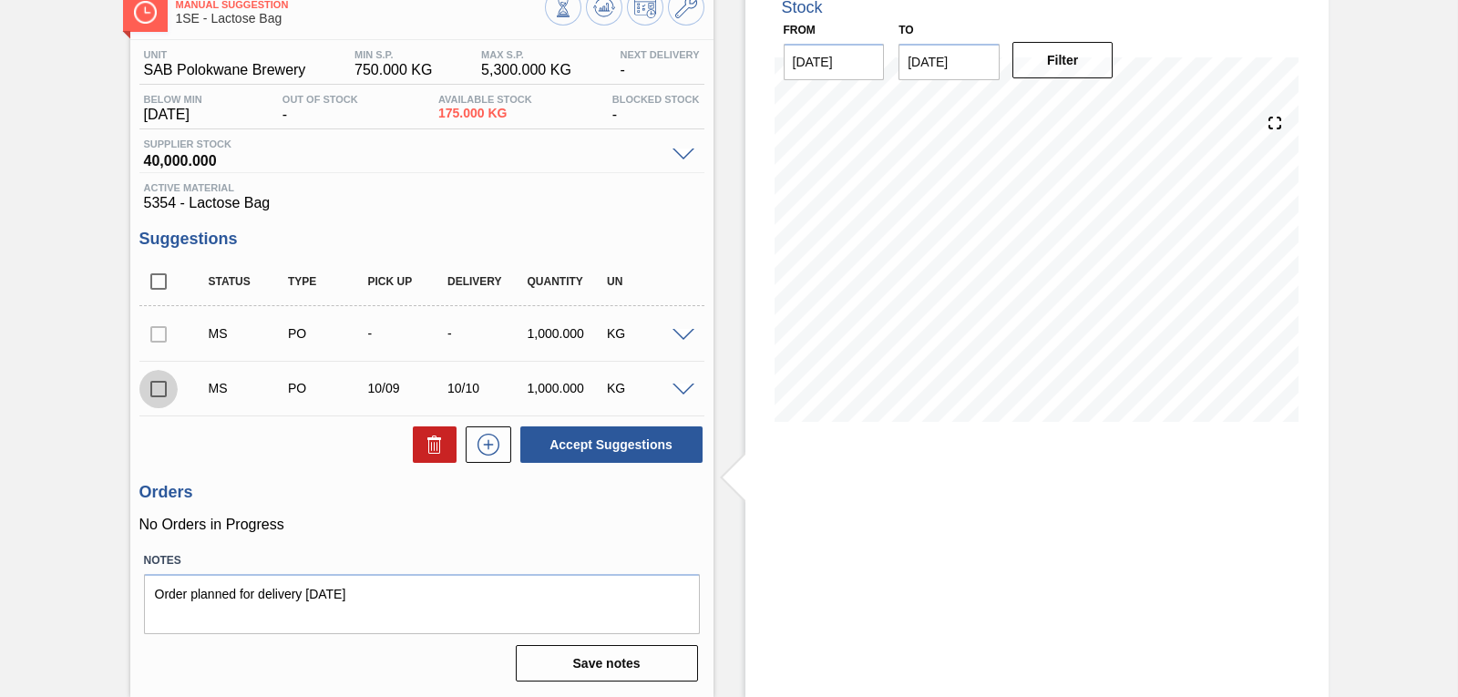
click at [172, 389] on input "checkbox" at bounding box center [158, 389] width 38 height 38
click at [592, 435] on button "Accept Suggestions" at bounding box center [611, 445] width 182 height 36
checkbox input "false"
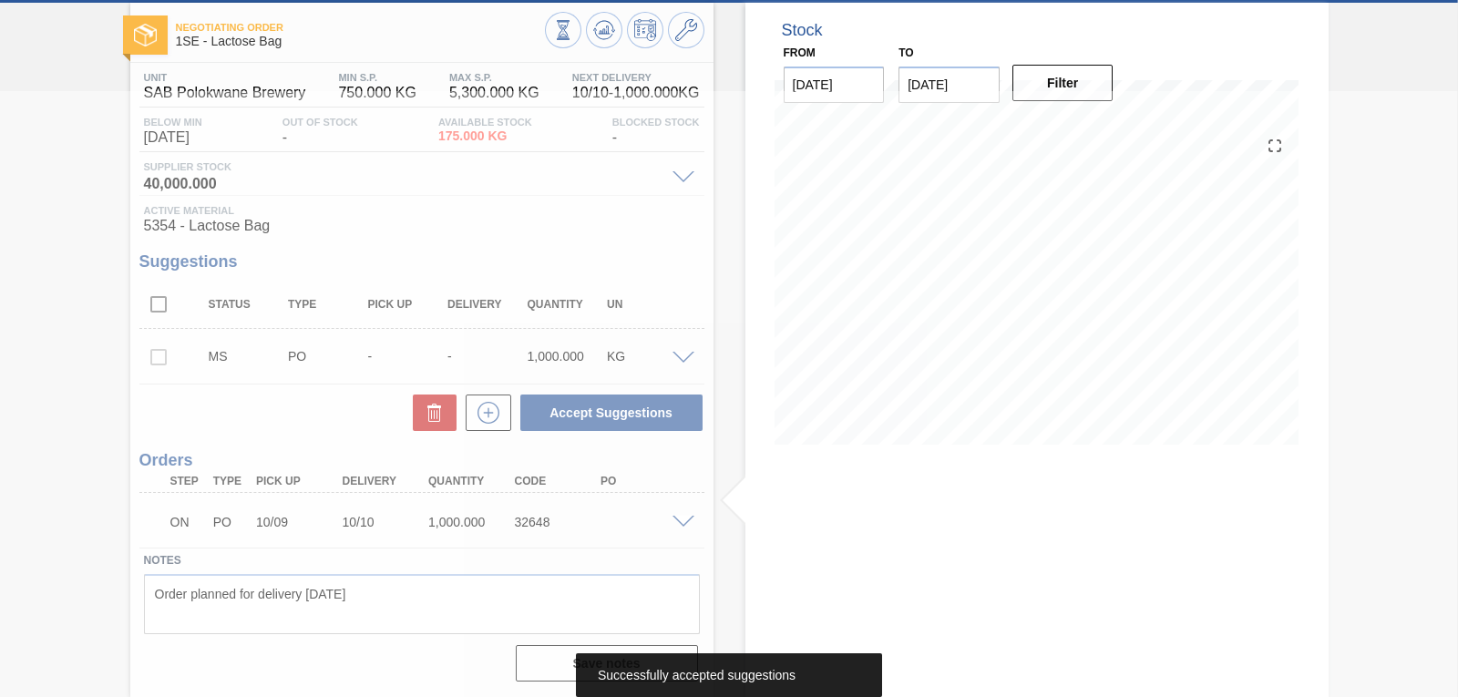
scroll to position [88, 0]
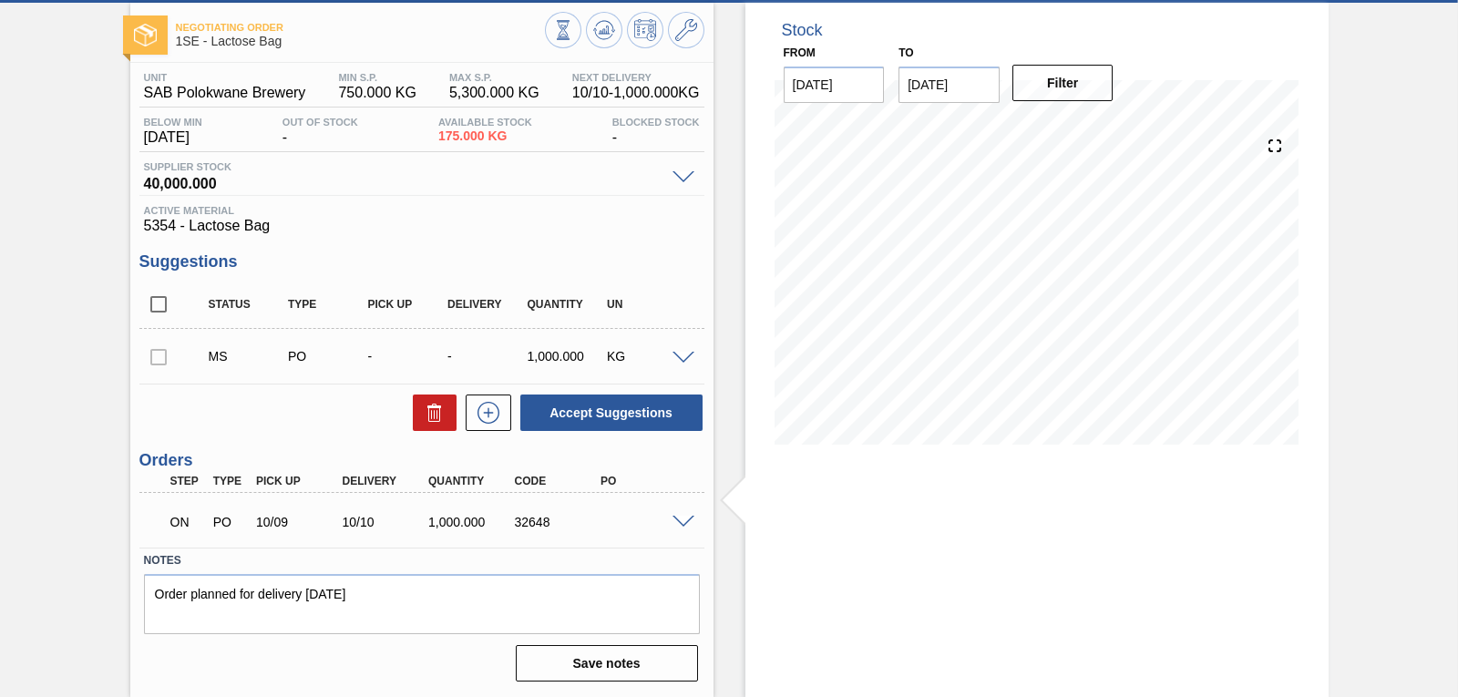
click at [1246, 485] on div "Stock From [DATE] to [DATE] Filter" at bounding box center [1037, 350] width 583 height 695
click at [537, 240] on div "Unit SAB Polokwane Brewery MIN S.P. 750.000 KG MAX S.P. 5,300.000 KG Next Deliv…" at bounding box center [421, 375] width 583 height 625
click at [684, 524] on span at bounding box center [684, 523] width 22 height 14
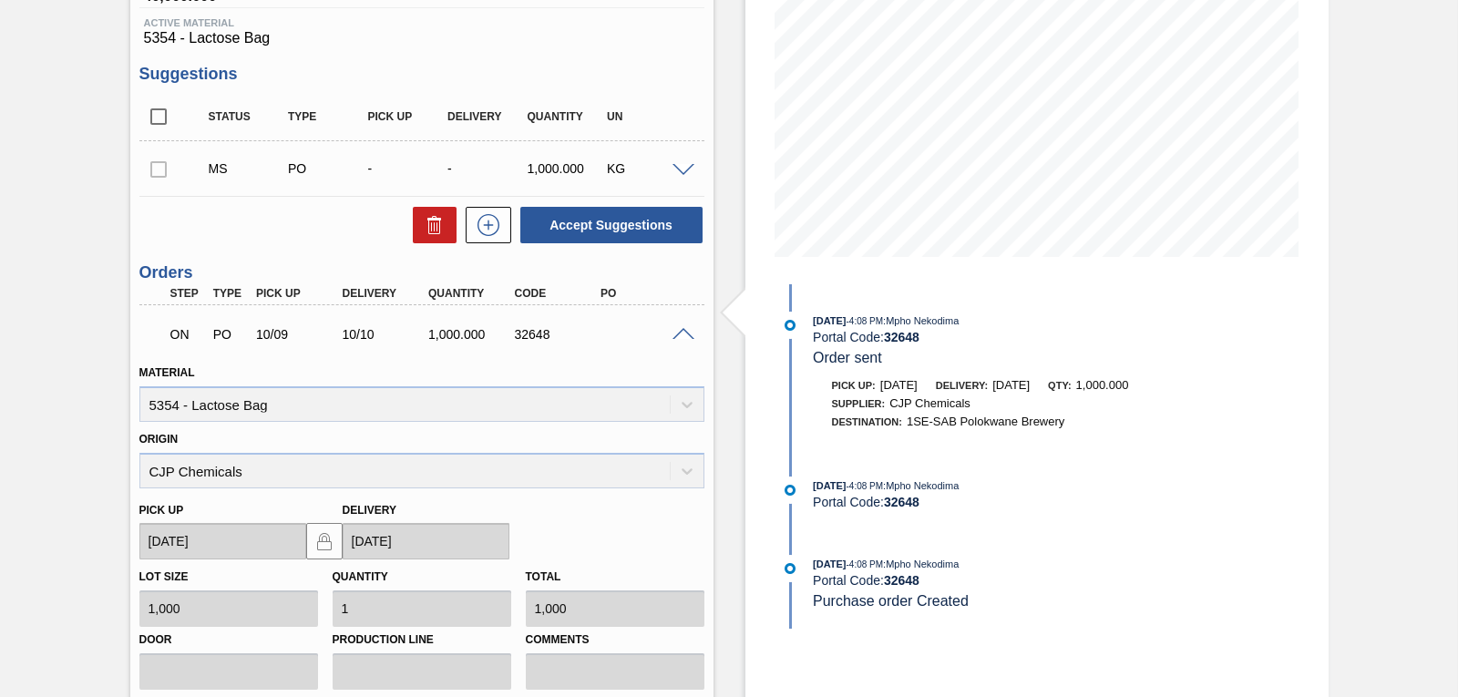
scroll to position [275, 0]
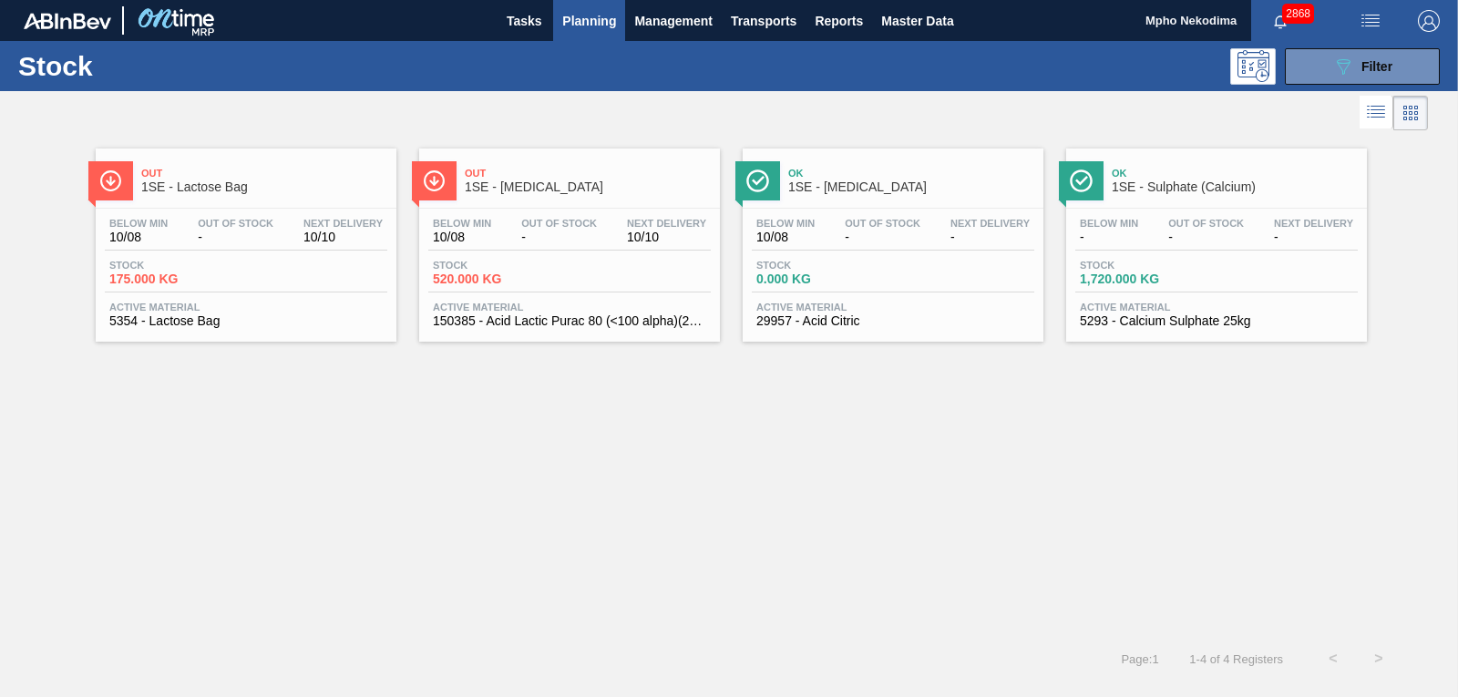
click at [1224, 479] on div "Out 1SE - Lactose Bag Below Min 10/08 Out Of Stock - Next Delivery 10/10 Stock …" at bounding box center [729, 385] width 1458 height 501
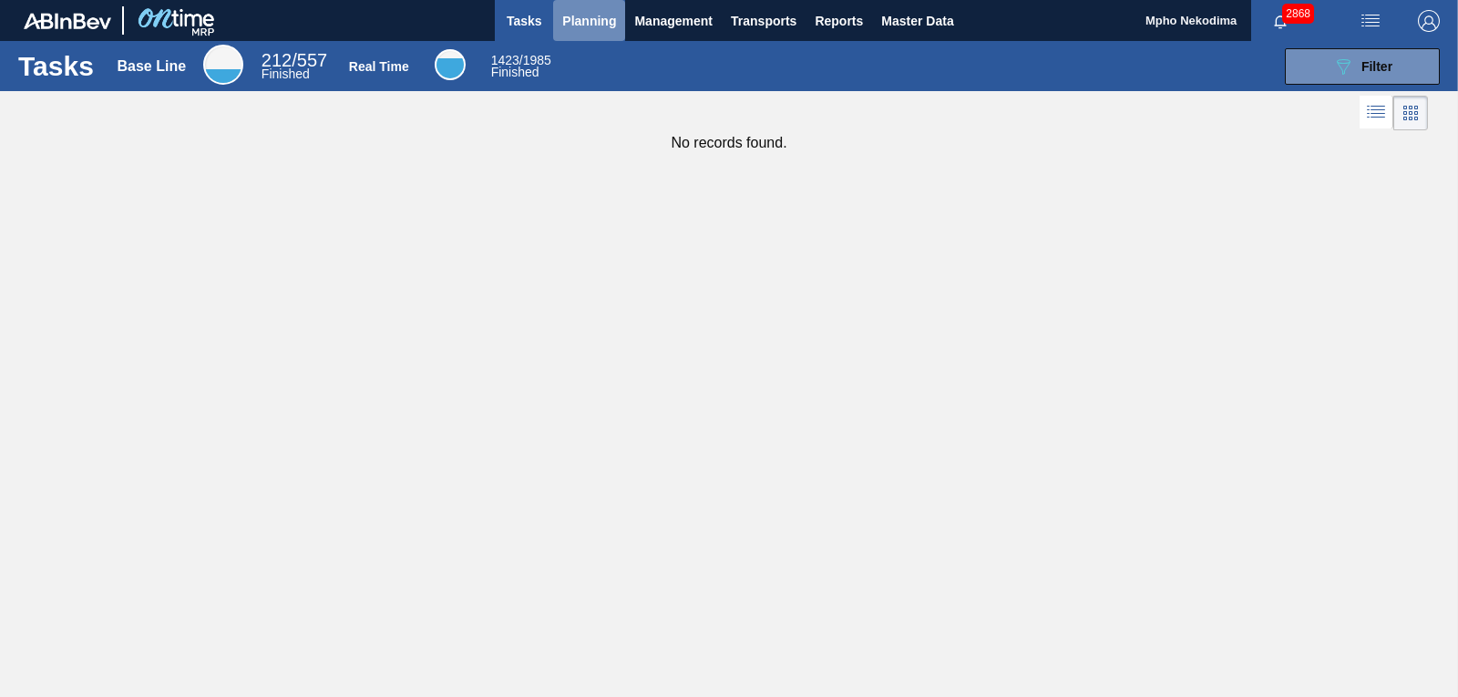
click at [575, 15] on span "Planning" at bounding box center [589, 21] width 54 height 22
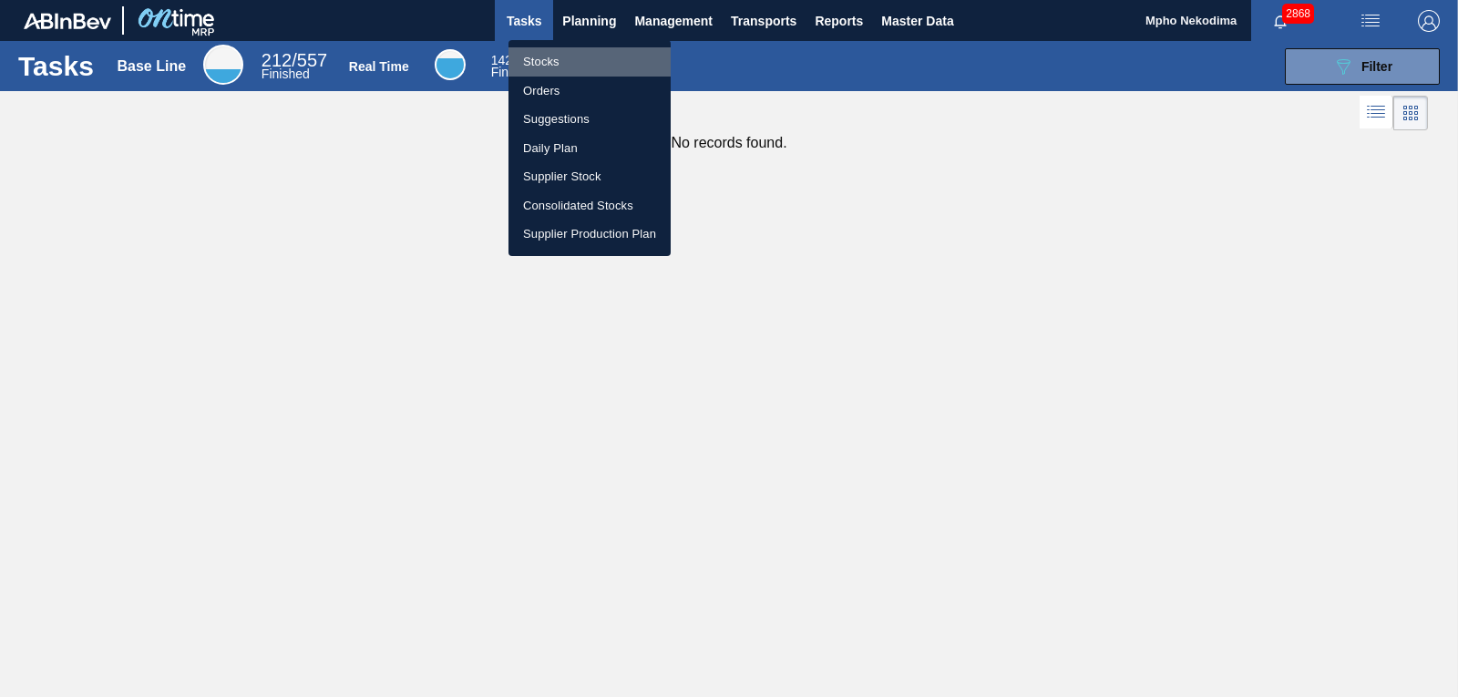
click at [551, 67] on li "Stocks" at bounding box center [590, 61] width 162 height 29
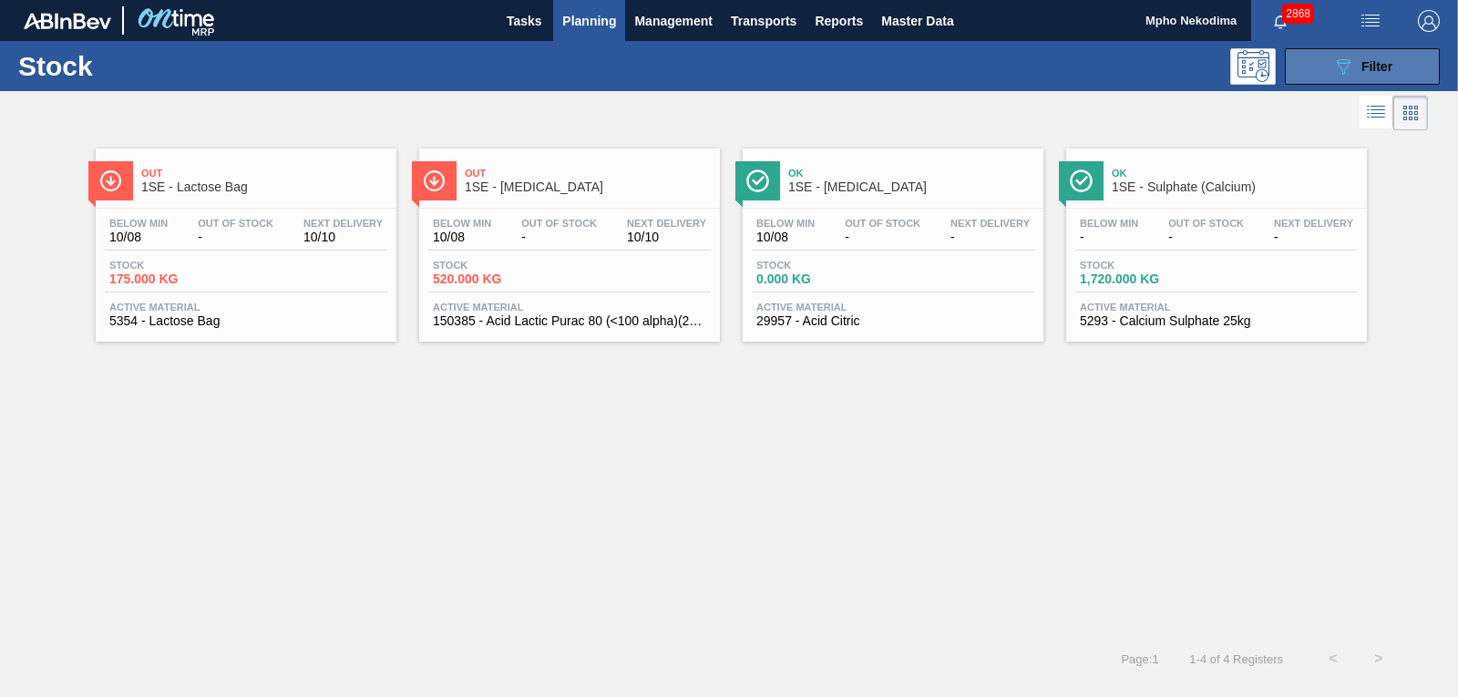
click at [1343, 67] on icon "089F7B8B-B2A5-4AFE-B5C0-19BA573D28AC" at bounding box center [1344, 67] width 22 height 22
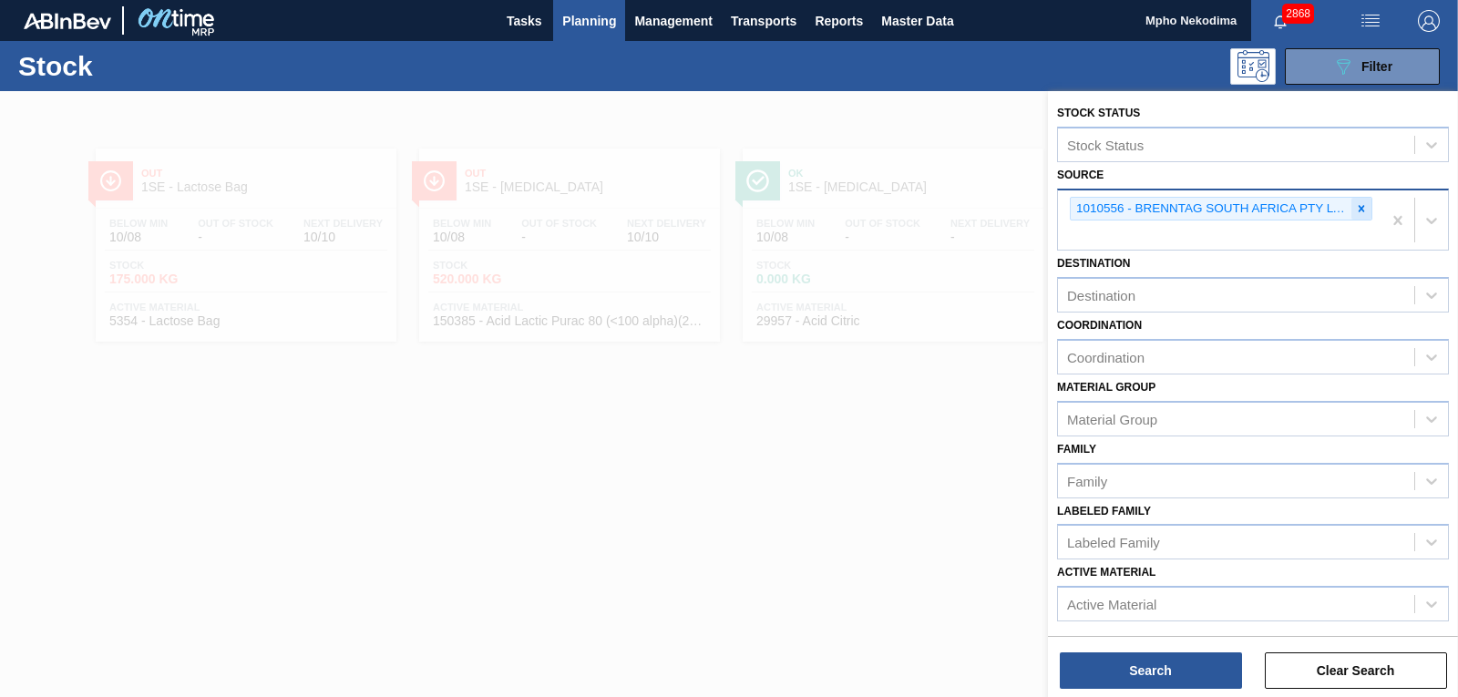
click at [1363, 212] on icon at bounding box center [1361, 208] width 13 height 13
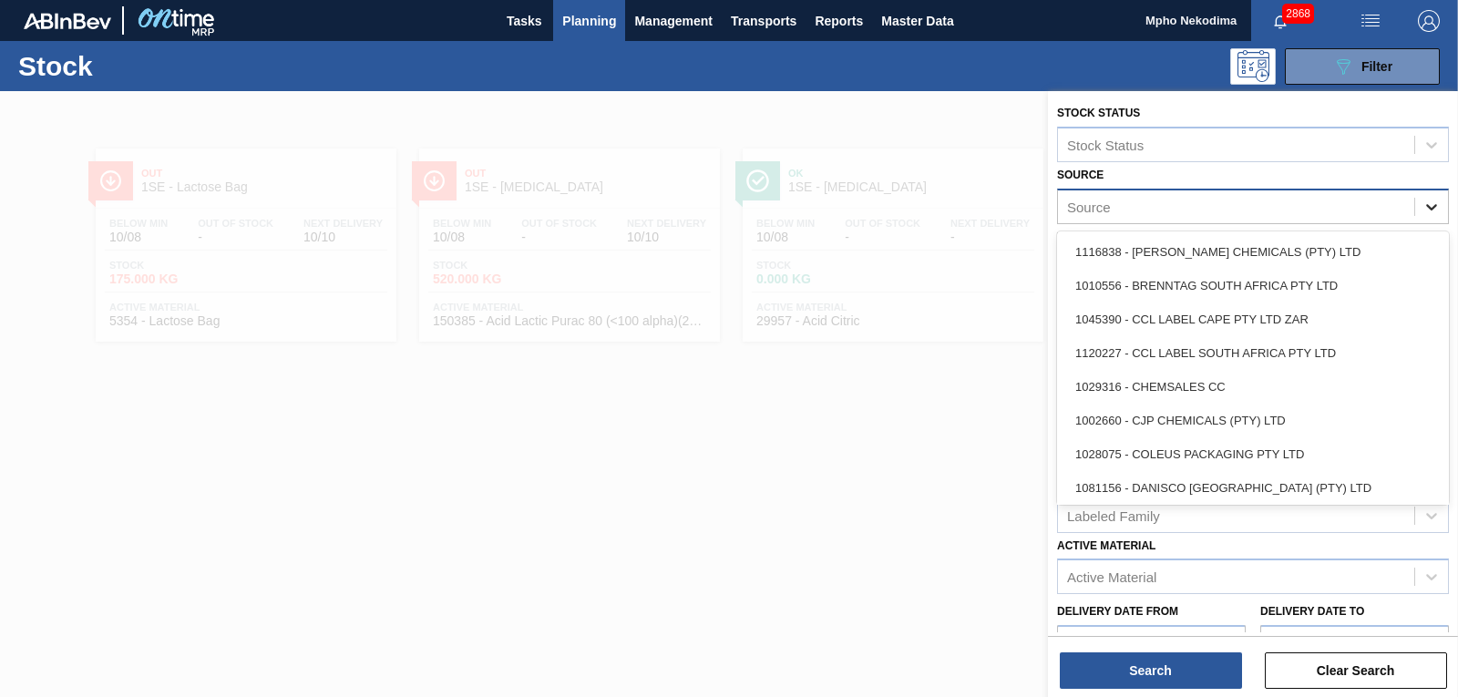
click at [1424, 203] on icon at bounding box center [1432, 207] width 18 height 18
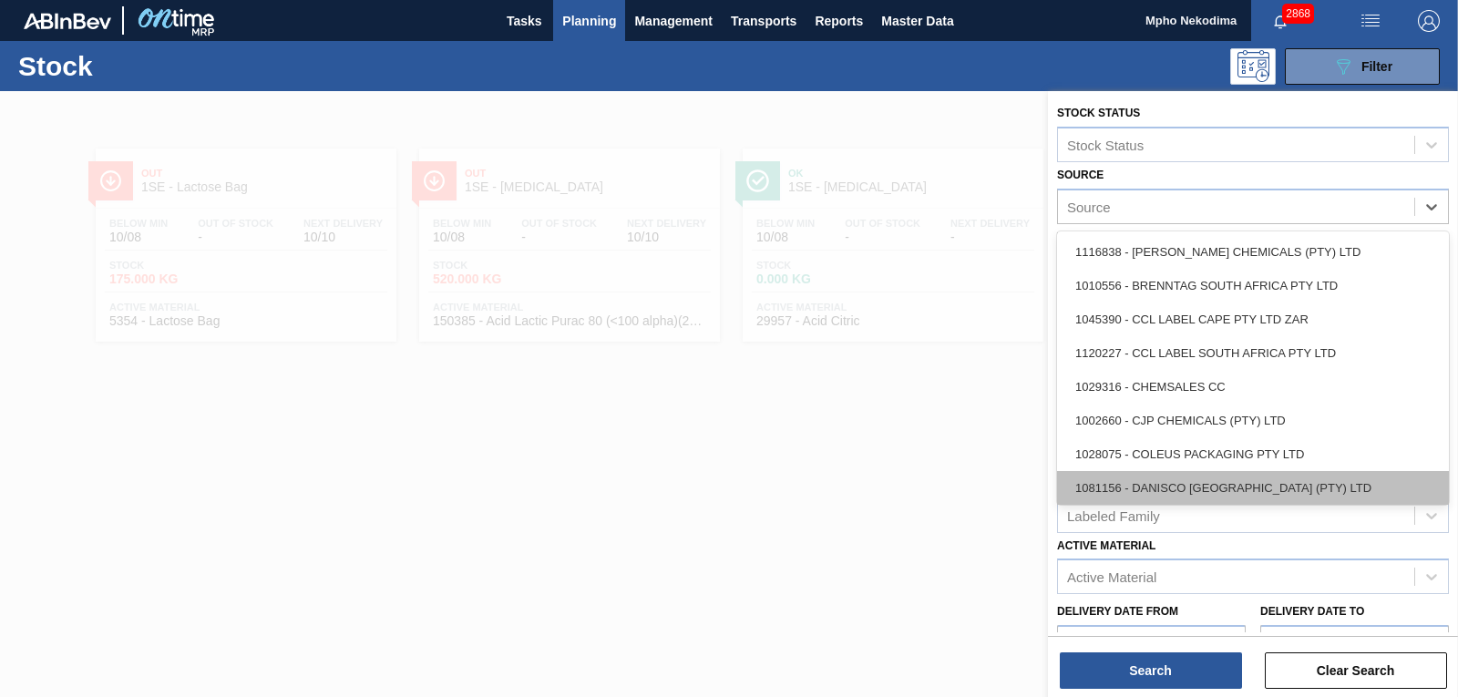
click at [1222, 475] on div "1081156 - DANISCO [GEOGRAPHIC_DATA] (PTY) LTD" at bounding box center [1253, 488] width 392 height 34
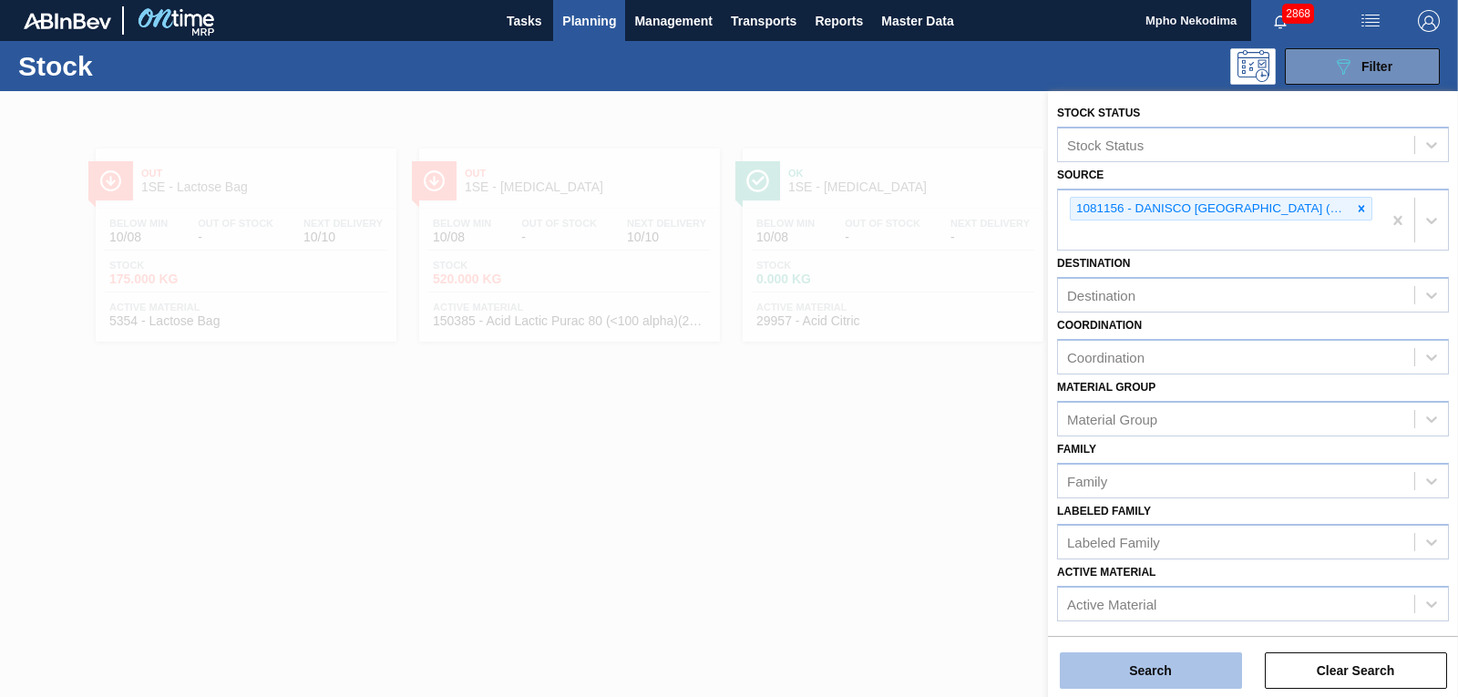
click at [1164, 664] on button "Search" at bounding box center [1151, 671] width 182 height 36
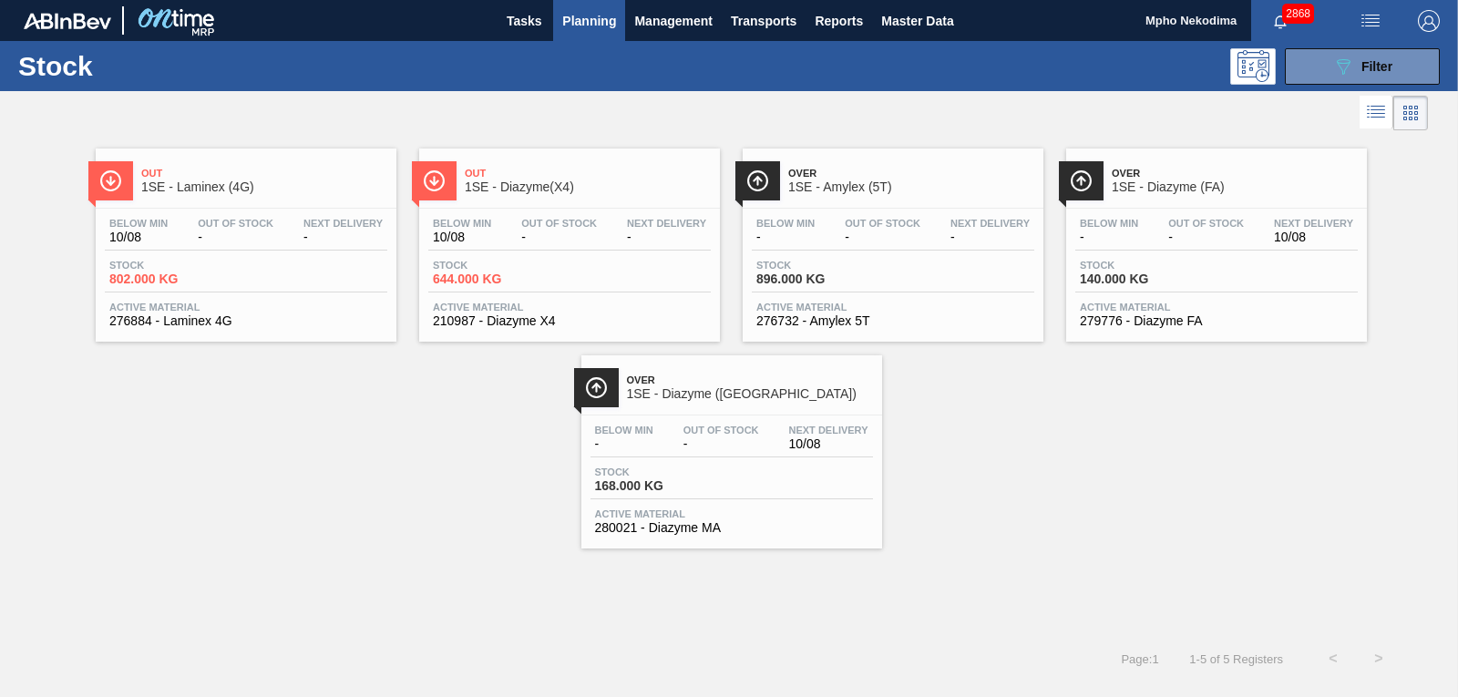
click at [1078, 484] on div "Out 1SE - Laminex (4G) Below Min 10/08 Out Of Stock - Next Delivery - Stock 802…" at bounding box center [729, 342] width 1458 height 414
